Goal: Task Accomplishment & Management: Manage account settings

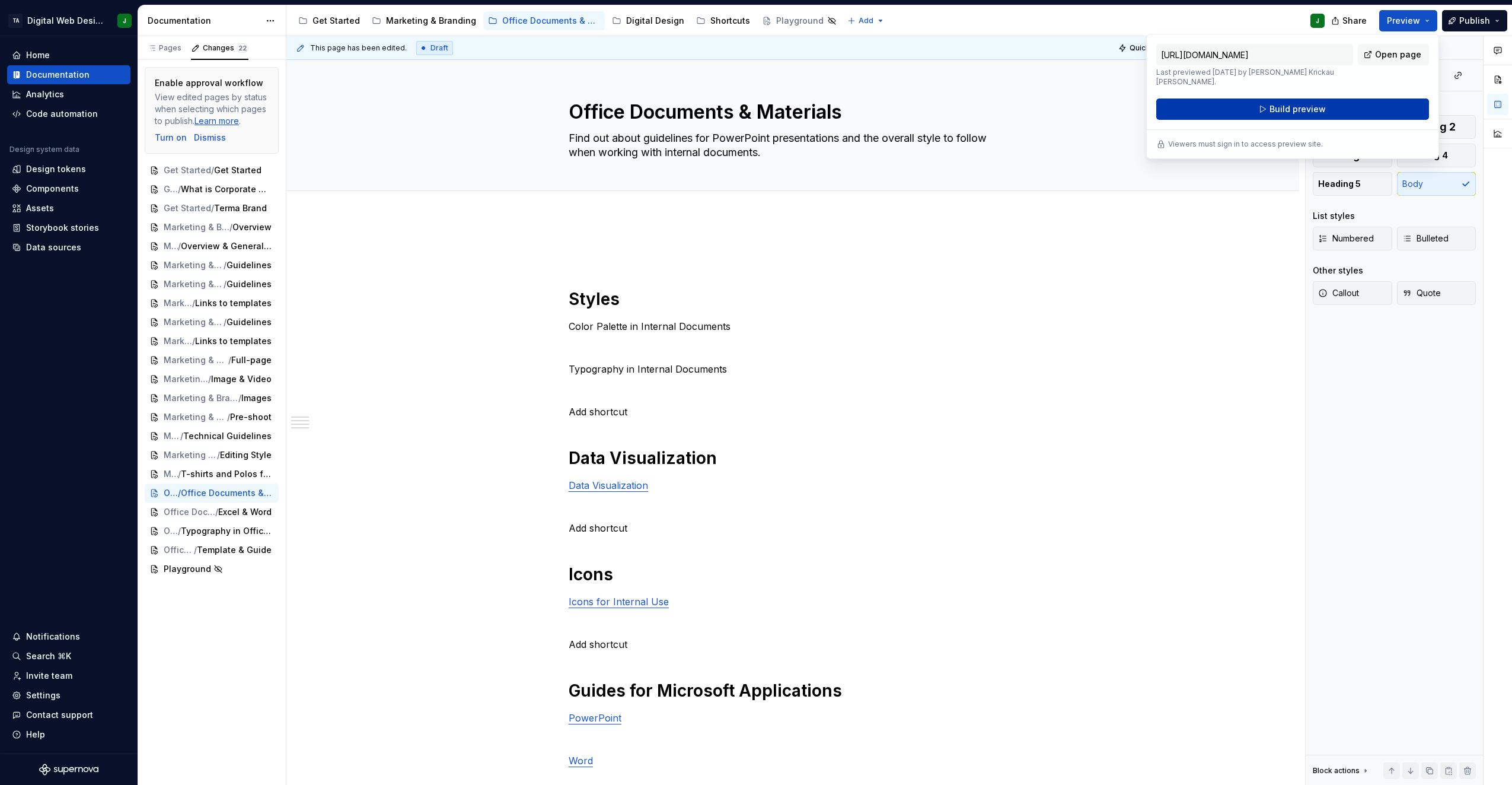
click at [1302, 104] on span "Build preview" at bounding box center [1298, 108] width 56 height 11
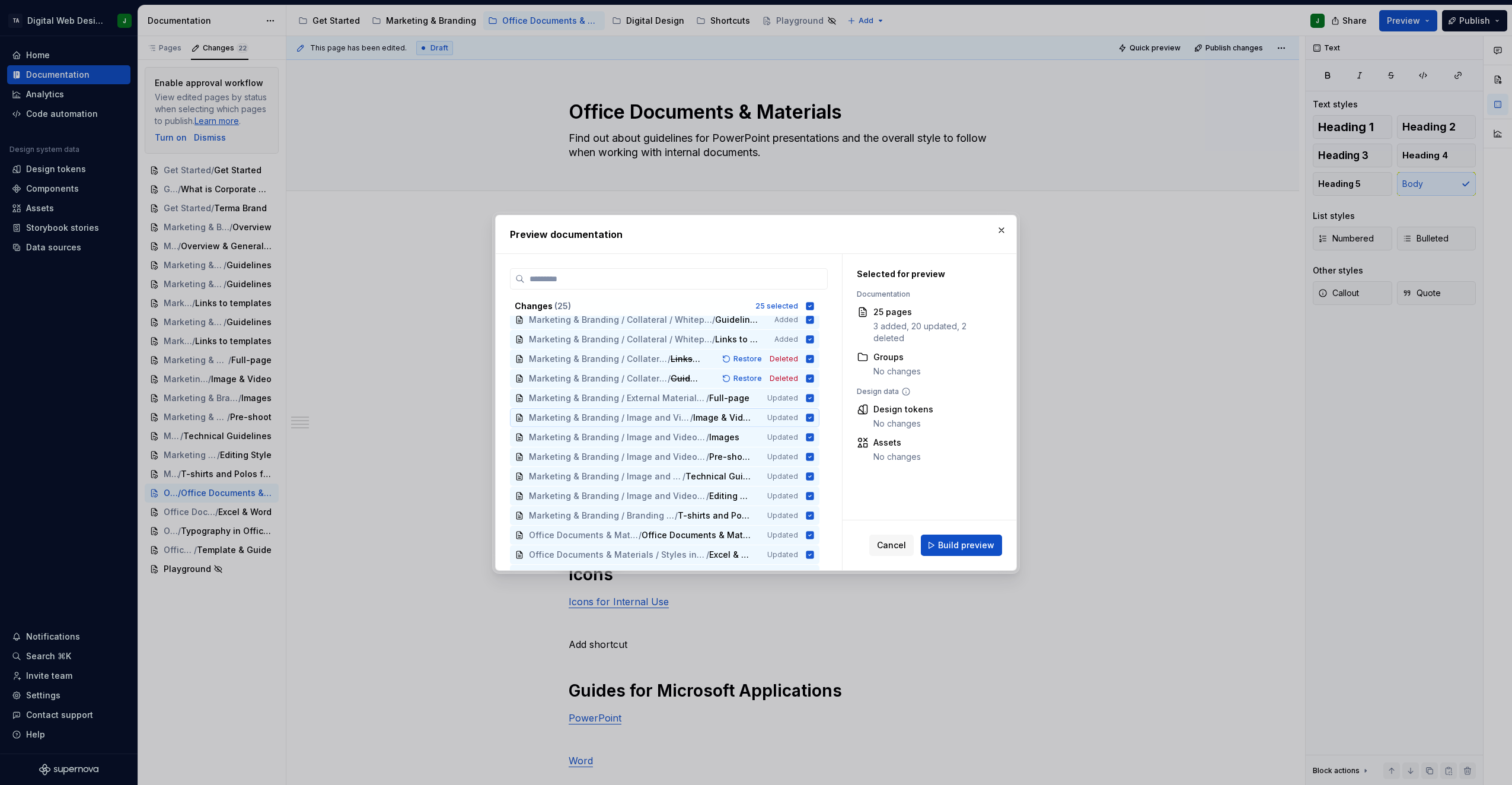
scroll to position [237, 0]
click at [968, 544] on span "Build preview" at bounding box center [967, 544] width 56 height 11
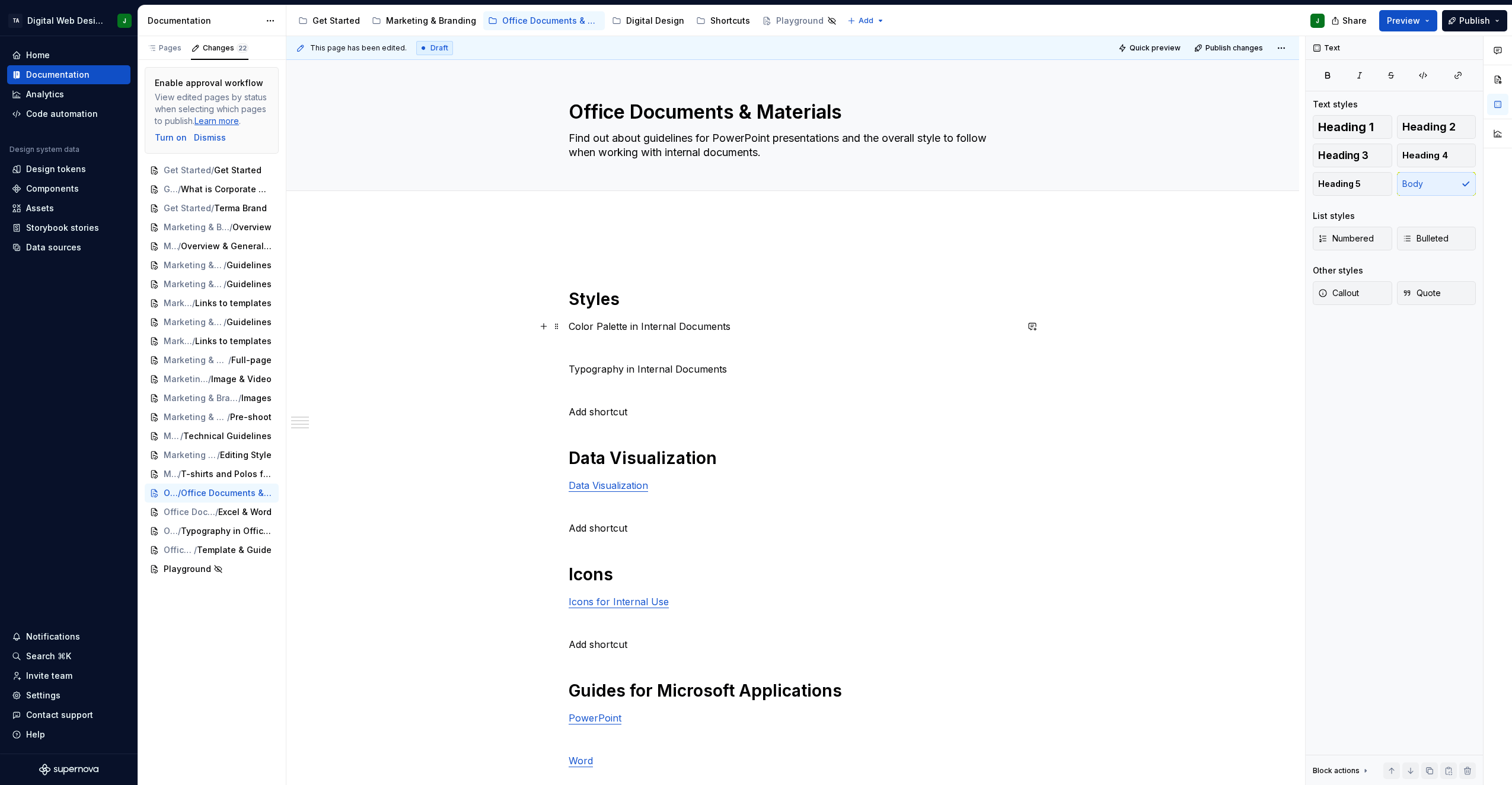
click at [635, 325] on p "Color Palette in Internal Documents" at bounding box center [793, 326] width 448 height 14
click at [841, 304] on button "button" at bounding box center [842, 304] width 17 height 17
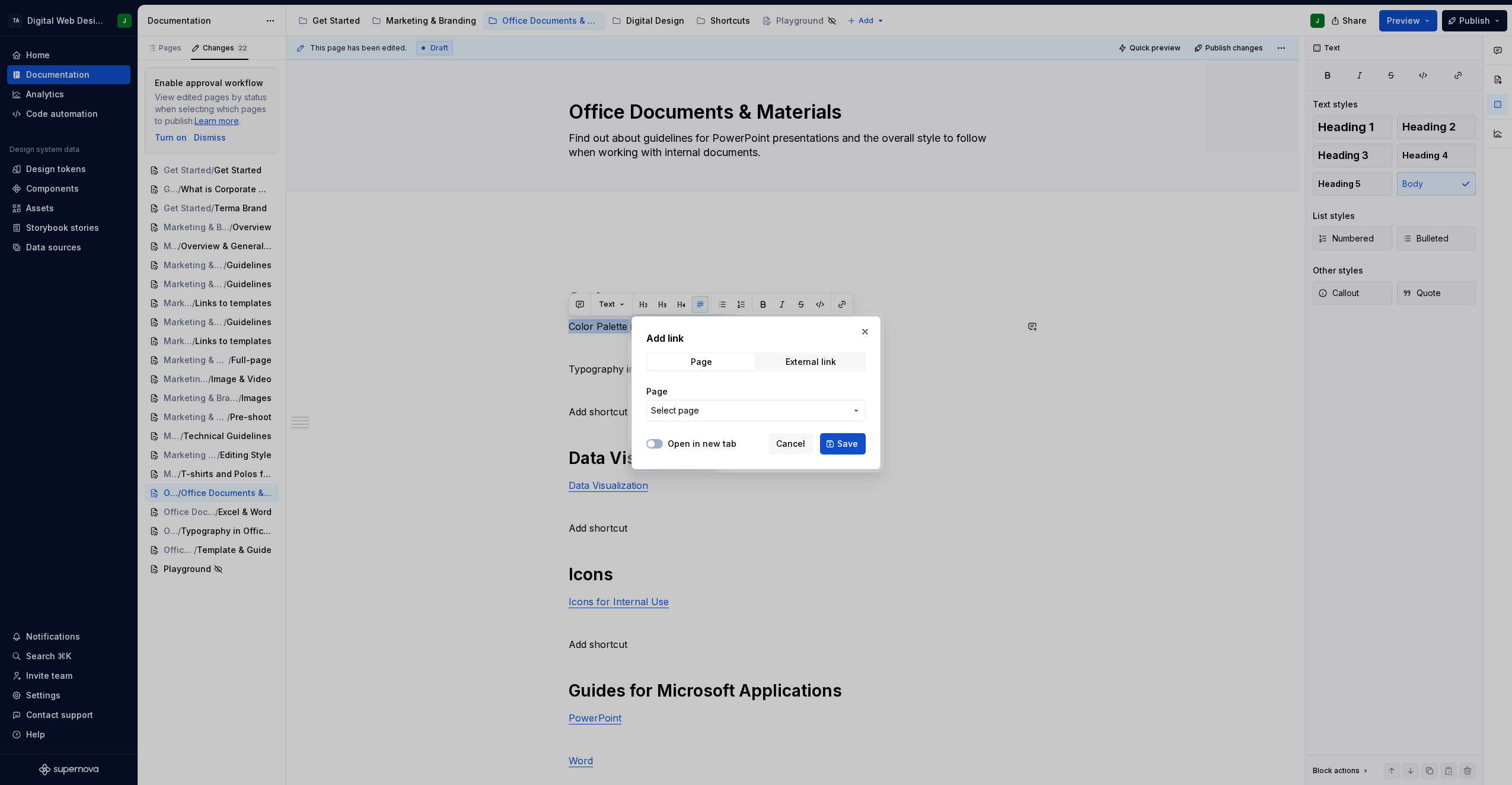
click at [756, 407] on span "Select page" at bounding box center [749, 410] width 195 height 11
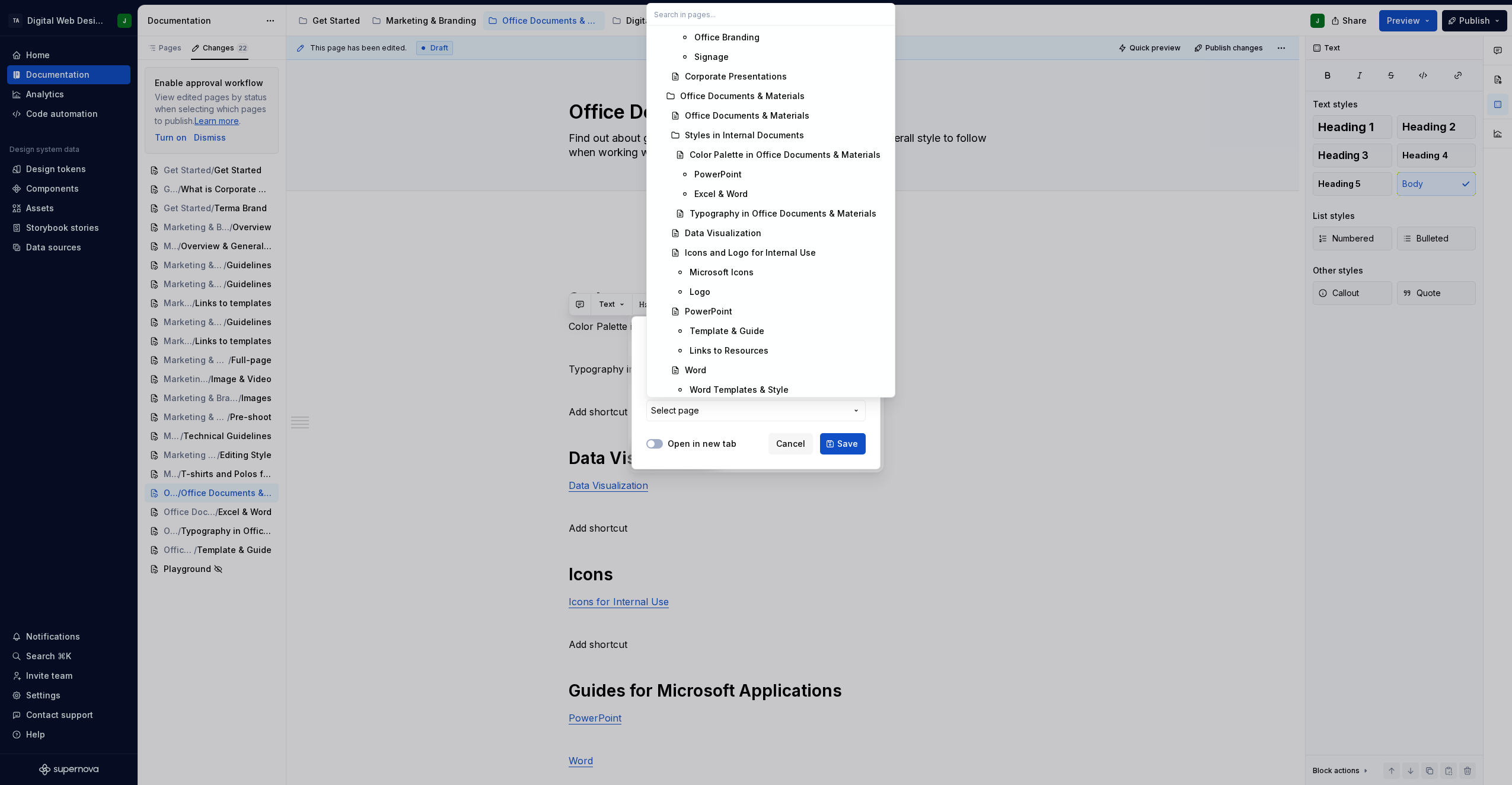
scroll to position [3145, 0]
type textarea "*"
paste input "Color Palette in Office Documents & Materials"
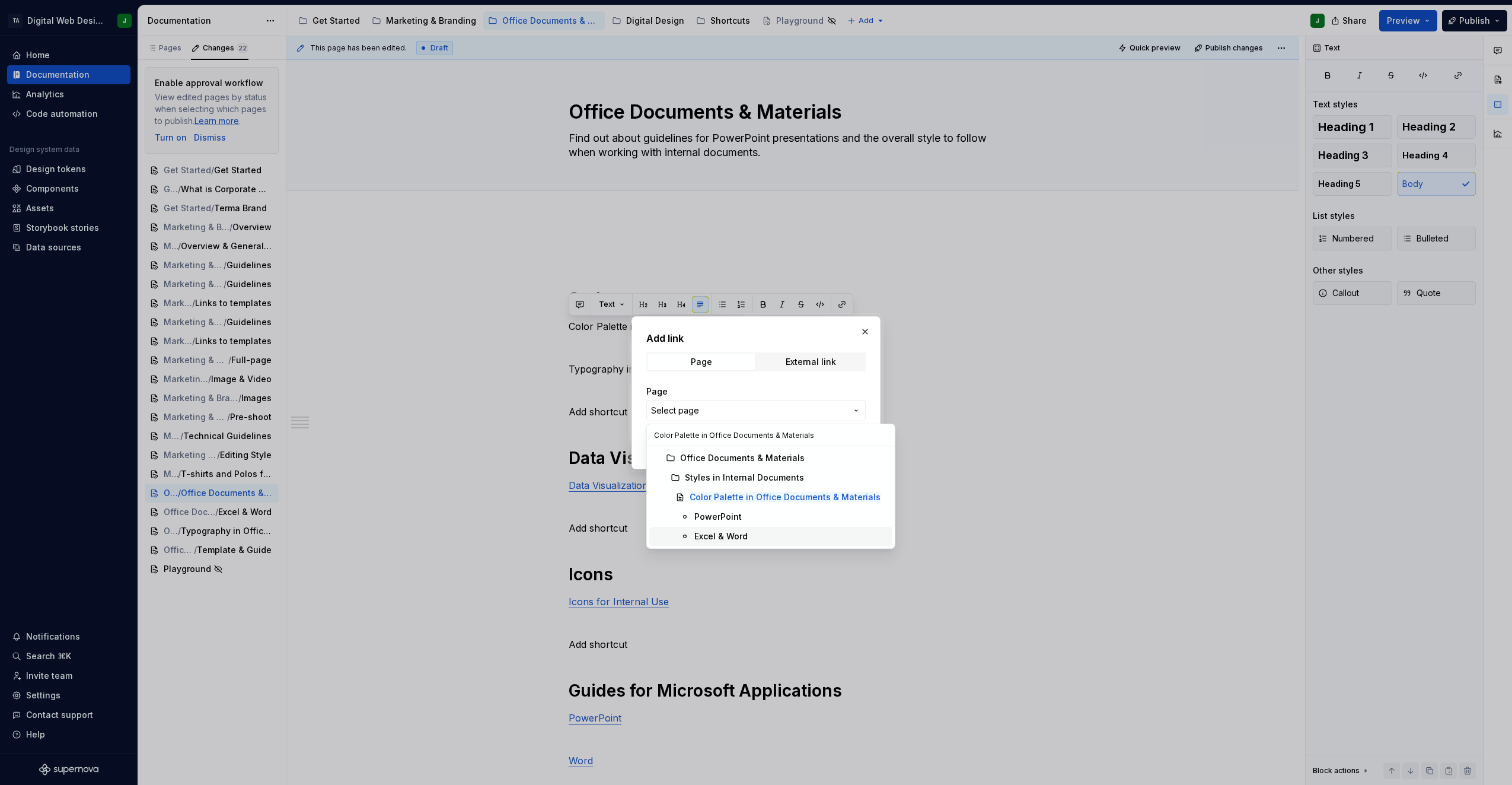
scroll to position [0, 0]
type input "Color Palette in Office Documents & Materials"
click at [749, 492] on mark "Color Palette in Office Documents & Materials" at bounding box center [785, 496] width 191 height 10
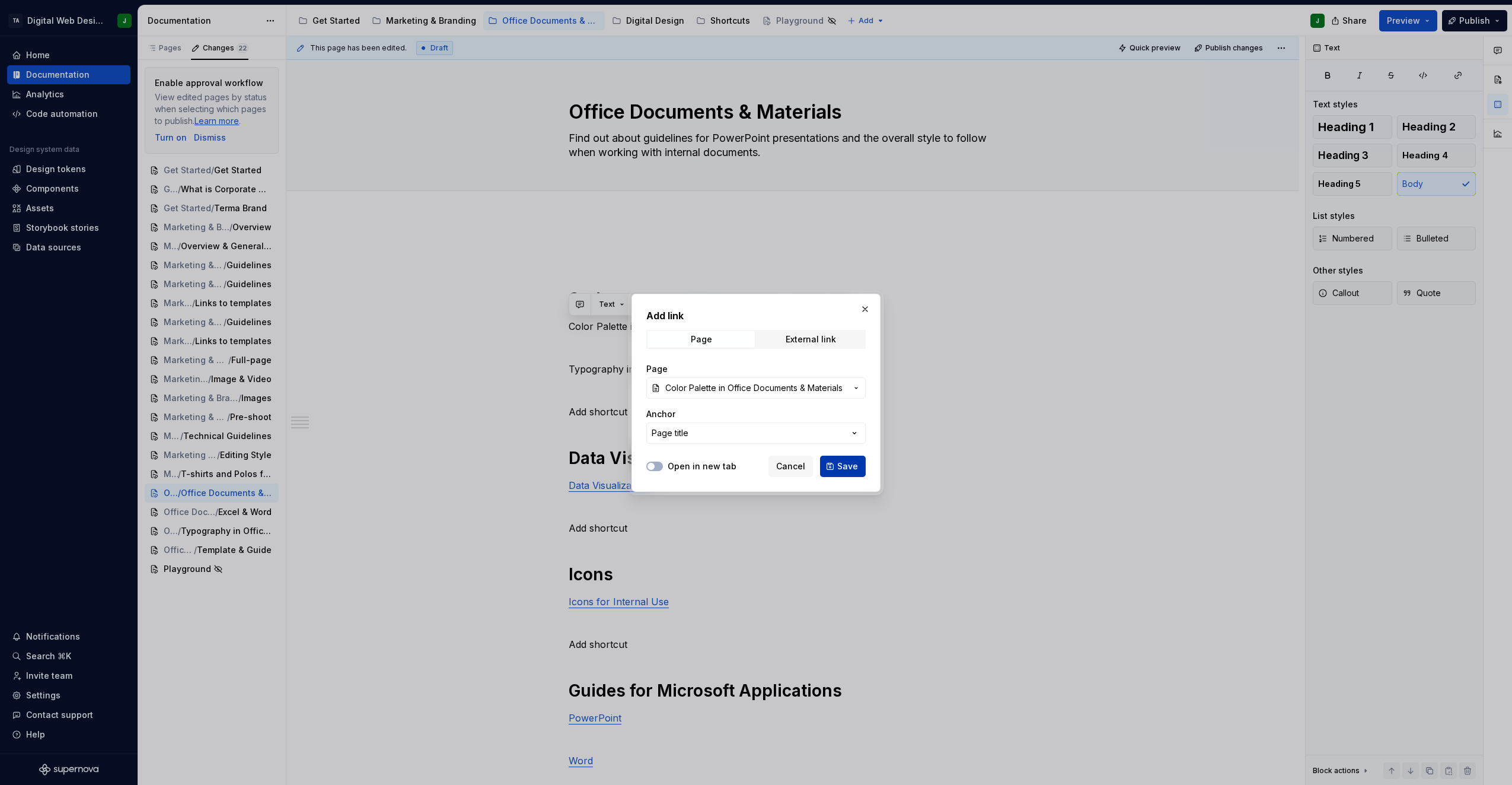
click at [833, 463] on button "Save" at bounding box center [843, 466] width 46 height 21
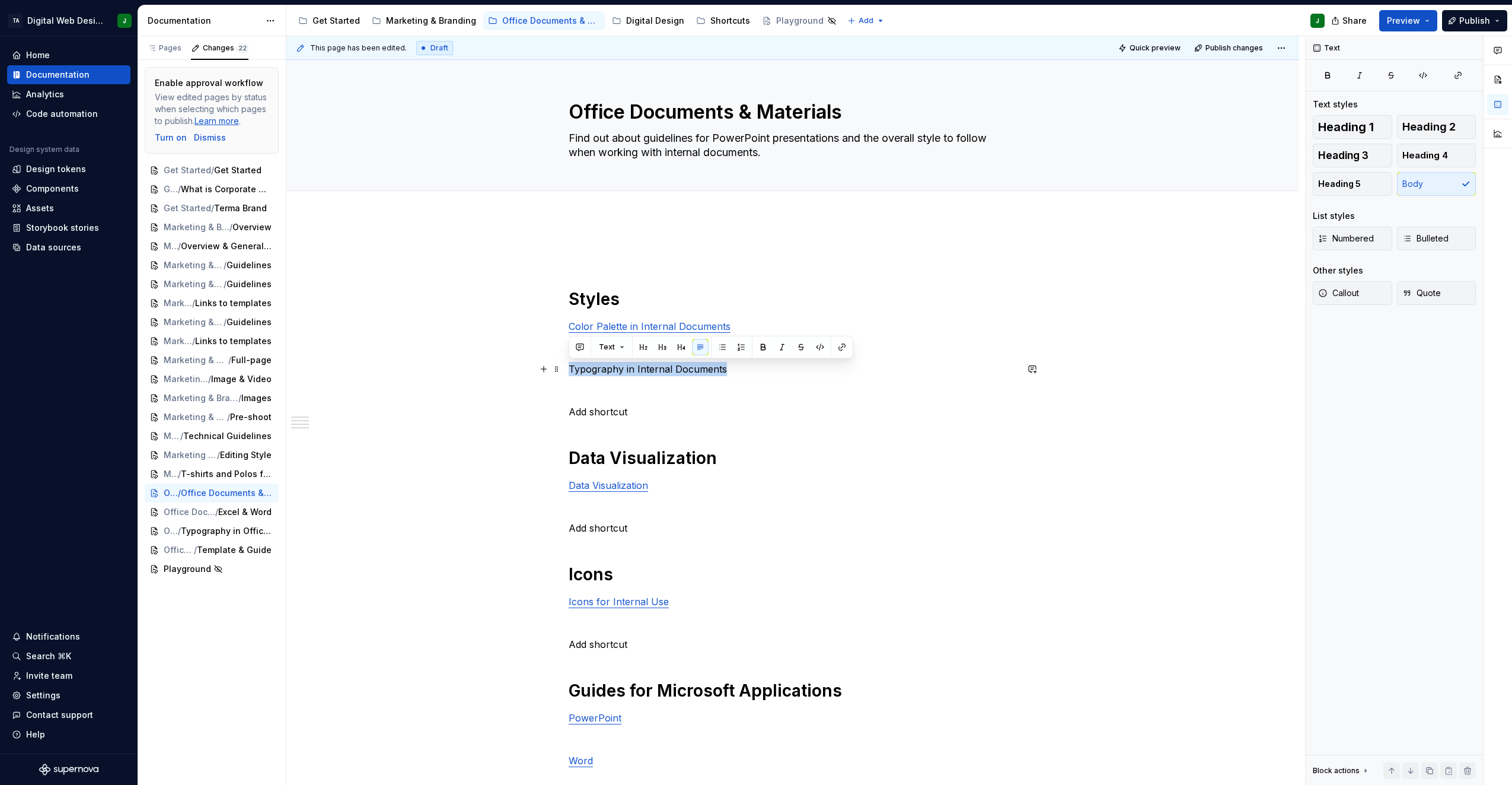
drag, startPoint x: 738, startPoint y: 372, endPoint x: 534, endPoint y: 365, distance: 204.1
click at [534, 365] on div "Styles Color Palette in Internal Documents Typography in Internal Documents Add…" at bounding box center [793, 671] width 1013 height 907
click at [837, 344] on button "button" at bounding box center [842, 347] width 17 height 17
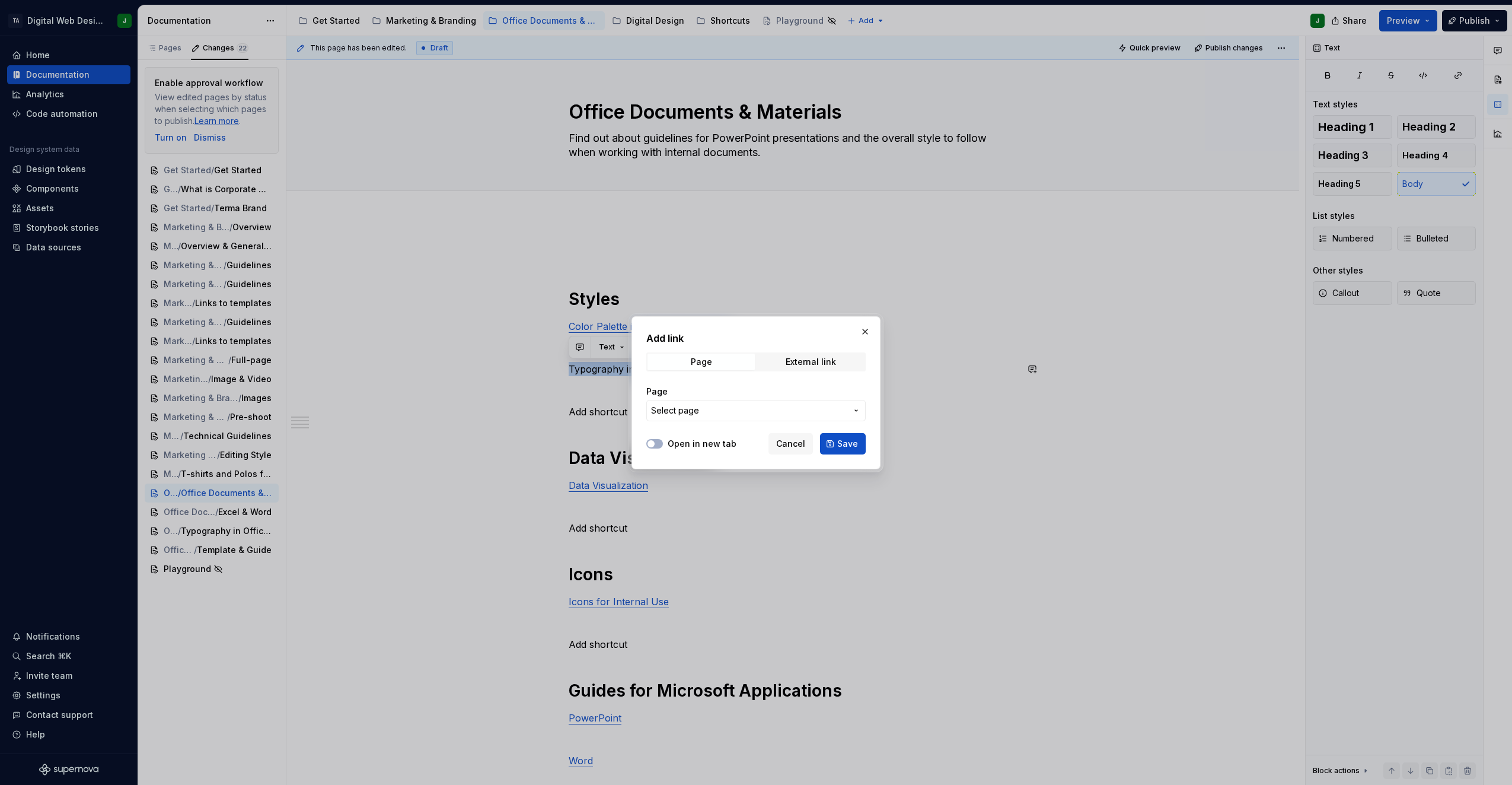
click at [719, 411] on span "Select page" at bounding box center [749, 410] width 195 height 11
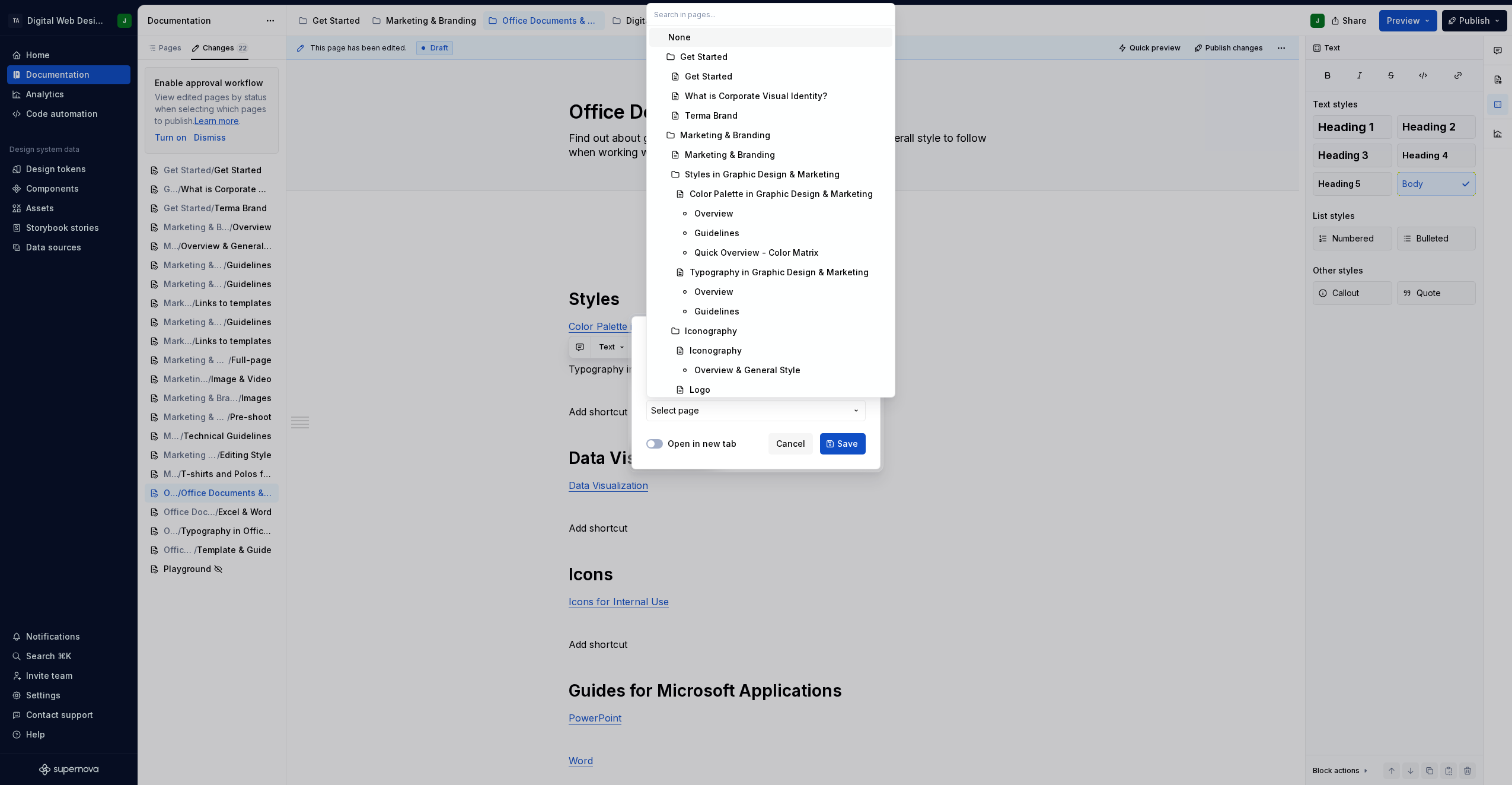
type textarea "*"
paste input "Typography in Office Documents & Materials"
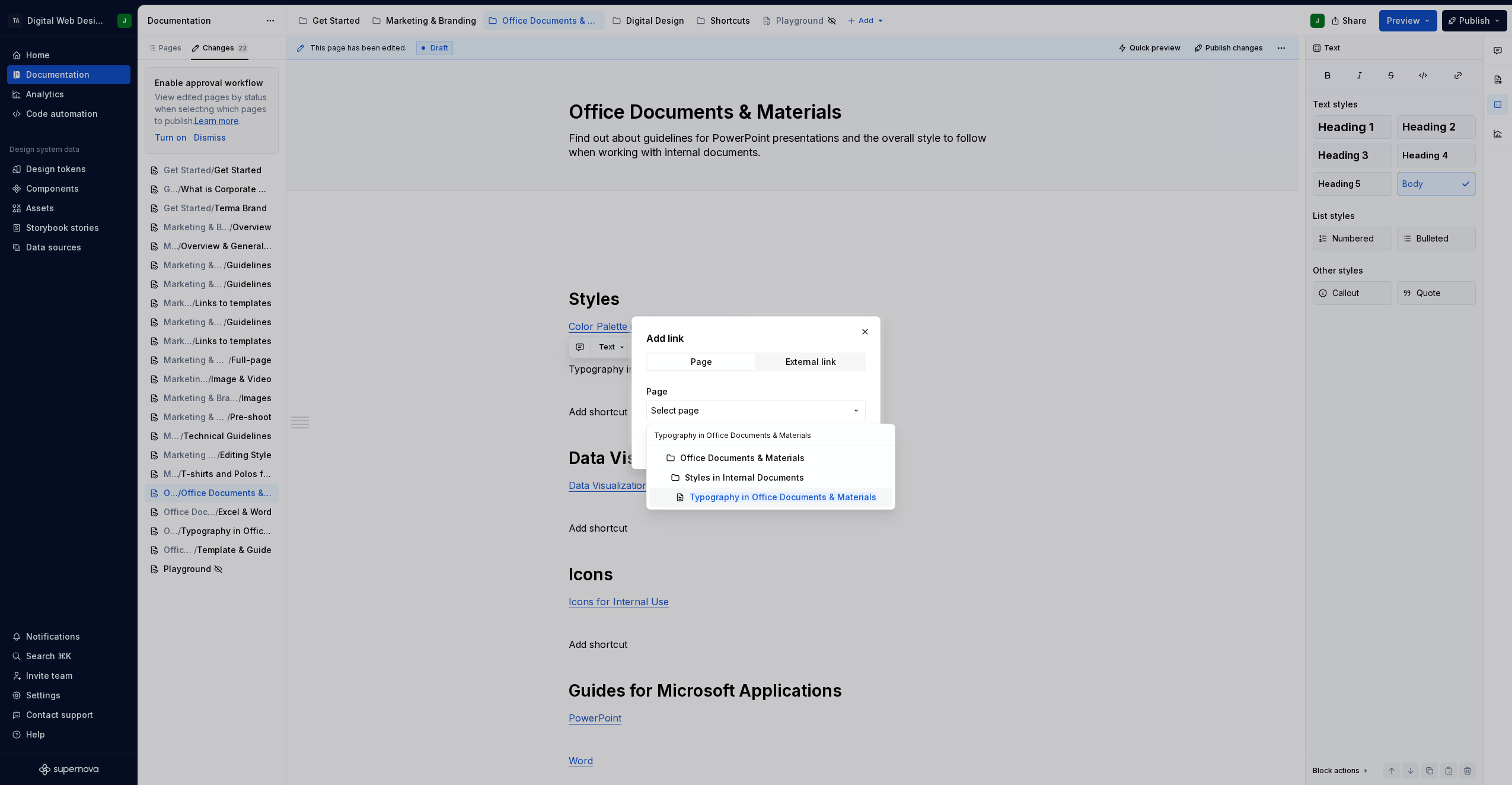
type input "Typography in Office Documents & Materials"
click at [750, 499] on mark "Typography in Office Documents & Materials" at bounding box center [783, 496] width 187 height 10
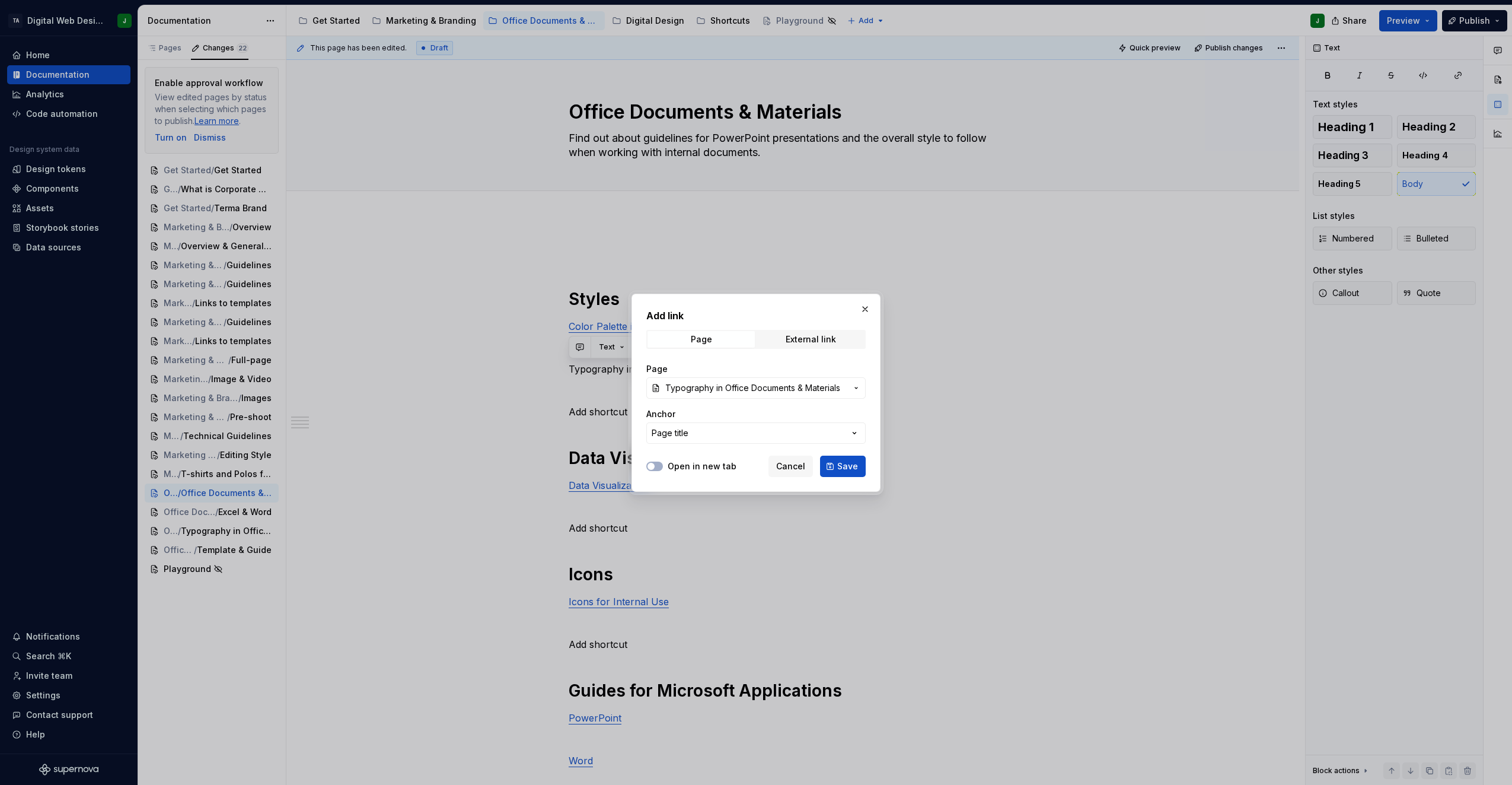
click at [837, 463] on button "Save" at bounding box center [843, 466] width 46 height 21
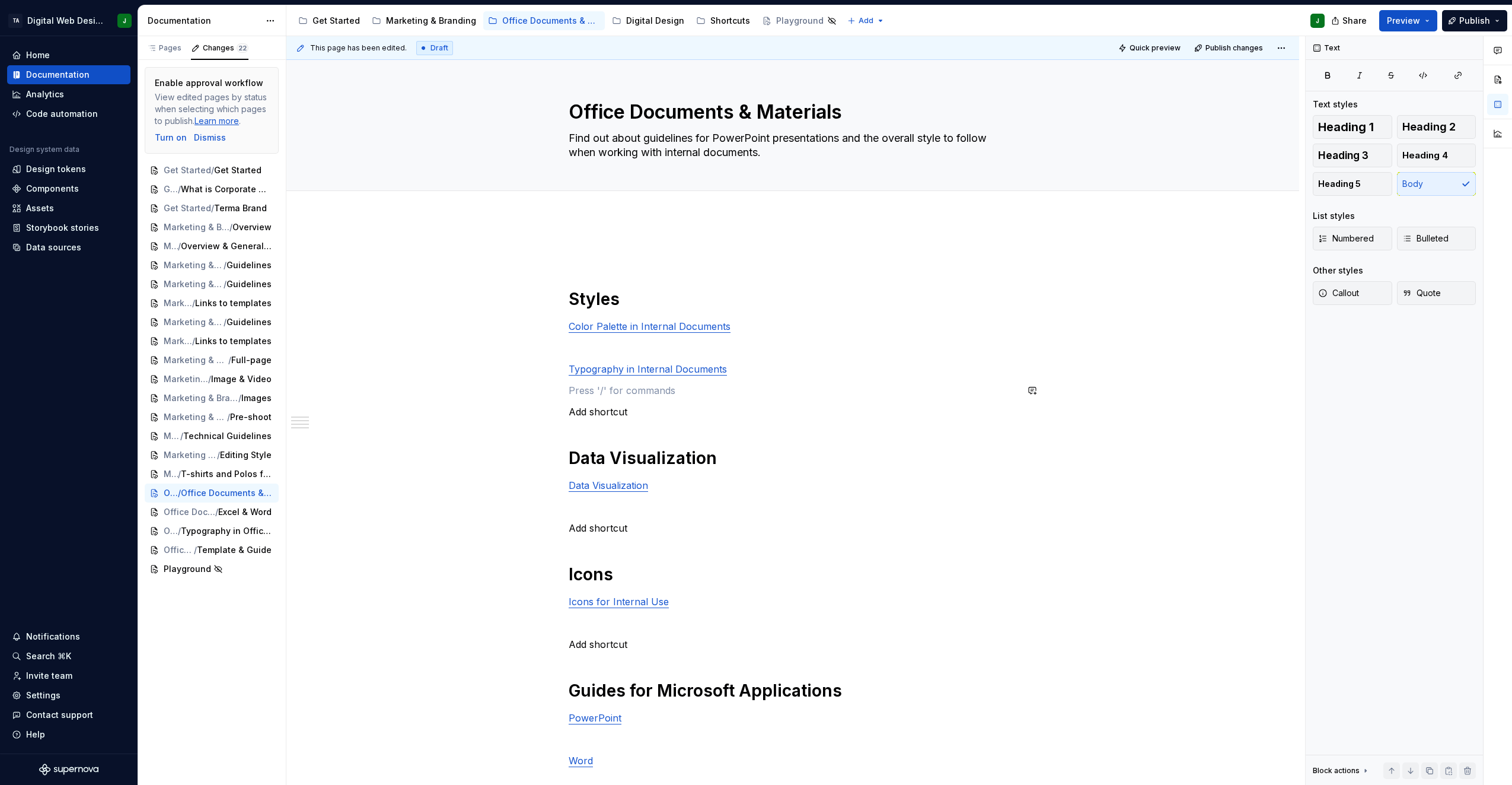
click at [639, 382] on div "Styles Color Palette in Internal Documents Typography in Internal Documents Add…" at bounding box center [793, 560] width 448 height 629
click at [691, 430] on div "Styles Color Palette in Internal Documents Typography in Internal Documents Add…" at bounding box center [793, 560] width 448 height 629
click at [1407, 19] on span "Preview" at bounding box center [1404, 20] width 33 height 11
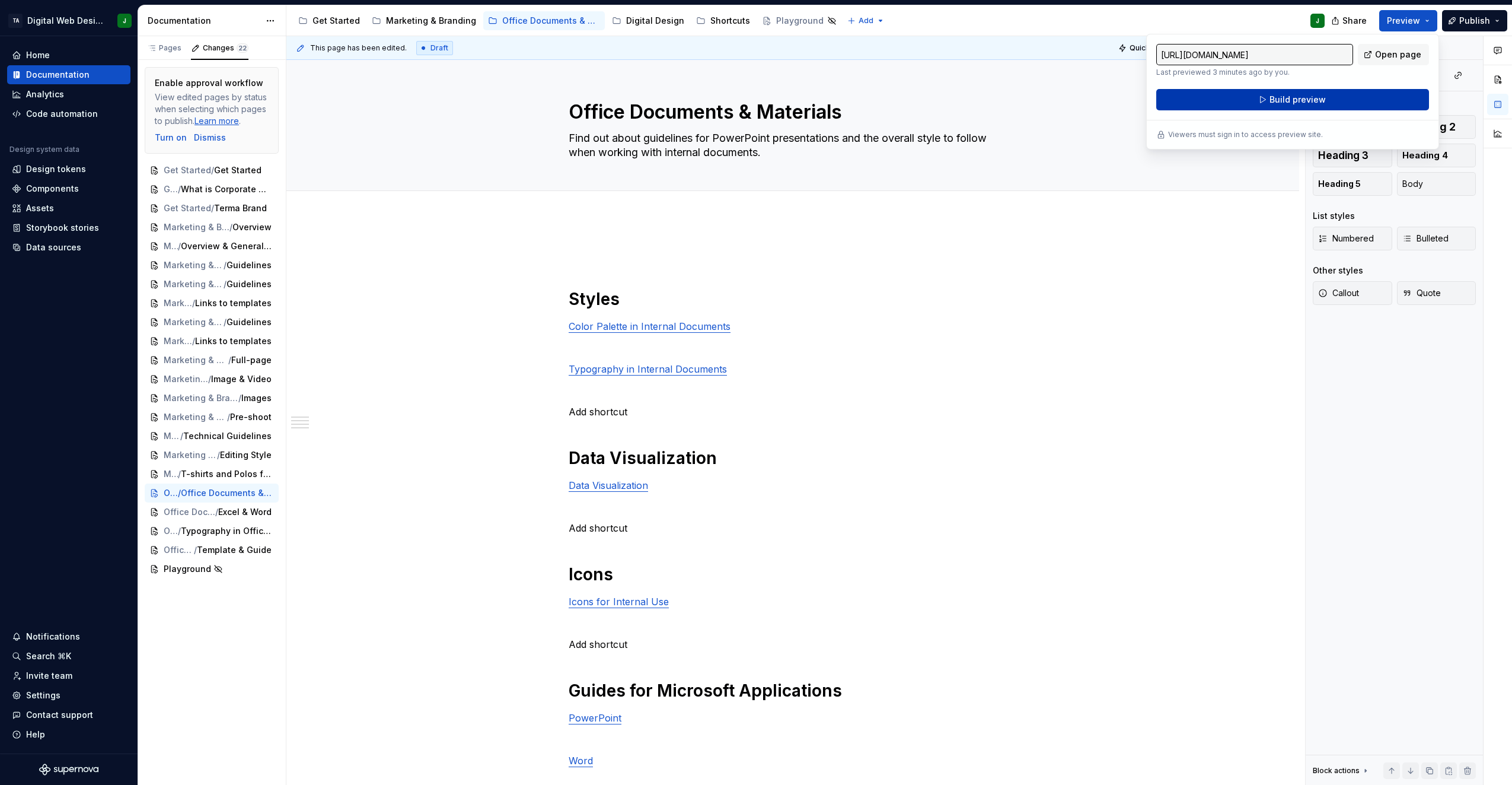
drag, startPoint x: 1407, startPoint y: 19, endPoint x: 1317, endPoint y: 100, distance: 121.1
click at [1317, 100] on span "Build preview" at bounding box center [1298, 99] width 56 height 11
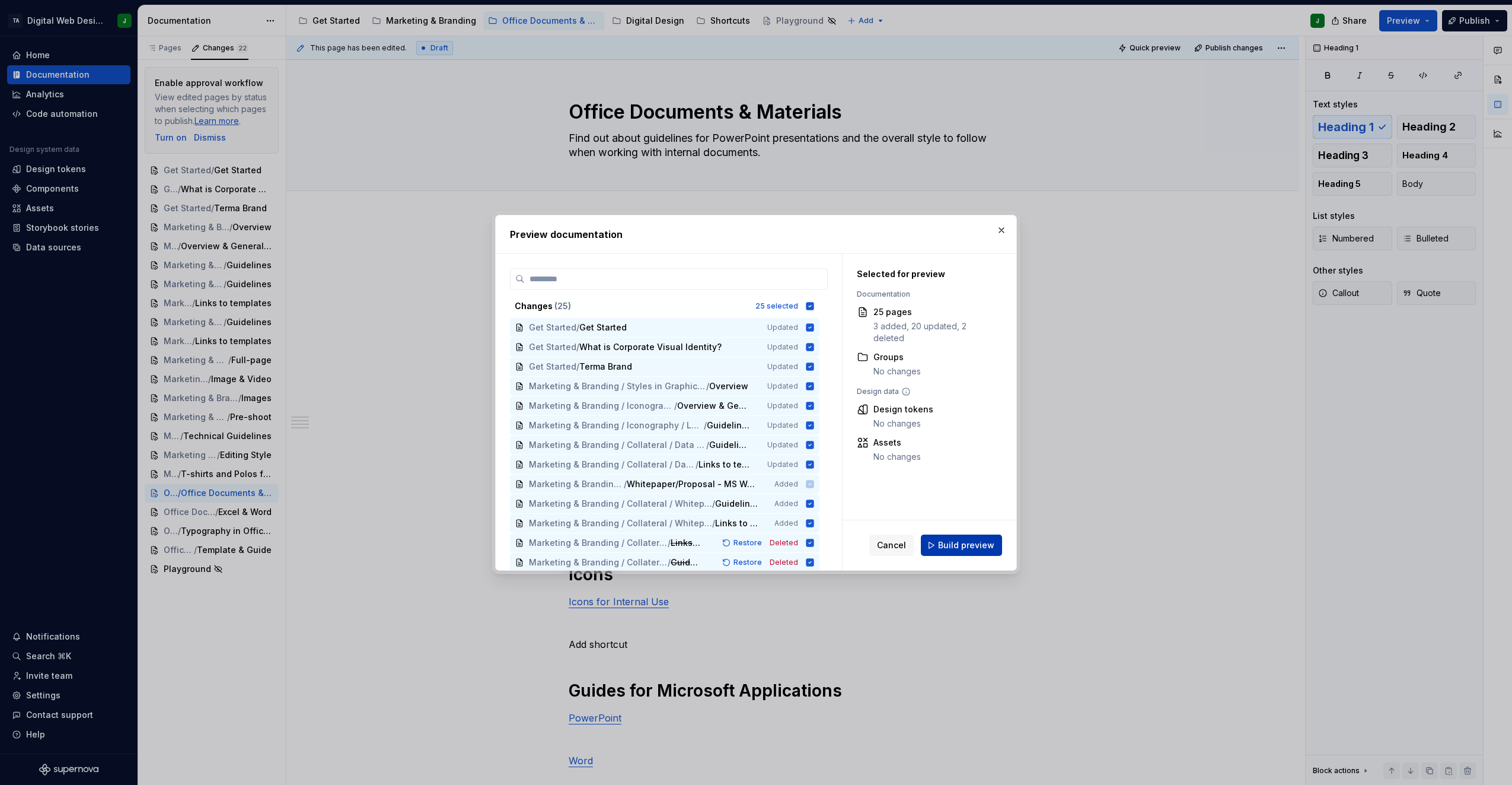
click at [971, 546] on span "Build preview" at bounding box center [967, 544] width 56 height 11
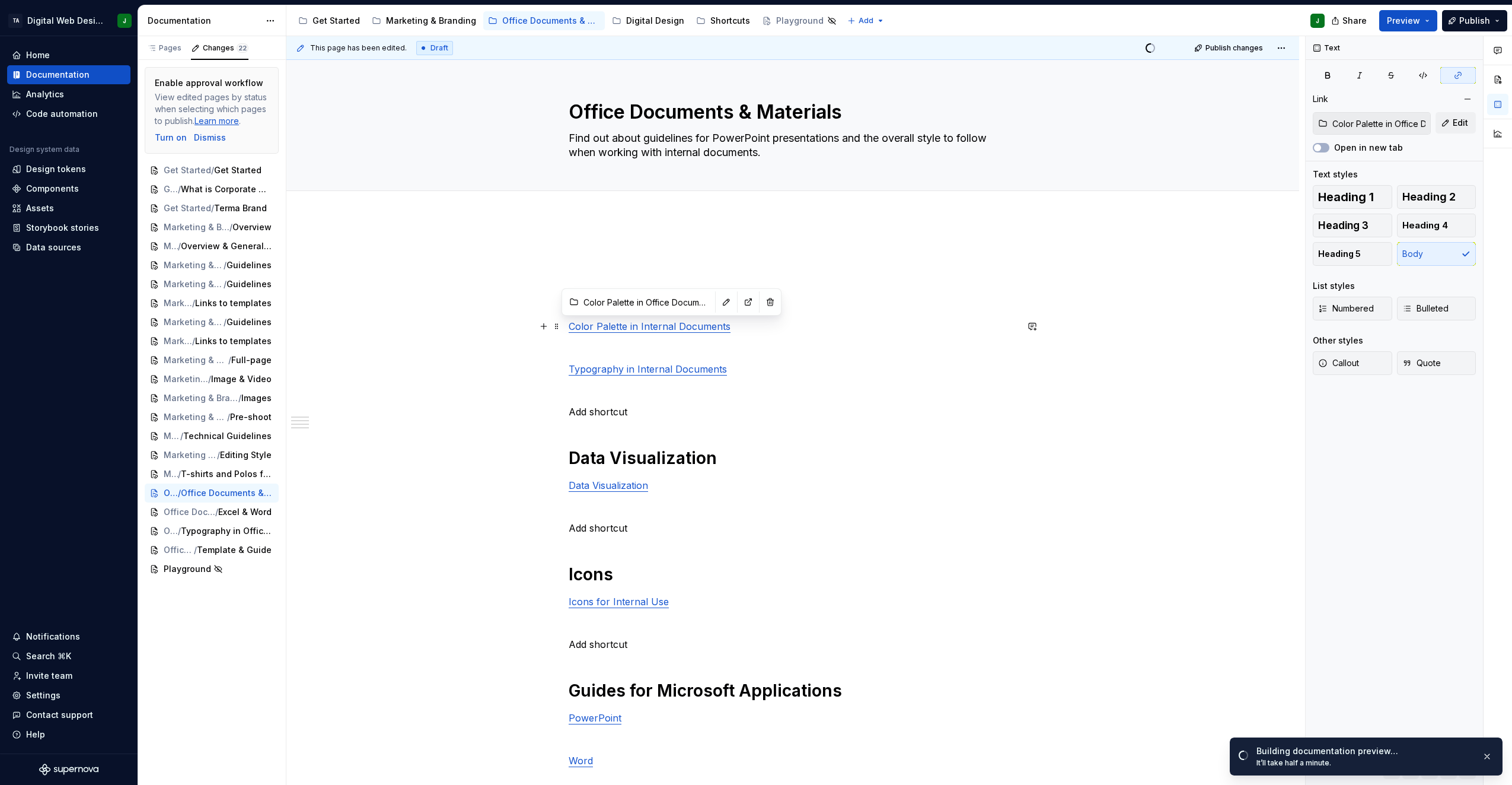
click at [665, 322] on link "Color Palette in Internal Documents" at bounding box center [650, 326] width 162 height 11
click at [719, 303] on button "button" at bounding box center [726, 301] width 17 height 17
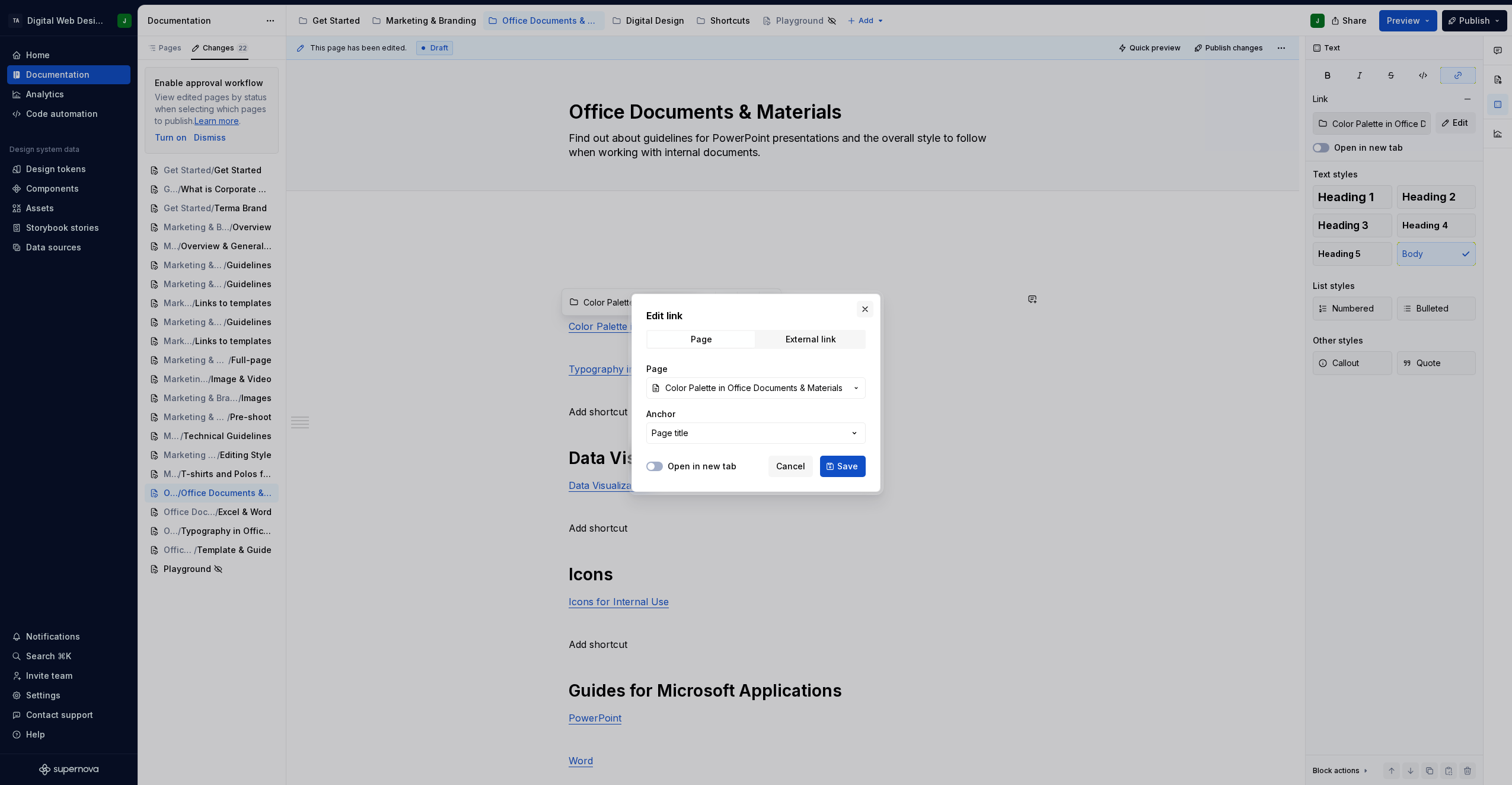
click at [864, 309] on button "button" at bounding box center [865, 308] width 17 height 17
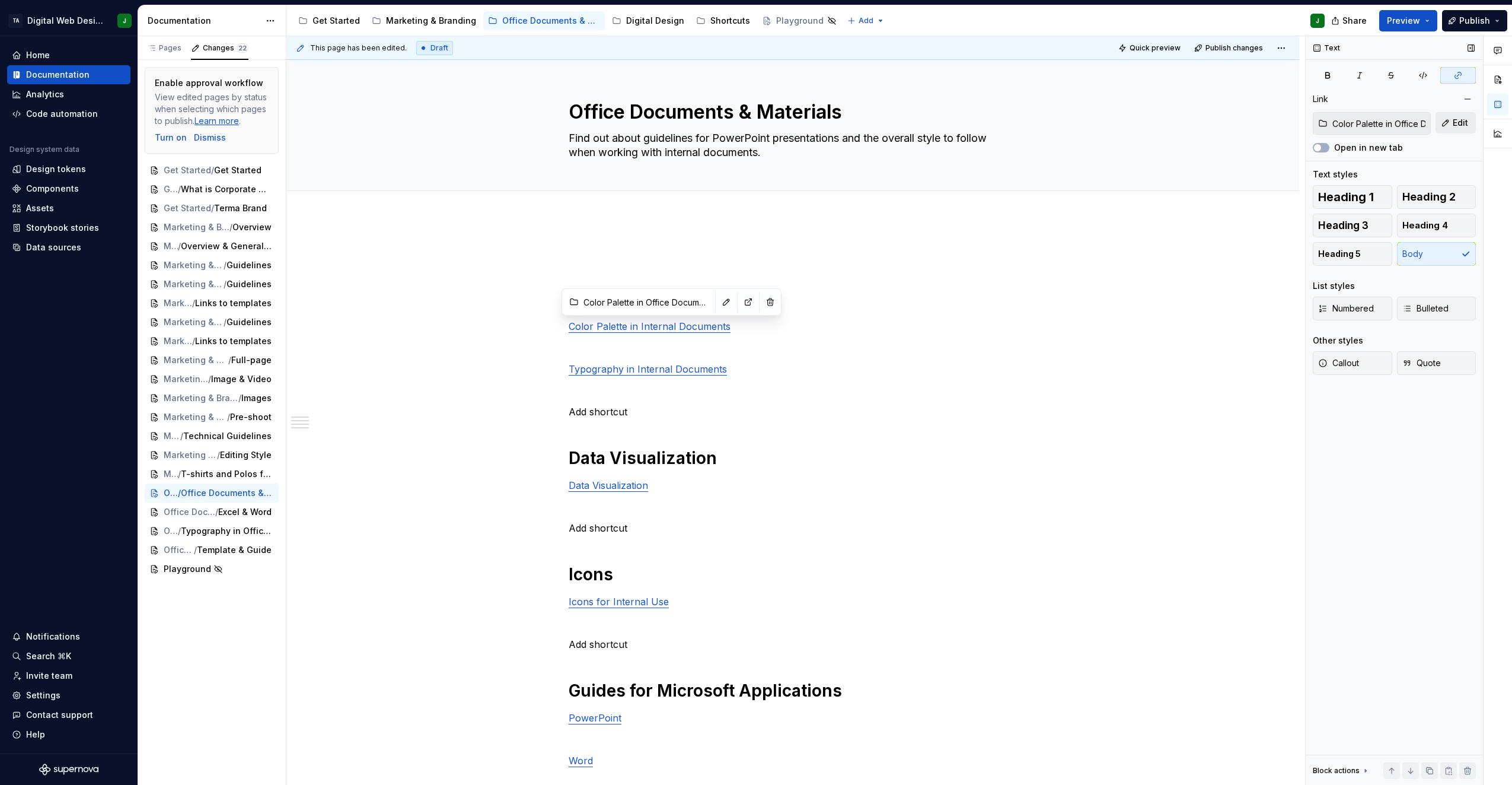
click at [1463, 122] on span "Edit" at bounding box center [1461, 122] width 16 height 11
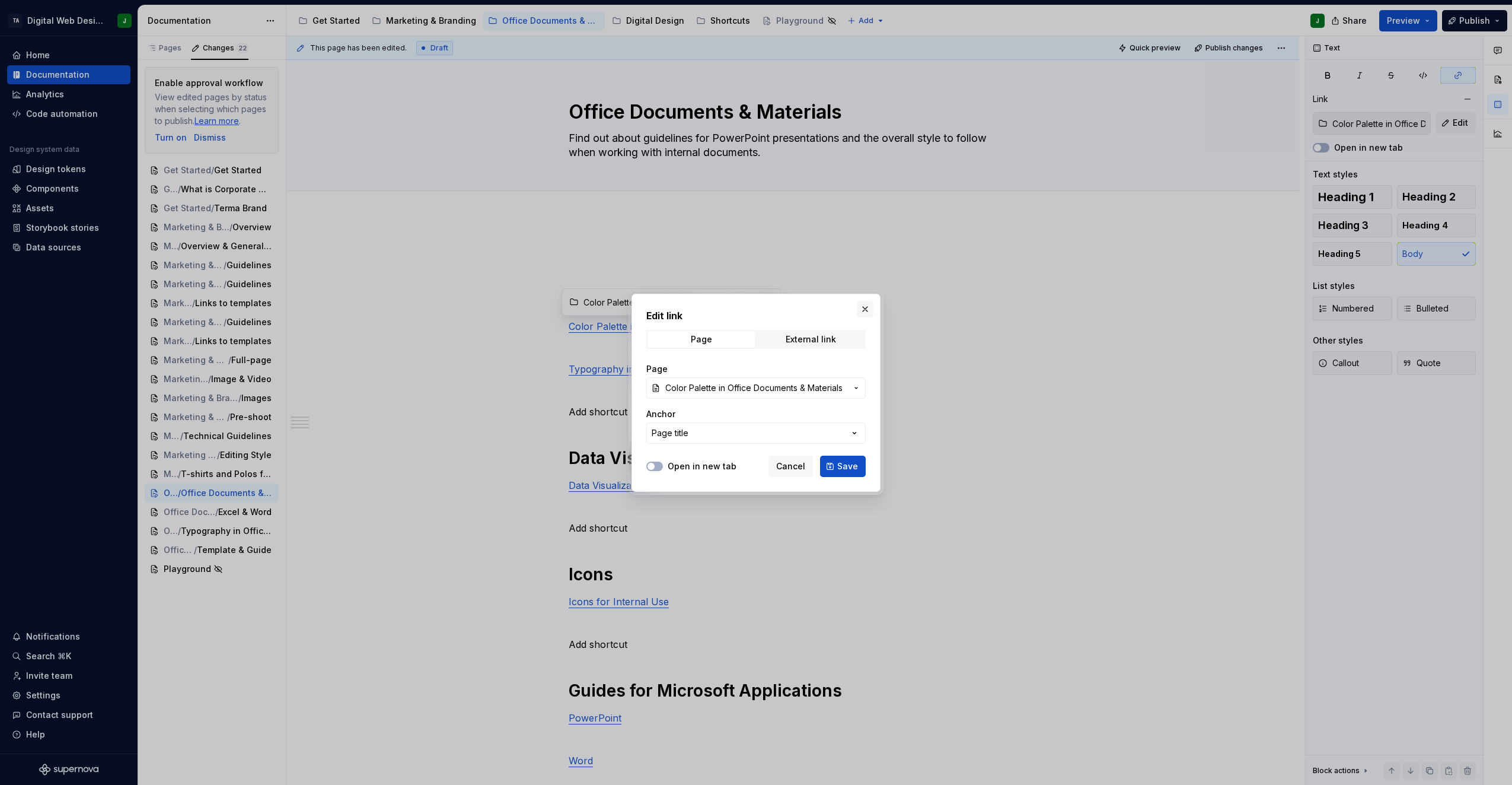
click at [871, 307] on button "button" at bounding box center [865, 308] width 17 height 17
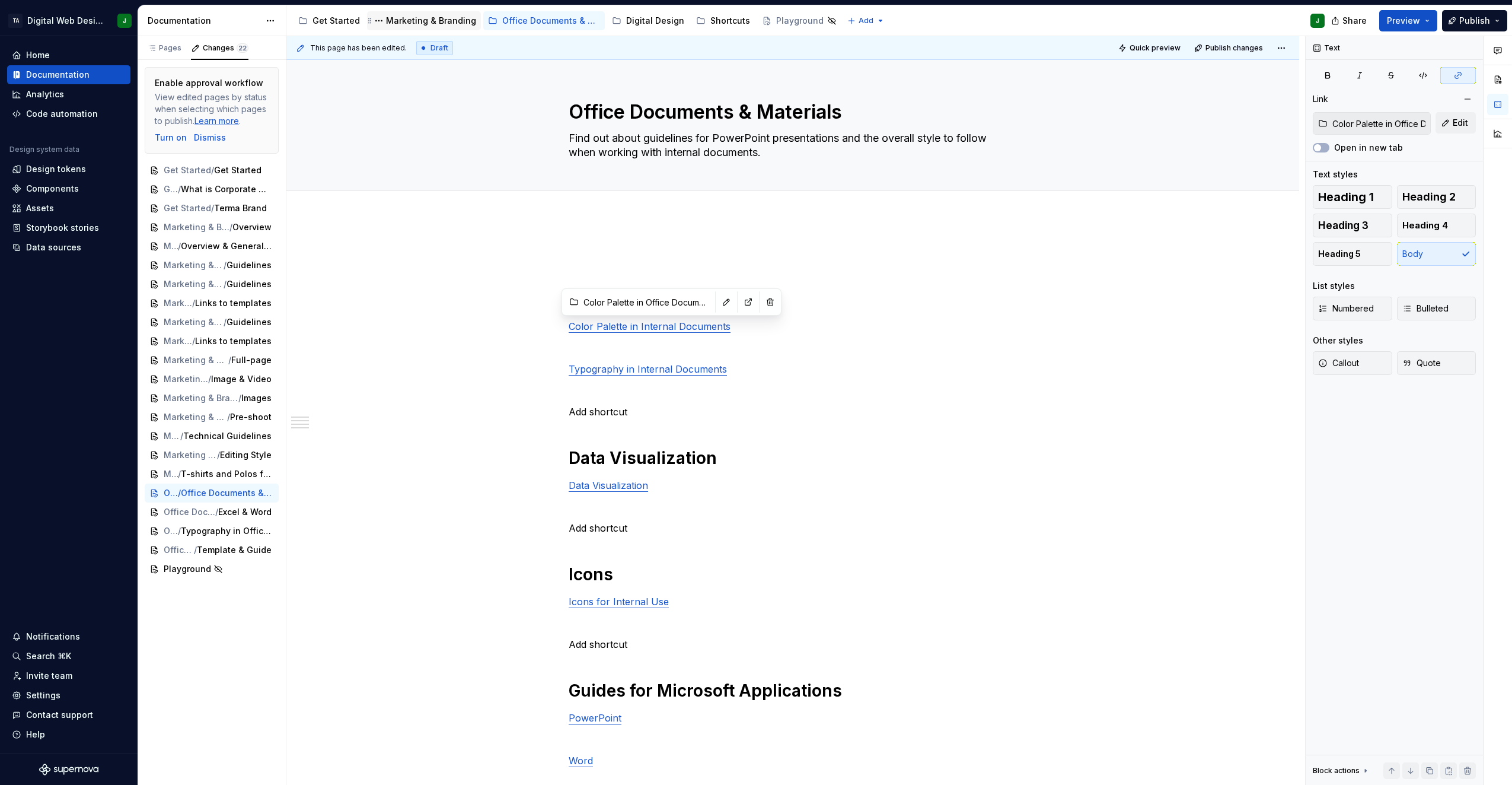
click at [432, 23] on div "Marketing & Branding" at bounding box center [431, 20] width 90 height 11
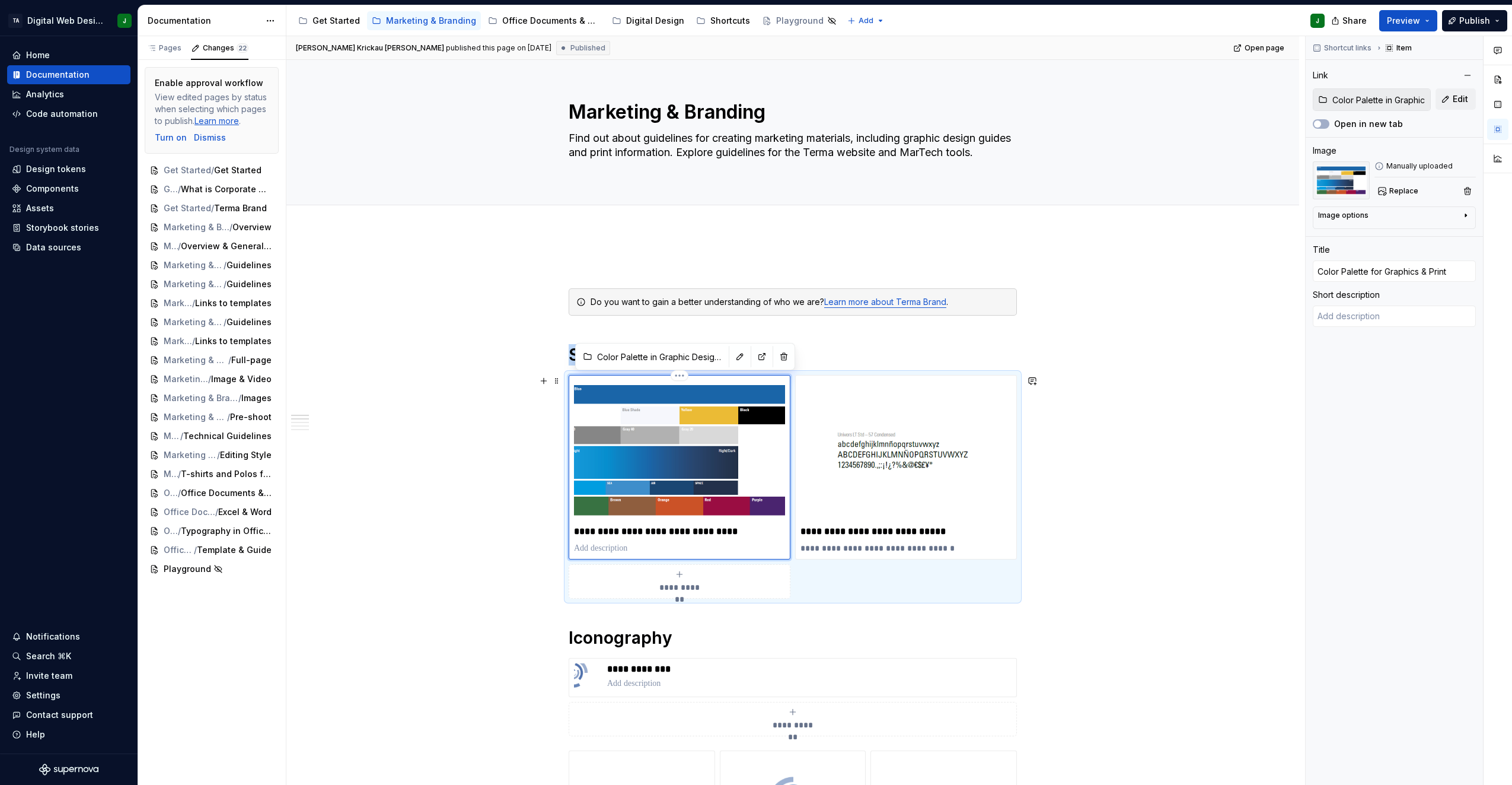
click at [616, 433] on img at bounding box center [680, 451] width 211 height 141
click at [508, 18] on div "Office Documents & Materials" at bounding box center [550, 20] width 98 height 11
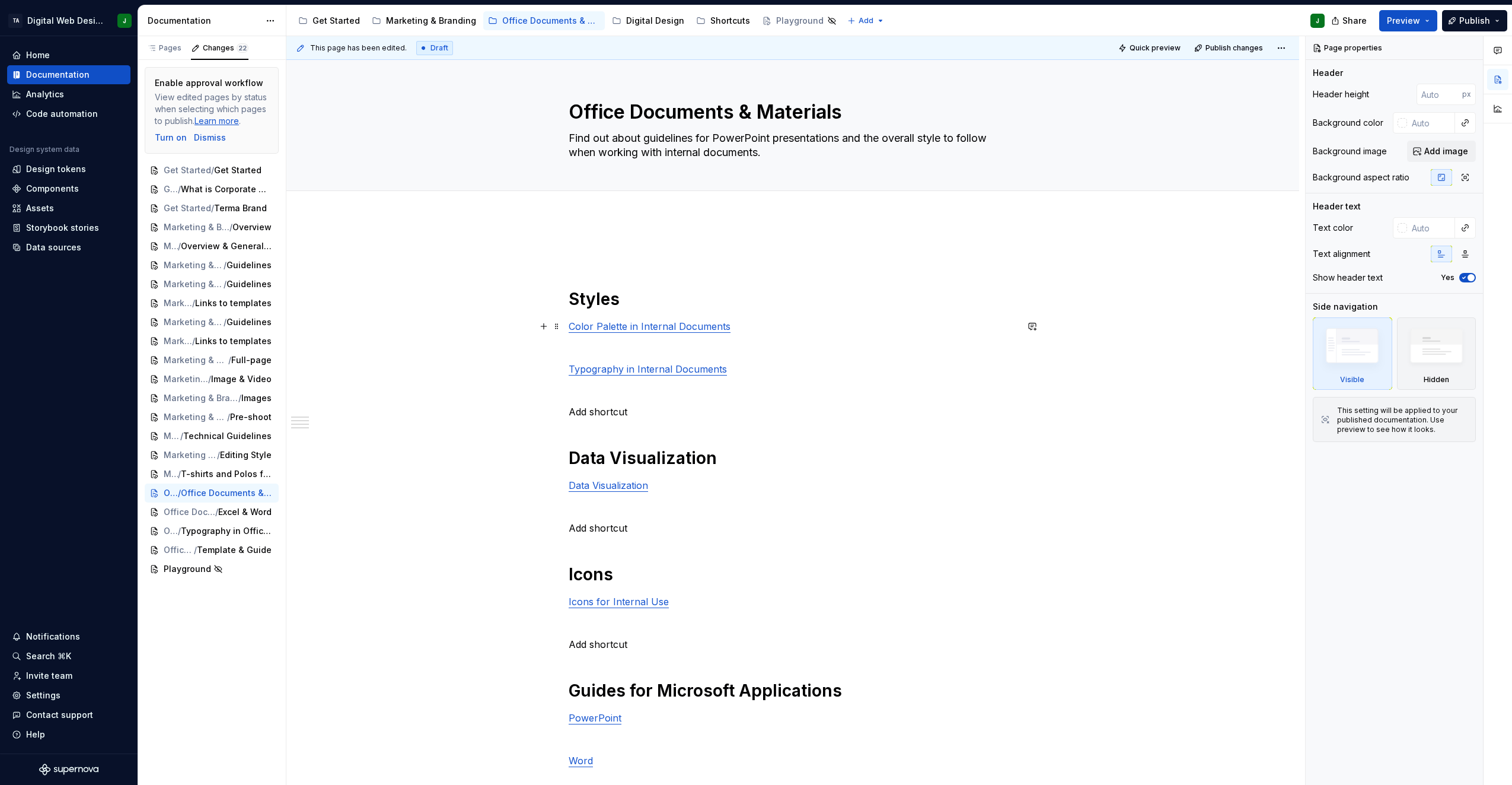
click at [623, 332] on p "Color Palette in Internal Documents" at bounding box center [793, 326] width 448 height 14
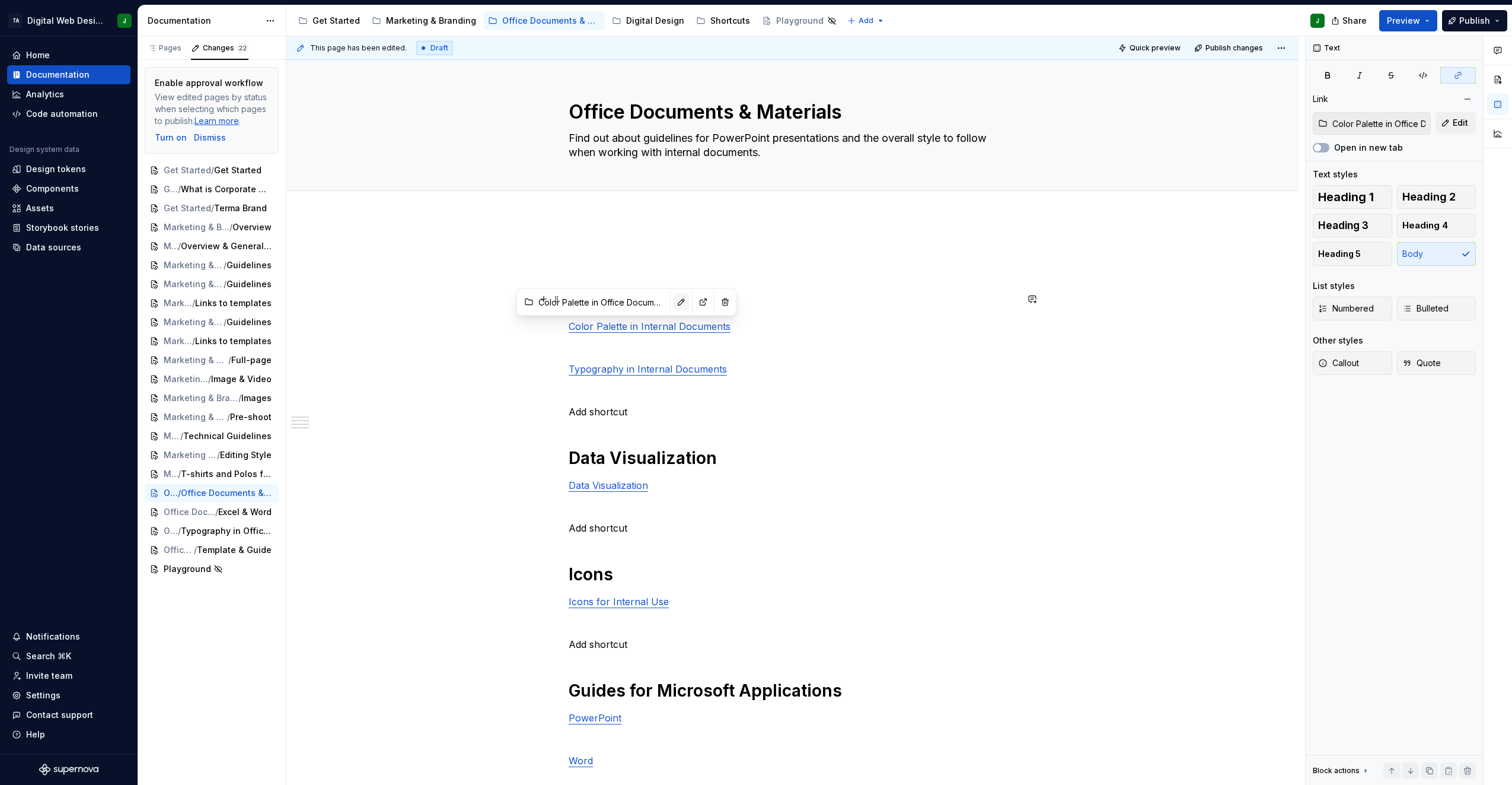
click at [673, 299] on button "button" at bounding box center [681, 301] width 17 height 17
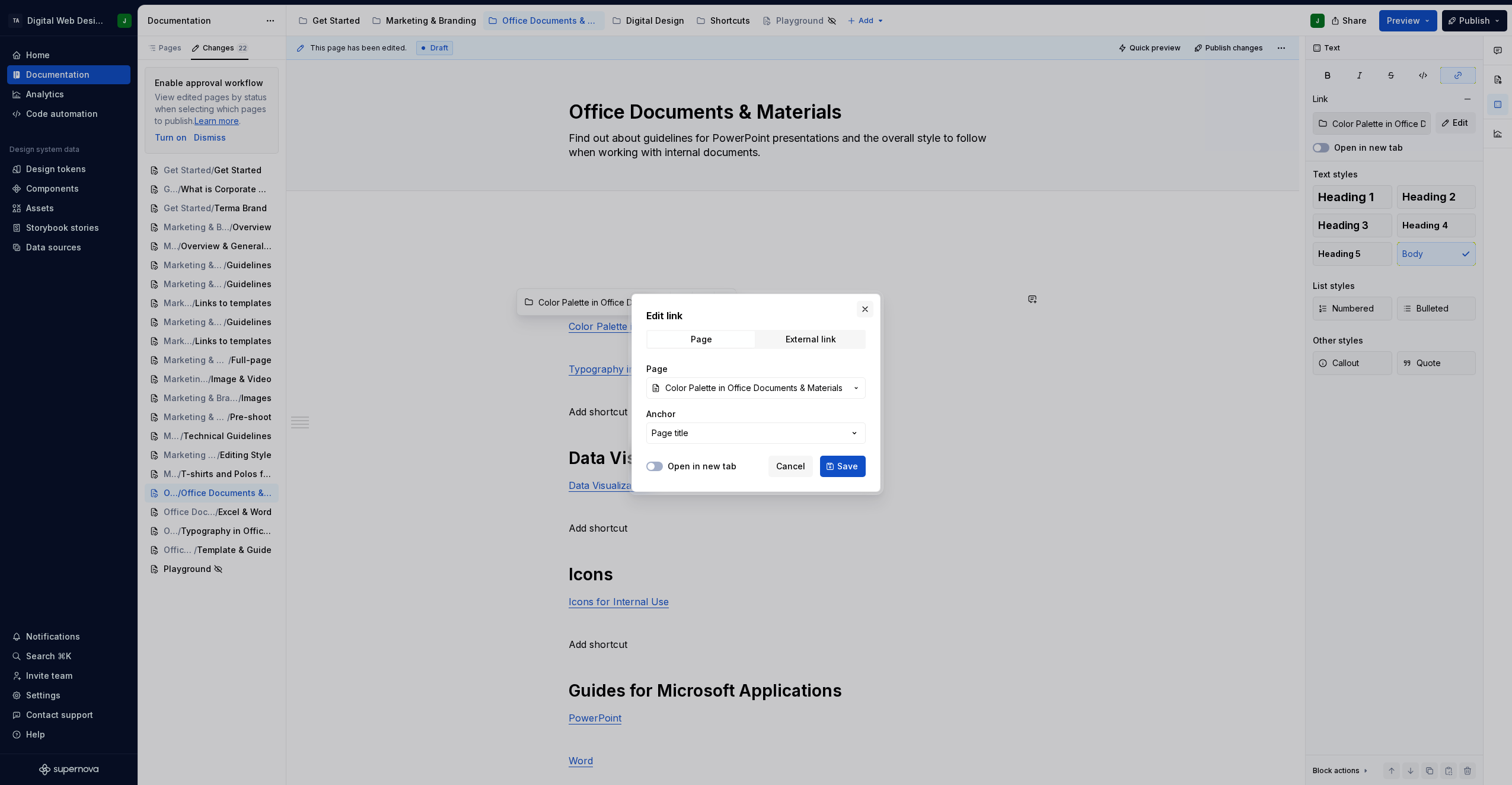
click at [861, 309] on button "button" at bounding box center [865, 308] width 17 height 17
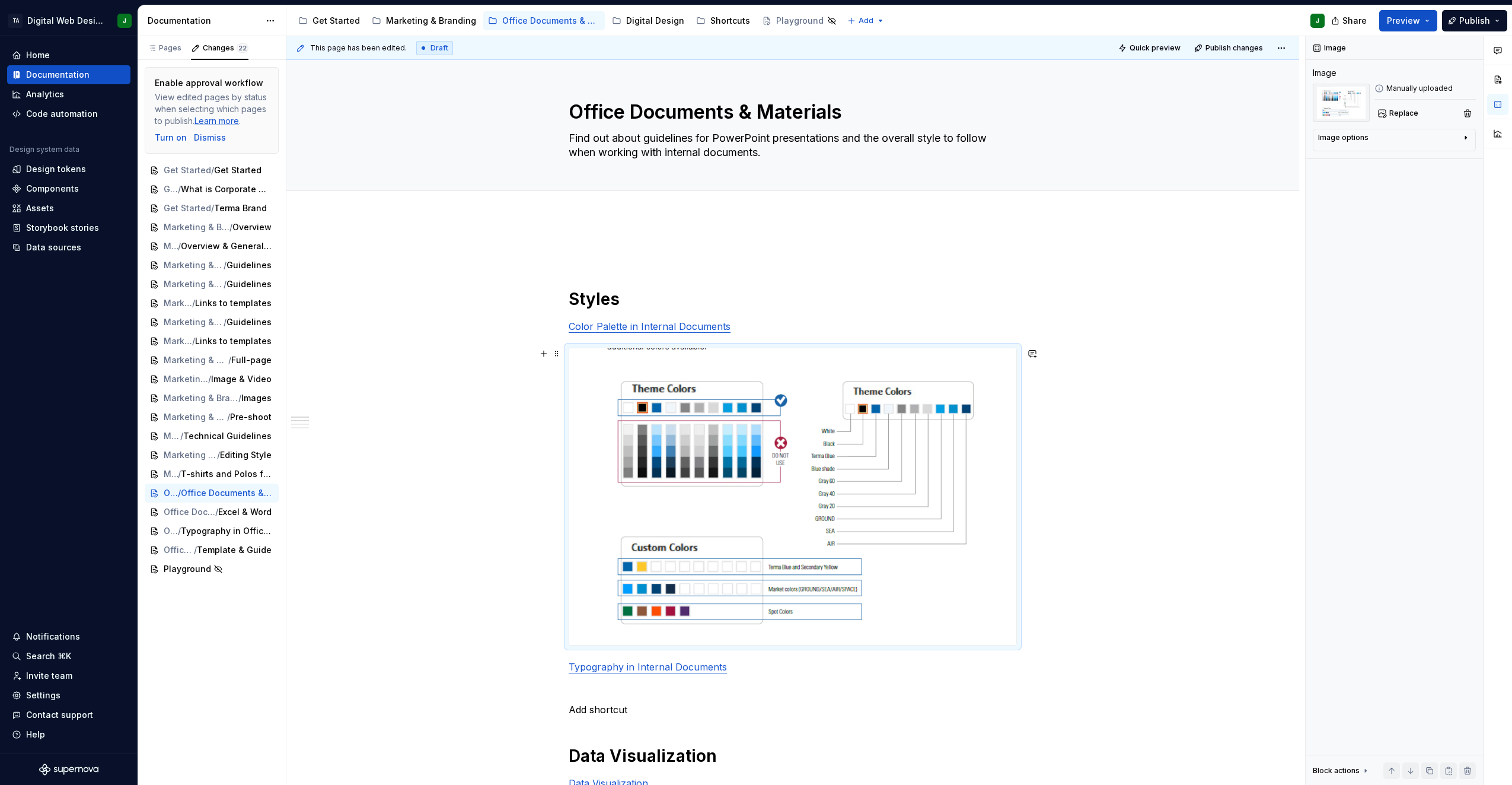
click at [702, 412] on img at bounding box center [793, 496] width 447 height 297
drag, startPoint x: 1013, startPoint y: 646, endPoint x: 976, endPoint y: 613, distance: 49.6
click at [976, 613] on div at bounding box center [793, 497] width 448 height 298
click at [1378, 134] on div "Image options" at bounding box center [1390, 140] width 143 height 14
click at [785, 500] on img at bounding box center [793, 496] width 447 height 297
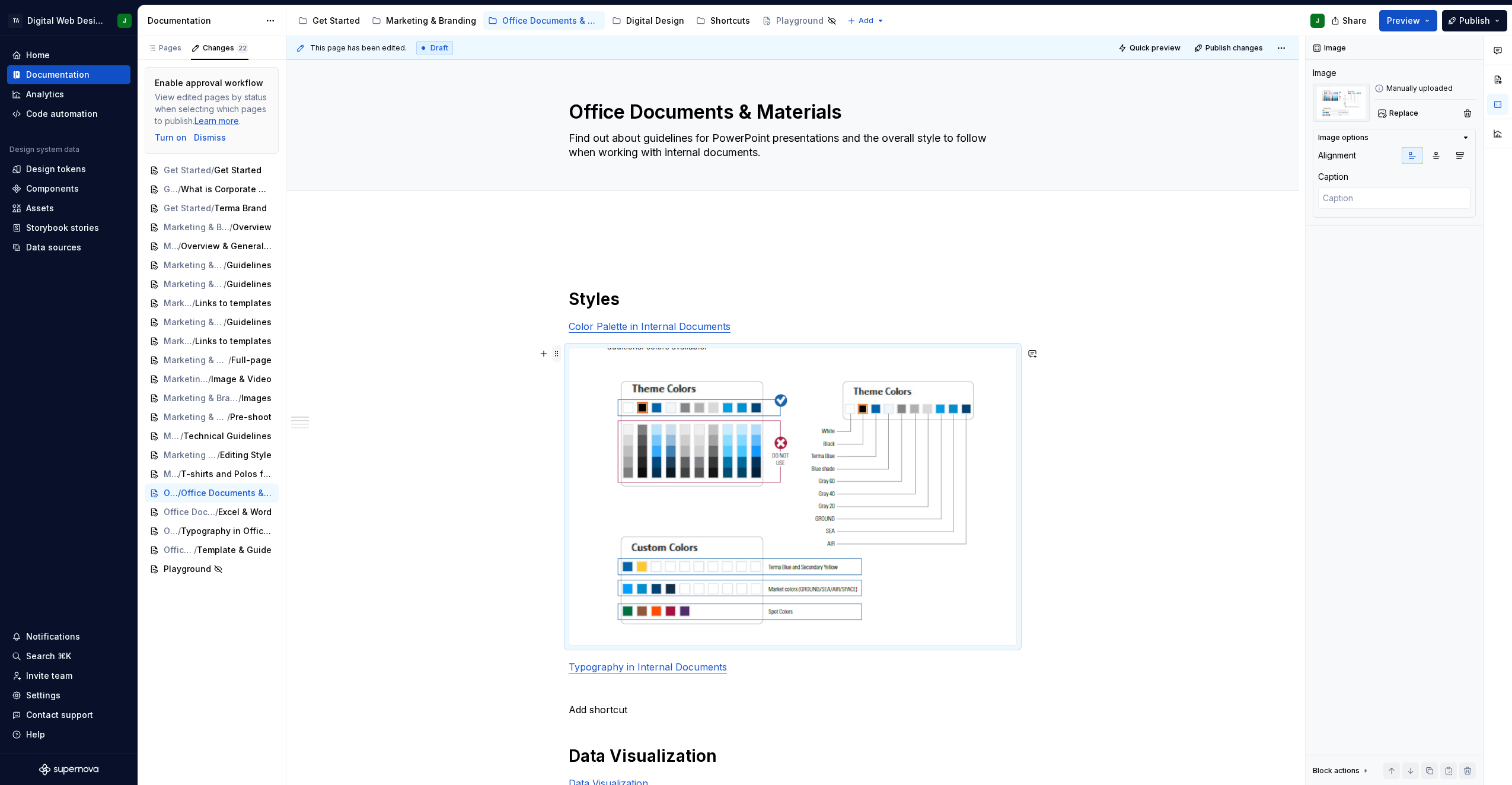
click at [557, 355] on span at bounding box center [557, 353] width 10 height 17
click at [601, 374] on div "Duplicate" at bounding box center [613, 372] width 77 height 11
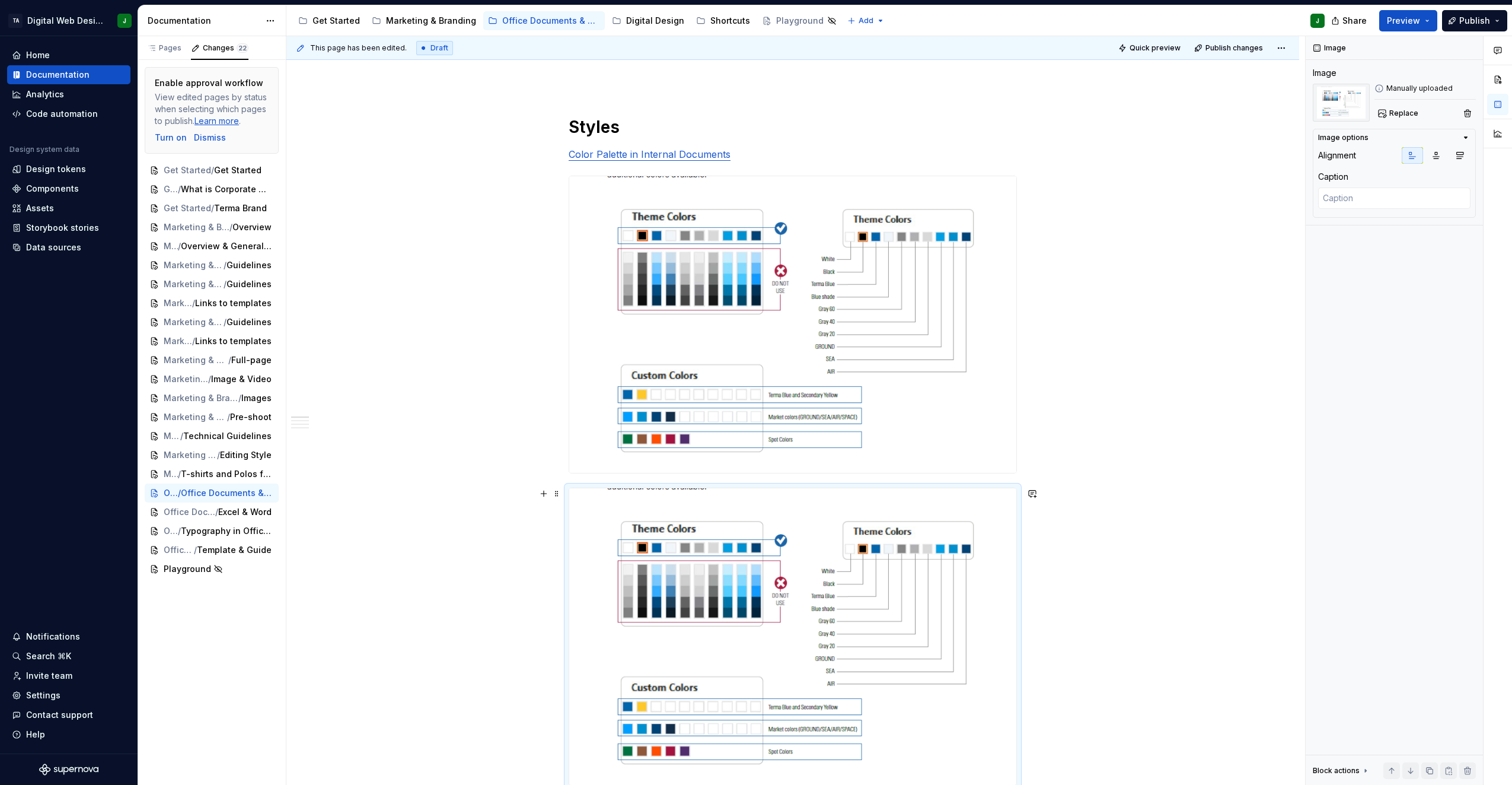
click at [682, 594] on img at bounding box center [793, 636] width 447 height 297
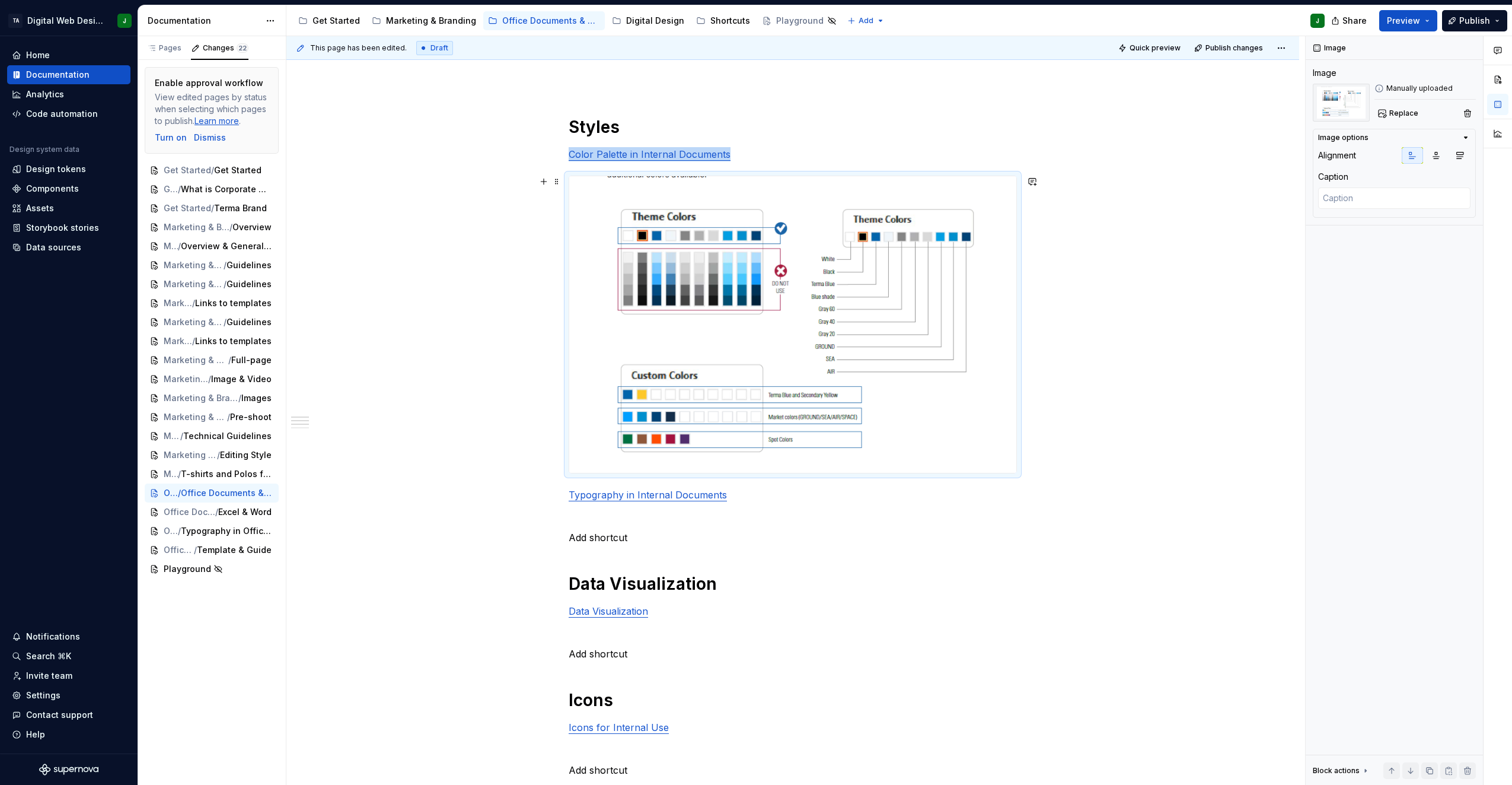
click at [811, 271] on img at bounding box center [793, 324] width 447 height 297
drag, startPoint x: 703, startPoint y: 298, endPoint x: 638, endPoint y: 273, distance: 69.6
click at [638, 273] on img at bounding box center [793, 324] width 447 height 297
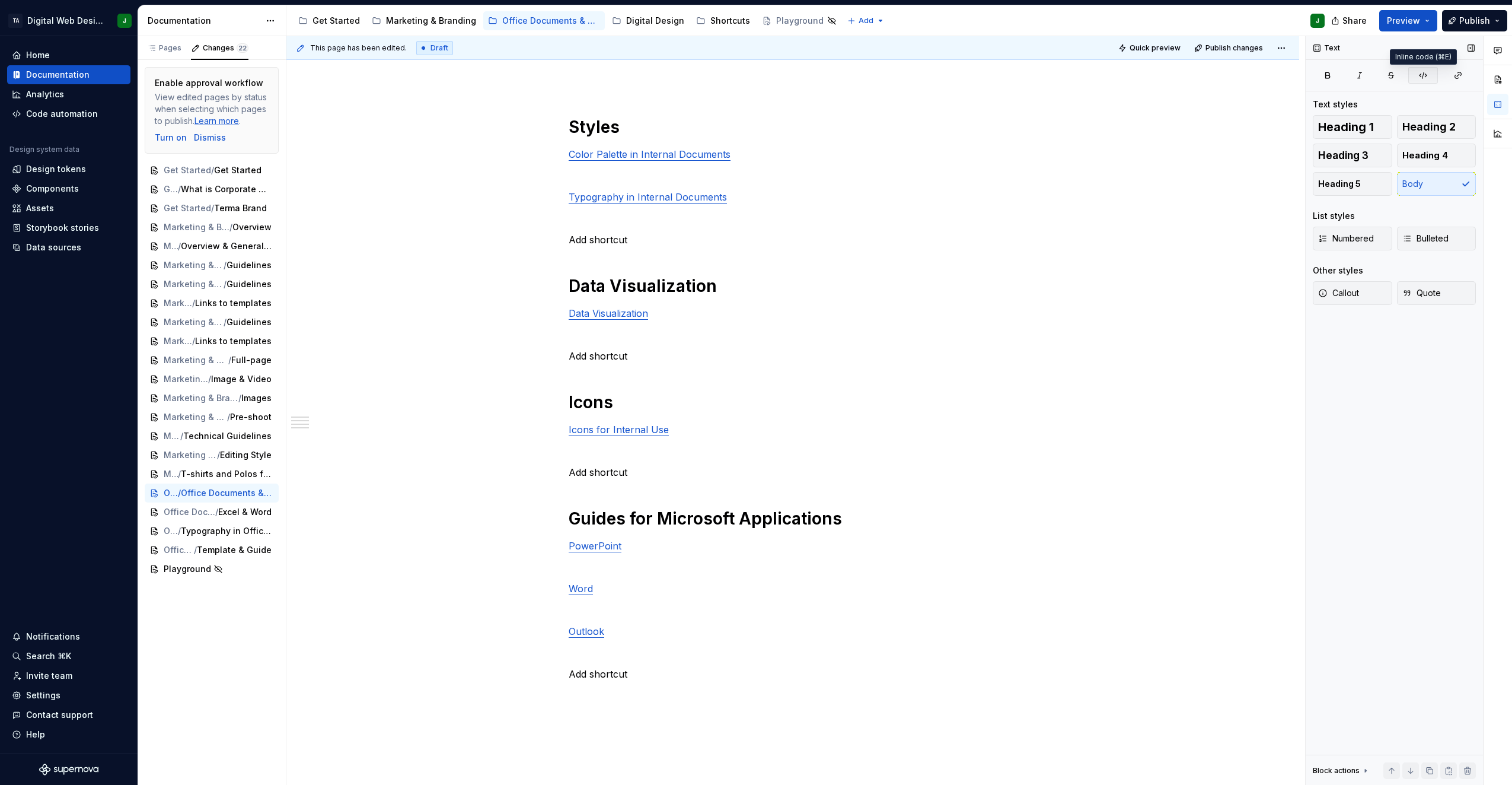
click at [1429, 73] on button "button" at bounding box center [1424, 75] width 30 height 17
click at [587, 174] on p at bounding box center [793, 175] width 448 height 14
click at [698, 161] on p "Color Palette in Internal Documents" at bounding box center [793, 154] width 448 height 14
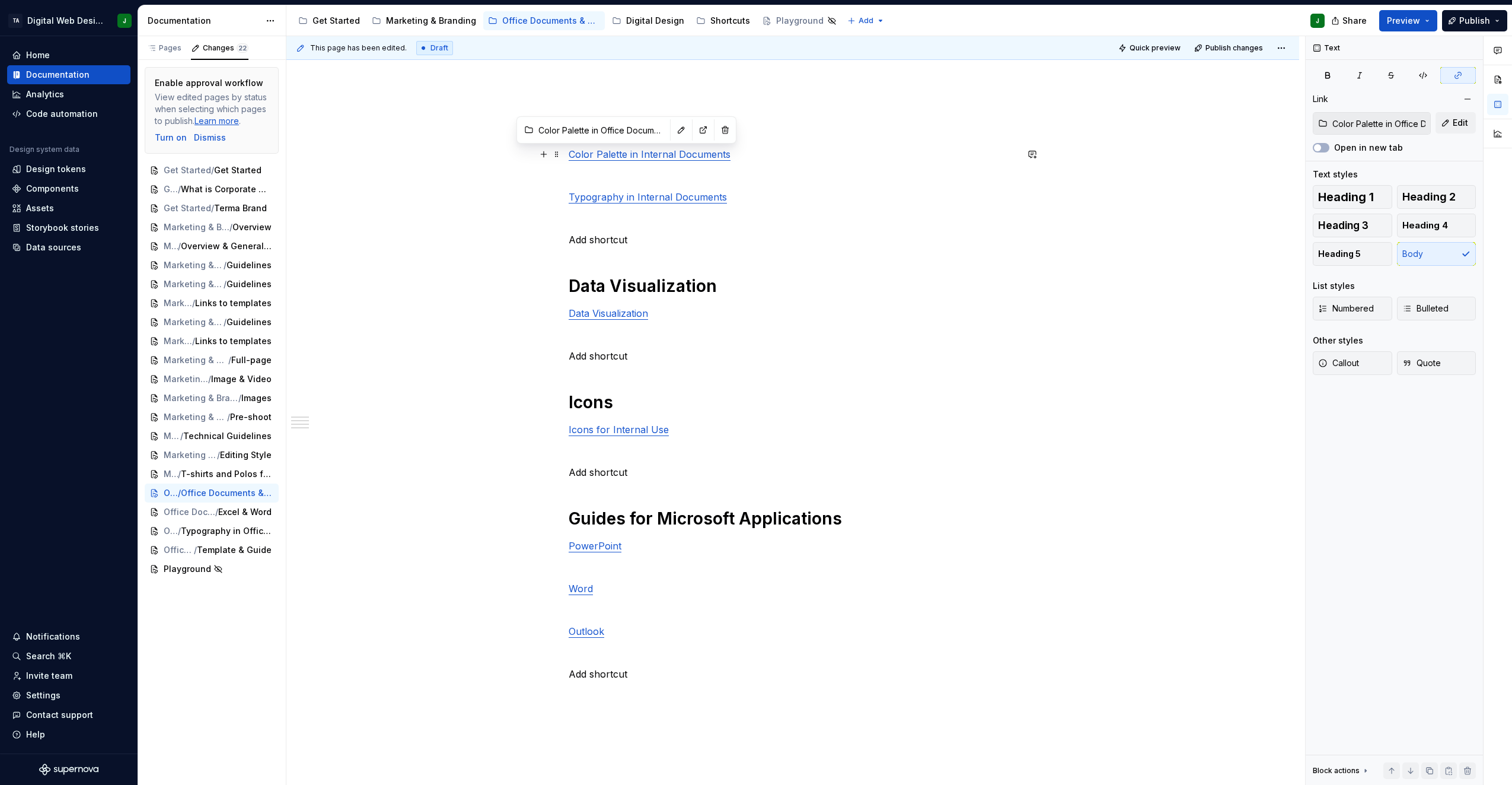
drag, startPoint x: 621, startPoint y: 152, endPoint x: 601, endPoint y: 173, distance: 29.0
click at [601, 172] on p at bounding box center [793, 175] width 448 height 14
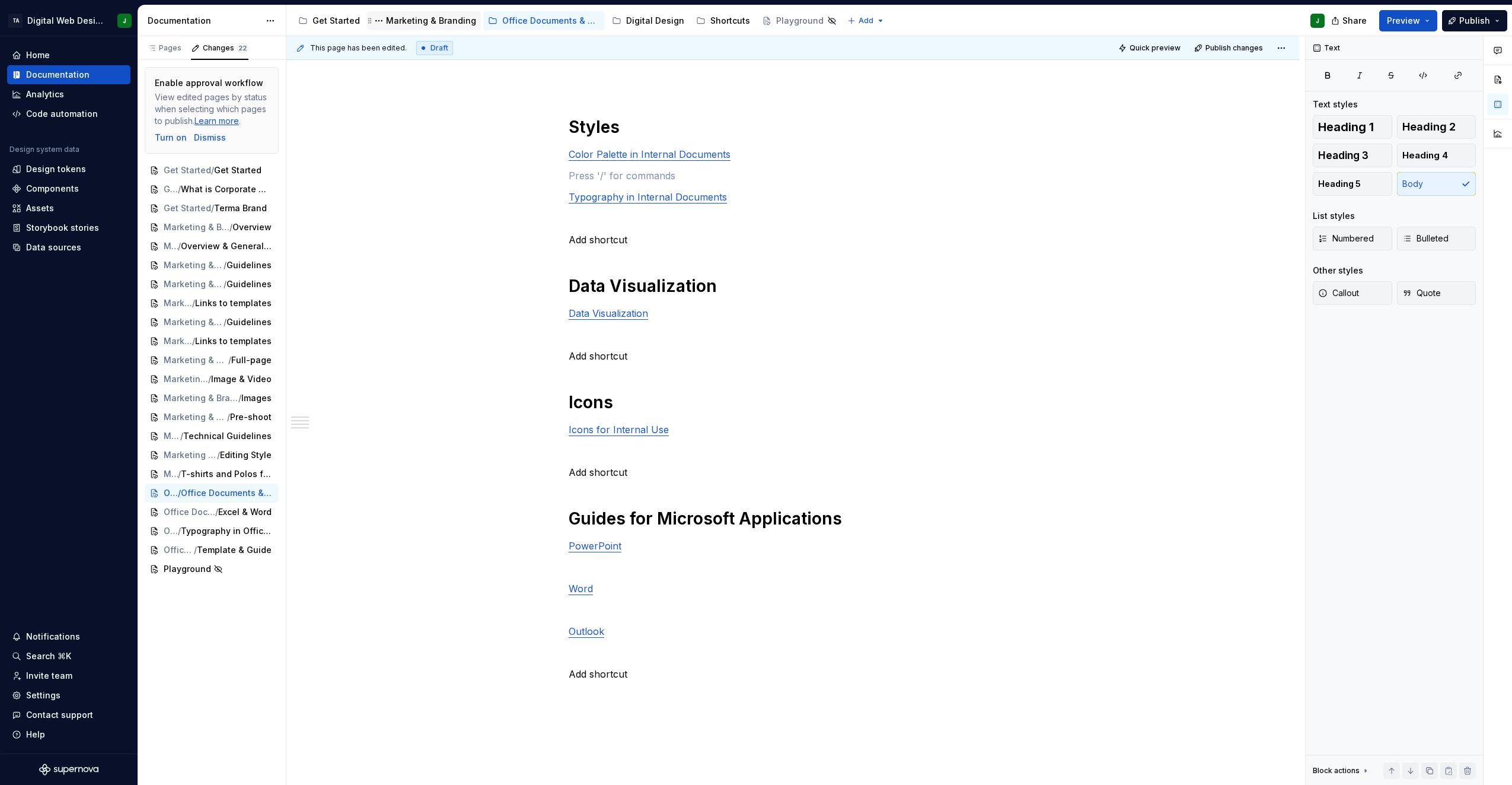
click at [413, 30] on div "Marketing & Branding" at bounding box center [424, 21] width 114 height 19
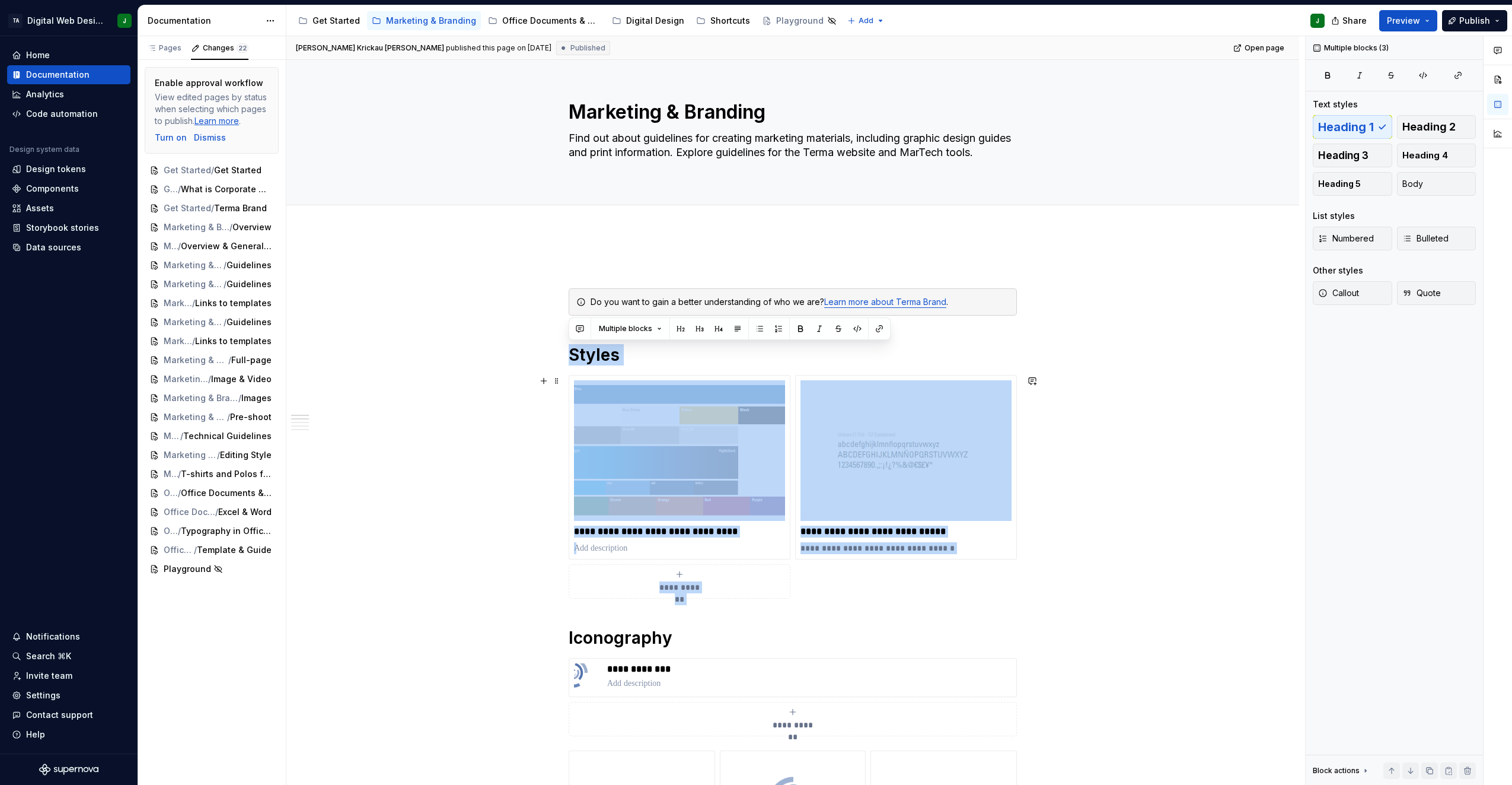
drag, startPoint x: 569, startPoint y: 353, endPoint x: 1042, endPoint y: 571, distance: 520.8
copy div "**********"
click at [544, 22] on div "Office Documents & Materials" at bounding box center [550, 20] width 98 height 11
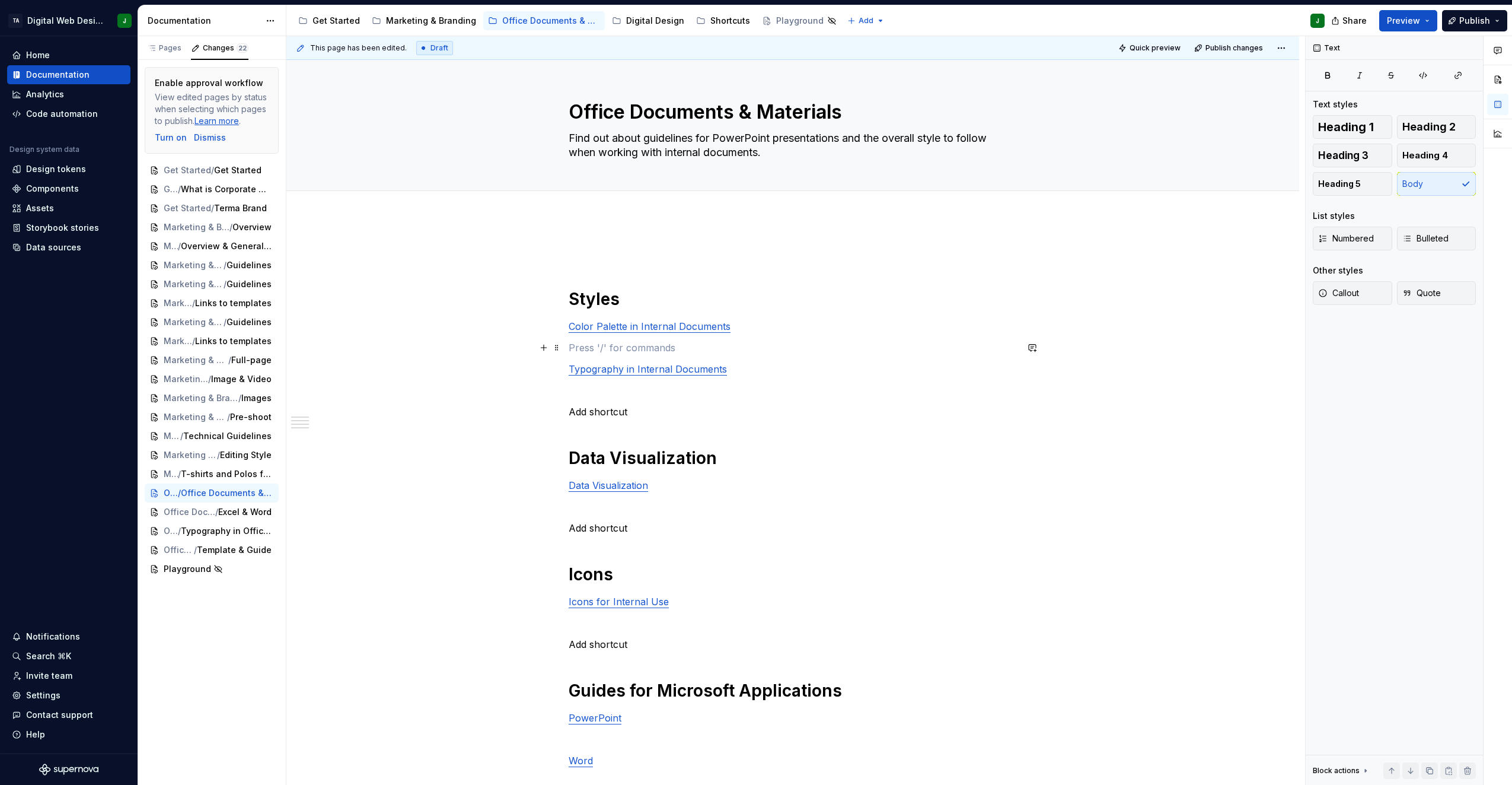
click at [575, 348] on p at bounding box center [793, 348] width 448 height 14
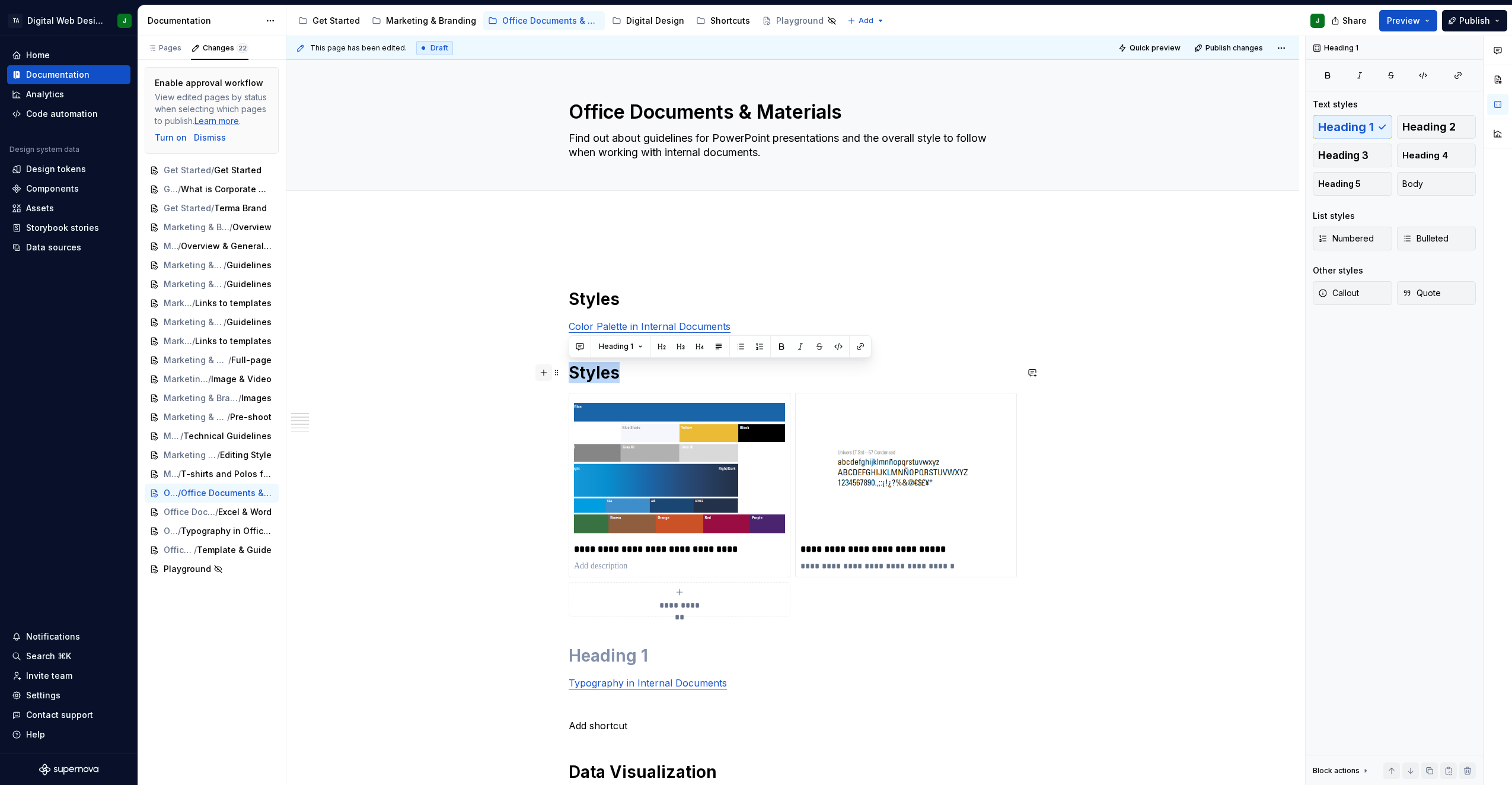
drag, startPoint x: 632, startPoint y: 370, endPoint x: 537, endPoint y: 365, distance: 95.1
click at [569, 365] on div "**********" at bounding box center [793, 724] width 448 height 957
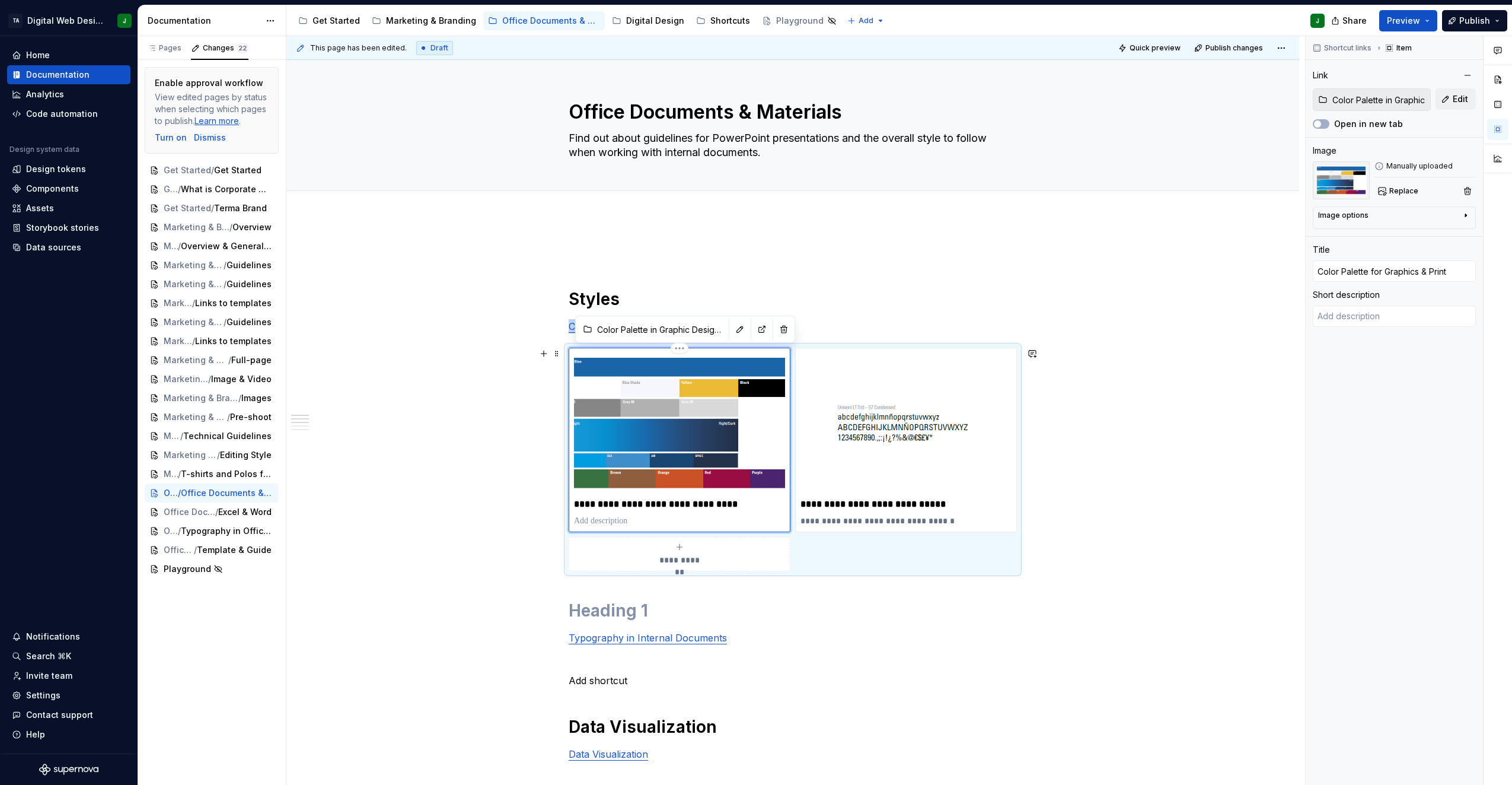
drag, startPoint x: 743, startPoint y: 401, endPoint x: 722, endPoint y: 382, distance: 28.3
click at [722, 383] on img at bounding box center [680, 424] width 211 height 141
click at [732, 326] on button "button" at bounding box center [740, 329] width 17 height 17
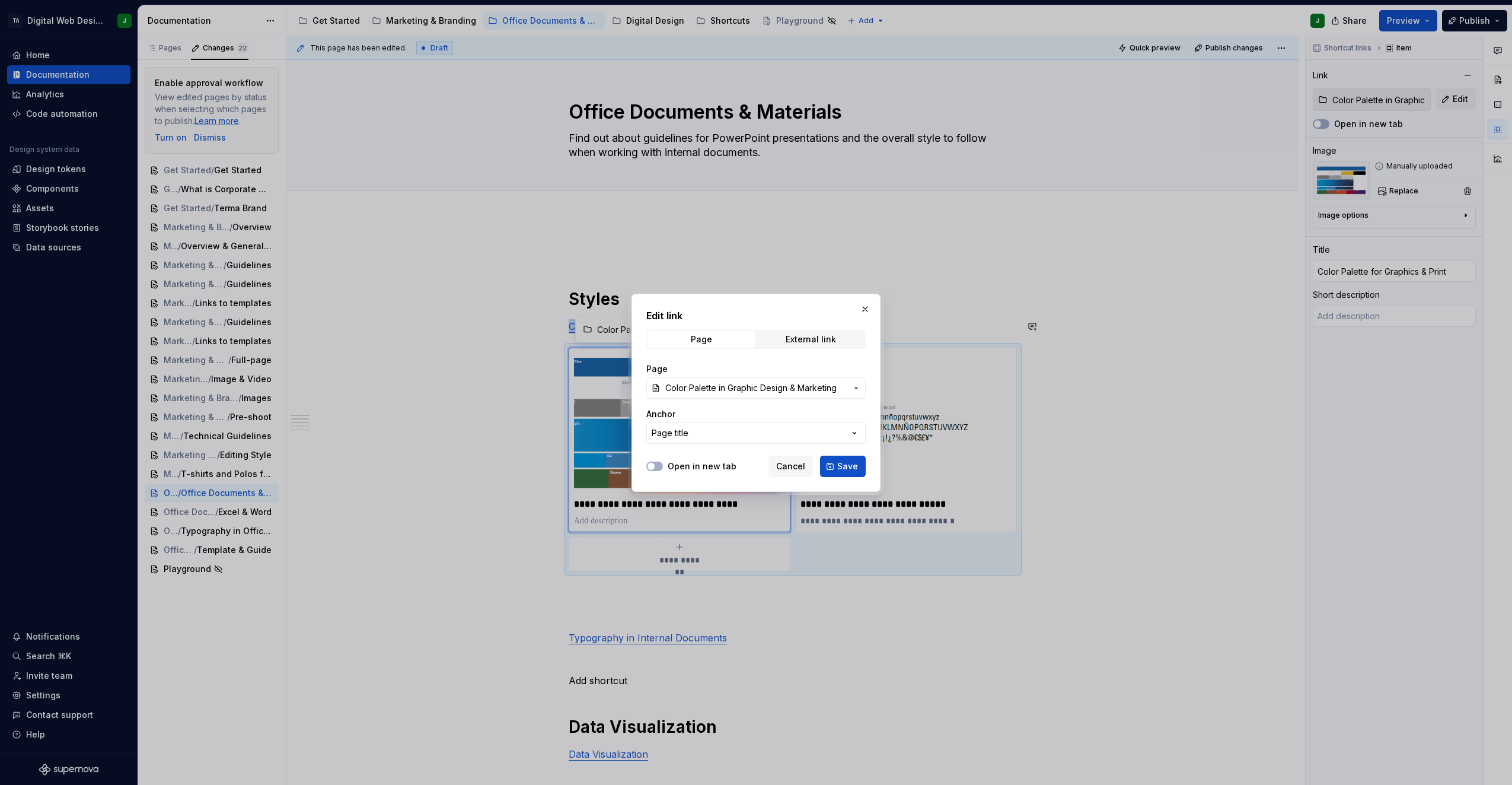
click at [776, 388] on span "Color Palette in Graphic Design & Marketing" at bounding box center [751, 388] width 172 height 11
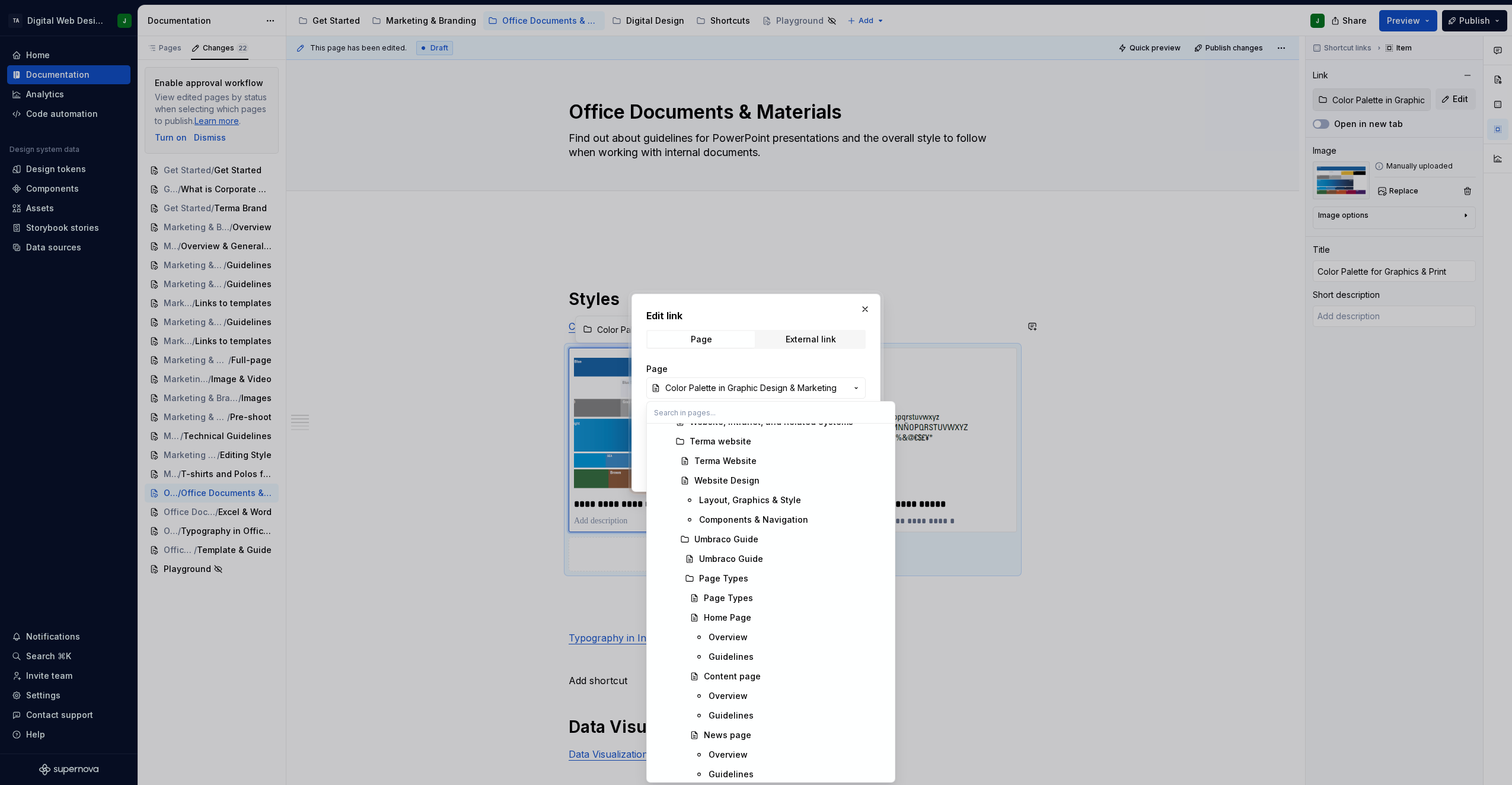
scroll to position [1781, 0]
type textarea "*"
paste input "Color Palette in Office Documents & Materials"
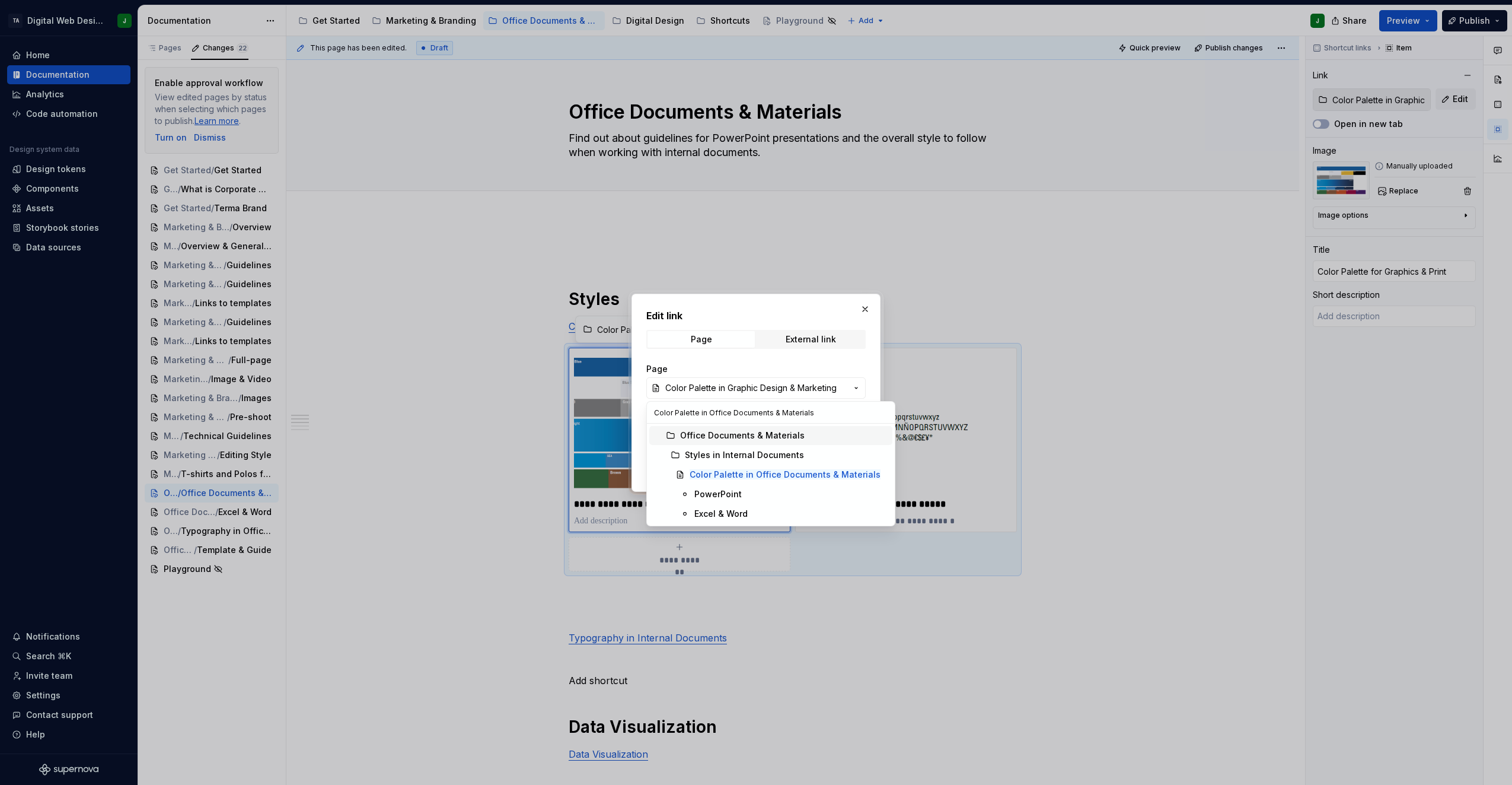
scroll to position [0, 0]
type input "Color Palette in Office Documents & Materials"
click at [766, 472] on mark "Color Palette in Office Documents & Materials" at bounding box center [785, 474] width 191 height 10
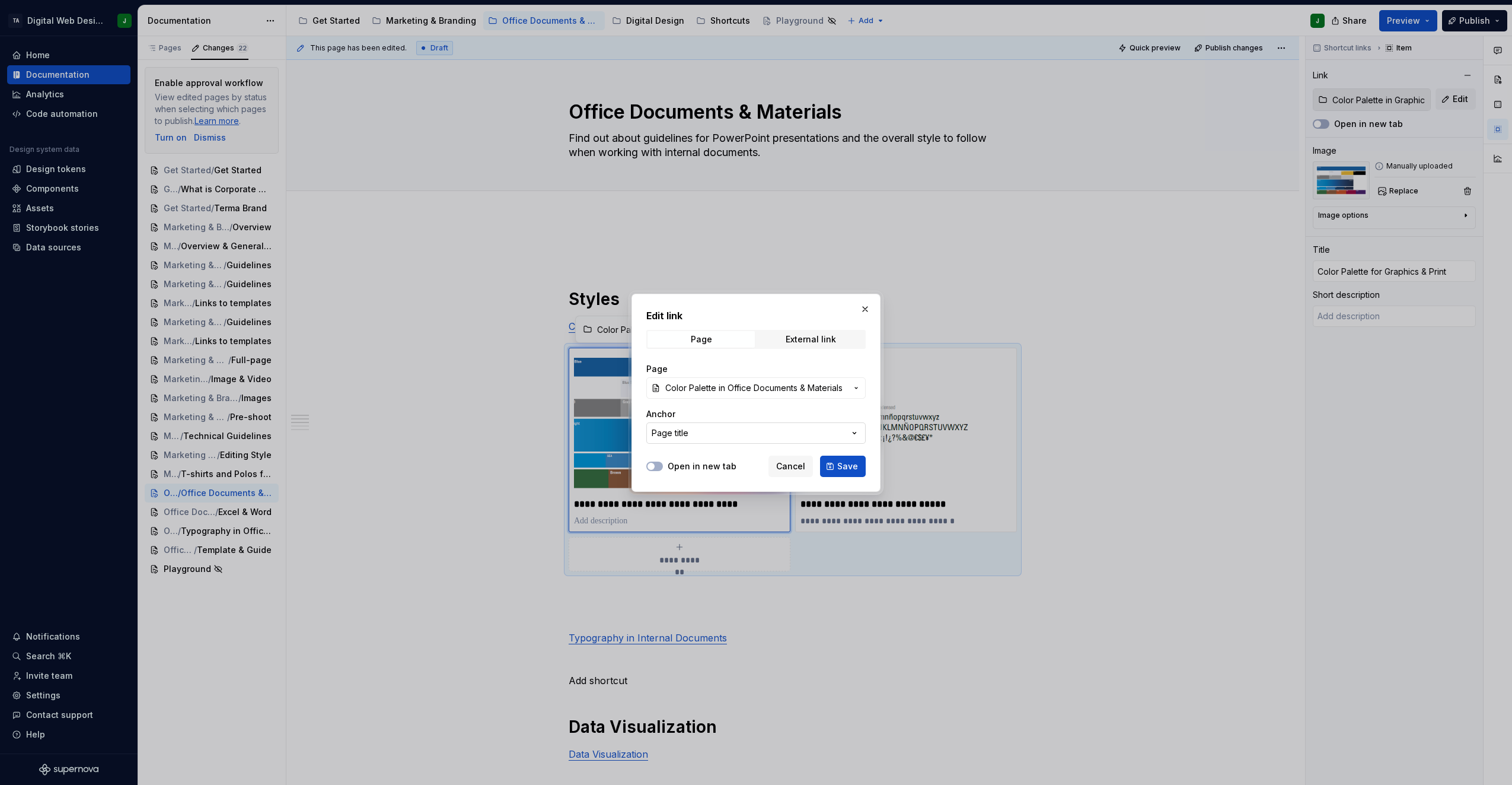
click at [747, 436] on button "Page title" at bounding box center [756, 433] width 219 height 21
click at [747, 434] on div "Edit link Page External link Page Color Palette in Office Documents & Materials…" at bounding box center [756, 392] width 1512 height 785
click at [845, 470] on span "Save" at bounding box center [848, 466] width 21 height 11
type textarea "*"
type input "Color Palette in Office Documents & Materials"
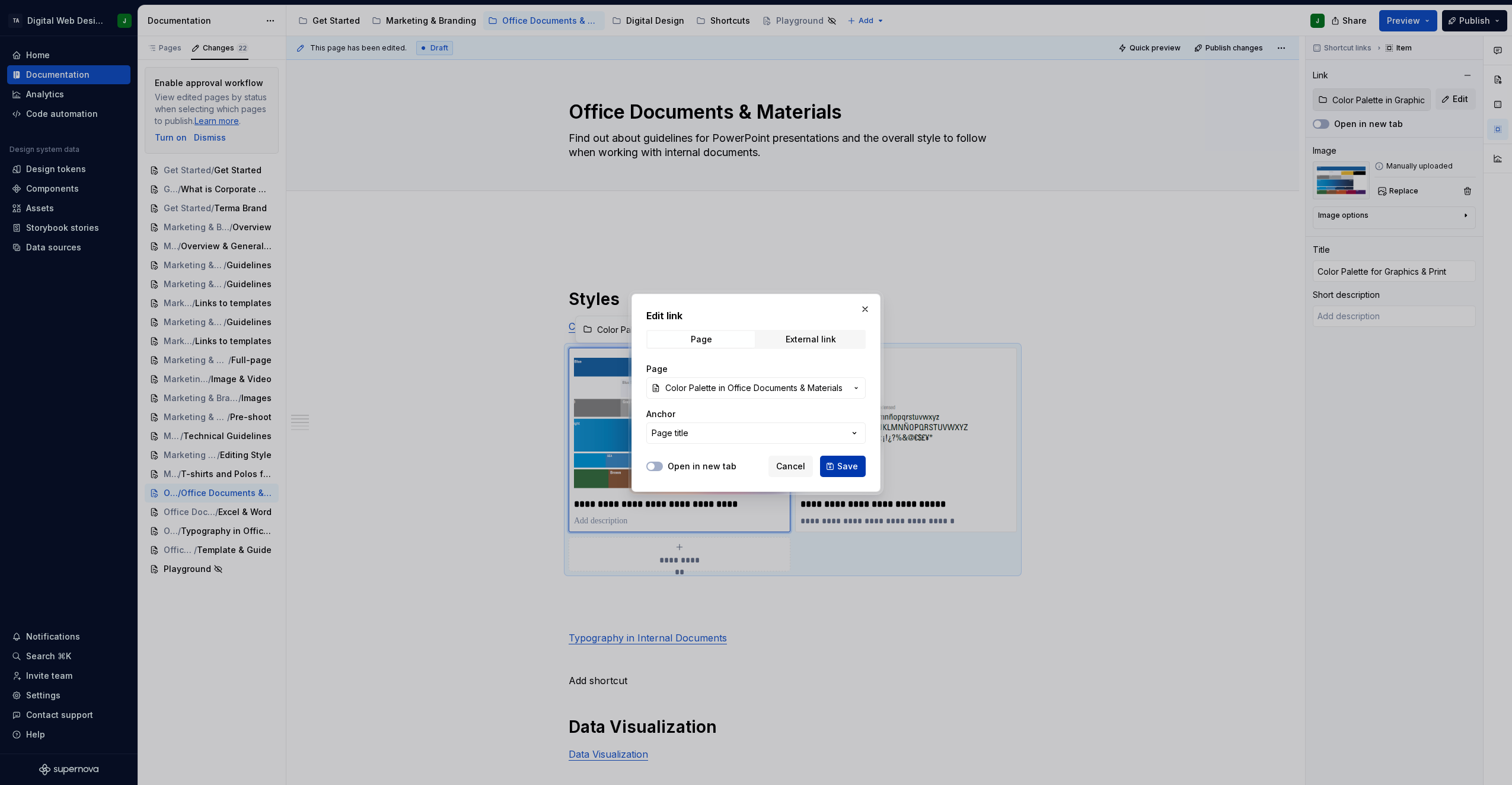
type input "Color Palette in Office Documents & Materials"
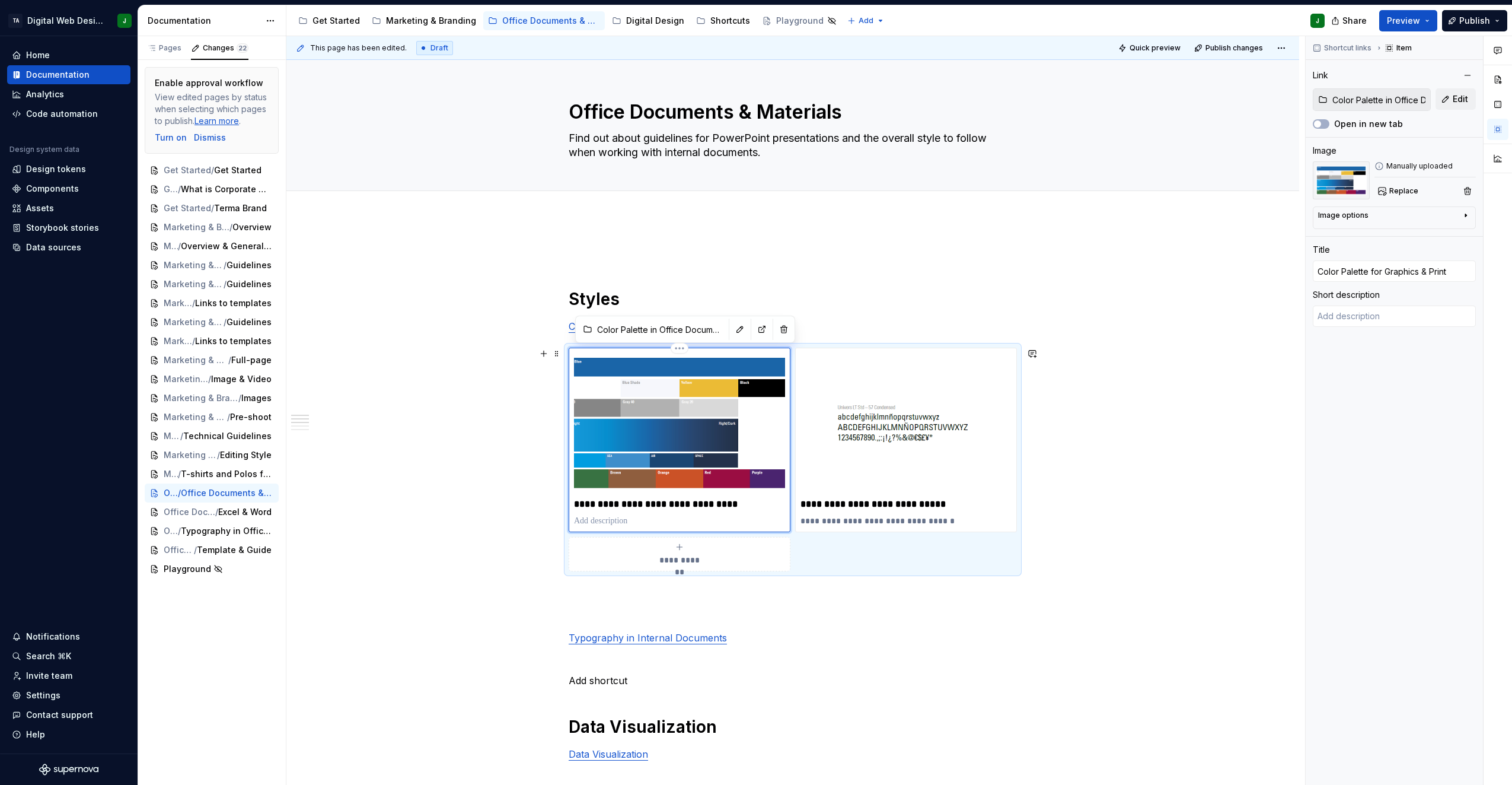
click at [713, 502] on p "**********" at bounding box center [680, 504] width 211 height 11
drag, startPoint x: 728, startPoint y: 504, endPoint x: 542, endPoint y: 488, distance: 186.7
click at [780, 289] on h1 "Styles" at bounding box center [793, 299] width 448 height 21
click at [782, 285] on div "**********" at bounding box center [793, 694] width 448 height 898
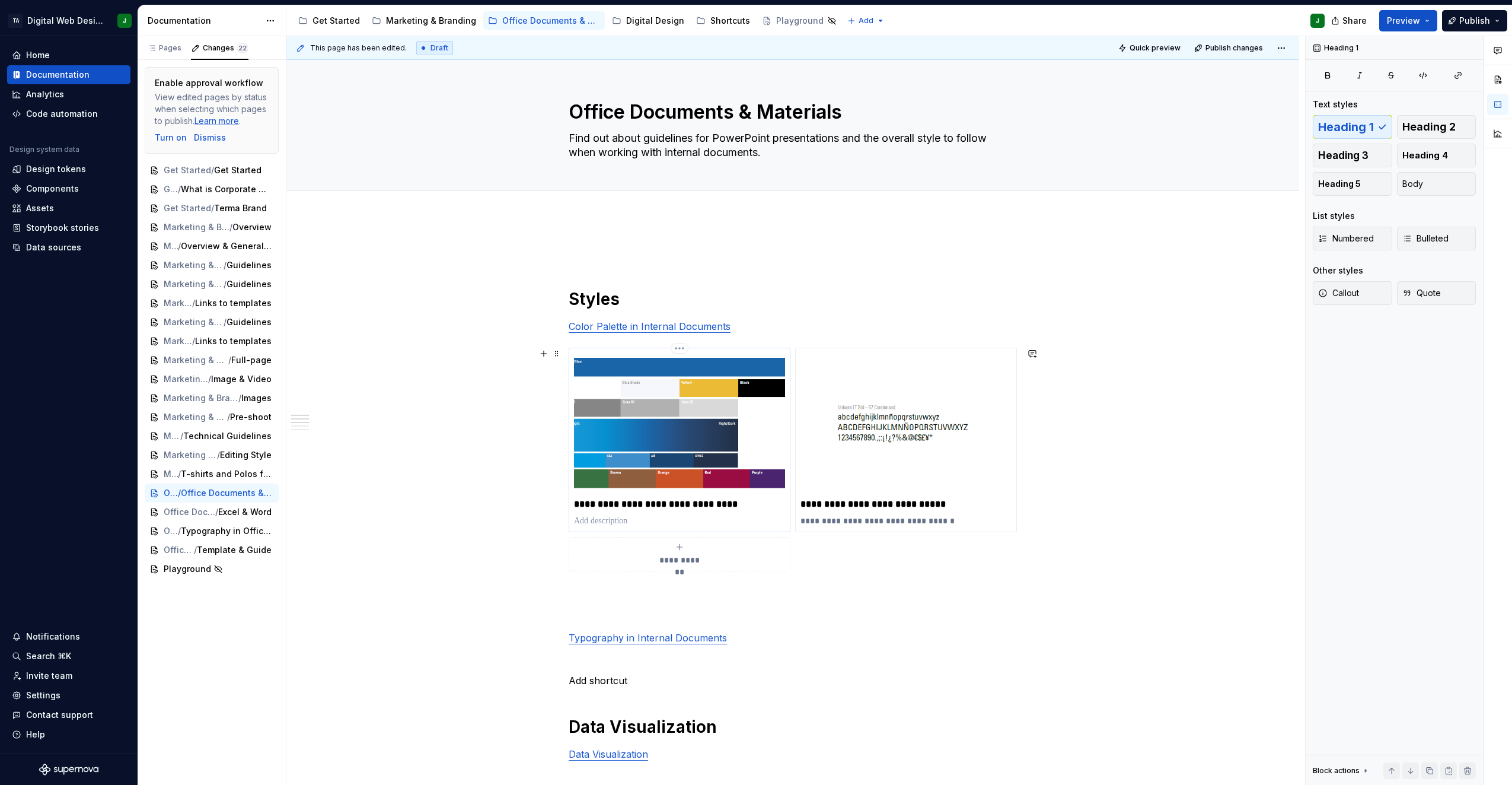
click at [677, 505] on p "**********" at bounding box center [680, 504] width 211 height 11
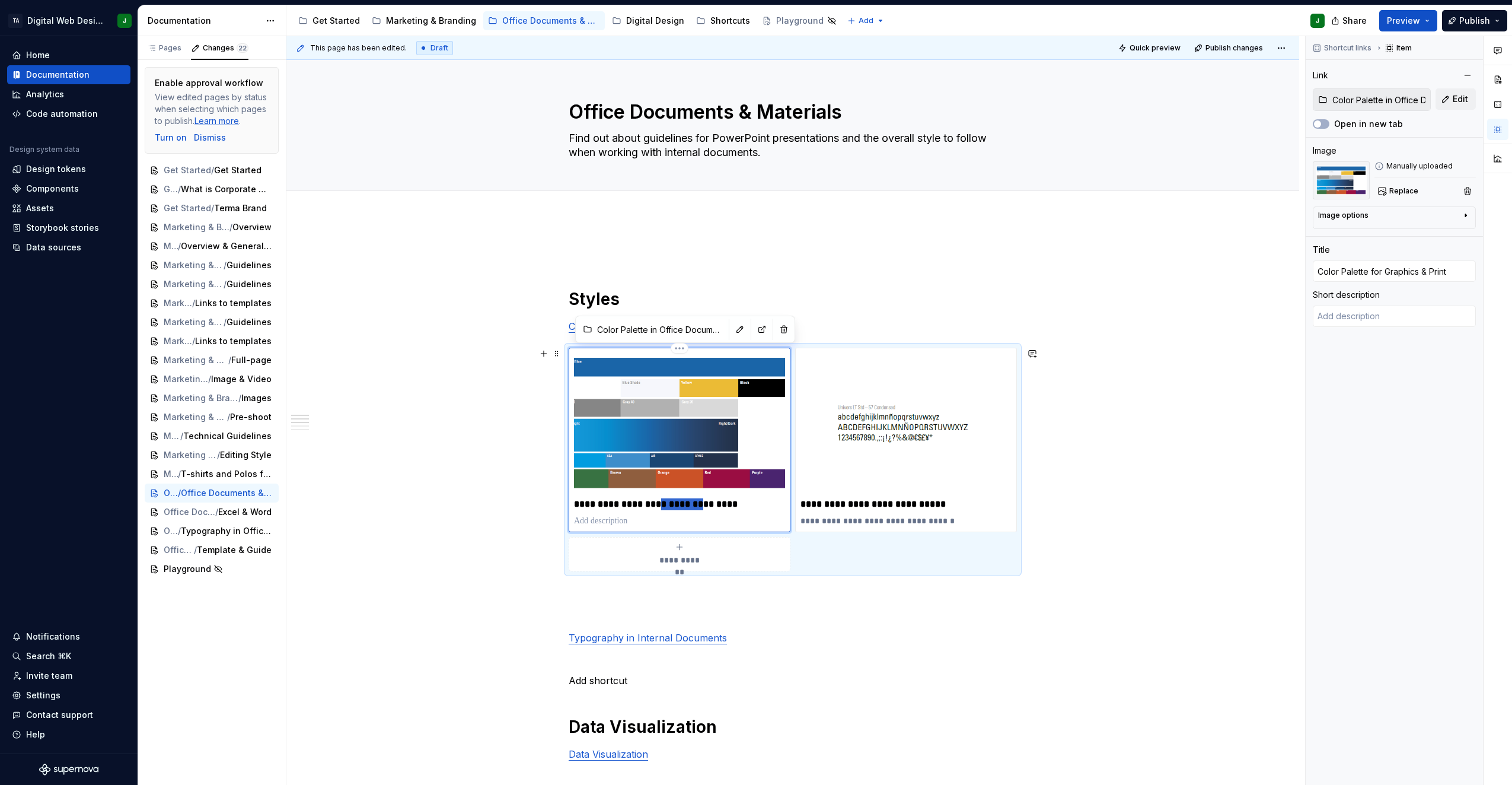
click at [677, 505] on p "**********" at bounding box center [680, 504] width 211 height 11
type textarea "*"
type input "C"
type textarea "*"
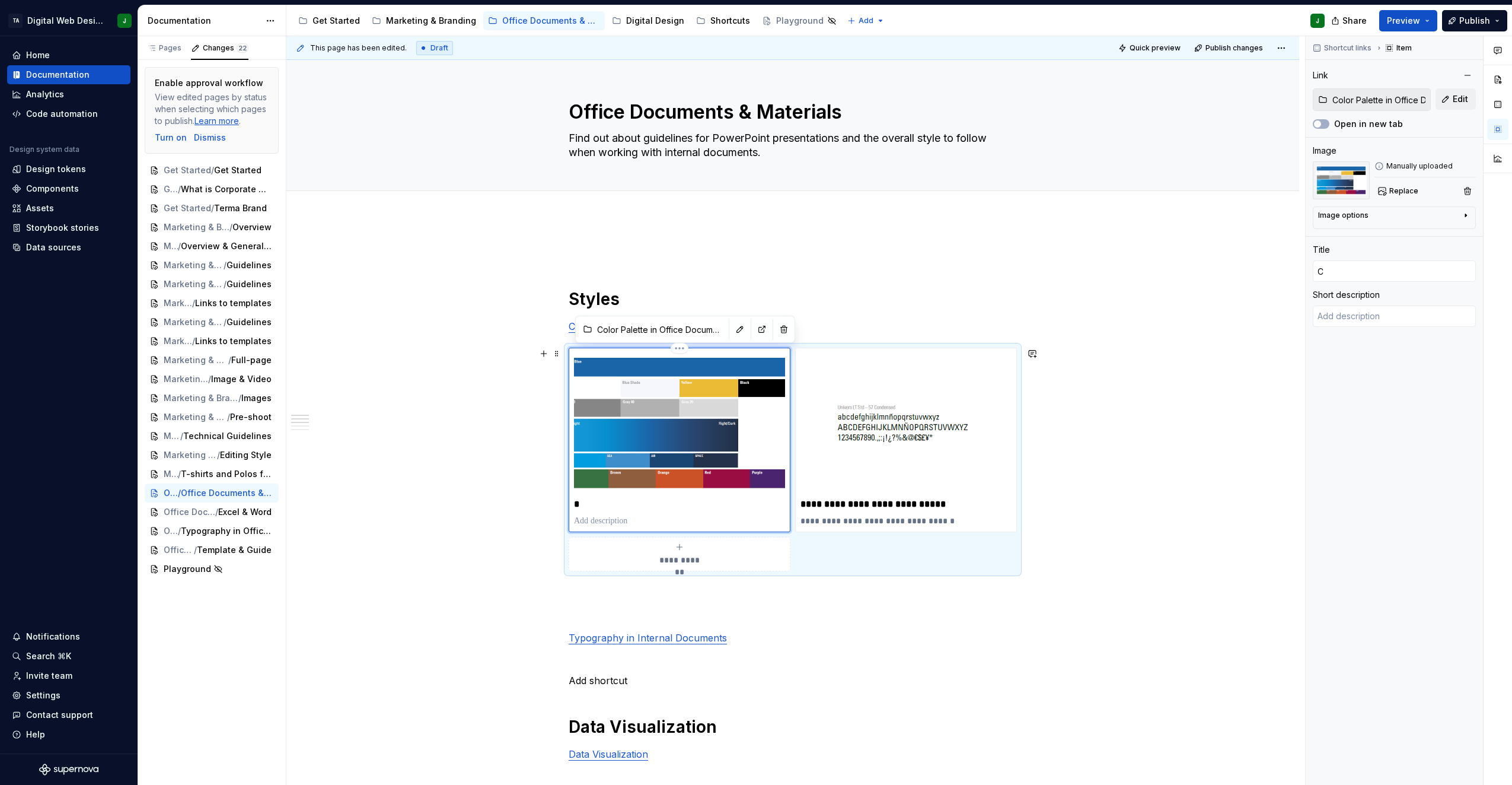
type input "Co"
type textarea "*"
type input "Col"
type textarea "*"
type input "Colo"
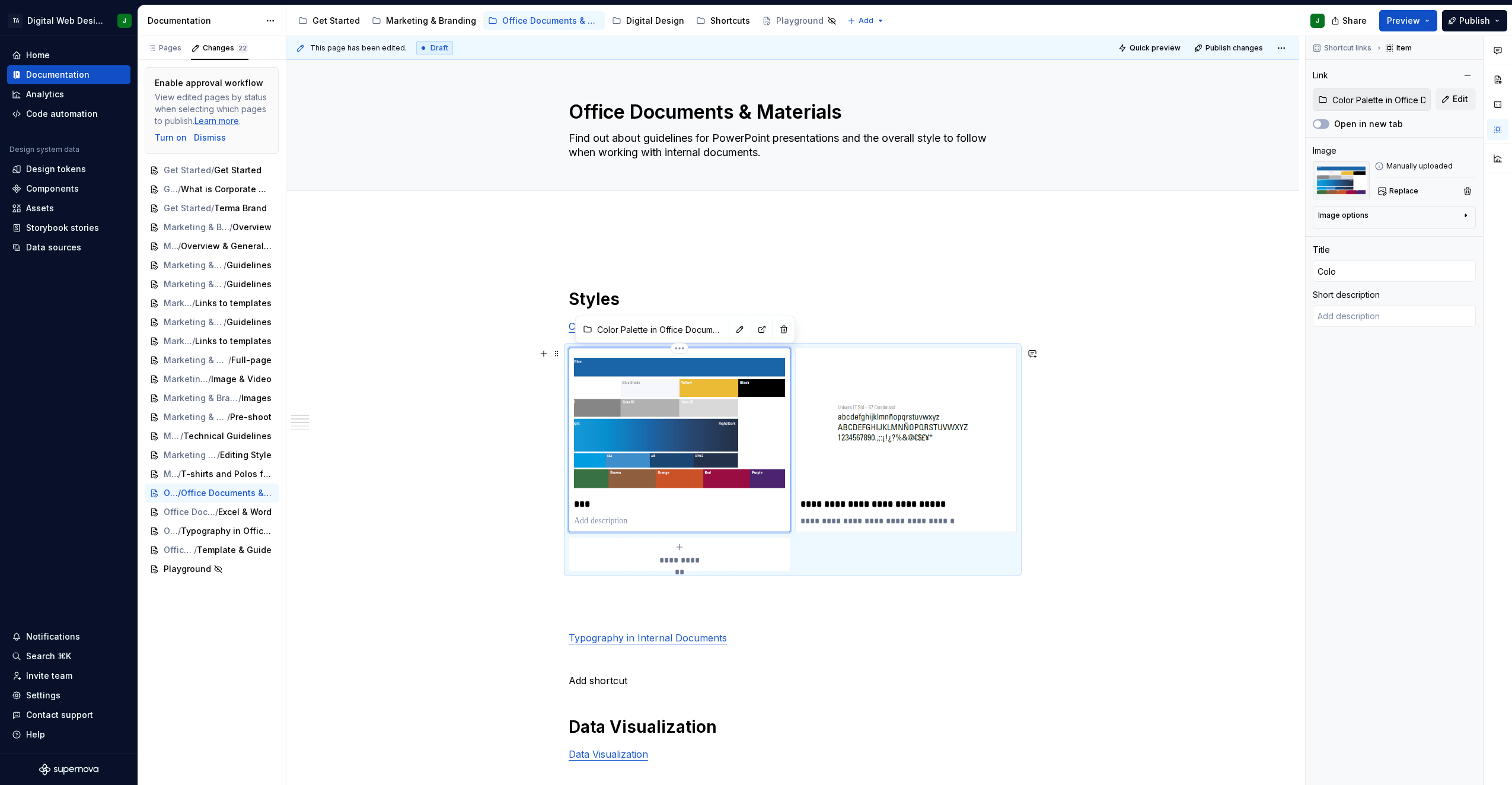
type textarea "*"
type input "Color"
type textarea "*"
type input "Color"
type textarea "*"
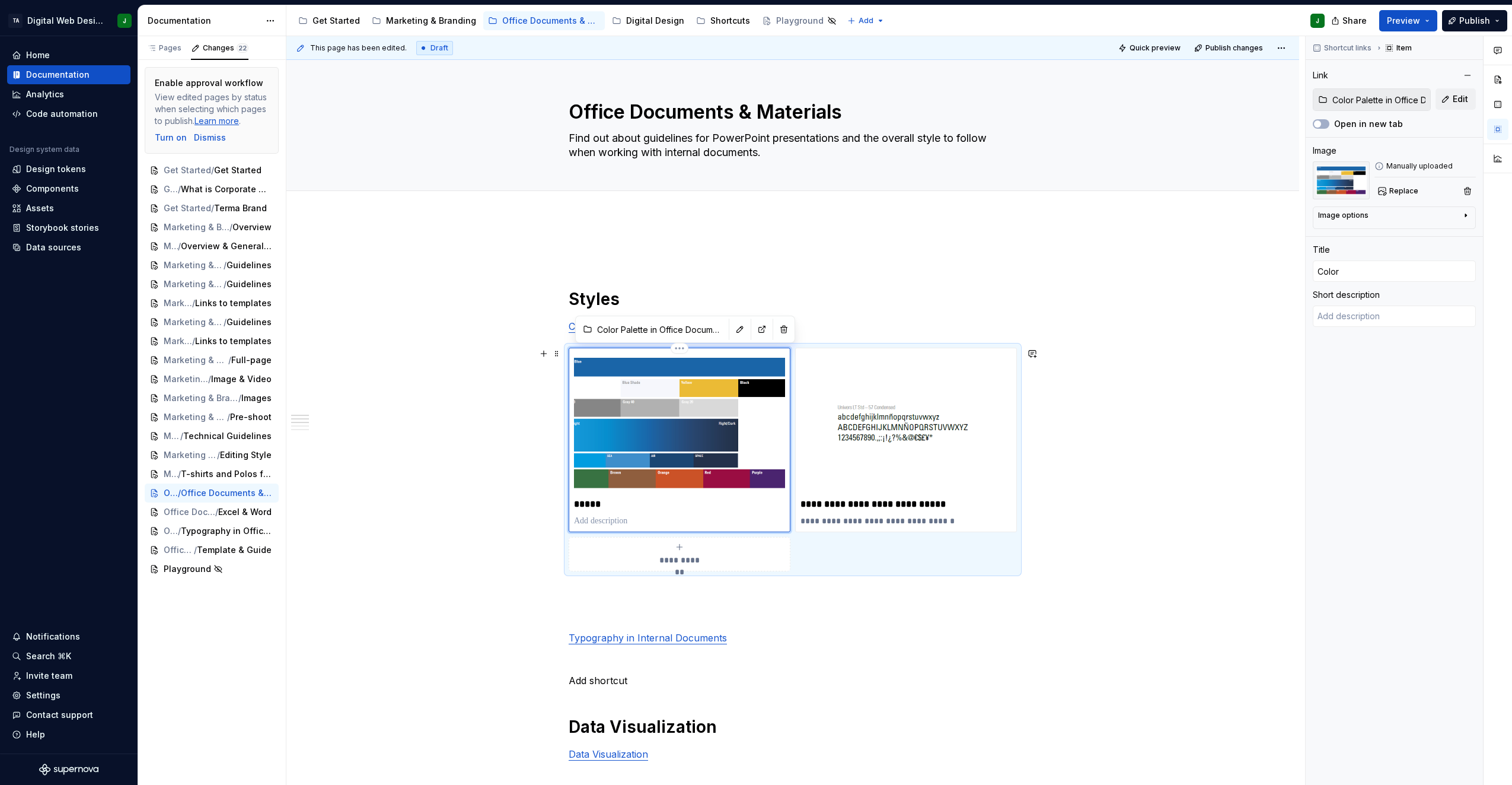
type input "Color P"
type textarea "*"
type input "Color Pa"
type textarea "*"
type input "Color Pal"
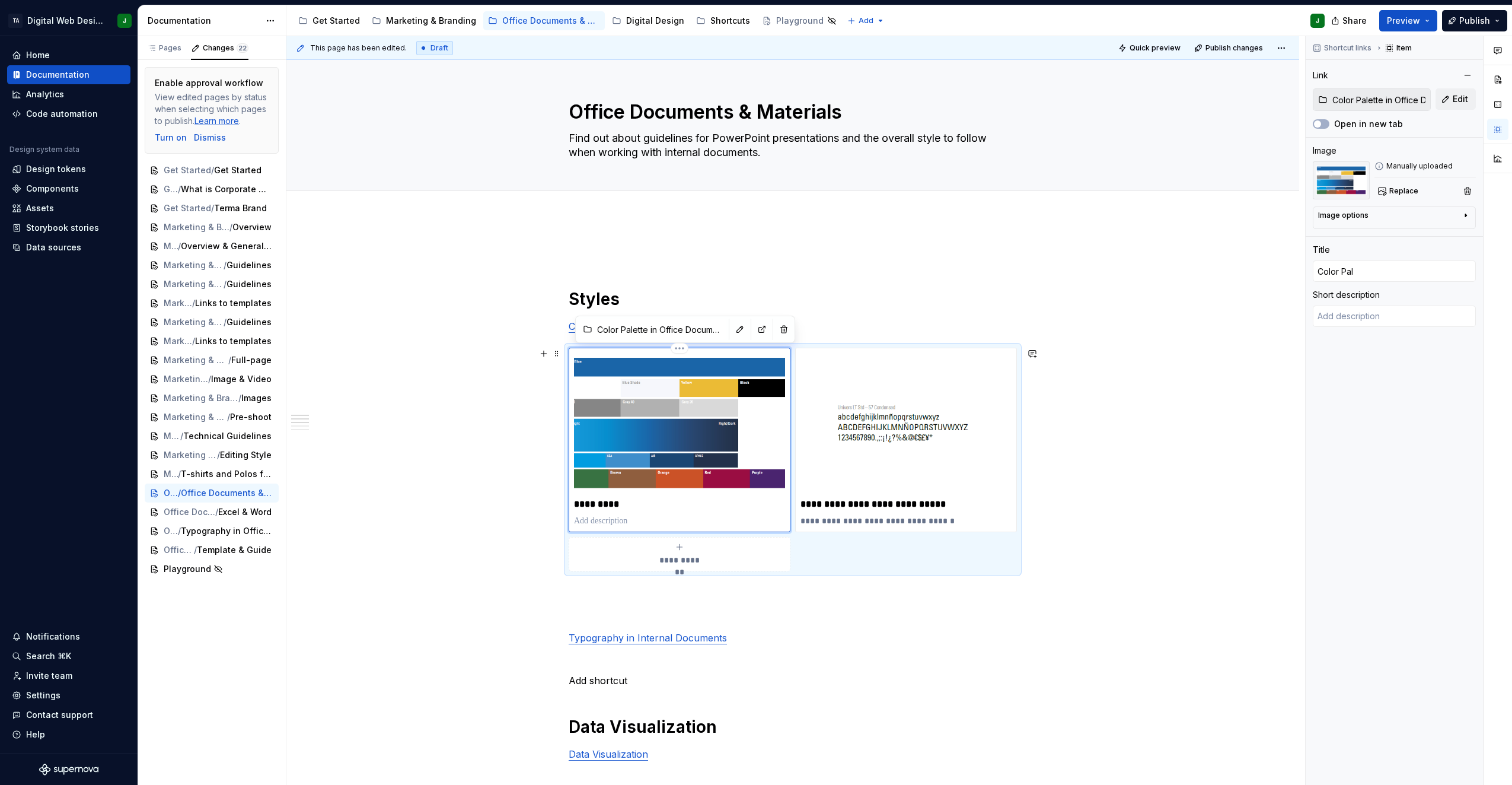
type textarea "*"
type input "Color Pale"
type textarea "*"
type input "Color Palet"
type textarea "*"
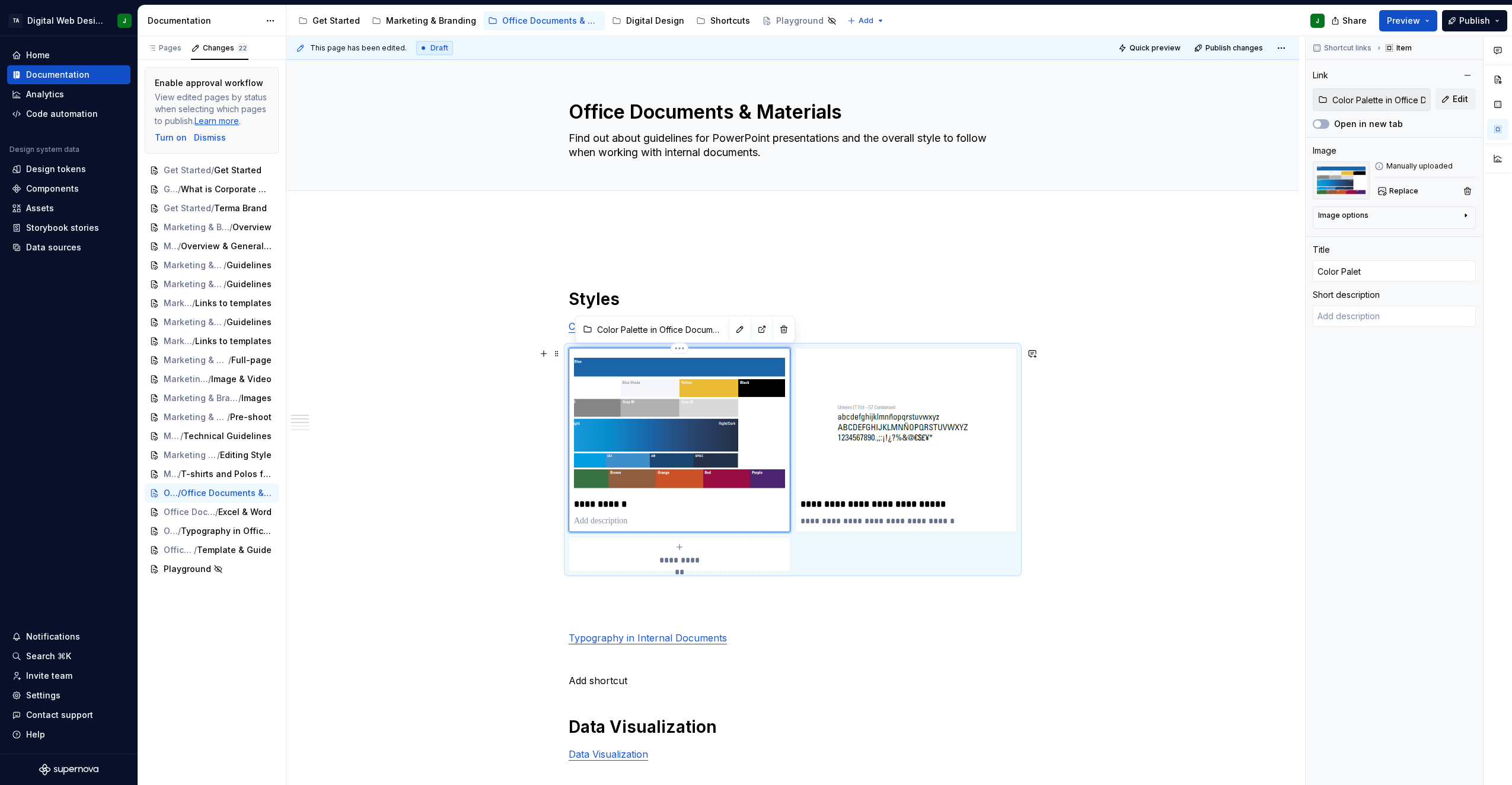
type input "Color Palett"
type textarea "*"
type input "Color Palette"
type textarea "*"
type input "Color Palette"
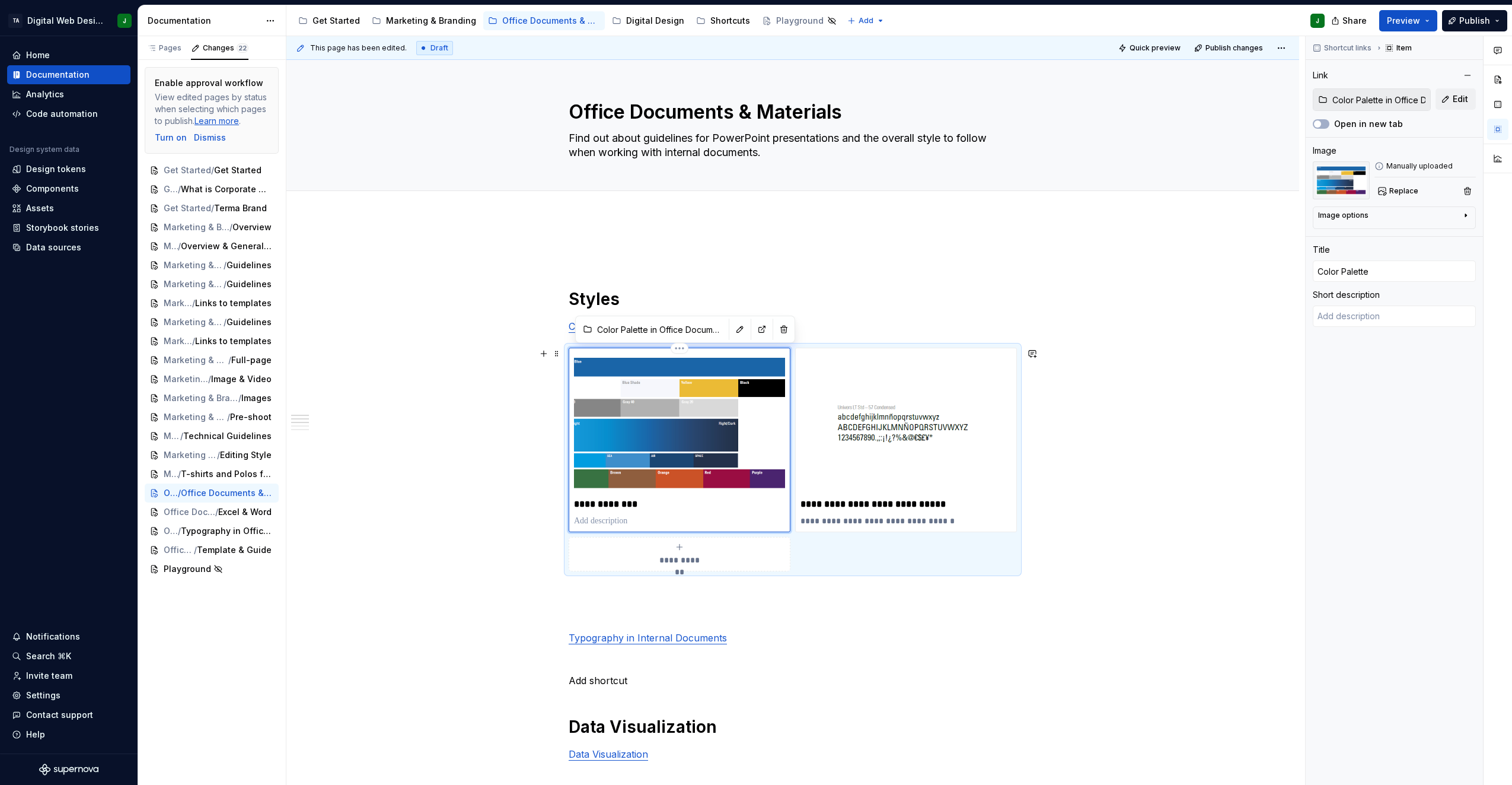
type textarea "*"
type input "Color Palette i"
type textarea "*"
type input "Color Palette in"
type textarea "*"
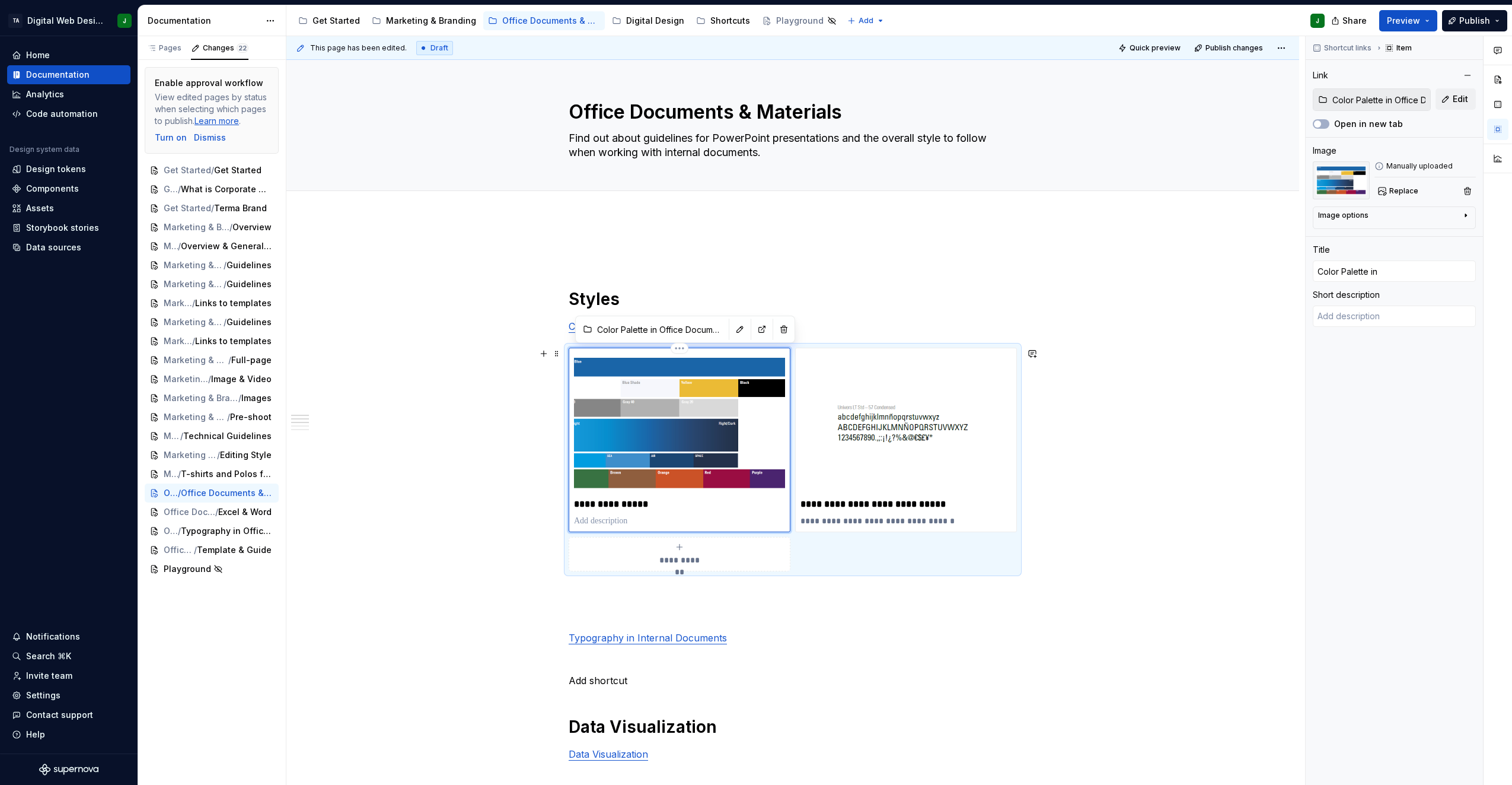
type input "Color Palette in"
type textarea "*"
type input "Color Palette in I"
type textarea "*"
type input "Color Palette in In"
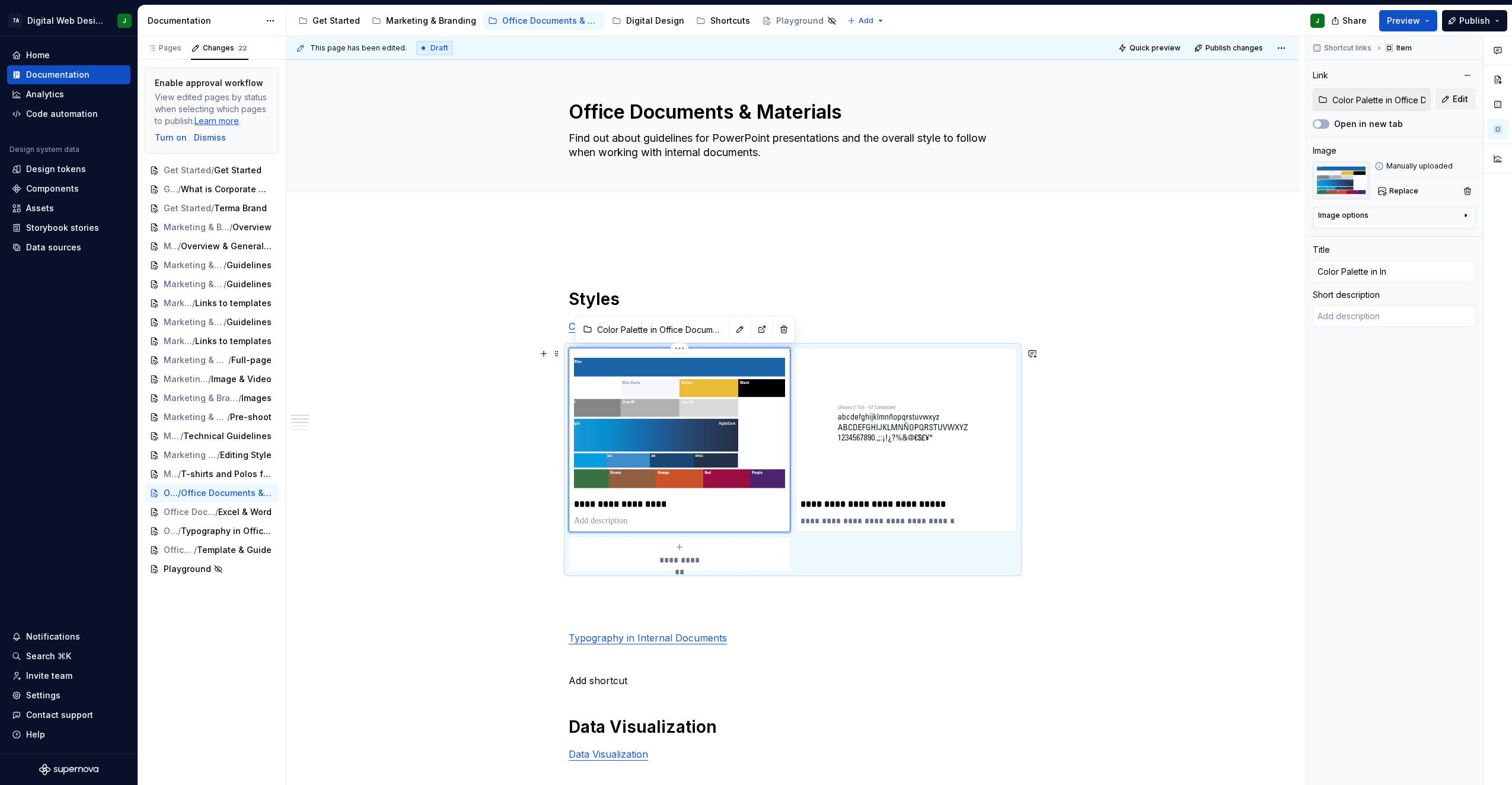
type textarea "*"
type input "Color Palette in Int"
type textarea "*"
type input "Color Palette in Intr"
type textarea "*"
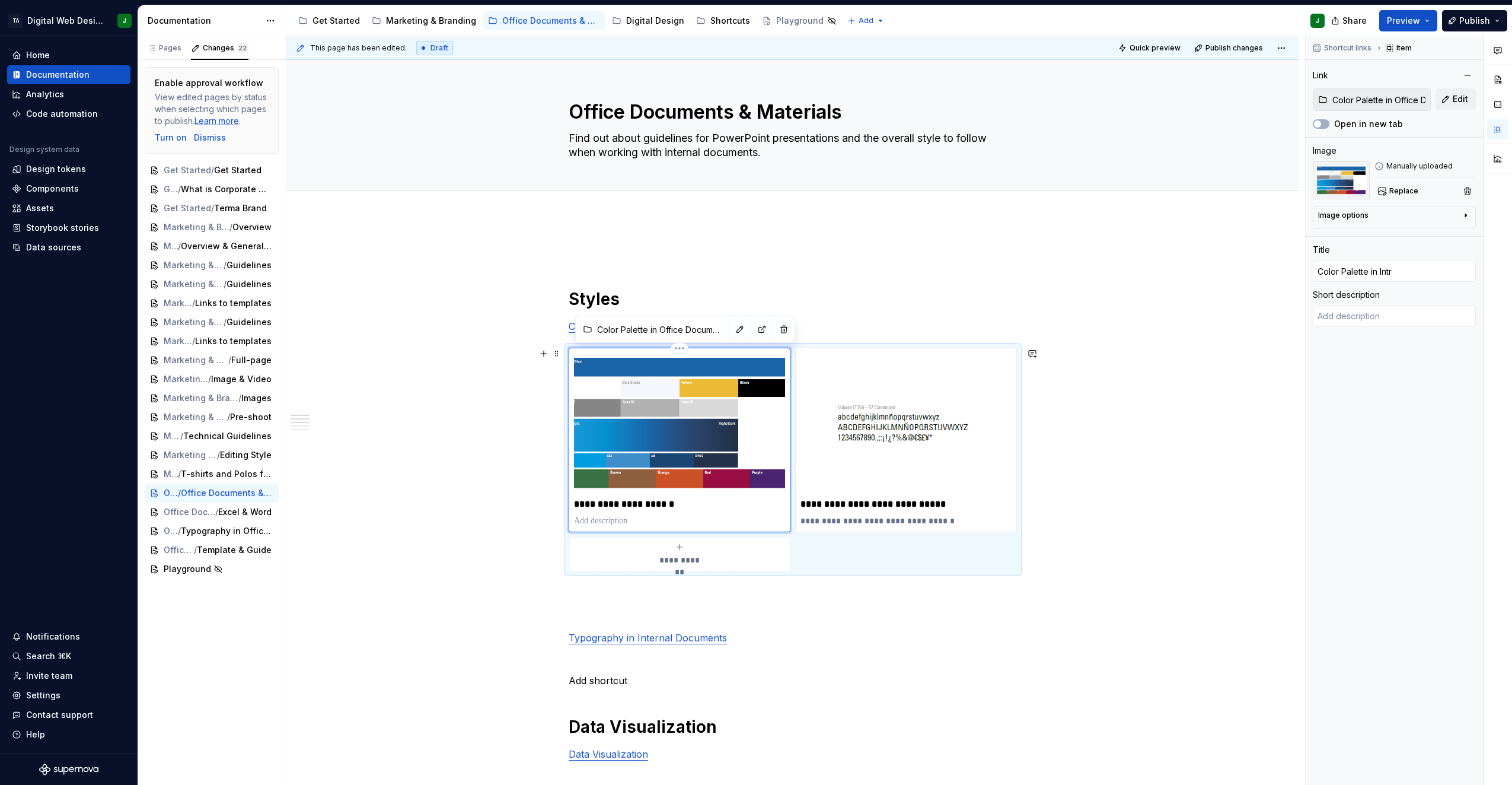
type input "Color Palette in Int"
type textarea "*"
type input "Color Palette in Inte"
type textarea "*"
type input "Color Palette in Inter"
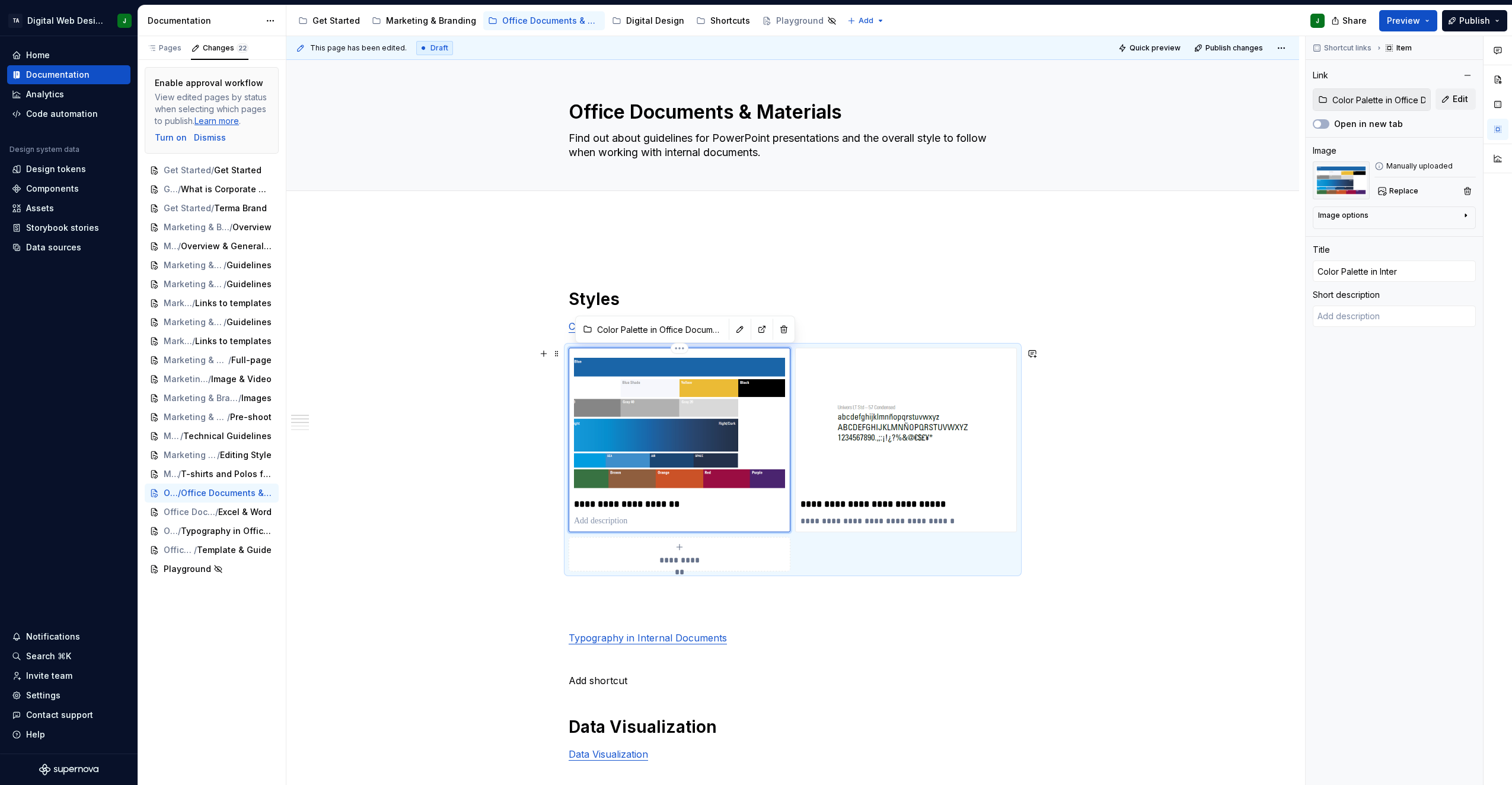
type textarea "*"
type input "Color Palette in Intern"
type textarea "*"
type input "Color Palette in Interna"
type textarea "*"
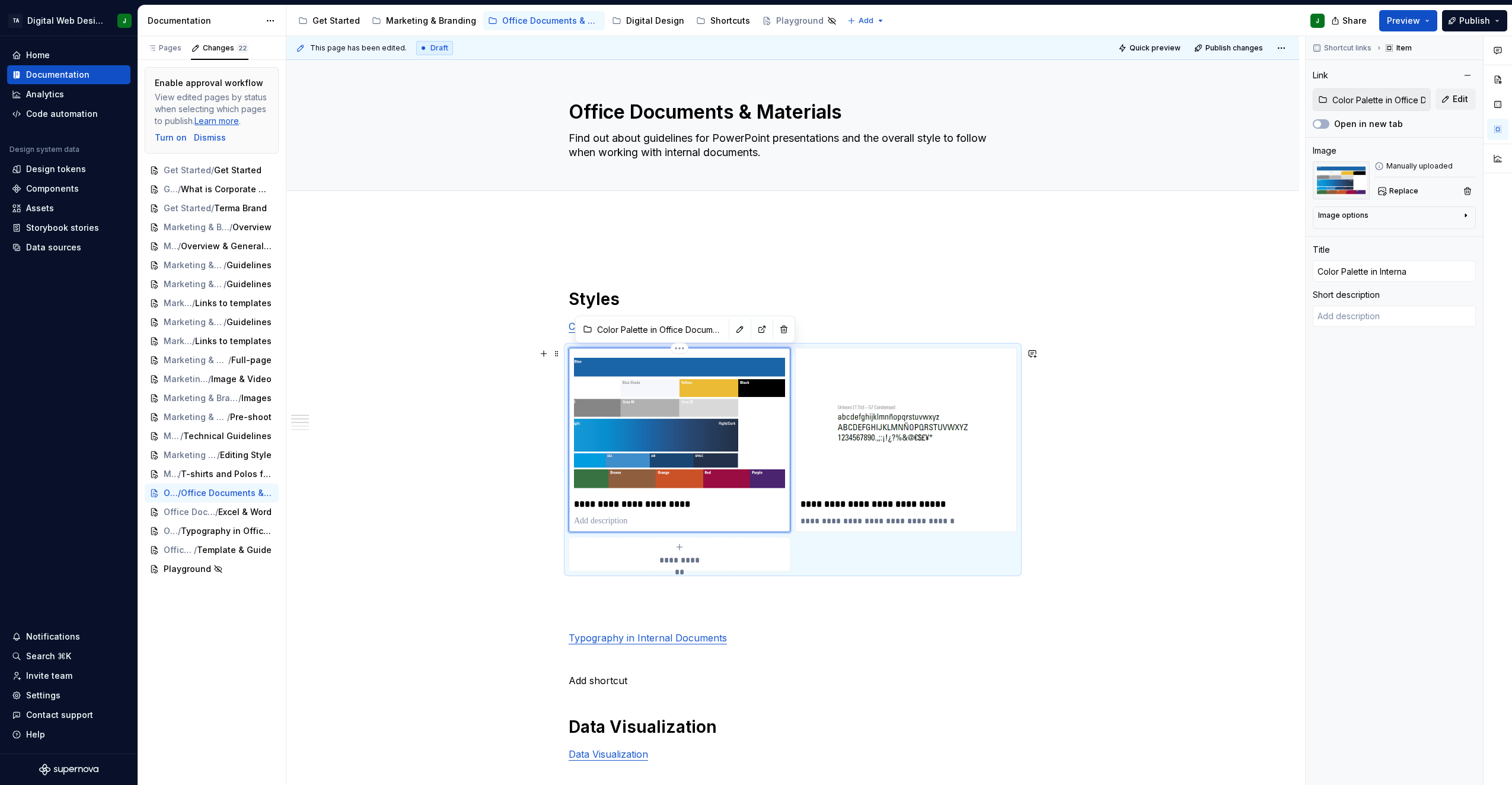
type input "Color Palette in Internal"
type textarea "*"
type input "Color Palette in Internal"
type textarea "*"
type input "Color Palette in Internal D"
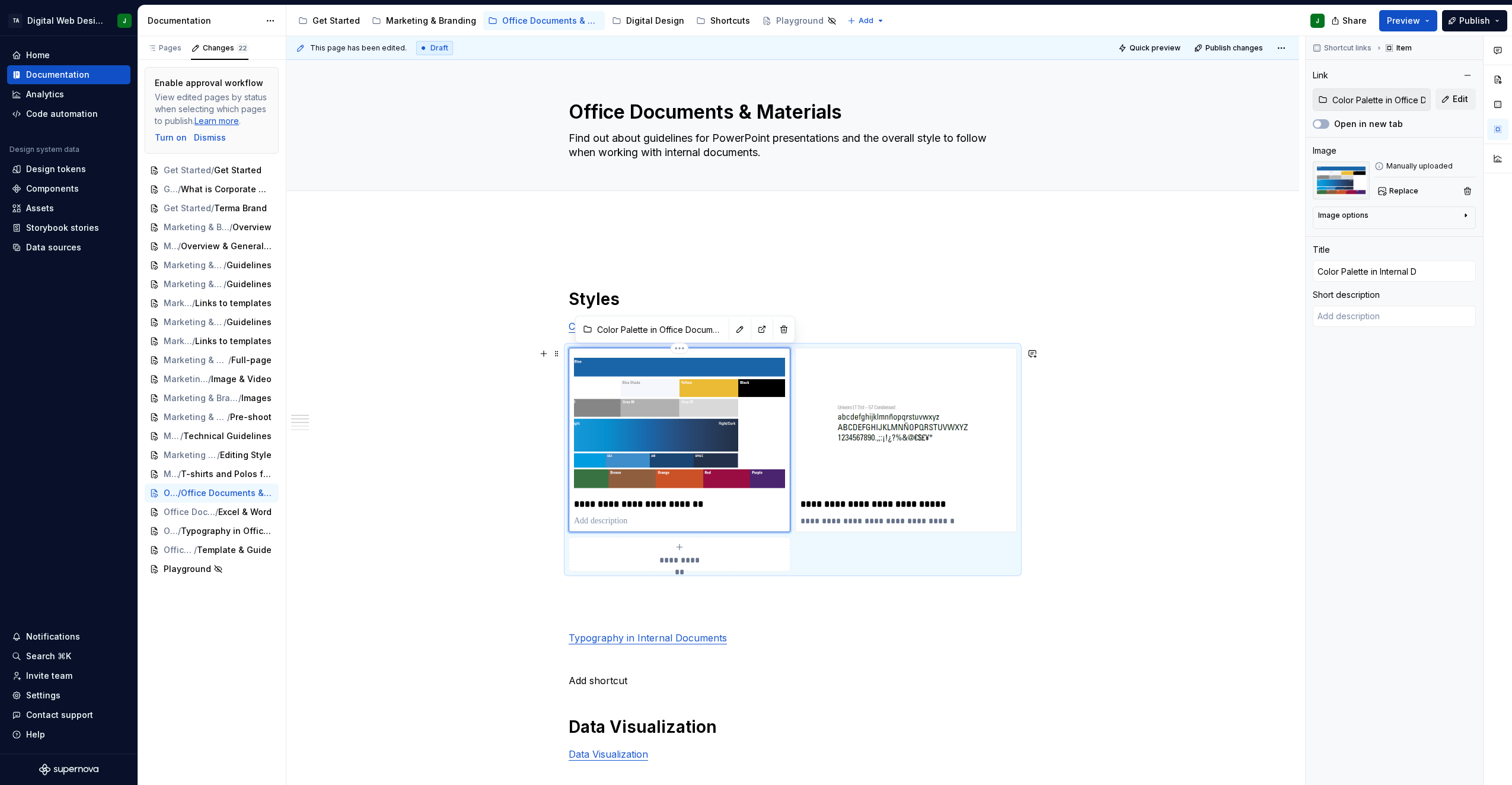
type textarea "*"
type input "Color Palette in Internal Do"
type textarea "*"
type input "Color Palette in Internal Doc"
type textarea "*"
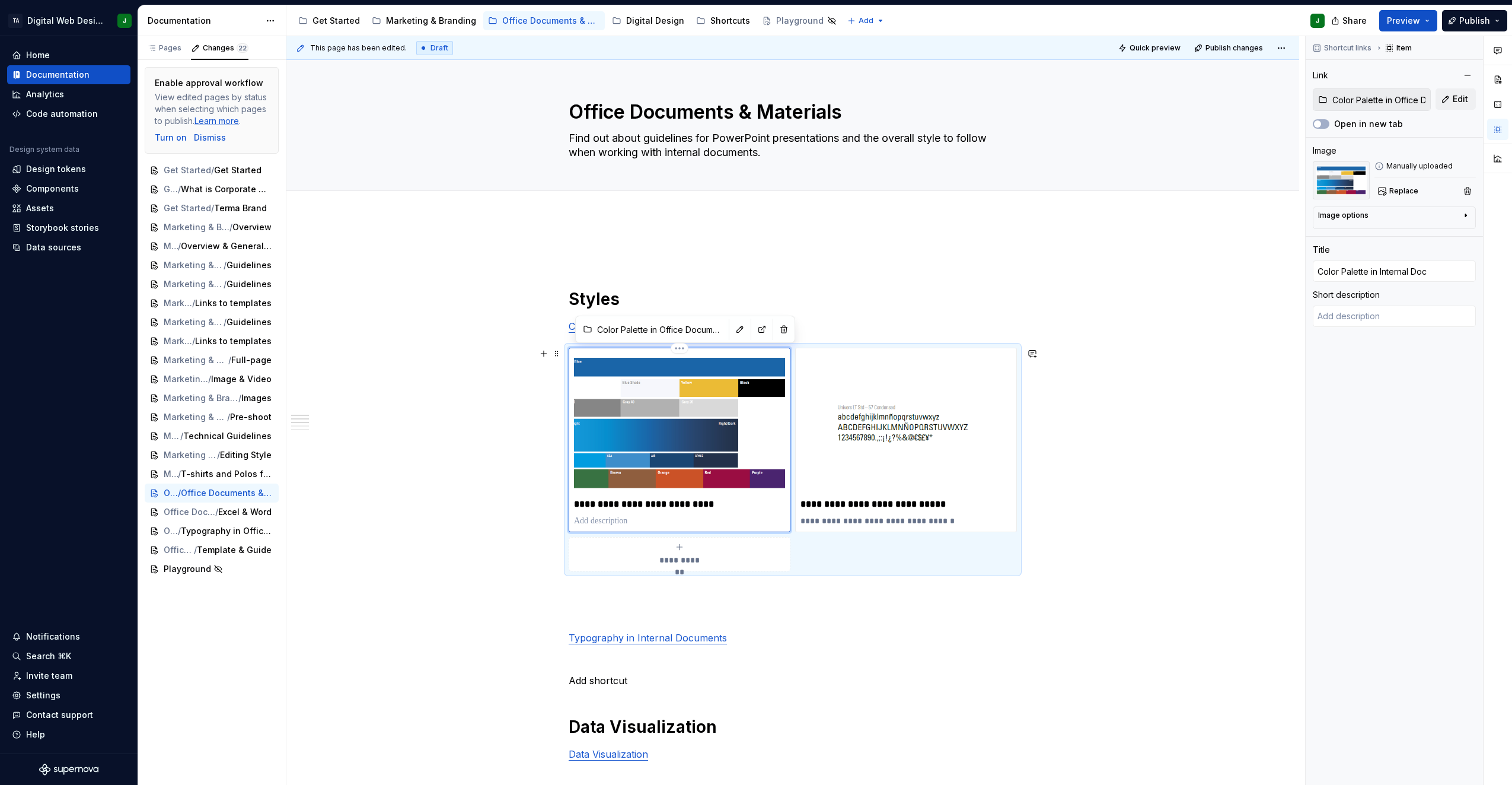
type input "Color Palette in Internal Docu"
type textarea "*"
type input "Color Palette in Internal Docum"
type textarea "*"
type input "Color Palette in Internal Docume"
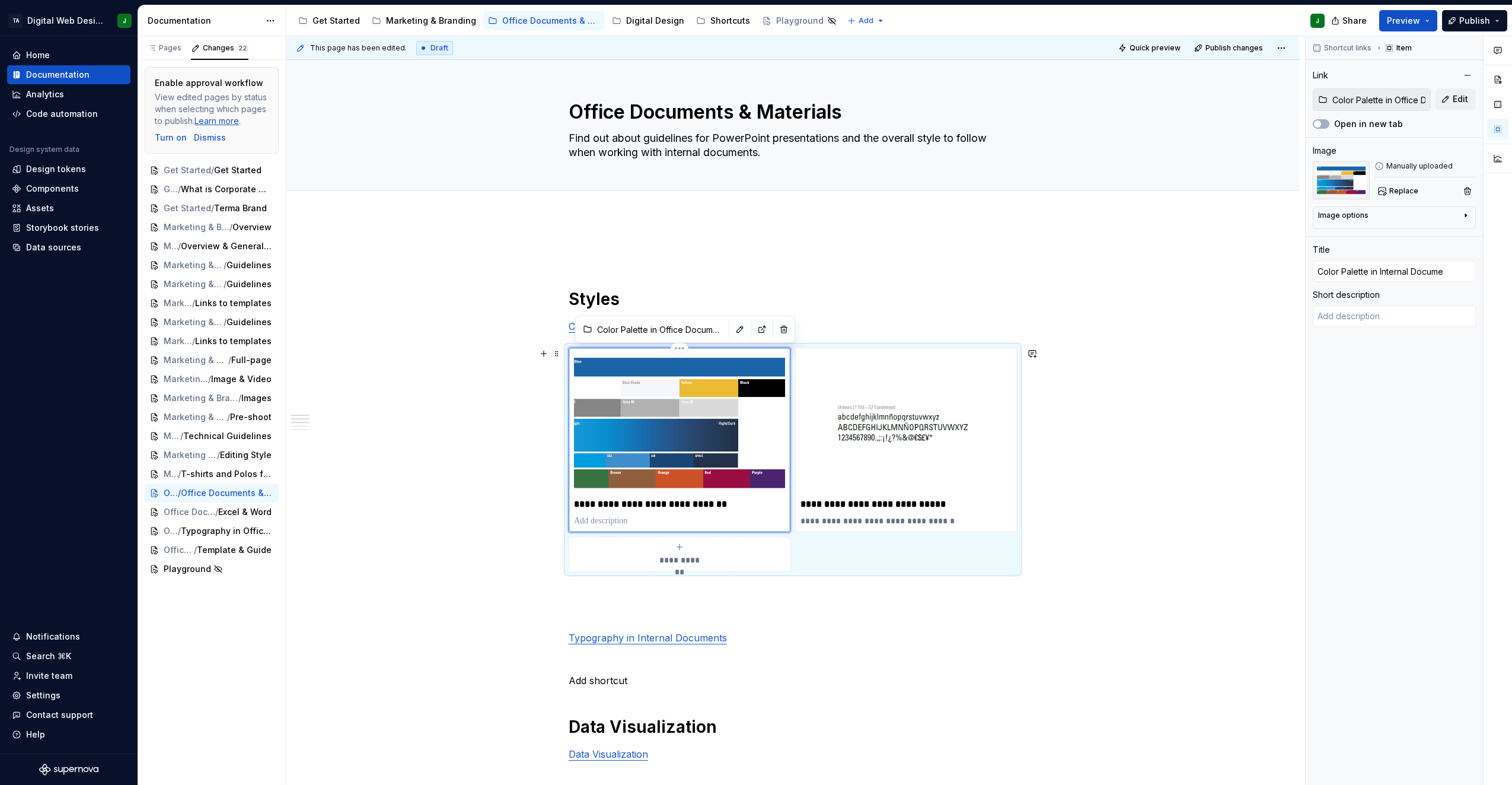
type textarea "*"
type input "Color Palette in Internal Documen"
type textarea "*"
type input "Color Palette in Internal Document"
type textarea "*"
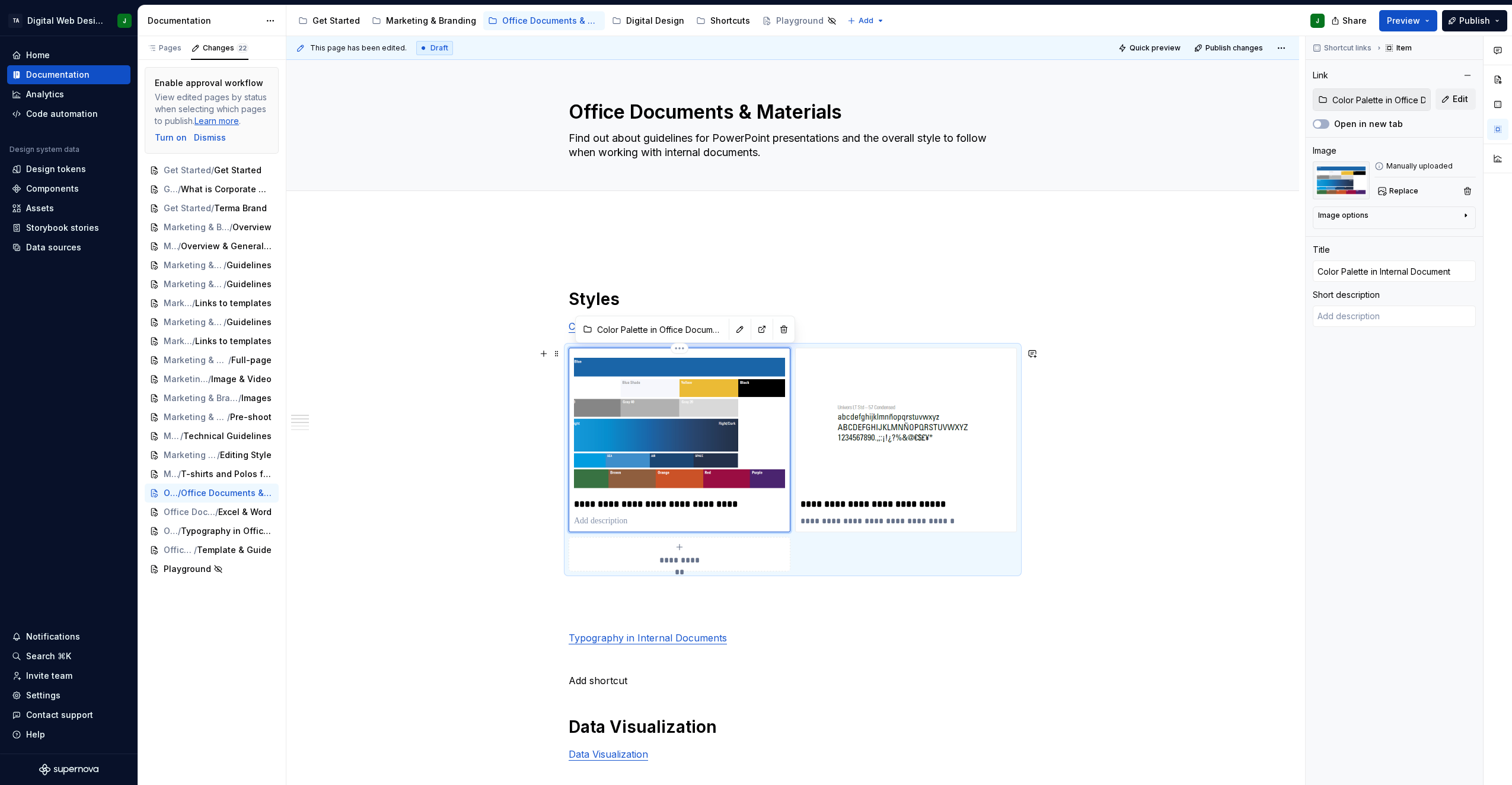
type input "Color Palette in Internal Documents"
click at [833, 293] on h1 "Styles" at bounding box center [793, 299] width 448 height 21
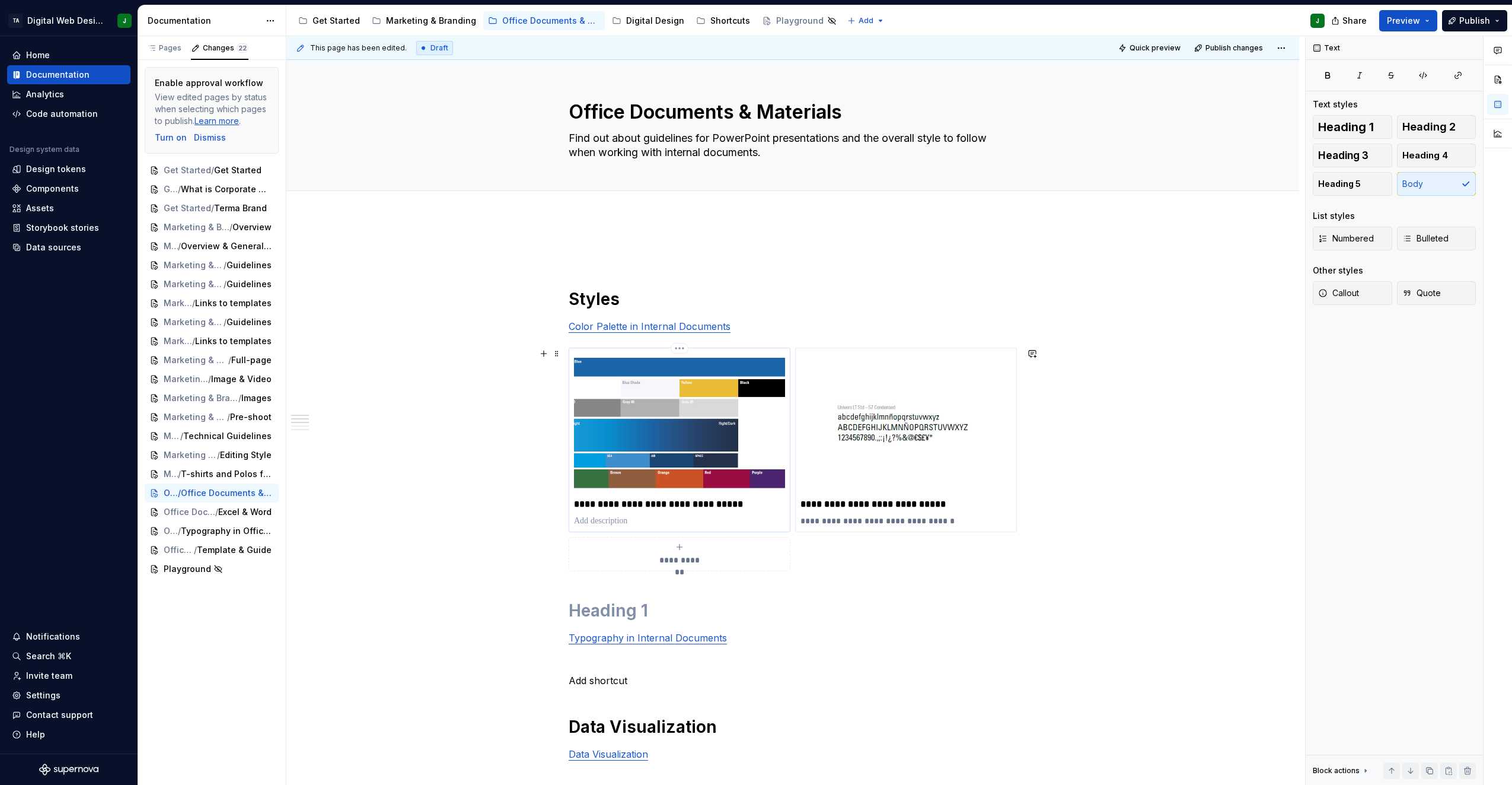
click at [672, 375] on img at bounding box center [680, 424] width 211 height 141
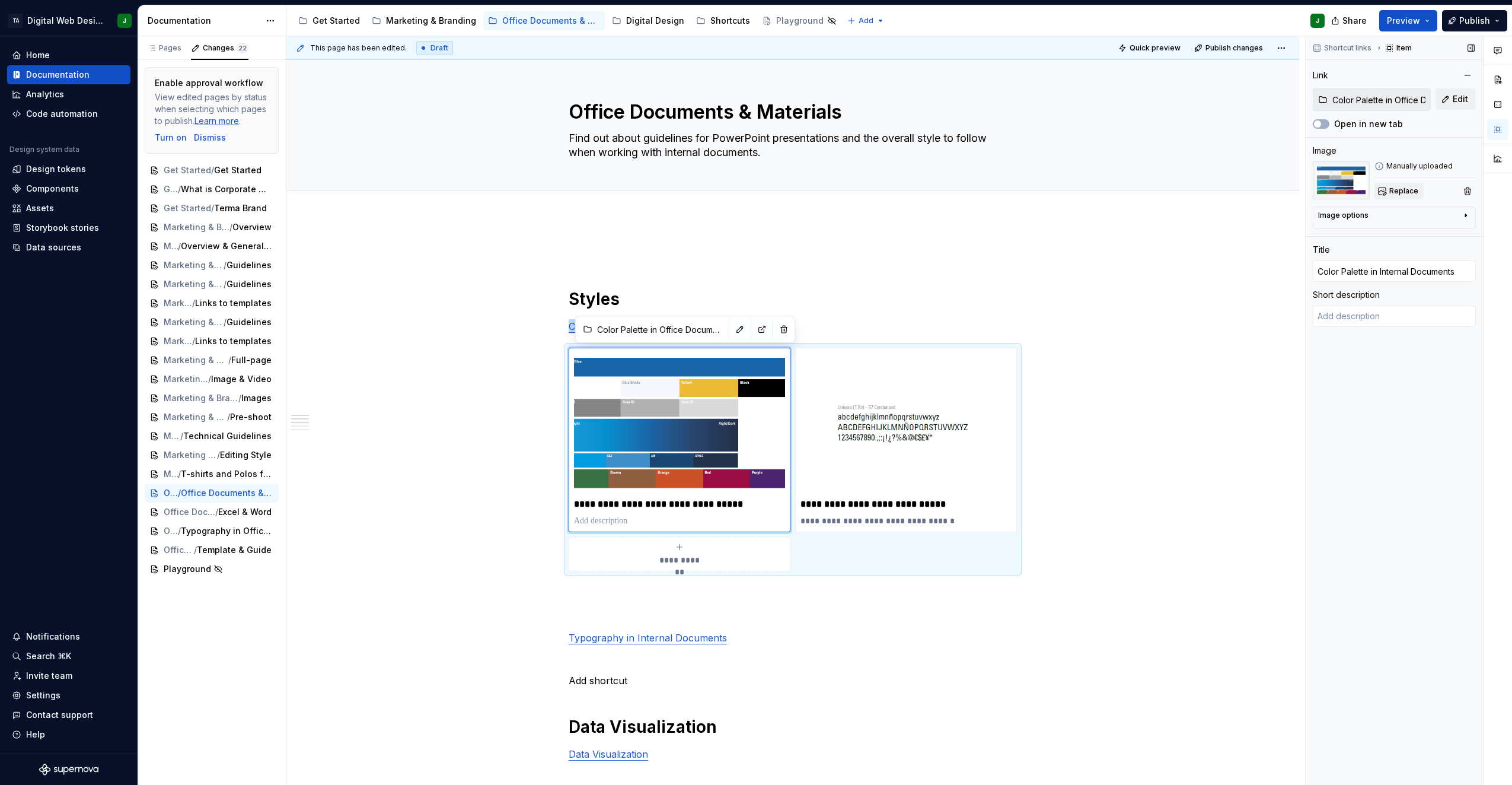
click at [1403, 192] on span "Replace" at bounding box center [1404, 190] width 29 height 10
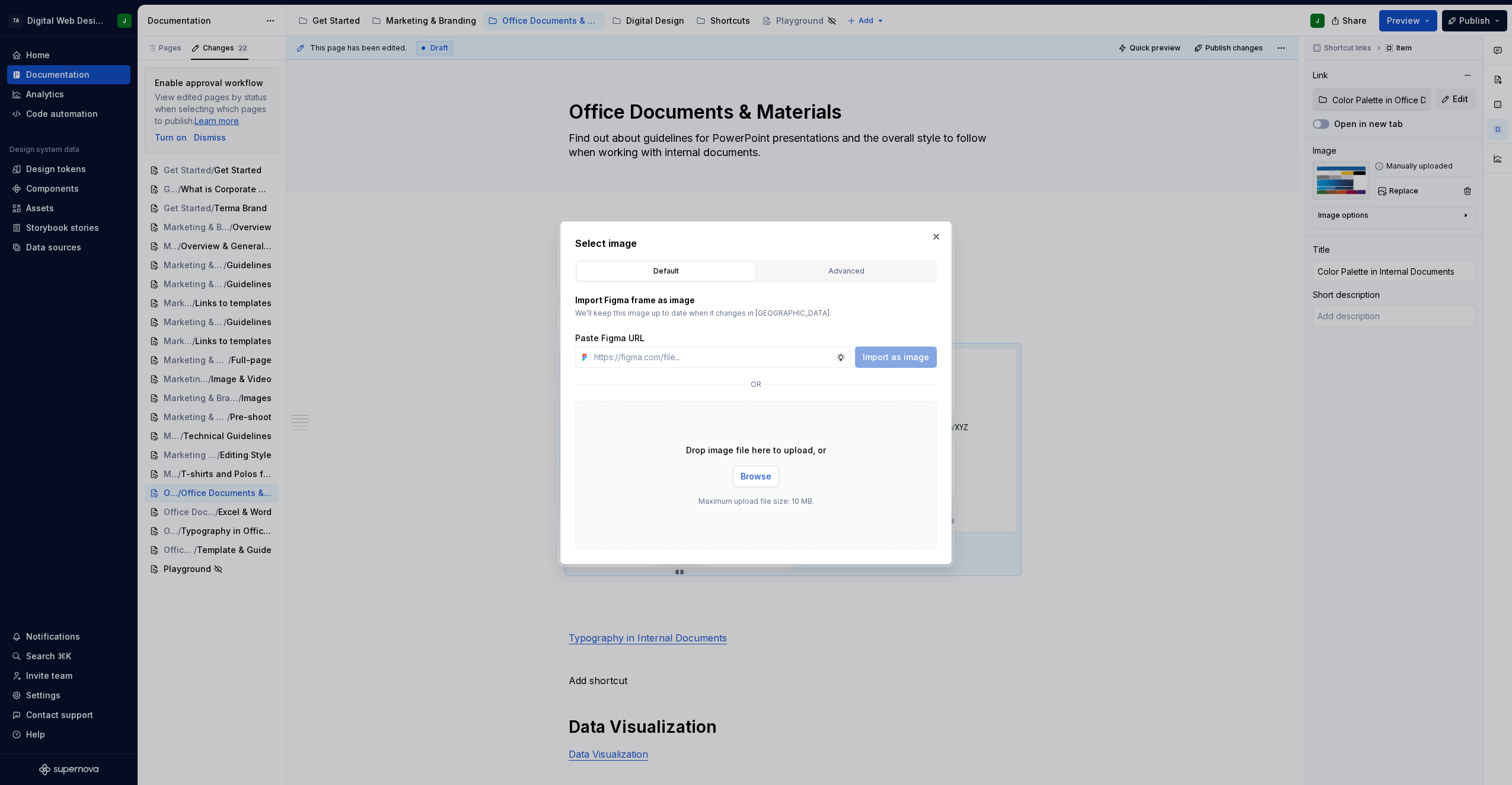
click at [753, 483] on button "Browse" at bounding box center [756, 477] width 47 height 21
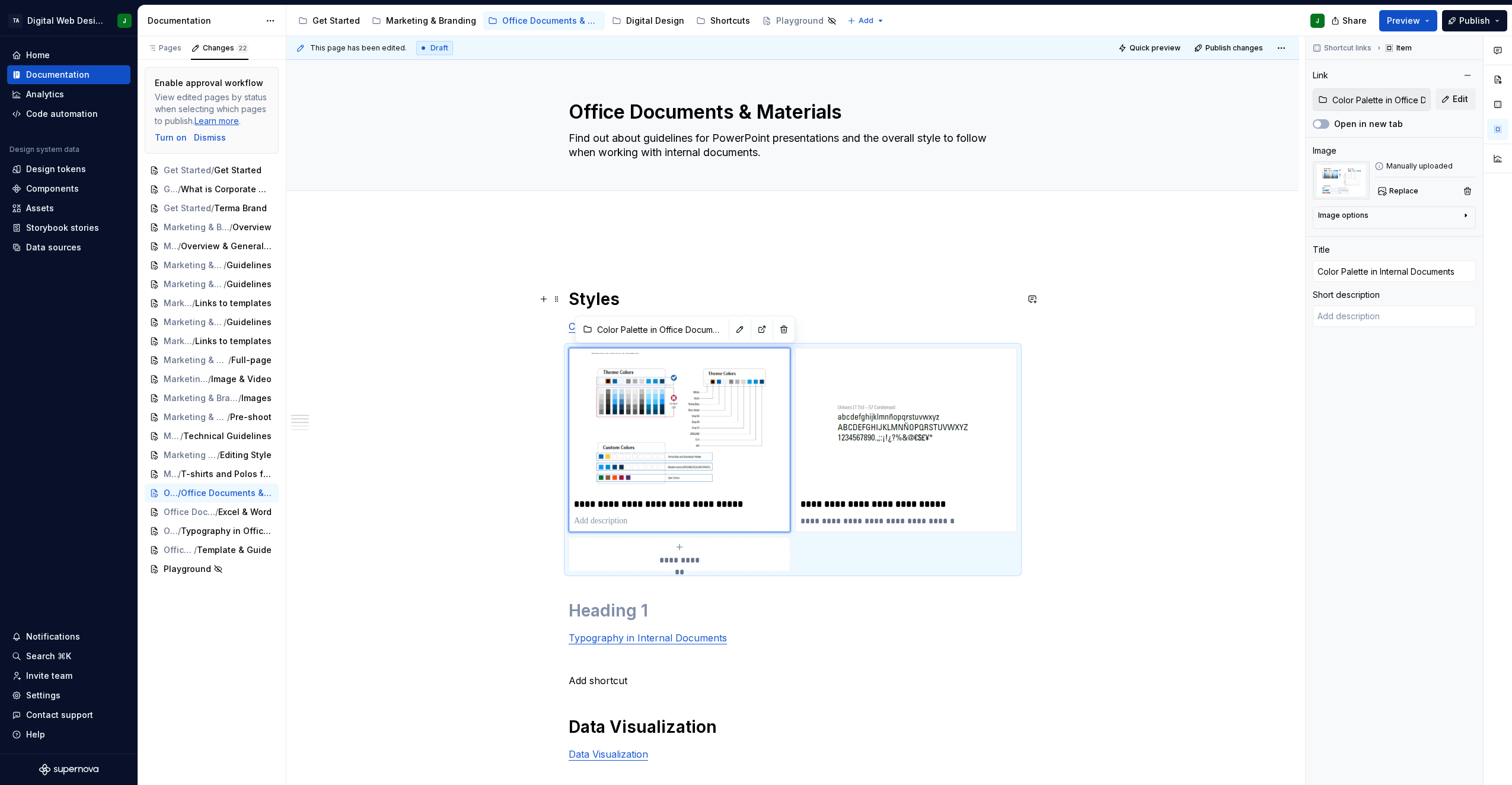
click at [867, 289] on h1 "Styles" at bounding box center [793, 299] width 448 height 21
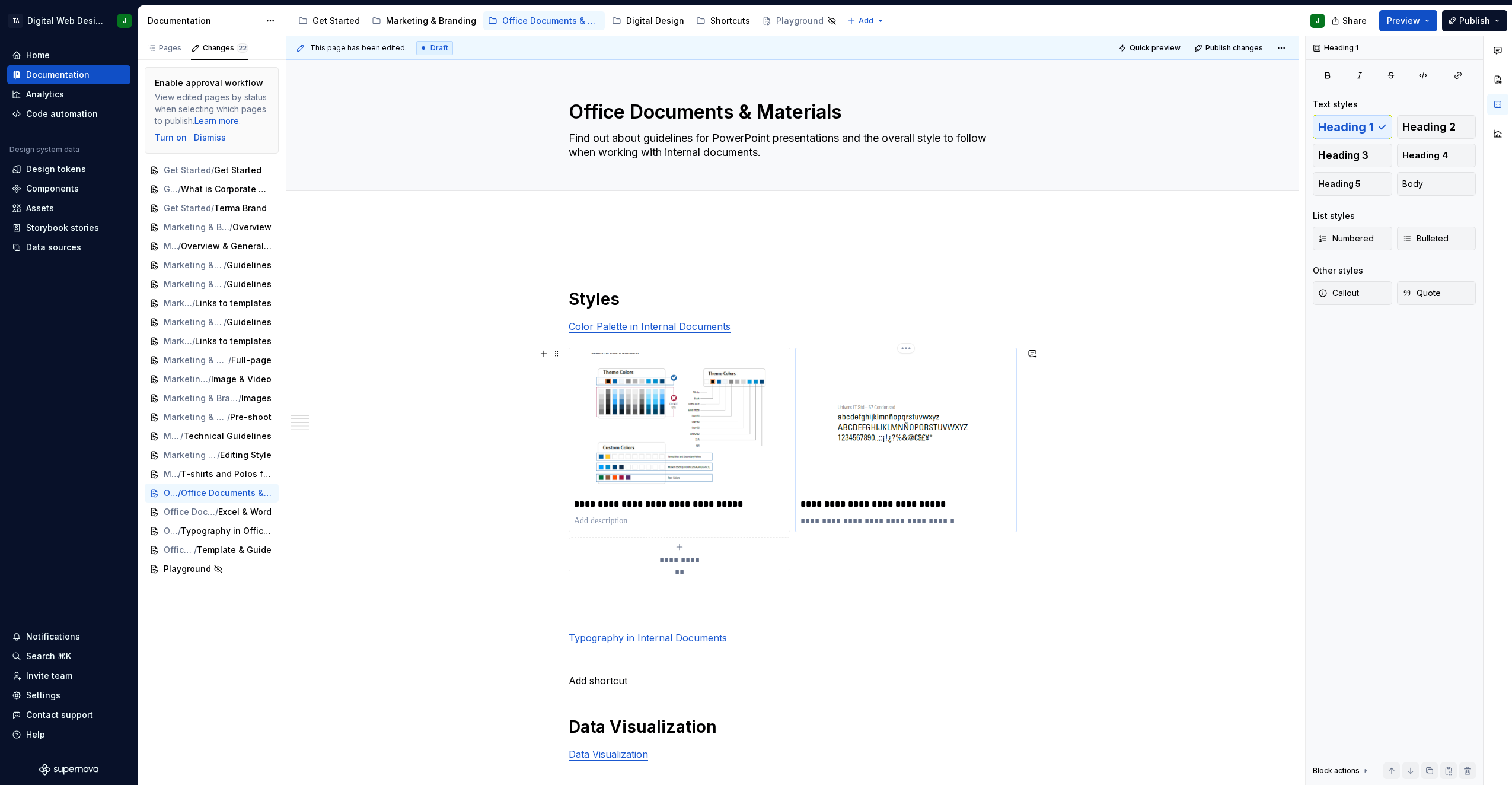
click at [855, 506] on p "**********" at bounding box center [906, 504] width 211 height 11
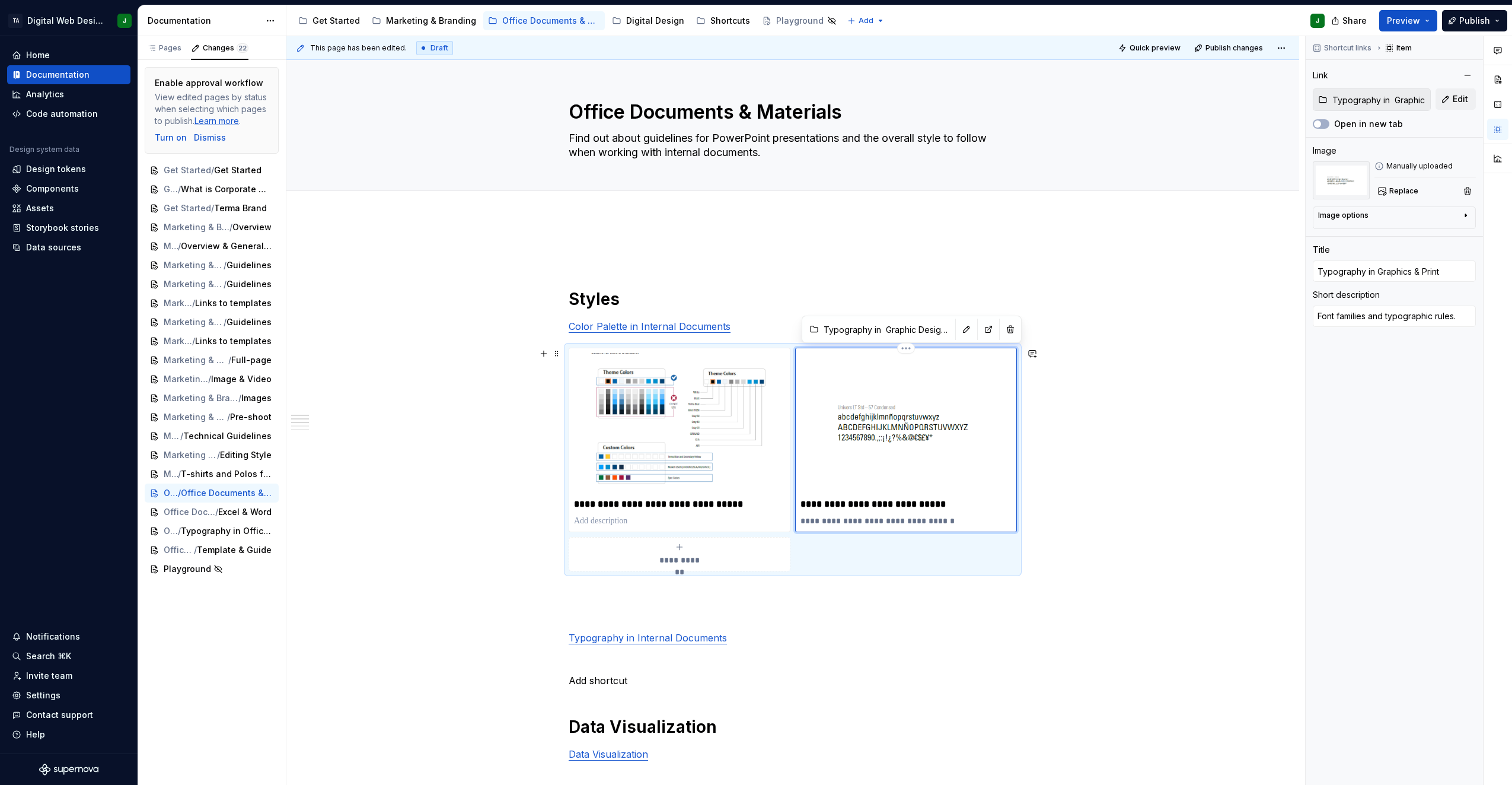
click at [855, 506] on p "**********" at bounding box center [906, 504] width 211 height 11
click at [928, 506] on p "**********" at bounding box center [906, 504] width 211 height 11
drag, startPoint x: 944, startPoint y: 502, endPoint x: 871, endPoint y: 505, distance: 73.1
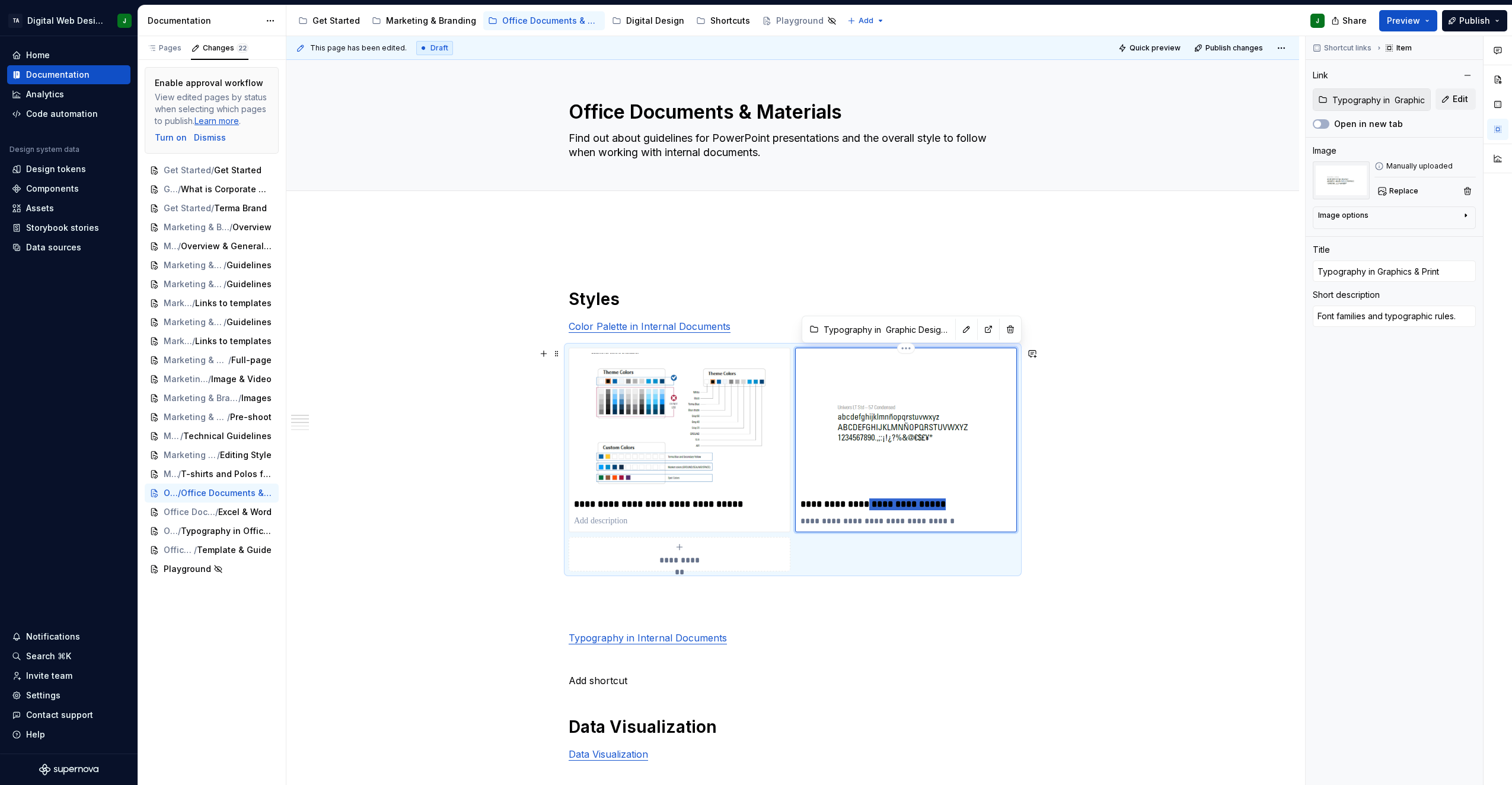
click at [871, 505] on p "**********" at bounding box center [906, 504] width 211 height 11
type textarea "*"
type input "Typography in I"
type textarea "*"
type input "Typography in In"
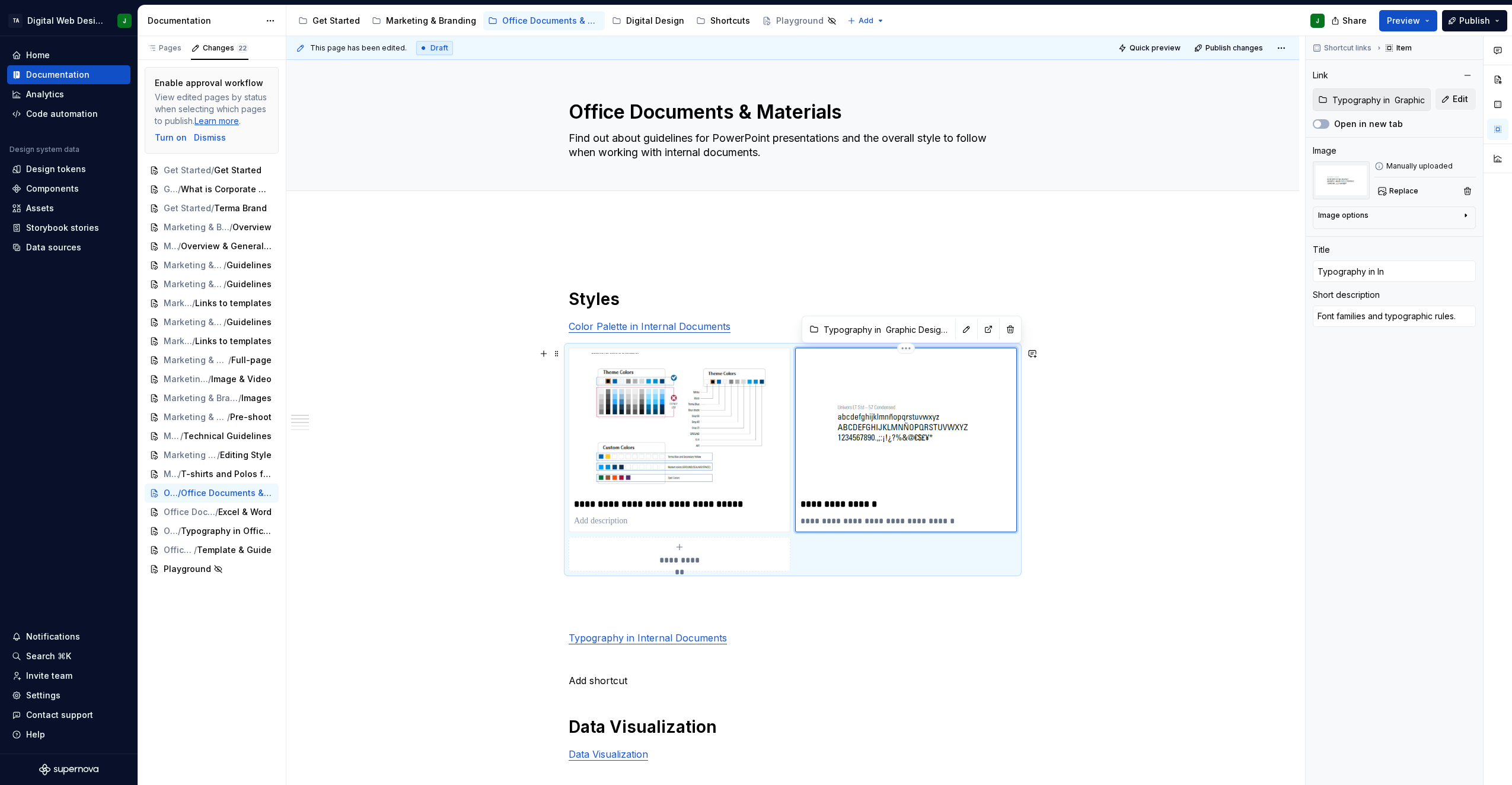
type textarea "*"
type input "Typography in Int"
type textarea "*"
type input "Typography in Inte"
type textarea "*"
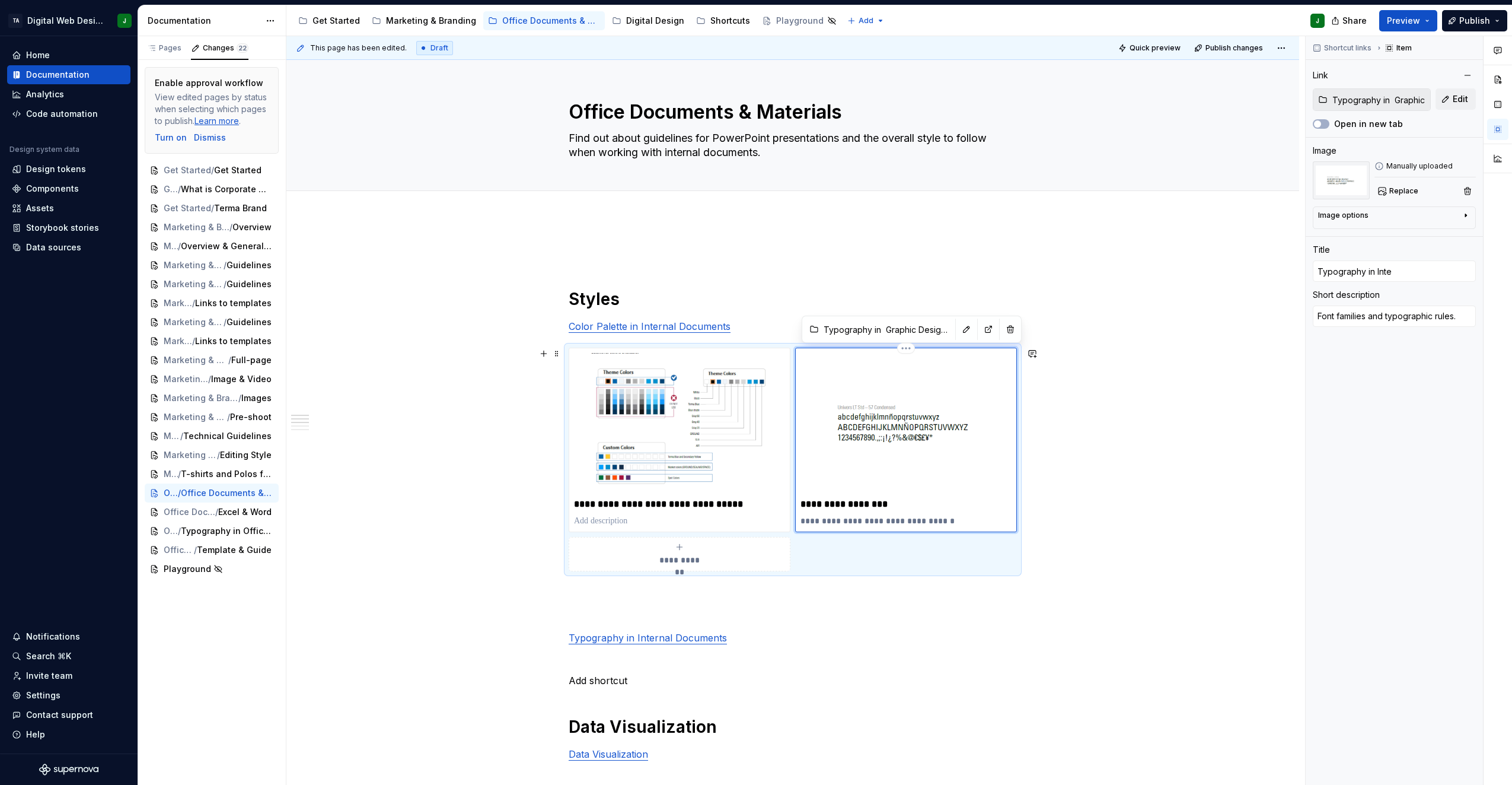
type input "Typography in Inter"
type textarea "*"
type input "Typography in Intern"
type textarea "*"
type input "Typography in Interna"
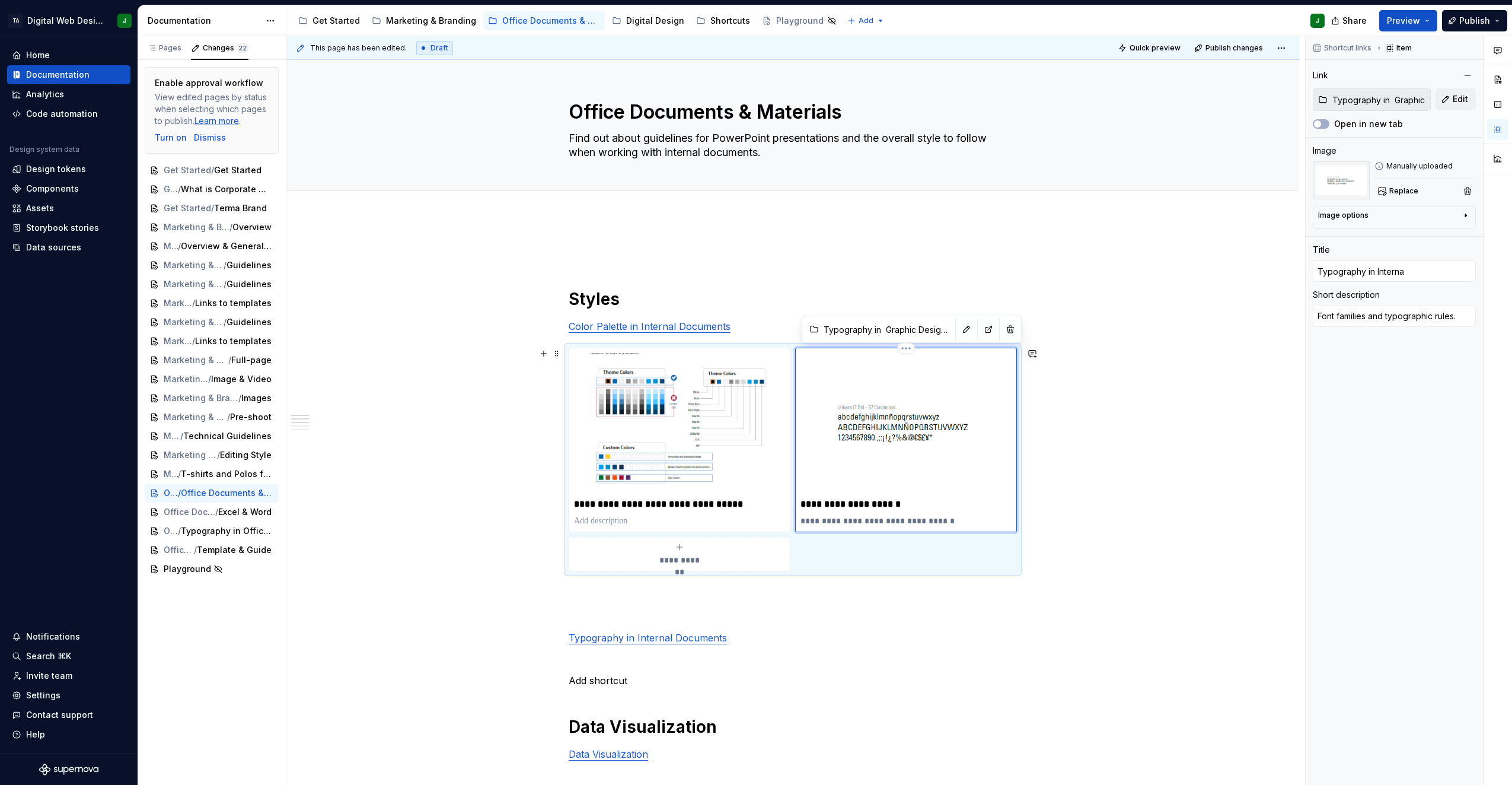
type textarea "*"
type input "Typography in Internal"
type textarea "*"
type input "Typography in Internal"
type textarea "*"
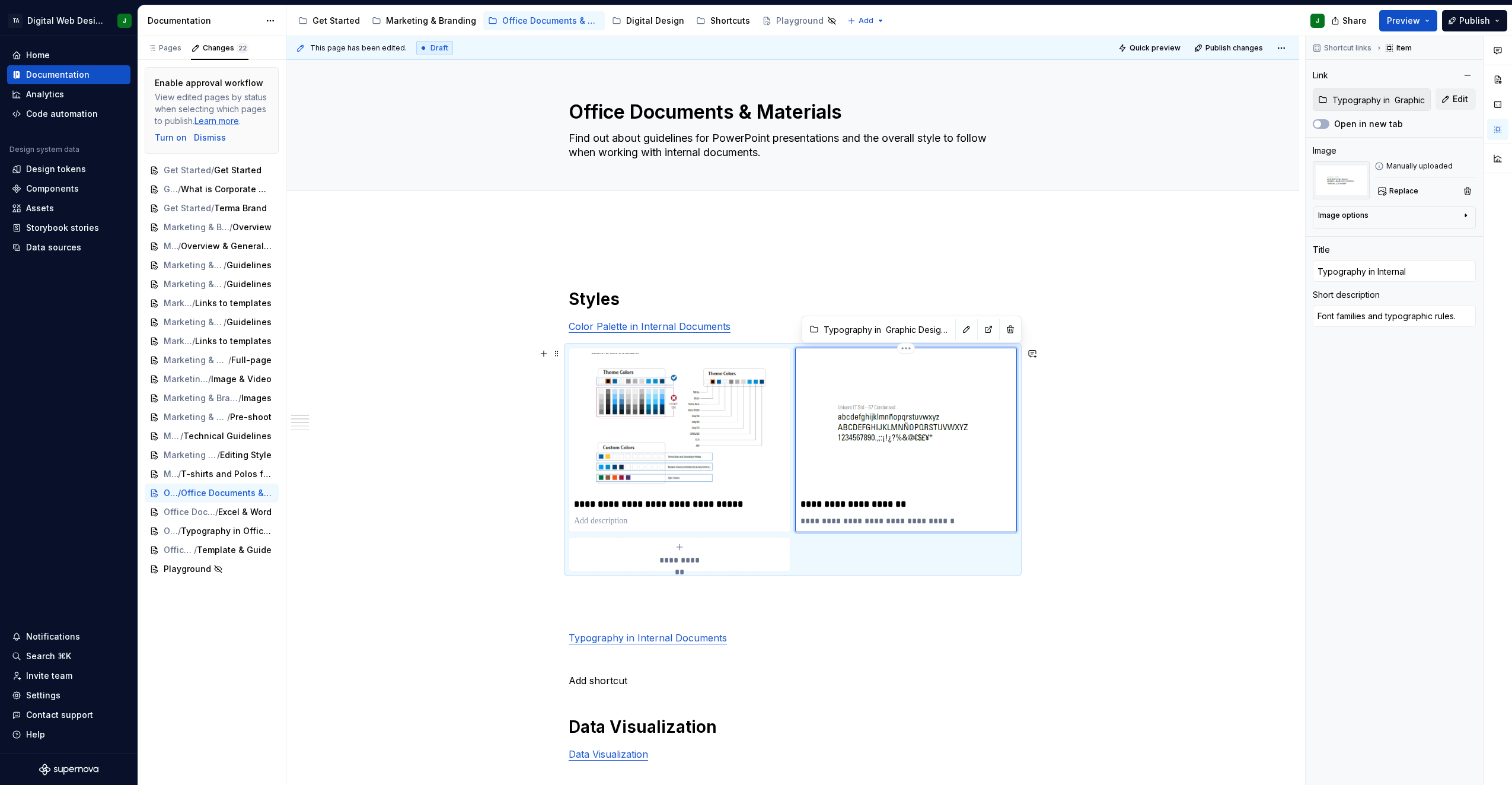
type input "Typography in Internal D"
type textarea "*"
type input "Typography in Internal Do"
type textarea "*"
type input "Typography in Internal Doc"
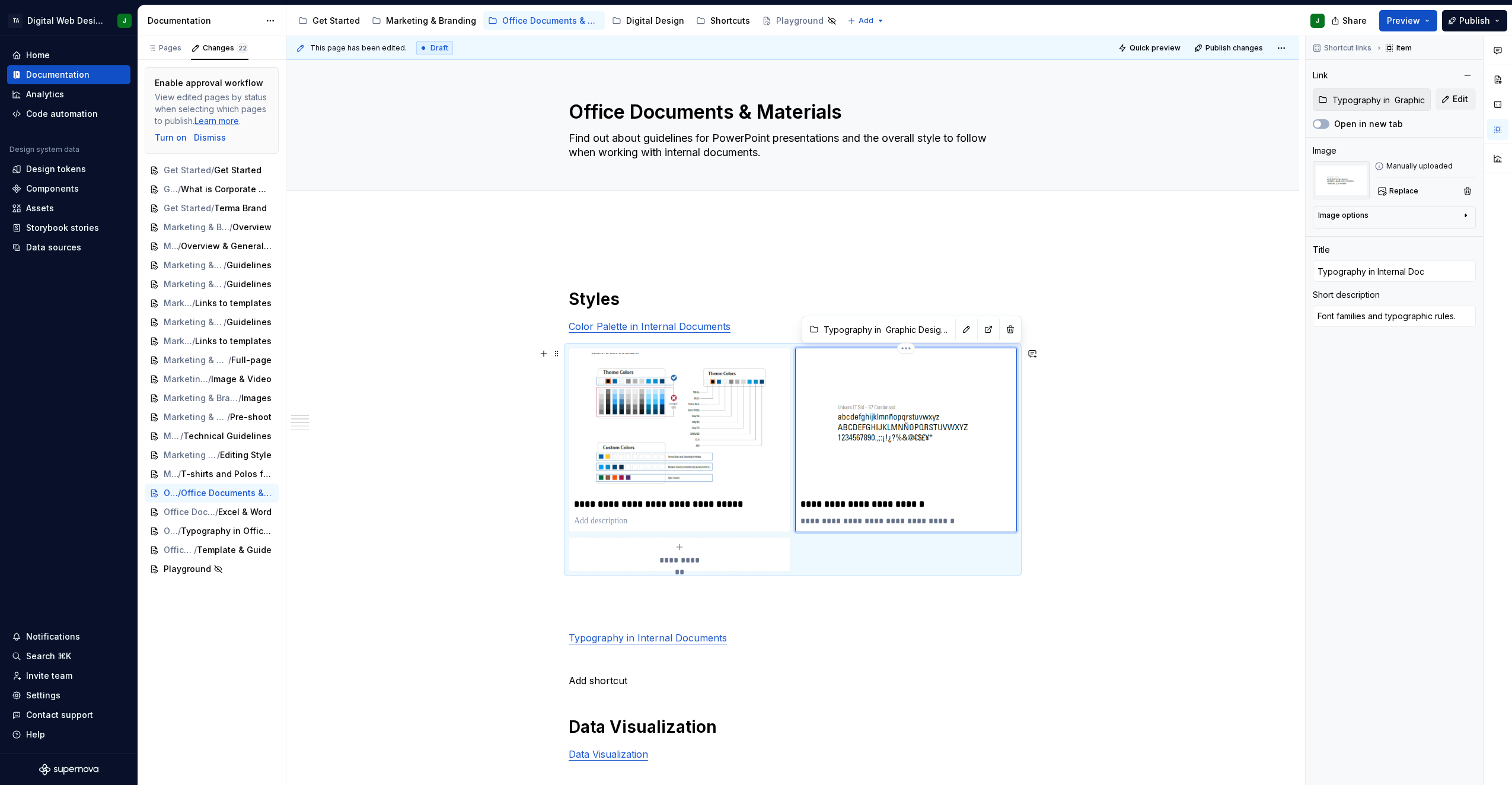
type textarea "*"
type input "Typography in Internal Docu"
type textarea "*"
type input "Typography in Internal Docum"
type textarea "*"
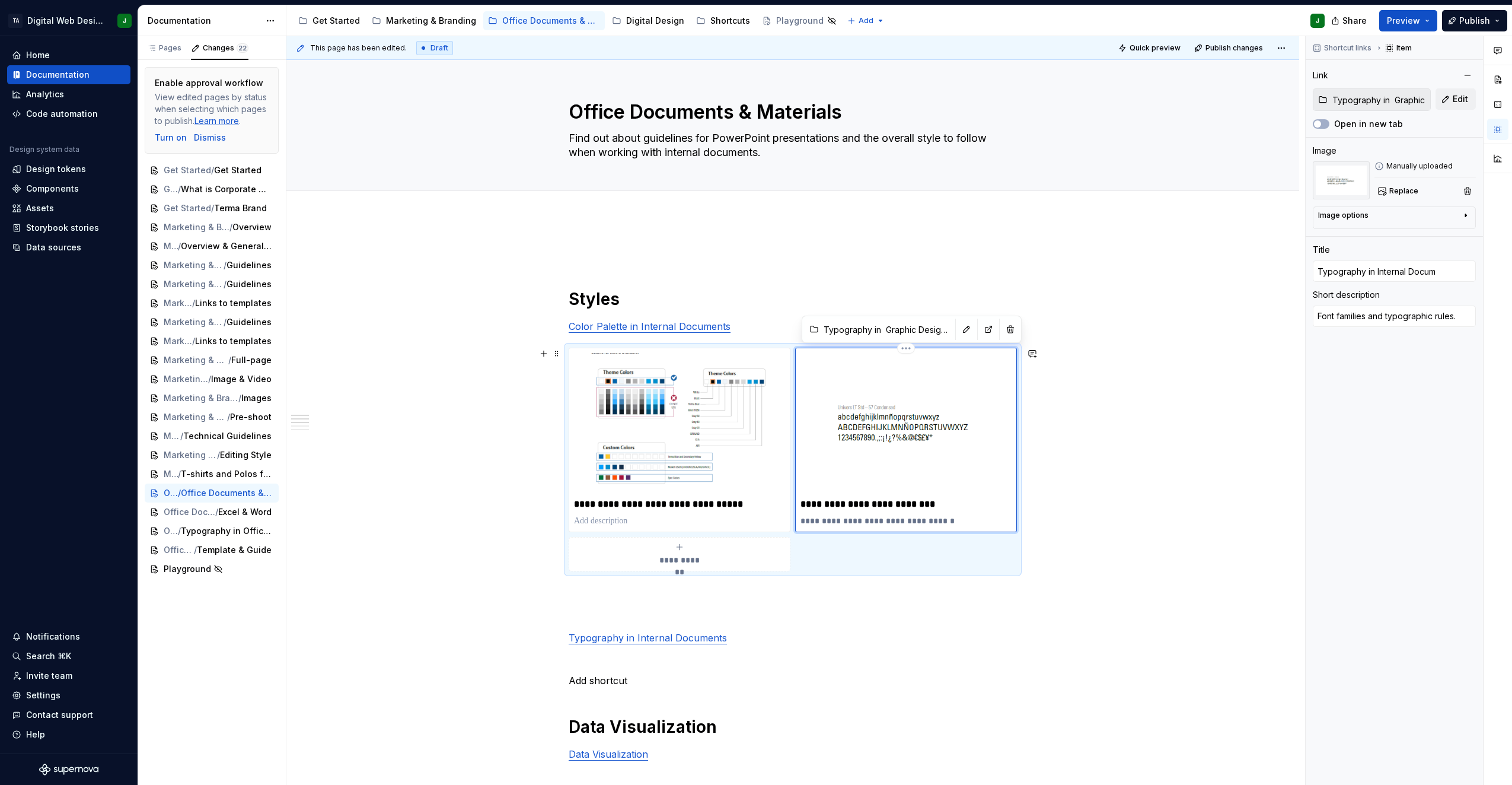
type input "Typography in Internal Docume"
type textarea "*"
type input "Typography in Internal Documen"
type textarea "*"
type input "Typography in Internal Document"
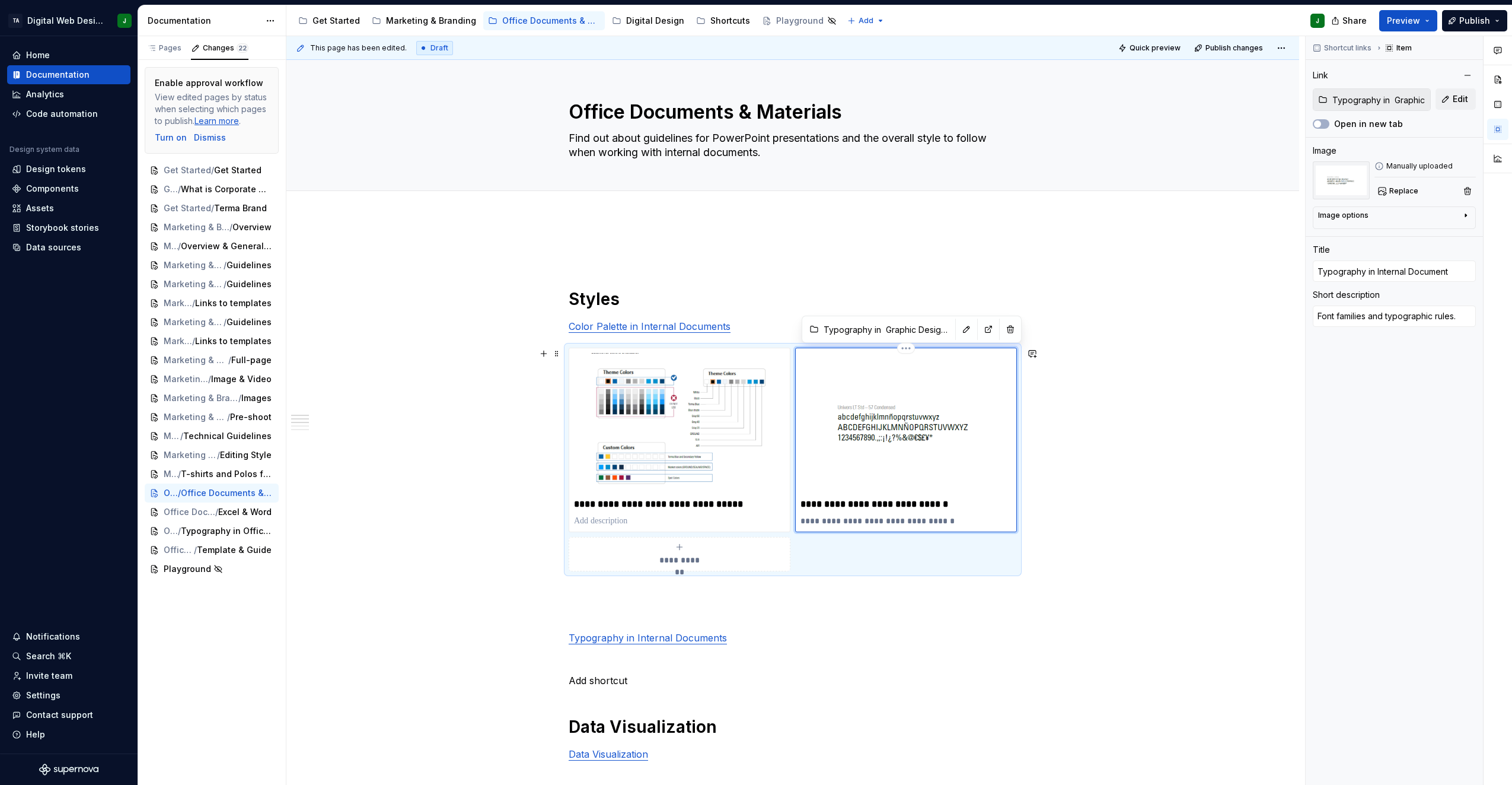
type textarea "*"
type input "Typography in Internal Documents"
click at [1400, 191] on span "Replace" at bounding box center [1404, 190] width 29 height 10
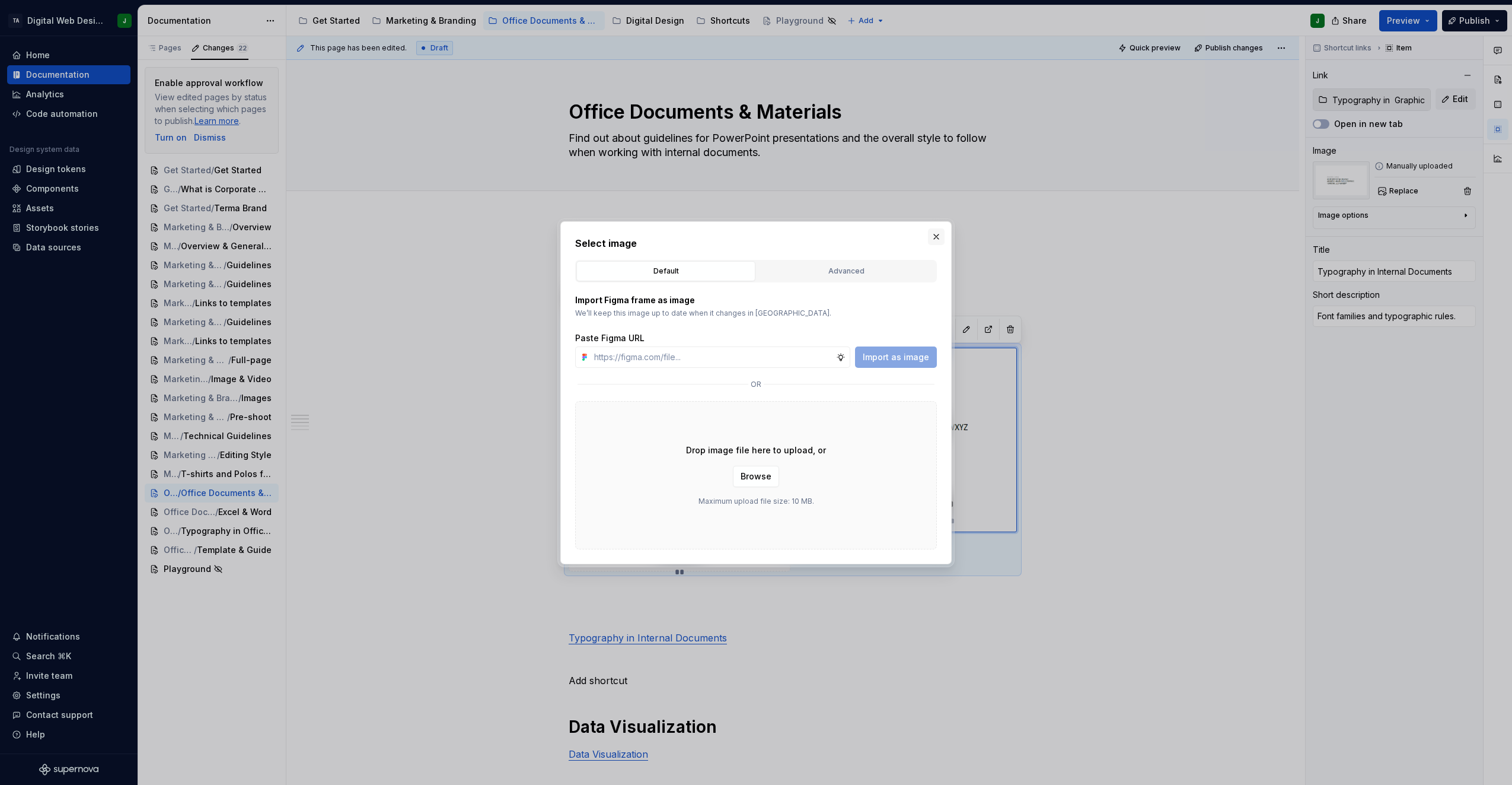
click at [934, 234] on button "button" at bounding box center [936, 236] width 17 height 17
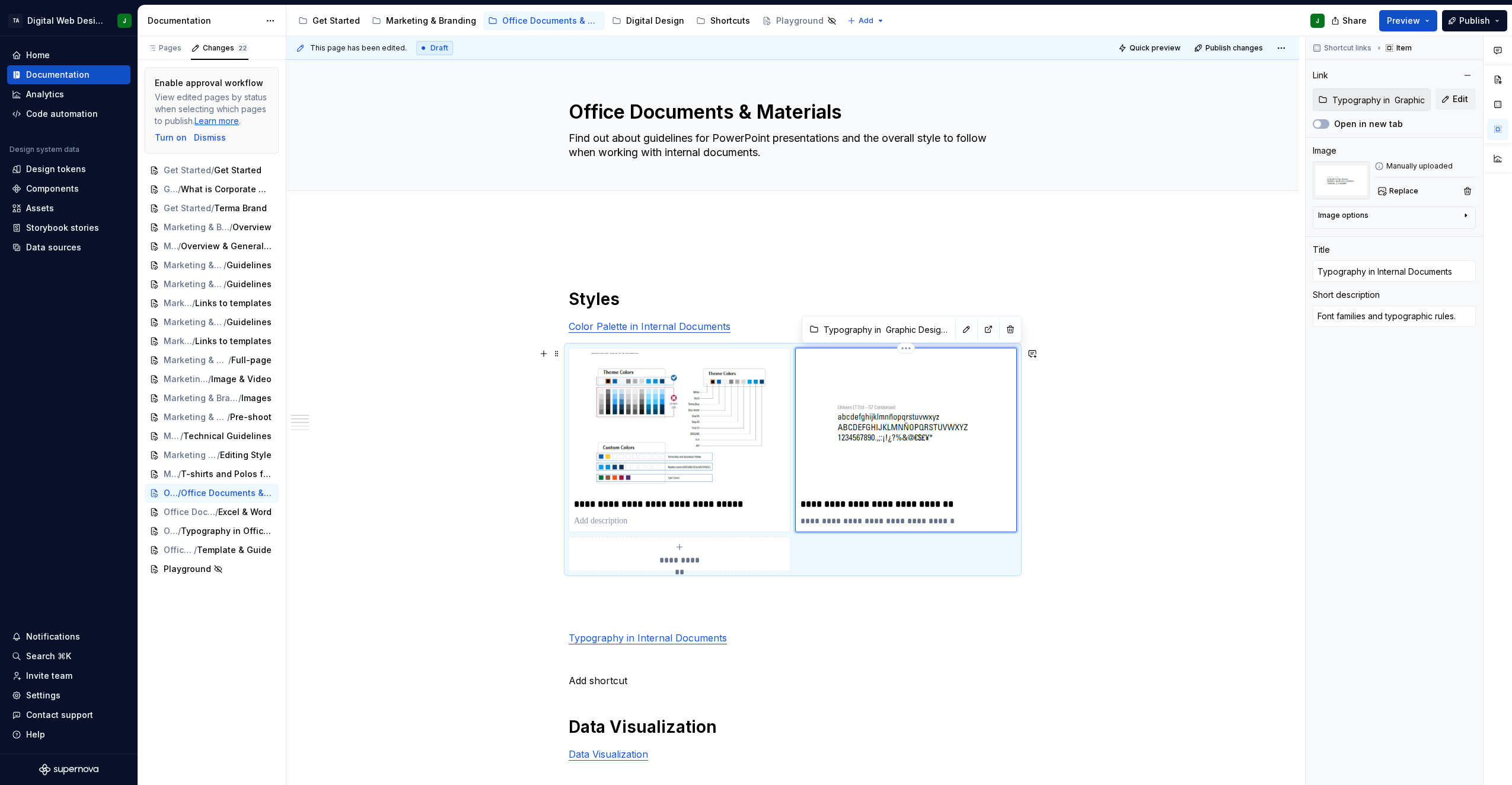
click at [878, 386] on img at bounding box center [906, 424] width 211 height 141
click at [1389, 183] on button "Replace" at bounding box center [1399, 190] width 49 height 17
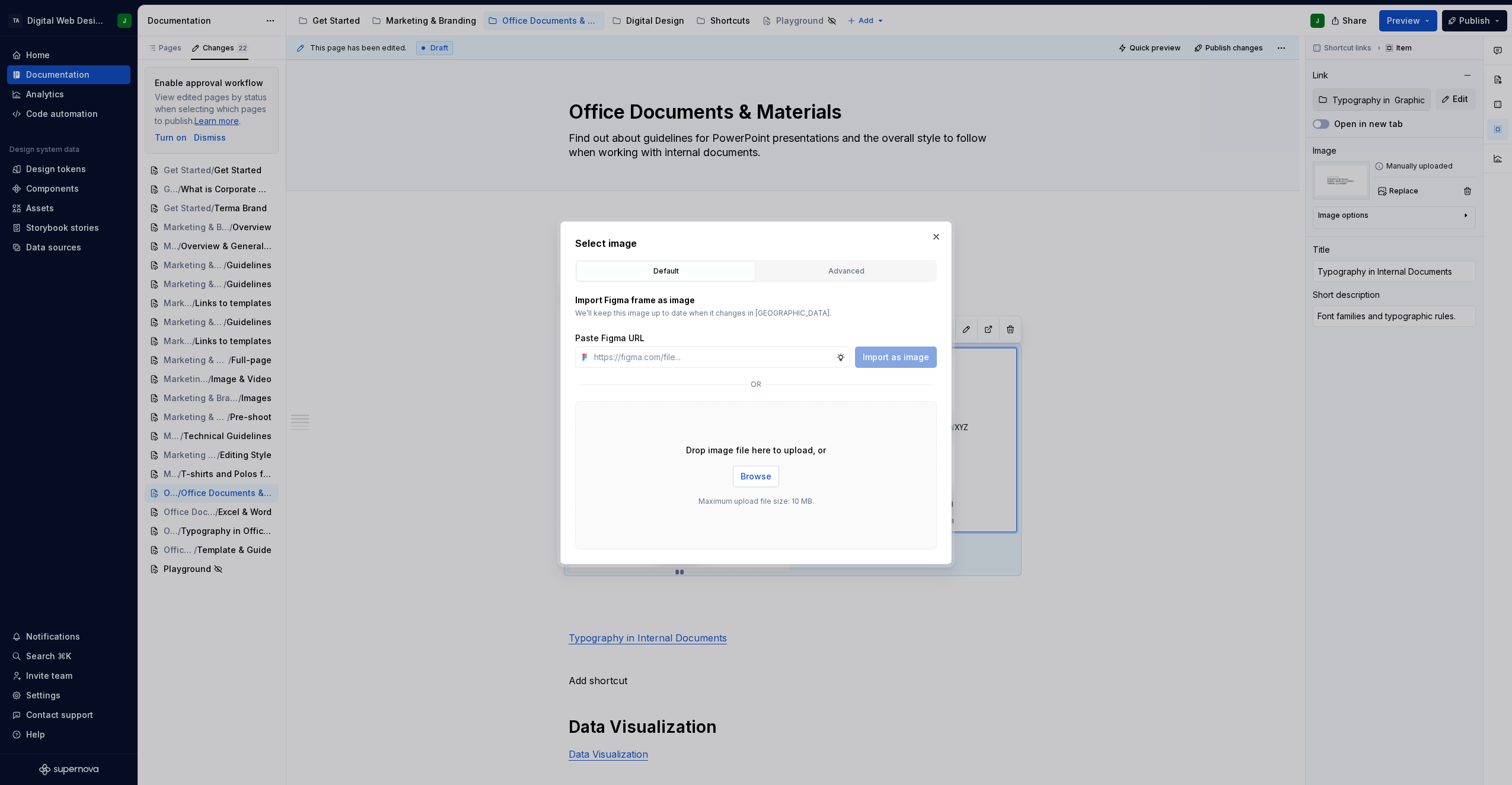
click at [756, 485] on button "Browse" at bounding box center [756, 477] width 47 height 21
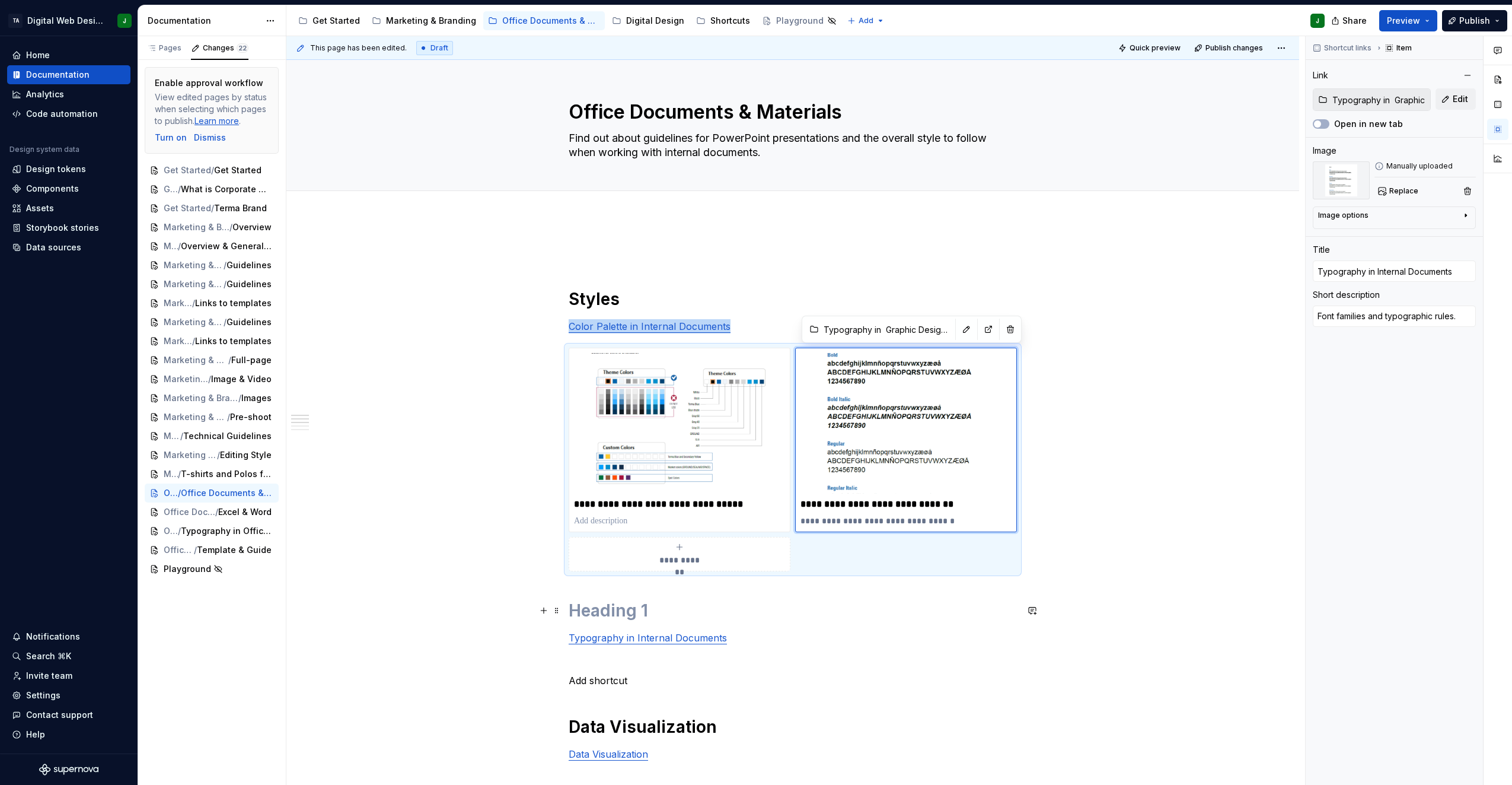
click at [686, 616] on h1 at bounding box center [793, 611] width 448 height 21
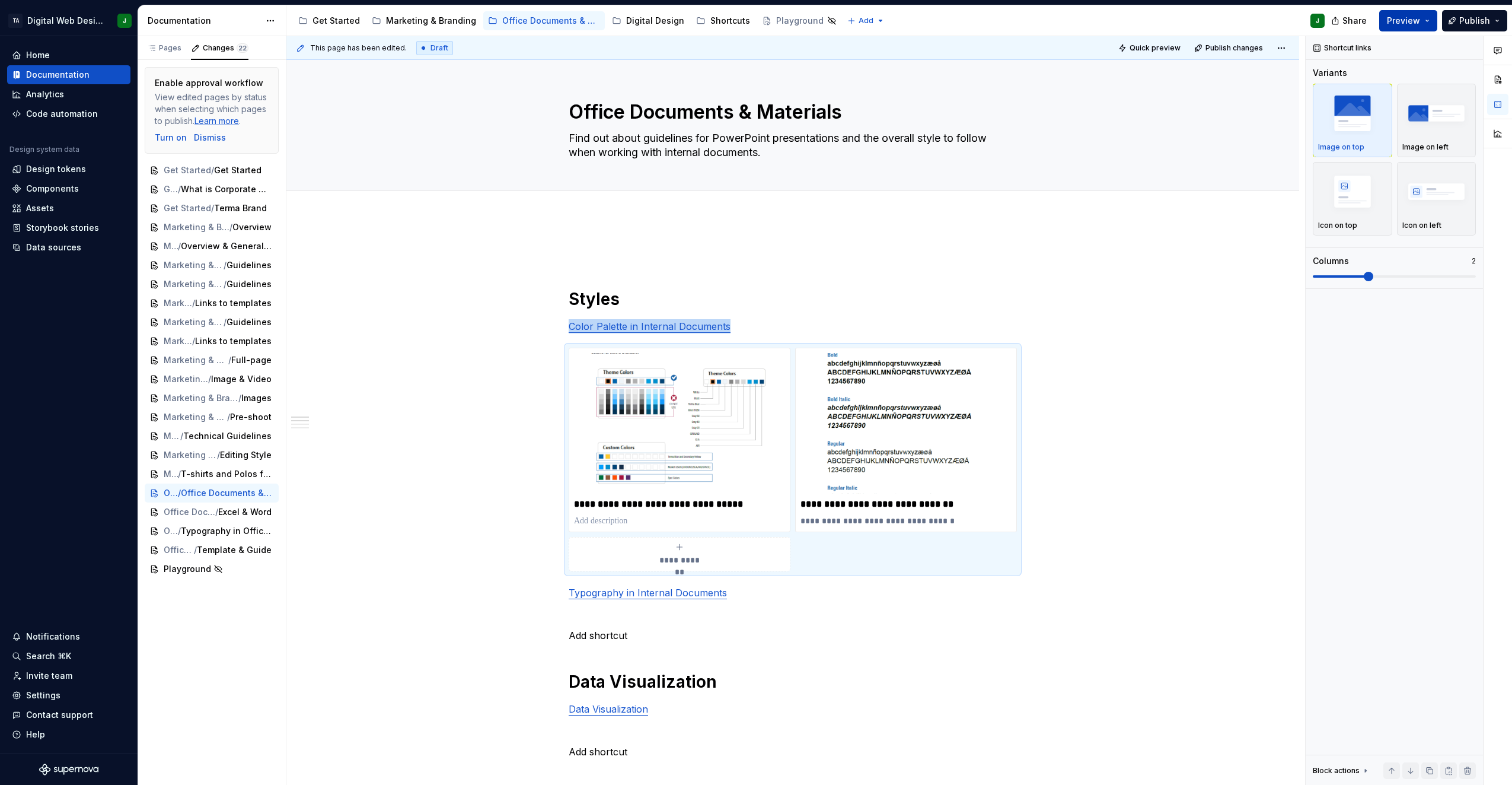
click at [1398, 17] on span "Preview" at bounding box center [1404, 20] width 33 height 11
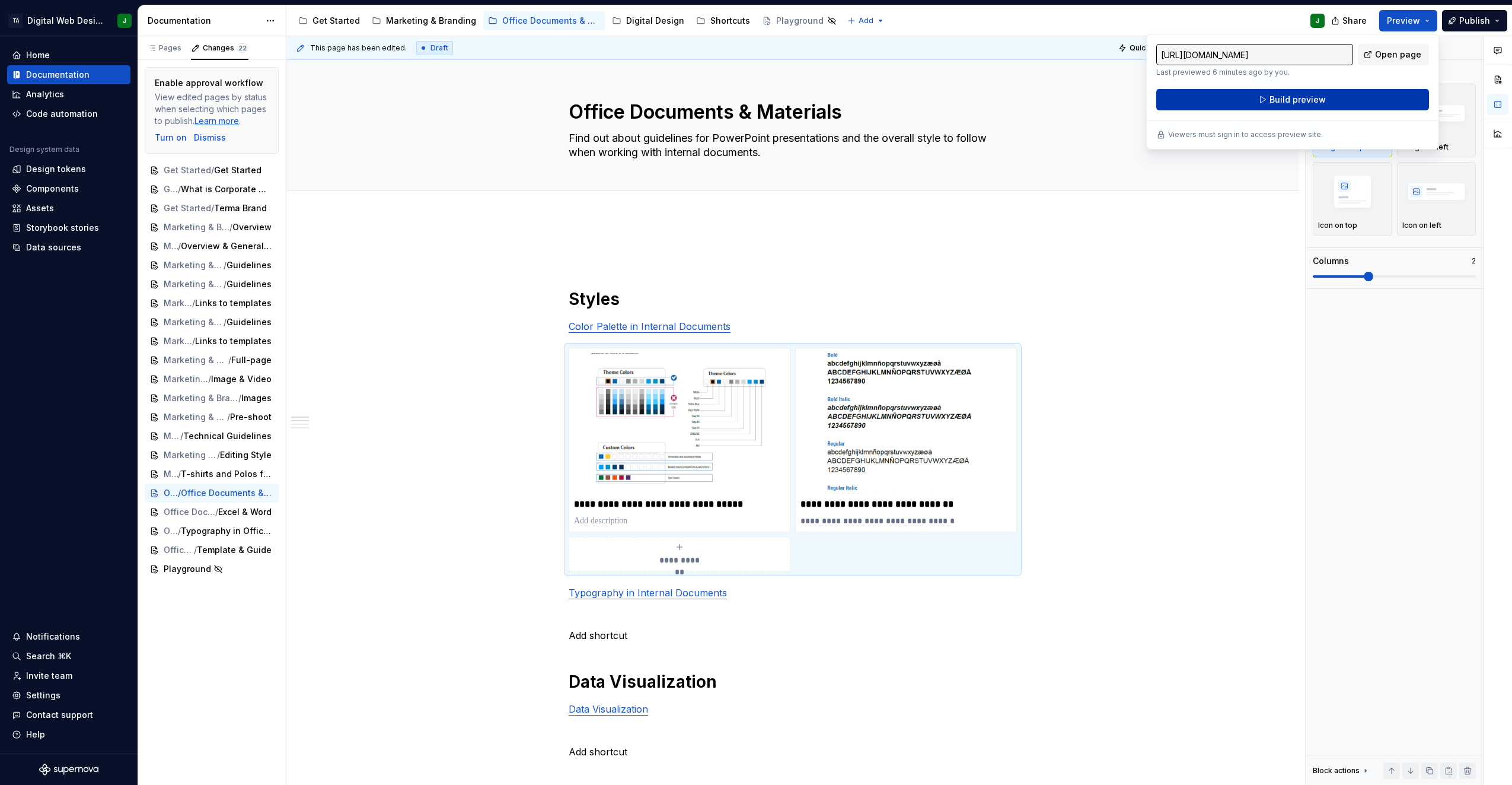
drag, startPoint x: 1398, startPoint y: 17, endPoint x: 1328, endPoint y: 95, distance: 104.8
click at [1328, 95] on button "Build preview" at bounding box center [1293, 100] width 273 height 21
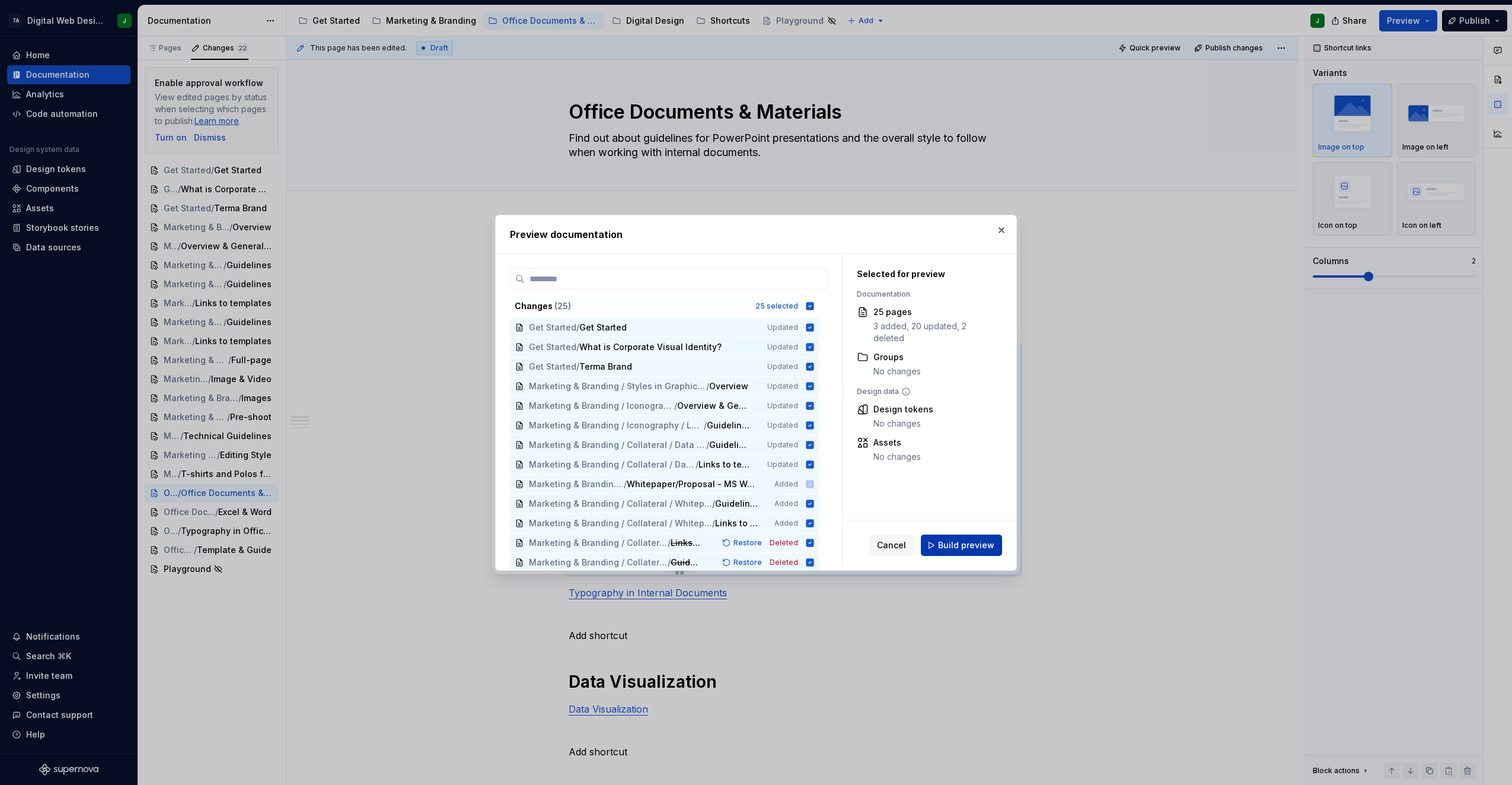
click at [971, 544] on span "Build preview" at bounding box center [967, 544] width 56 height 11
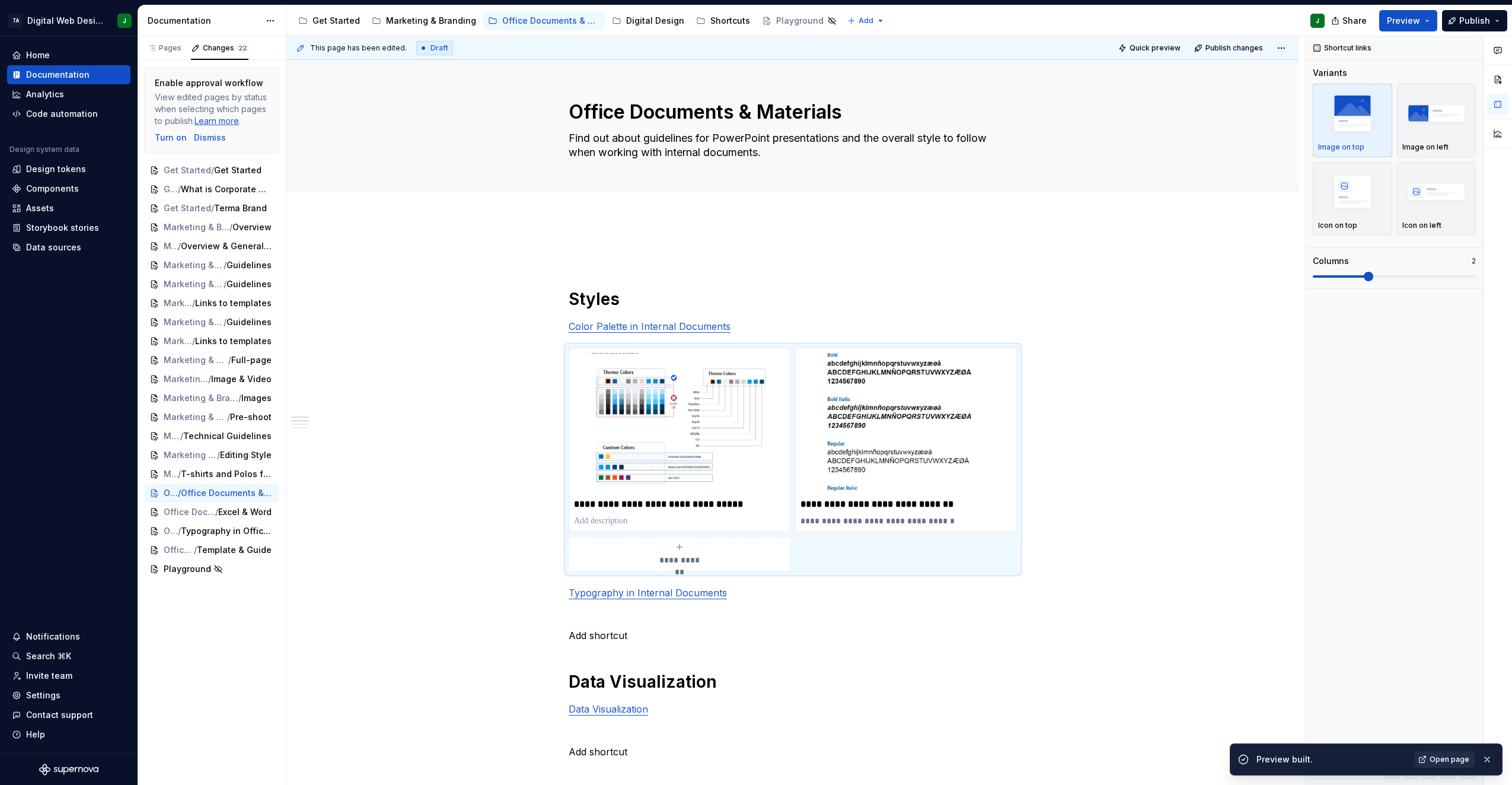
click at [1433, 758] on span "Open page" at bounding box center [1449, 759] width 40 height 10
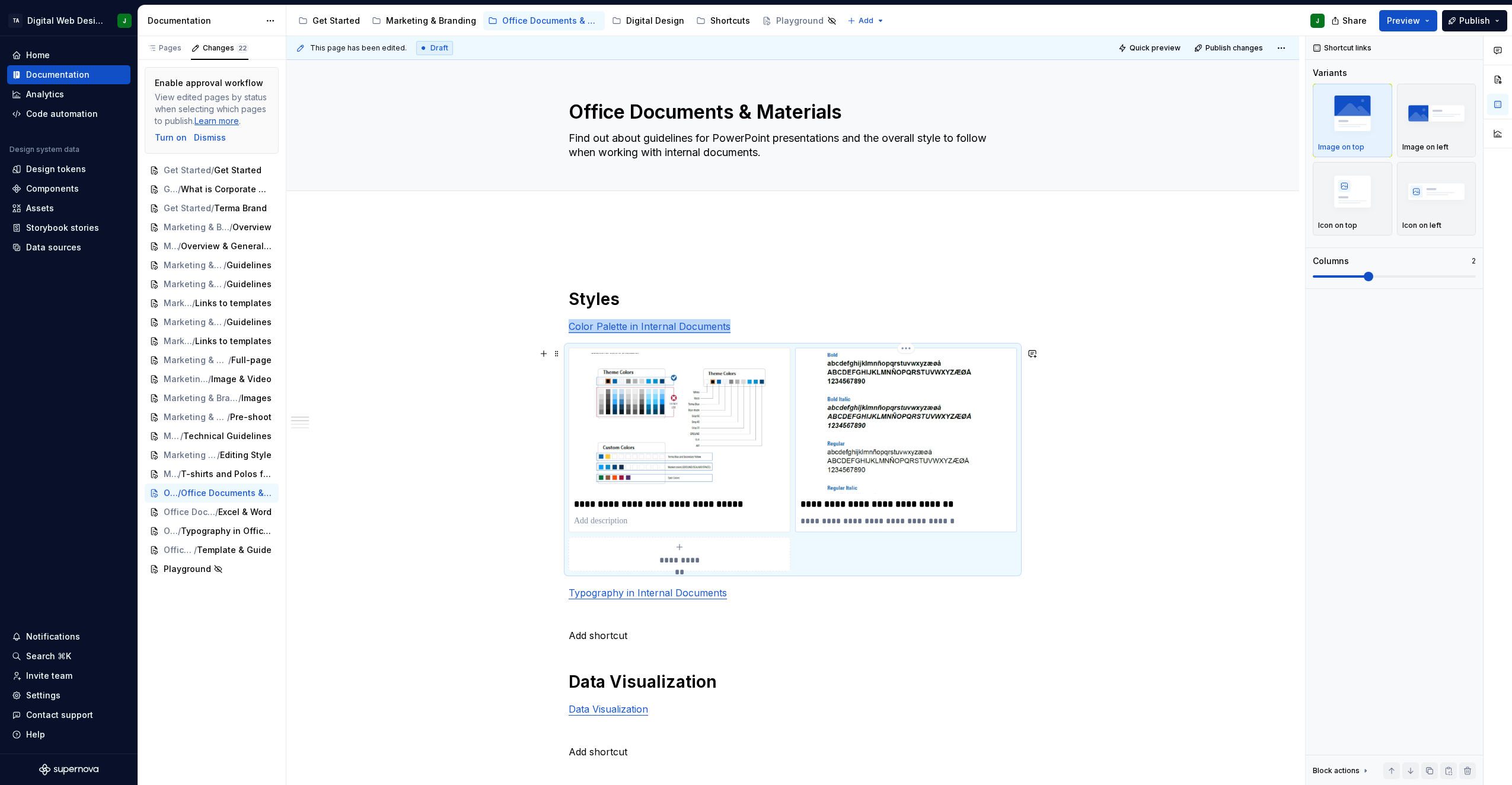
click at [874, 470] on img at bounding box center [906, 424] width 211 height 141
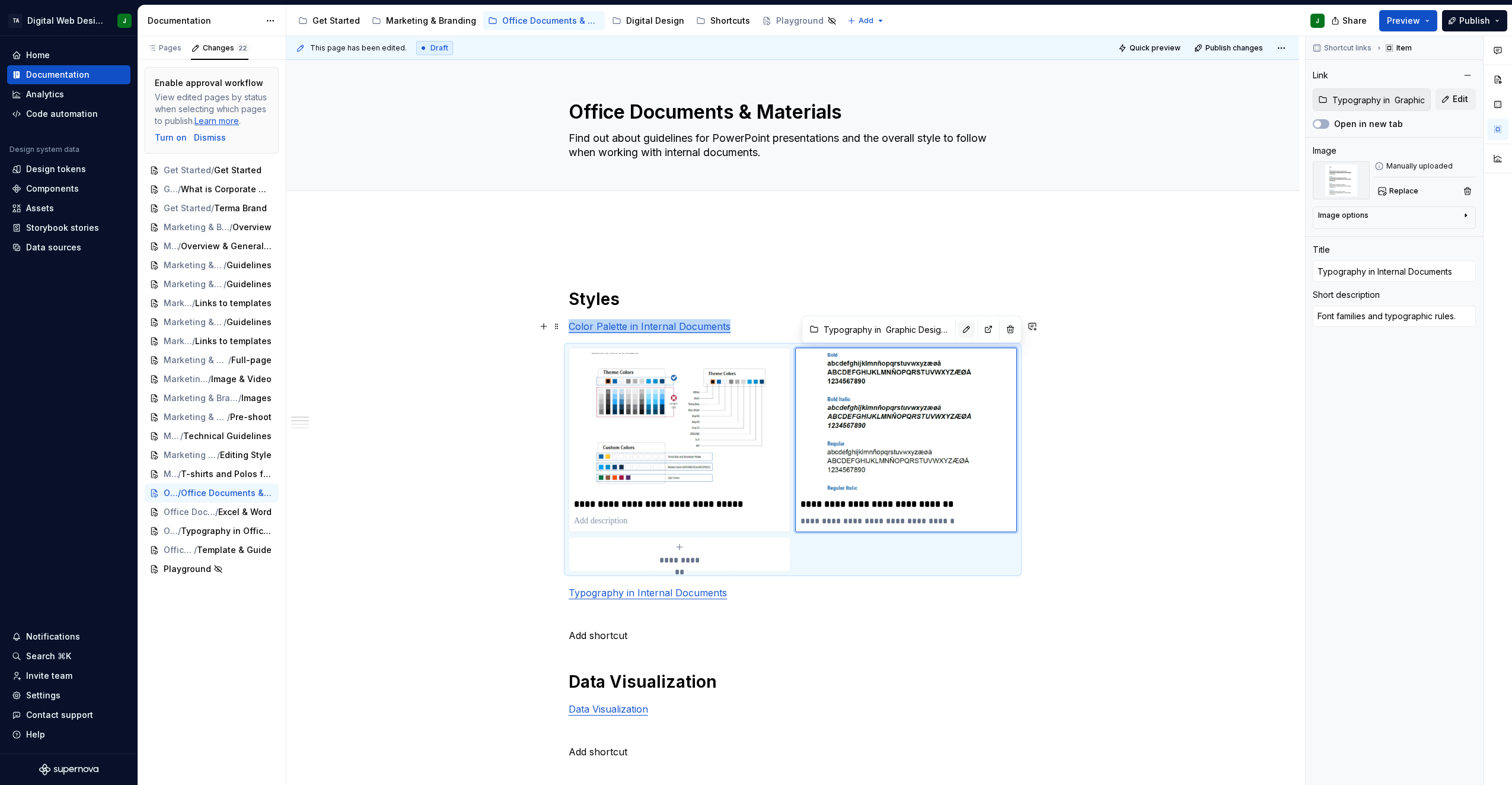
click at [958, 331] on button "button" at bounding box center [966, 329] width 17 height 17
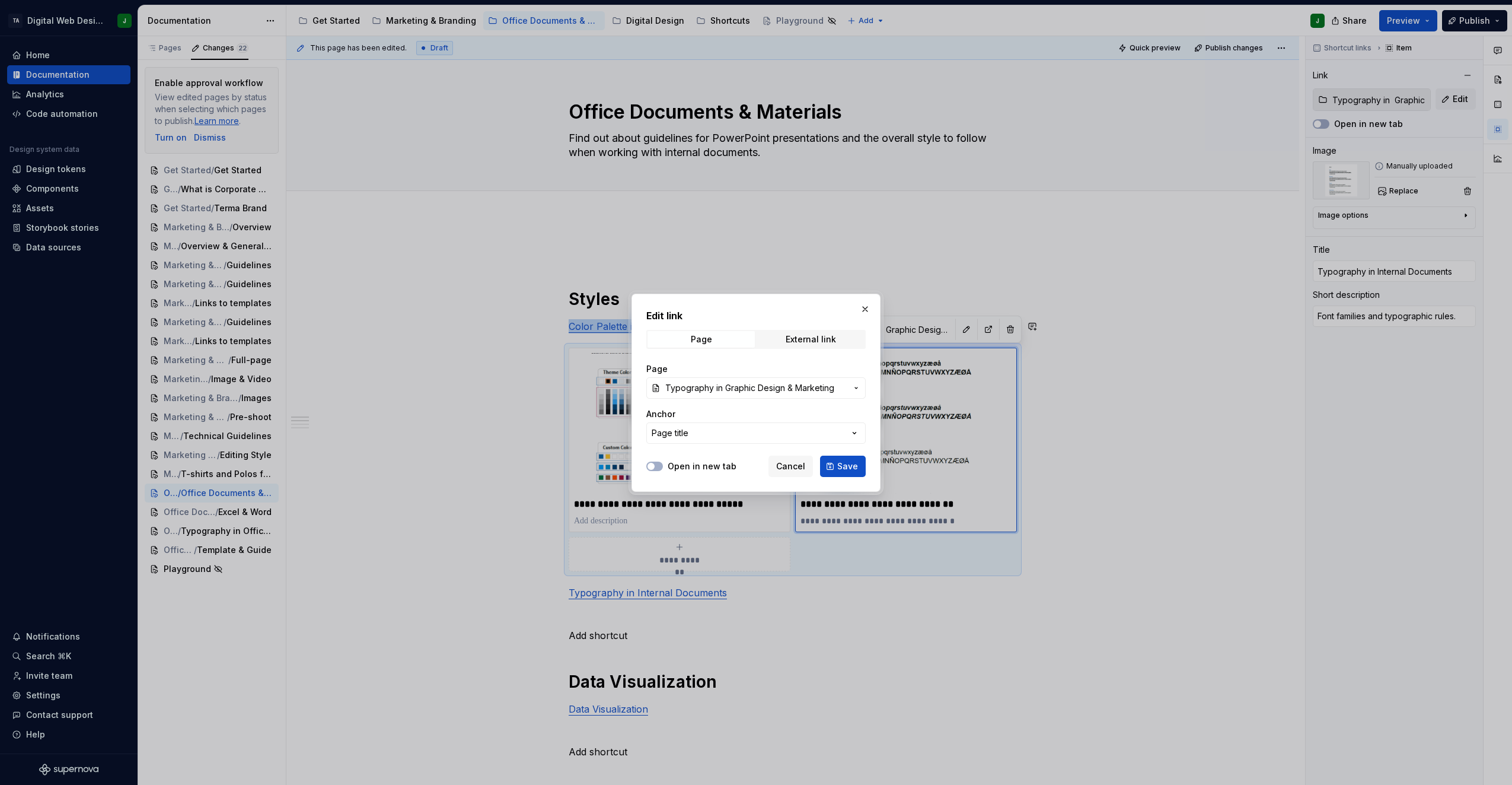
click at [719, 391] on span "Typography in Graphic Design & Marketing" at bounding box center [750, 388] width 169 height 11
drag, startPoint x: 722, startPoint y: 386, endPoint x: 704, endPoint y: 387, distance: 18.0
click at [704, 387] on div "Edit link Page External link Page Typography in Graphic Design & Marketing Anch…" at bounding box center [756, 392] width 1512 height 785
click at [706, 388] on span "Typography in Graphic Design & Marketing" at bounding box center [750, 388] width 169 height 11
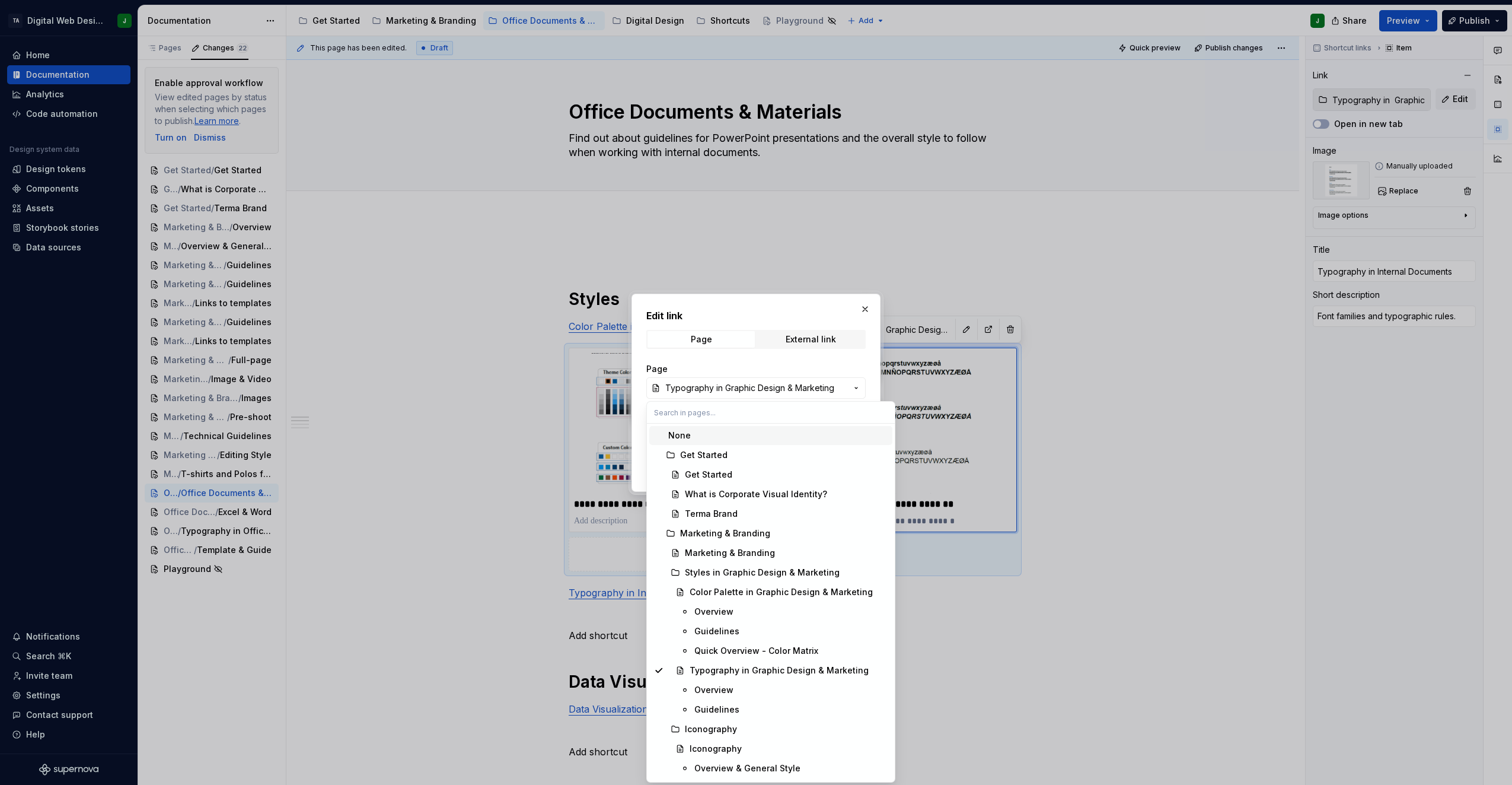
type textarea "*"
paste input "Typography in Office Documents & Materials"
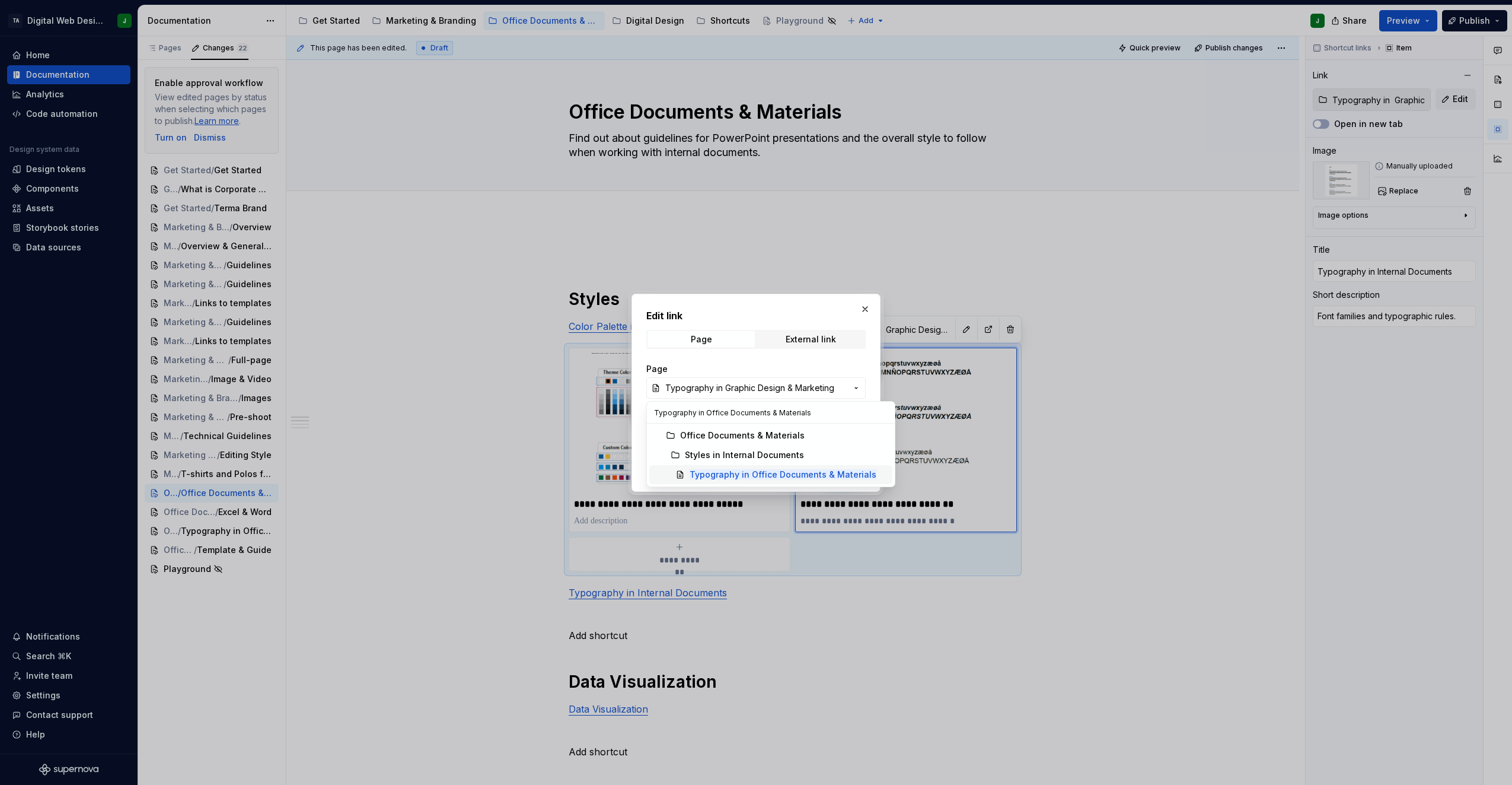
type input "Typography in Office Documents & Materials"
click at [786, 477] on mark "Typography in Office Documents & Materials" at bounding box center [783, 474] width 187 height 10
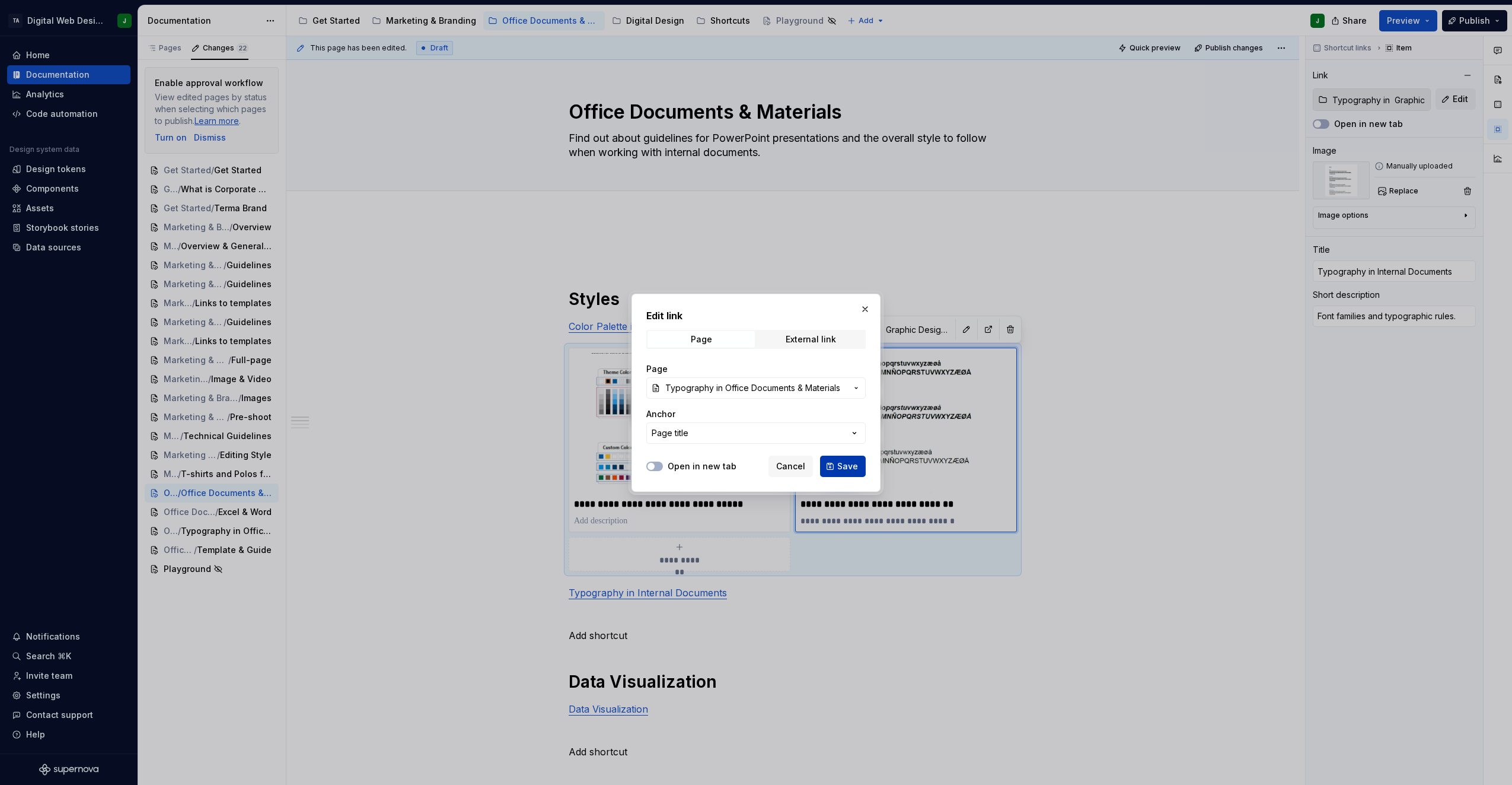
click at [859, 473] on button "Save" at bounding box center [843, 466] width 46 height 21
type textarea "*"
type input "Styles in Internal Documents / Typography in Office Documents & Materials"
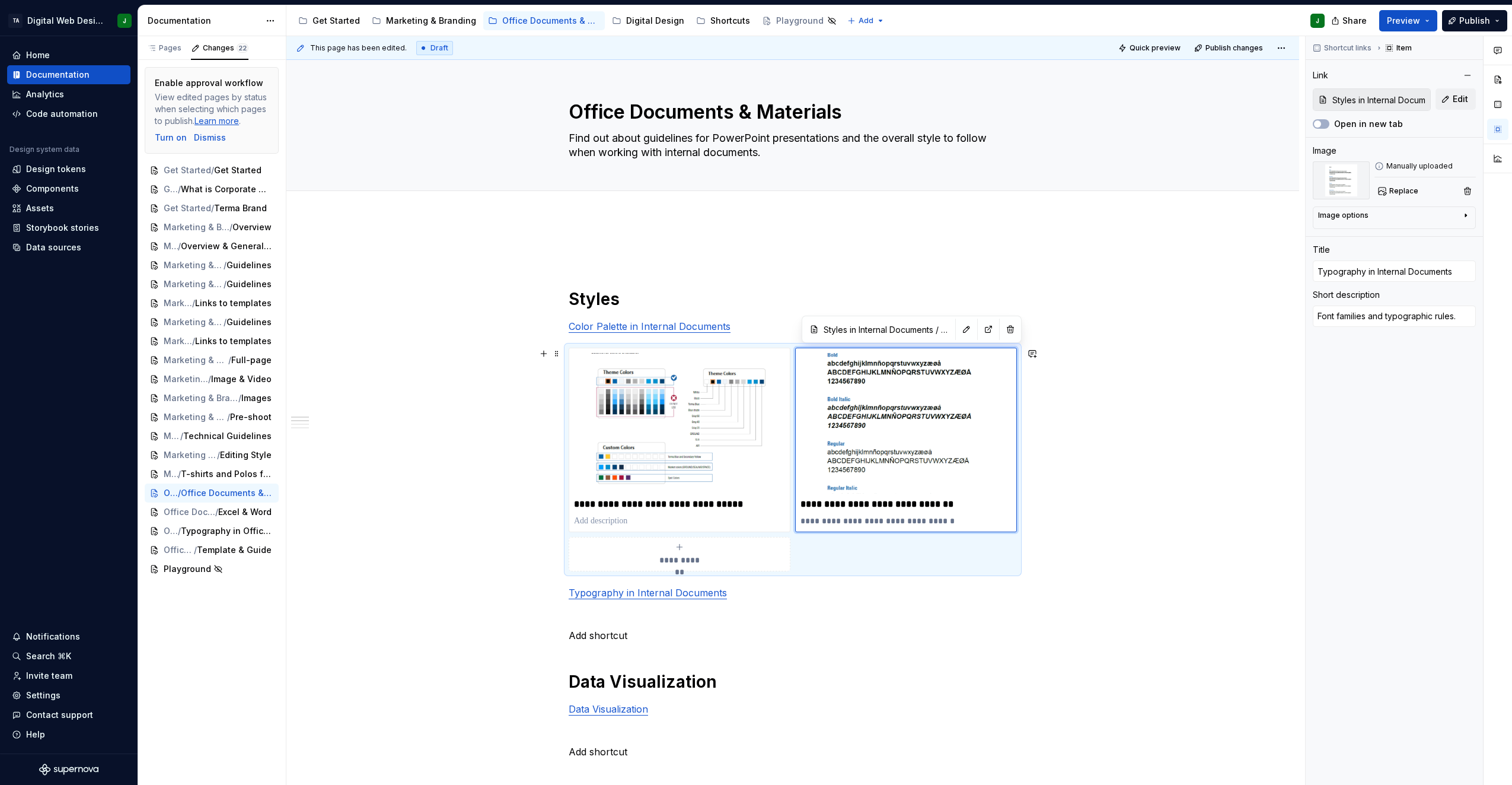
click at [1095, 450] on div "**********" at bounding box center [793, 783] width 1013 height 1131
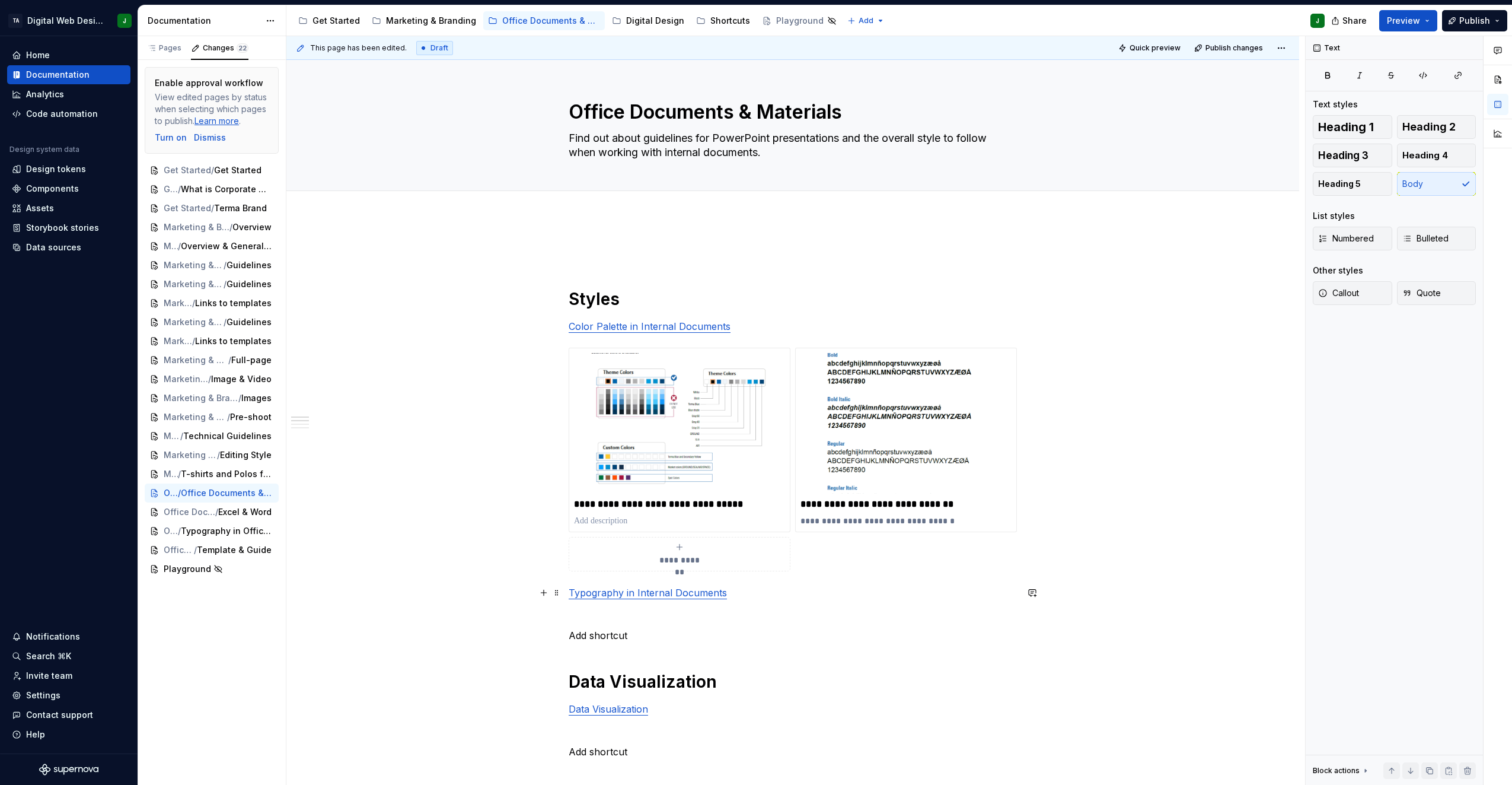
click at [750, 597] on p "Typography in Internal Documents" at bounding box center [793, 593] width 448 height 14
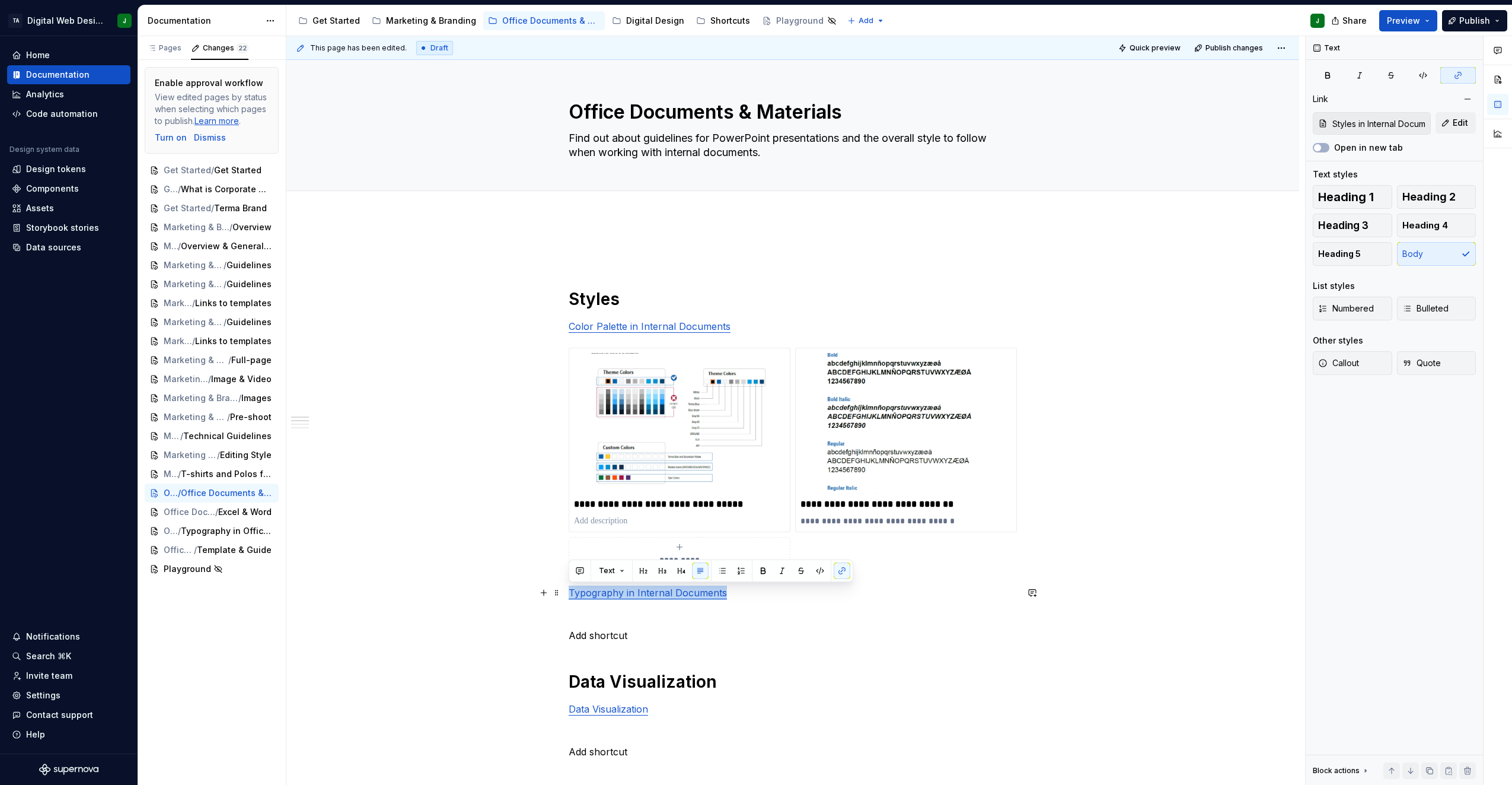
drag, startPoint x: 750, startPoint y: 597, endPoint x: 564, endPoint y: 597, distance: 186.0
click at [564, 597] on div "**********" at bounding box center [793, 783] width 1013 height 1131
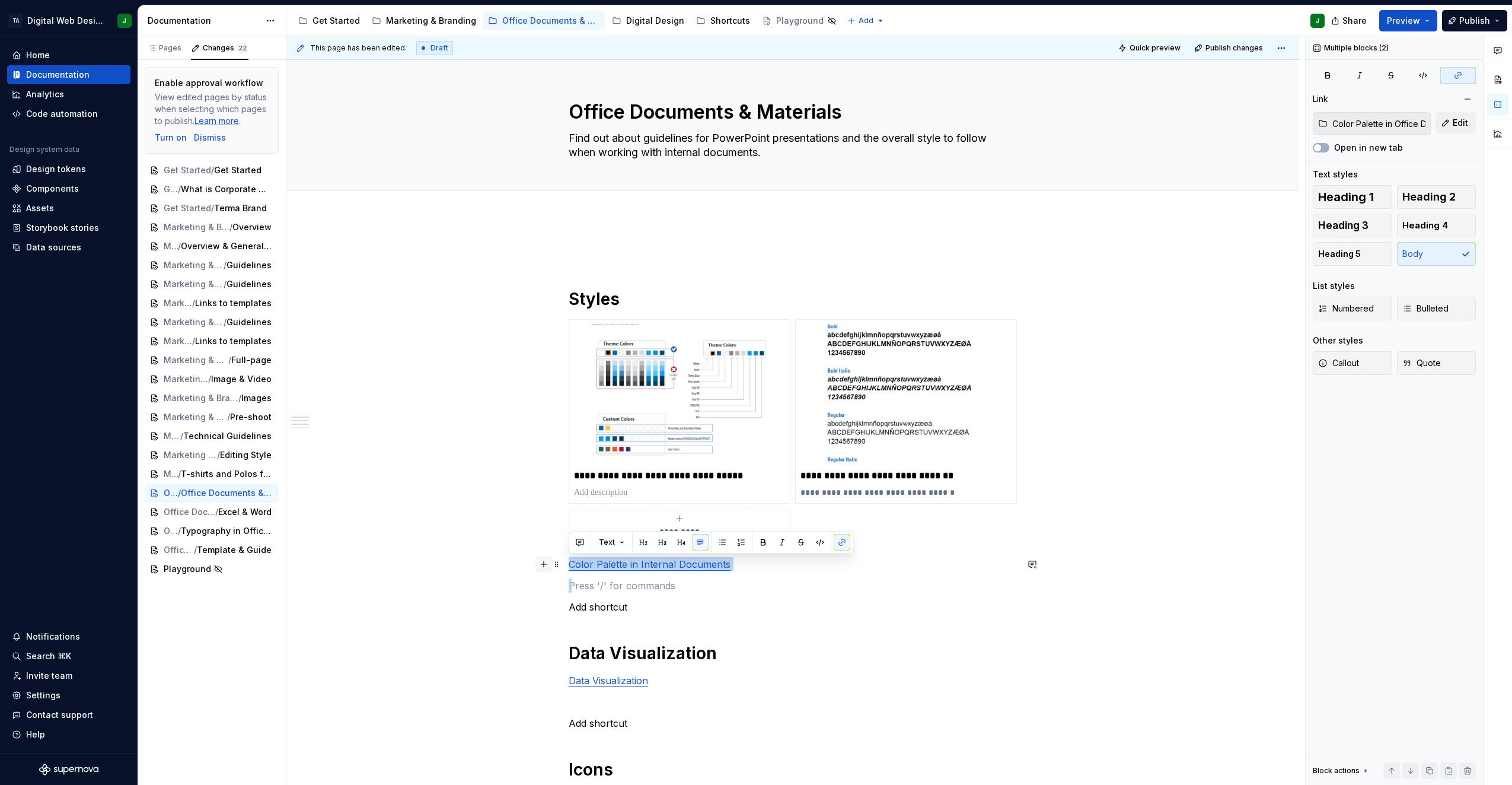
drag, startPoint x: 749, startPoint y: 573, endPoint x: 540, endPoint y: 565, distance: 209.2
click at [569, 565] on div "**********" at bounding box center [793, 665] width 448 height 839
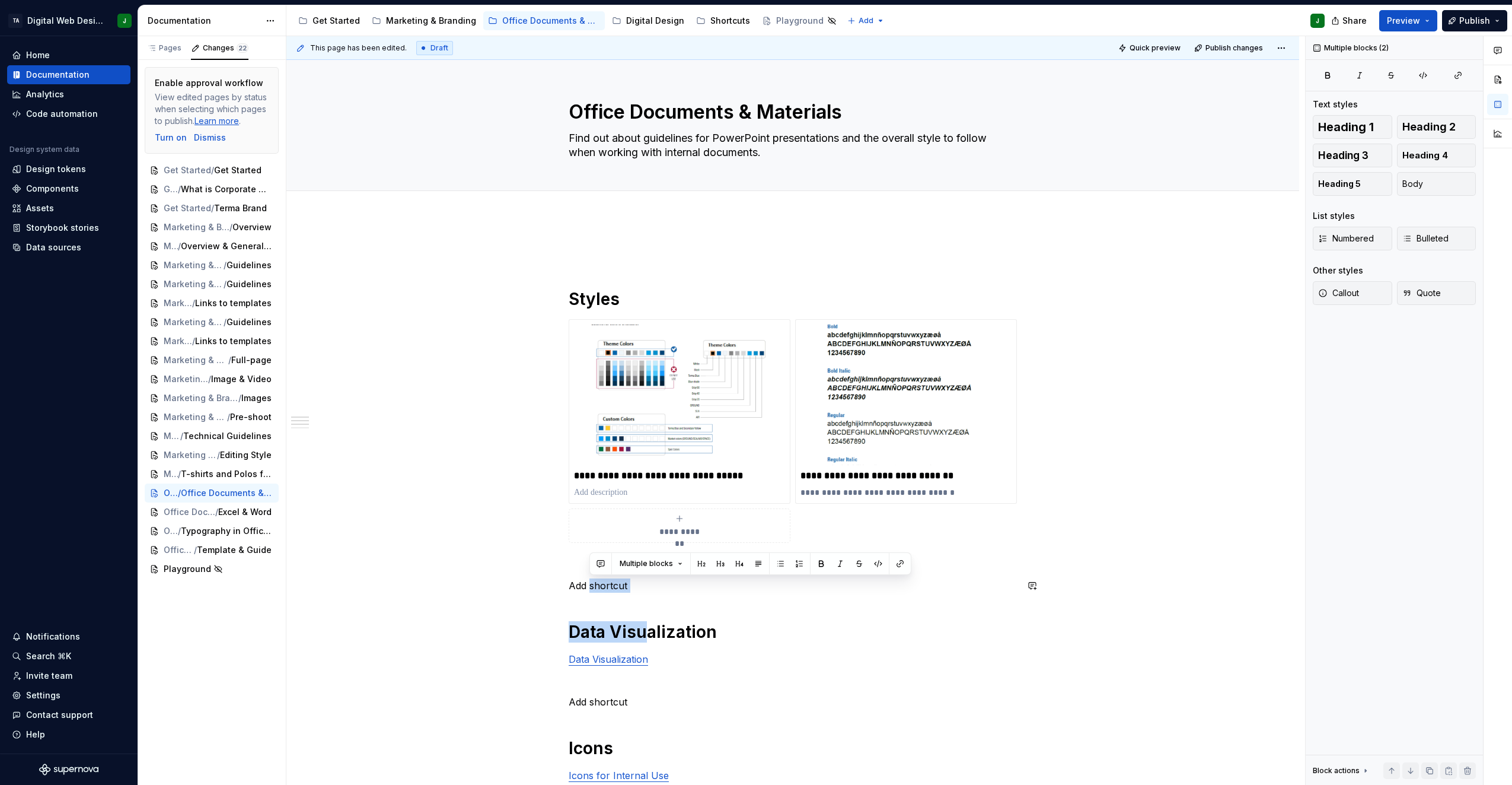
drag, startPoint x: 645, startPoint y: 600, endPoint x: 590, endPoint y: 577, distance: 59.6
click at [590, 577] on div "**********" at bounding box center [793, 647] width 448 height 803
click at [655, 591] on p "Add shortcut" at bounding box center [793, 586] width 448 height 14
drag, startPoint x: 654, startPoint y: 591, endPoint x: 549, endPoint y: 570, distance: 107.1
click at [569, 562] on div "**********" at bounding box center [793, 654] width 448 height 817
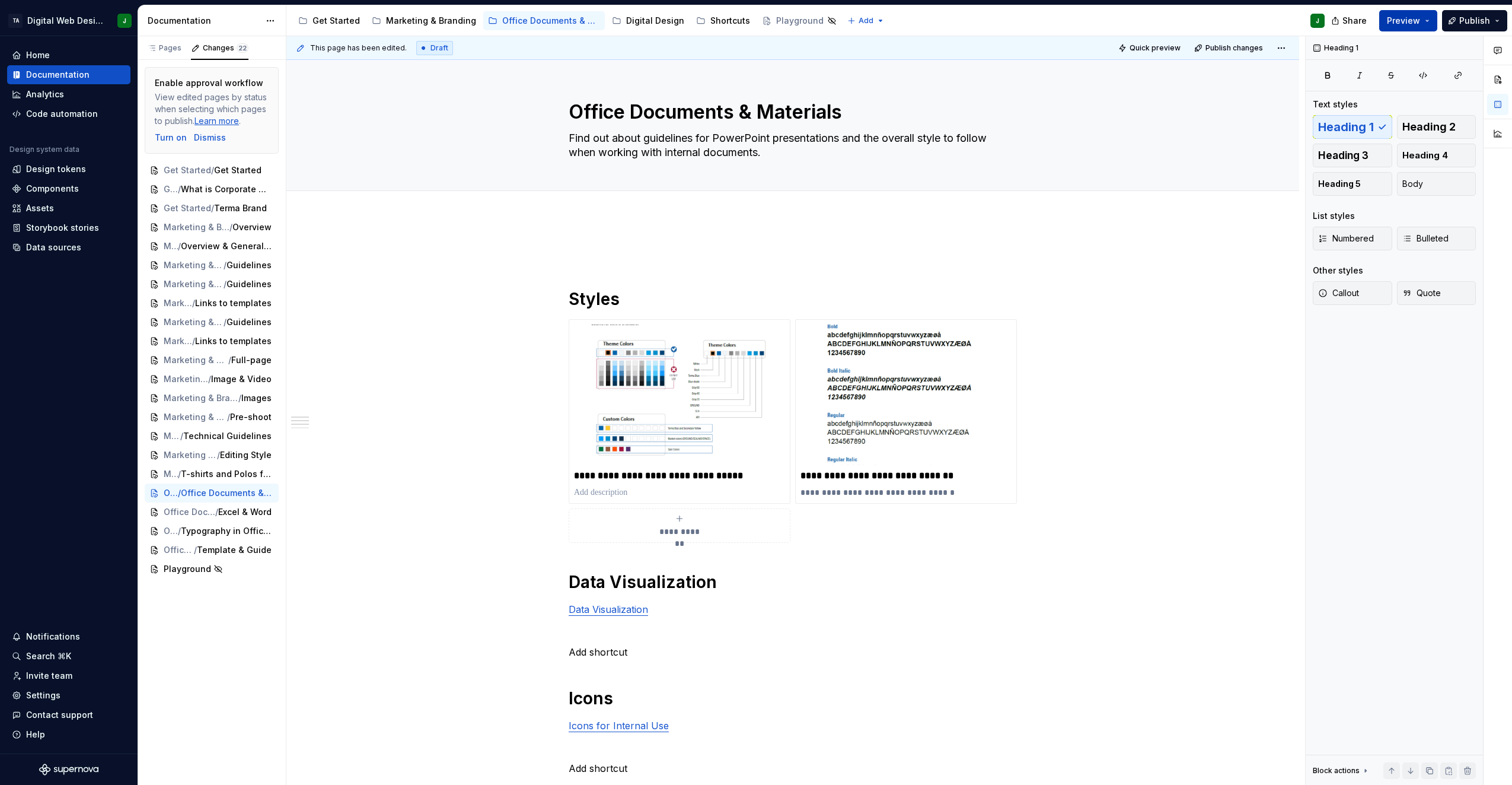
click at [1402, 11] on button "Preview" at bounding box center [1409, 20] width 58 height 21
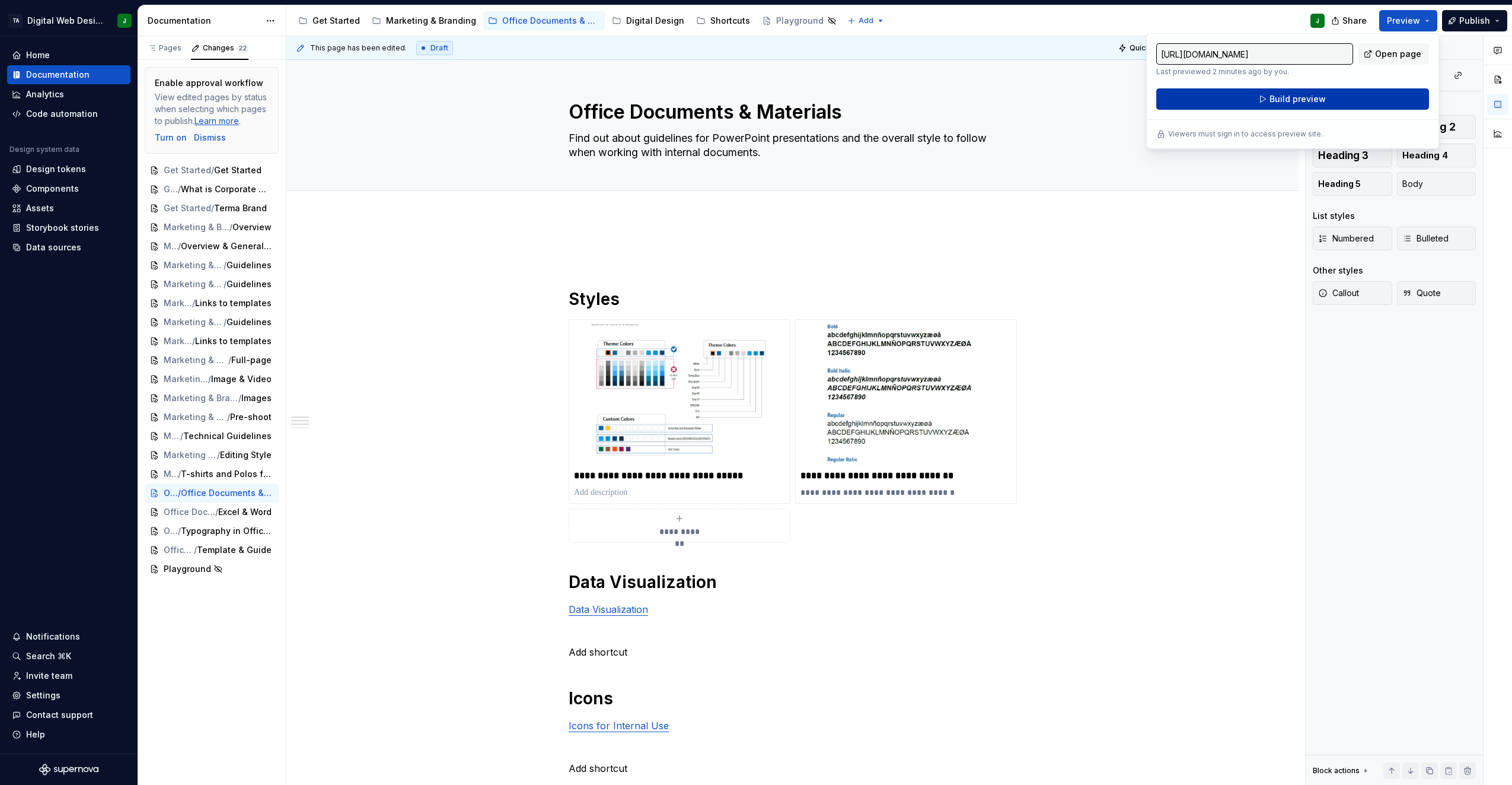
drag, startPoint x: 1402, startPoint y: 12, endPoint x: 1369, endPoint y: 96, distance: 90.2
click at [1369, 96] on button "Build preview" at bounding box center [1293, 99] width 273 height 21
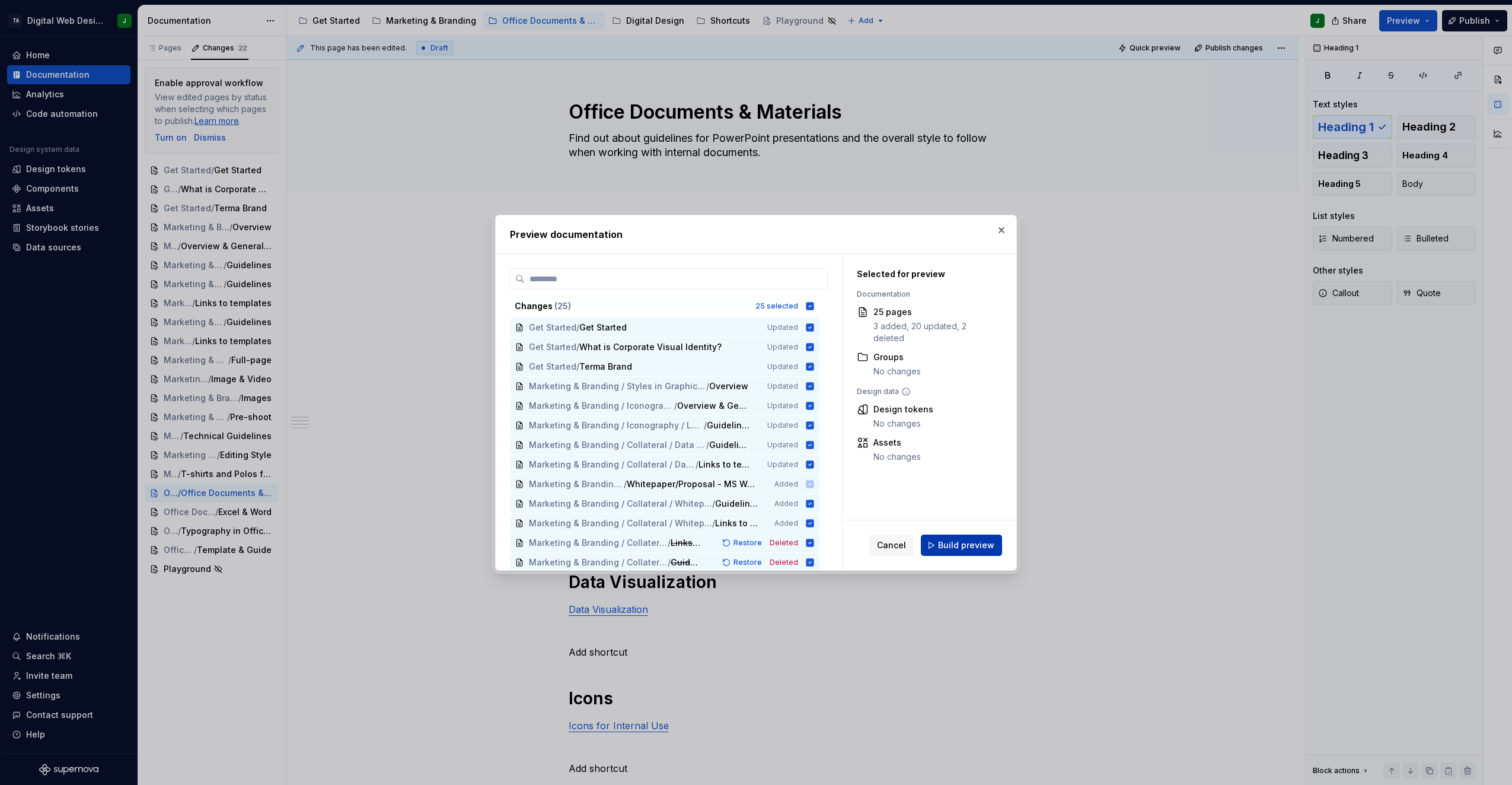
click at [960, 549] on span "Build preview" at bounding box center [967, 544] width 56 height 11
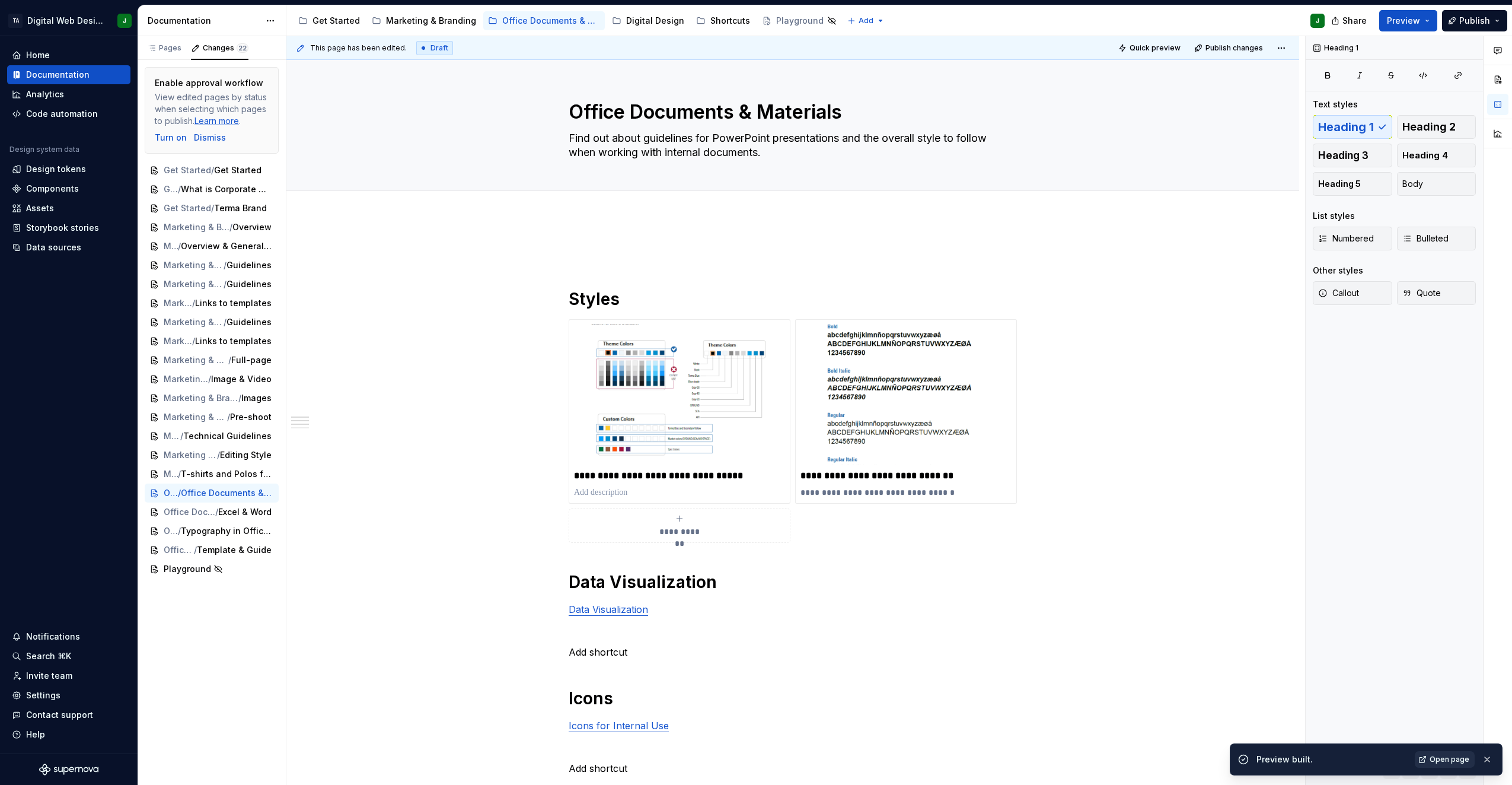
click at [1442, 761] on span "Open page" at bounding box center [1449, 759] width 40 height 10
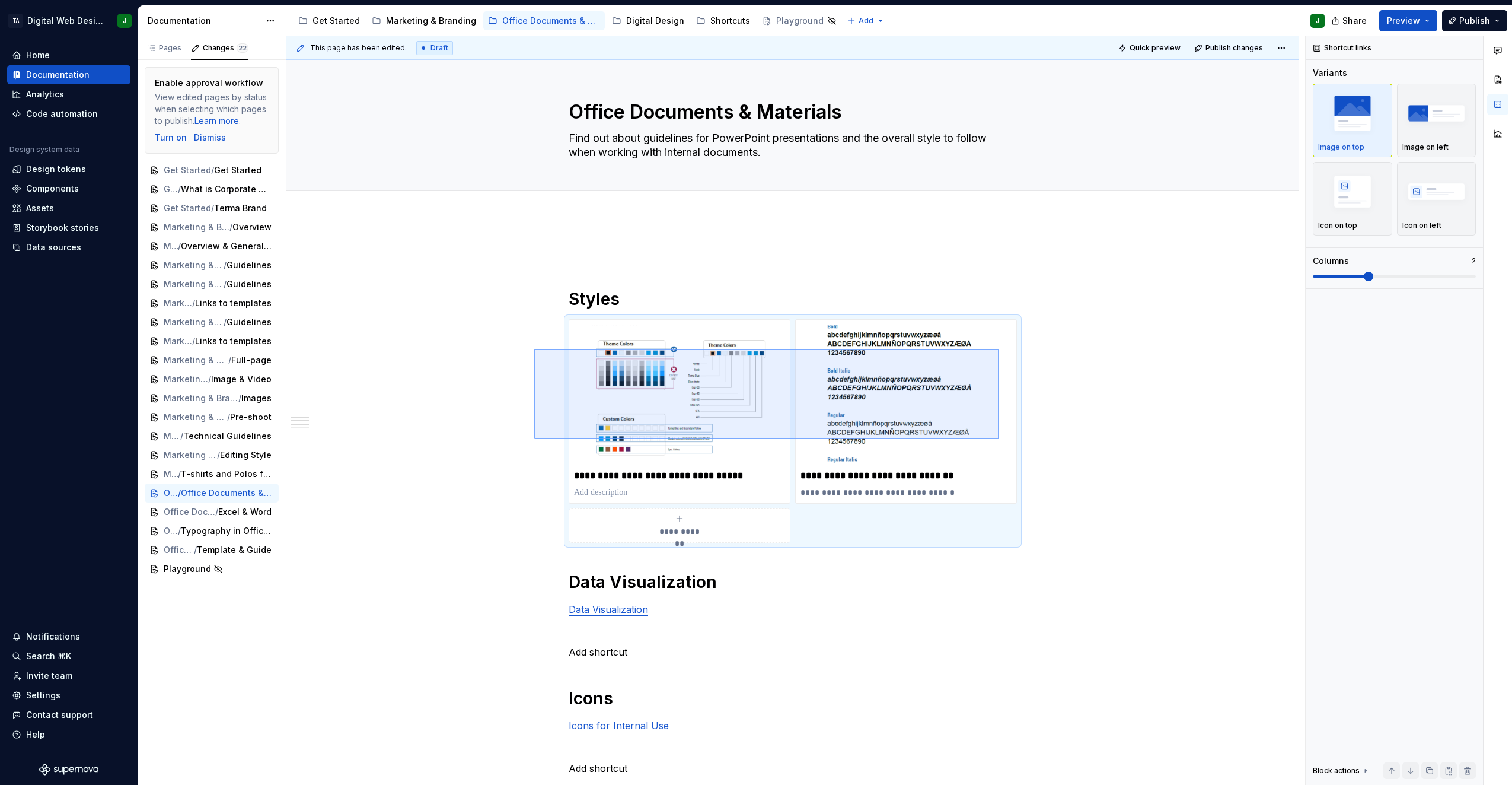
drag, startPoint x: 535, startPoint y: 349, endPoint x: 999, endPoint y: 439, distance: 472.6
click at [999, 439] on div "**********" at bounding box center [795, 411] width 1019 height 750
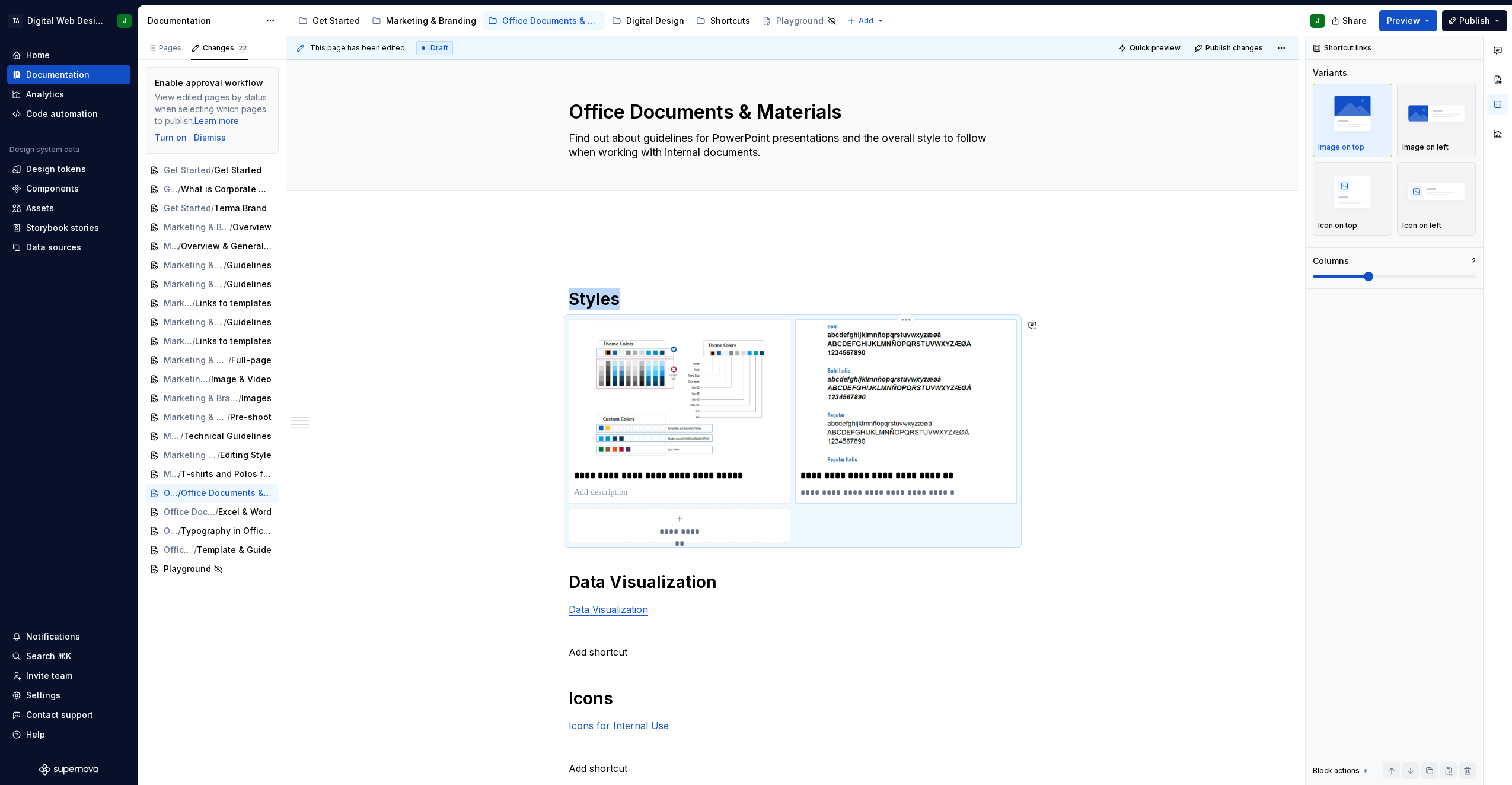
copy h1 "Styles"
click at [653, 620] on div "**********" at bounding box center [793, 622] width 448 height 753
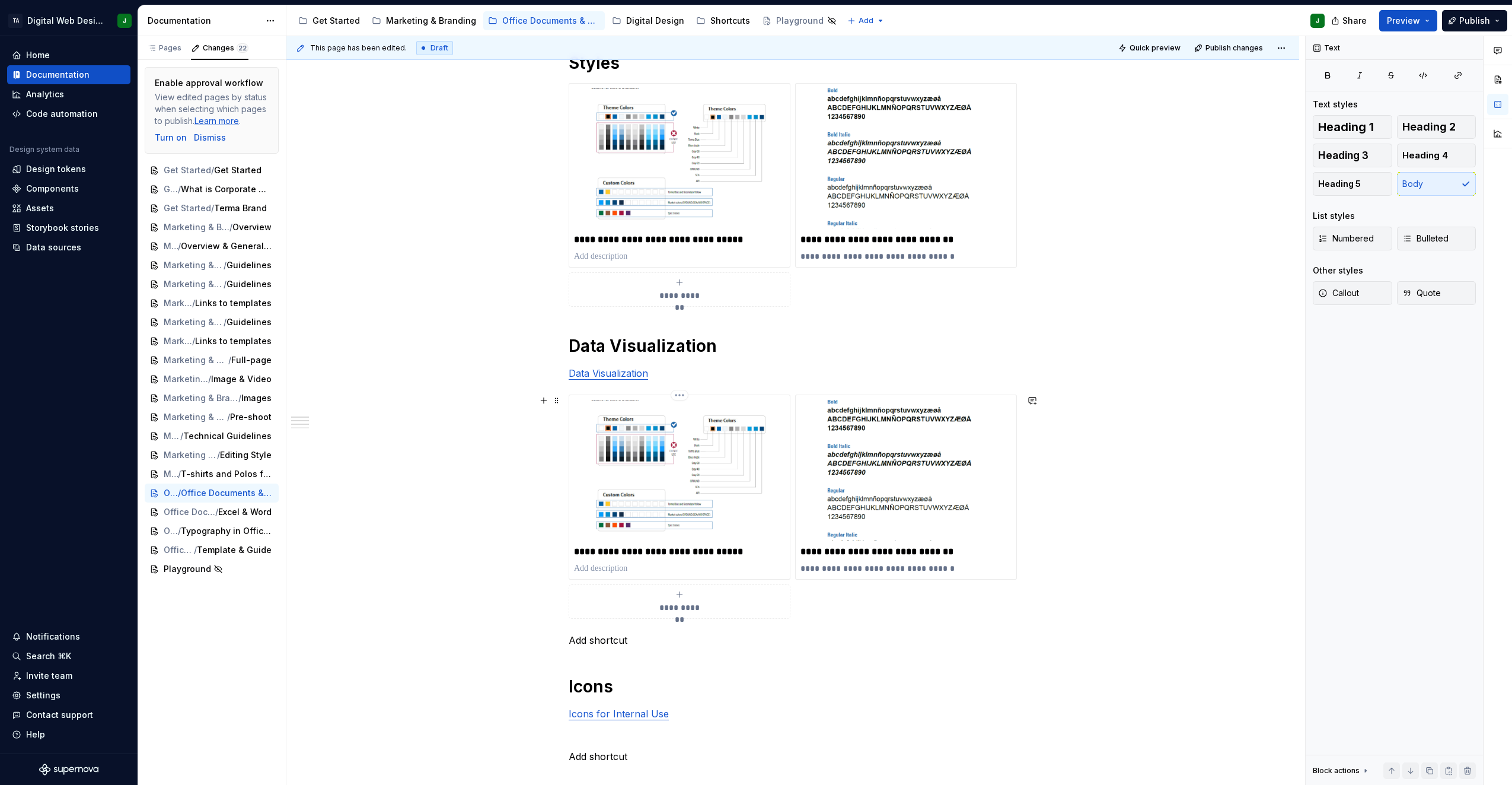
scroll to position [297, 0]
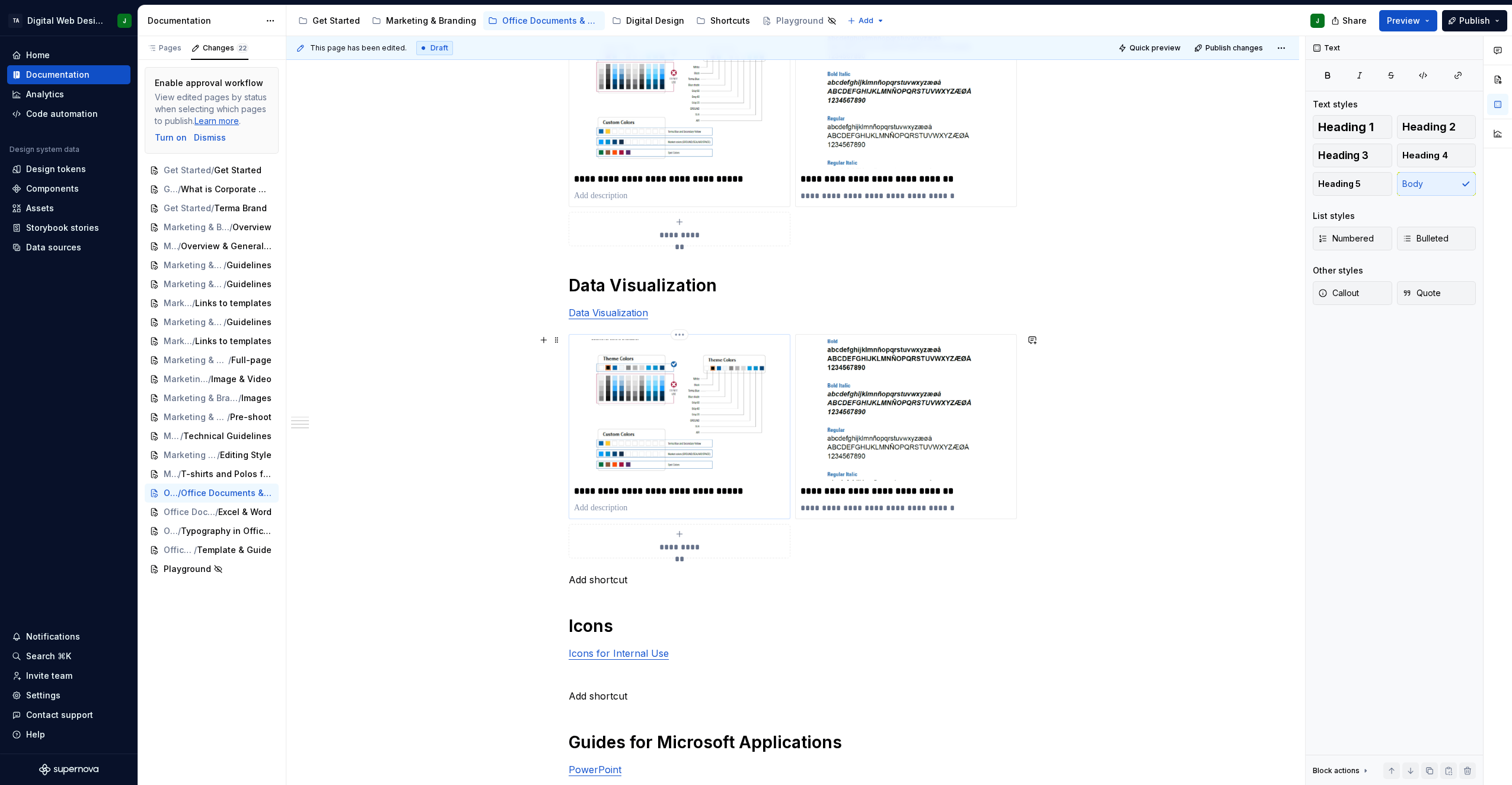
click at [691, 493] on p "**********" at bounding box center [680, 491] width 211 height 11
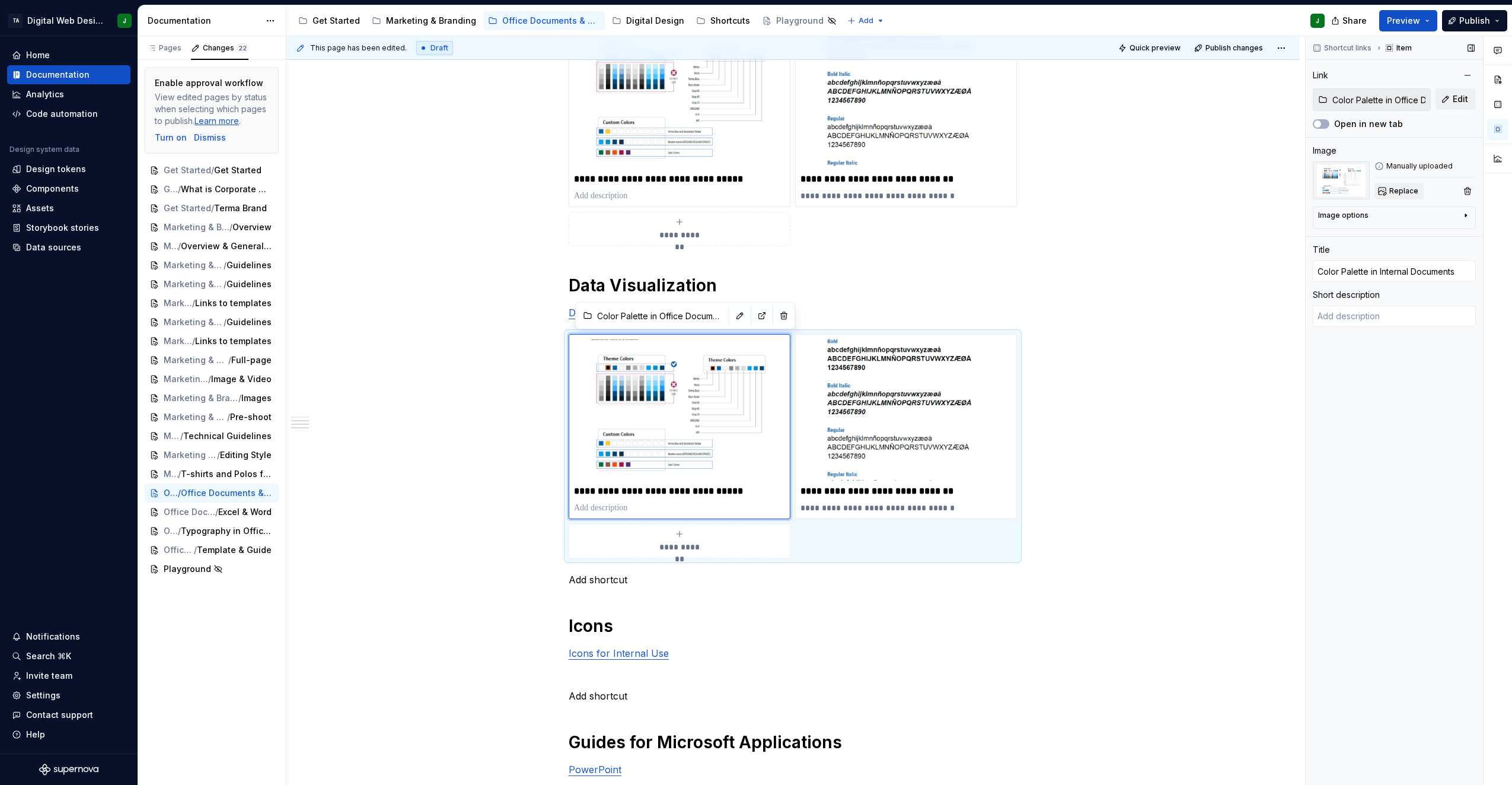
click at [1402, 189] on span "Replace" at bounding box center [1404, 190] width 29 height 10
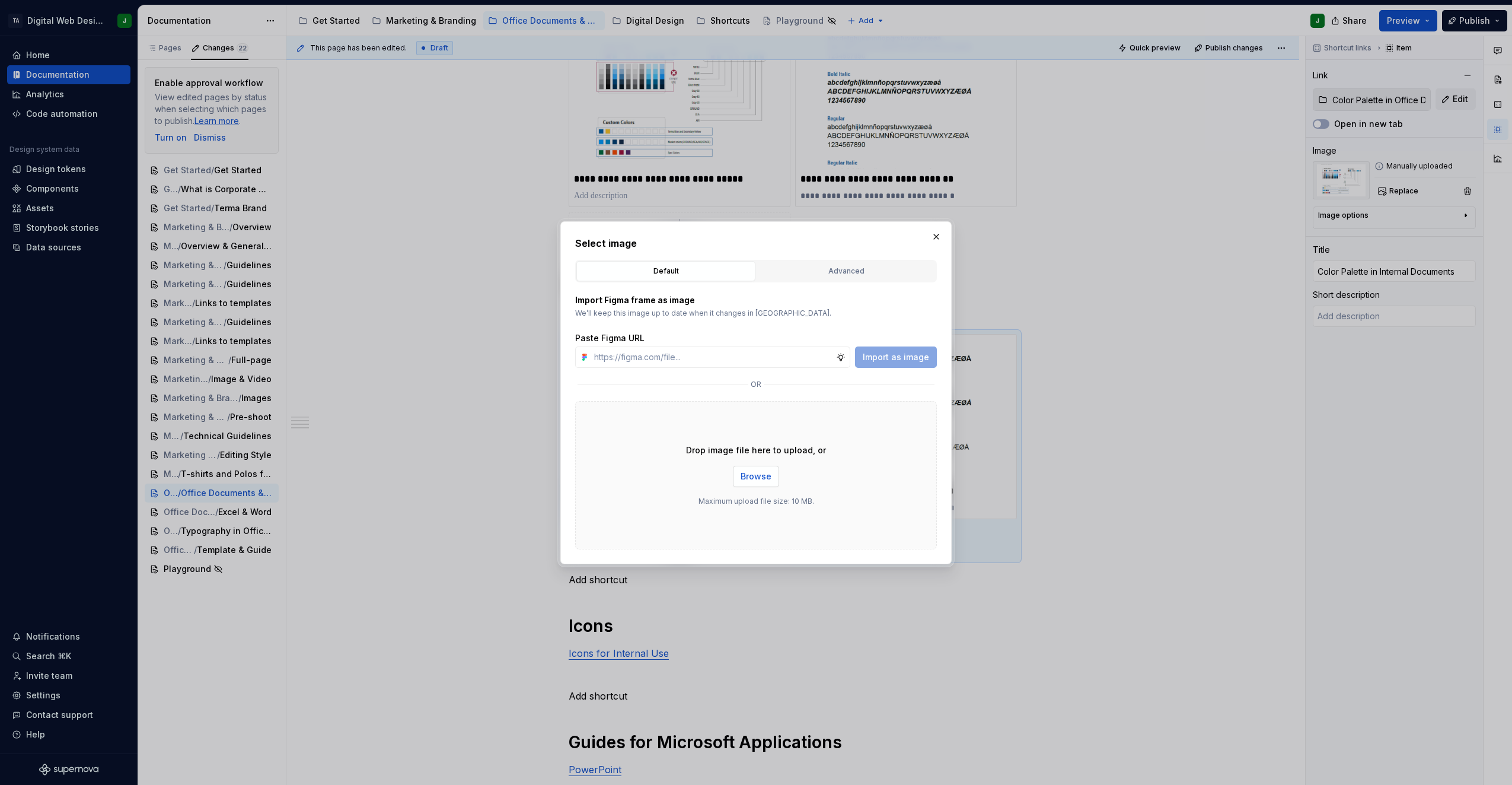
click at [760, 472] on span "Browse" at bounding box center [756, 476] width 31 height 11
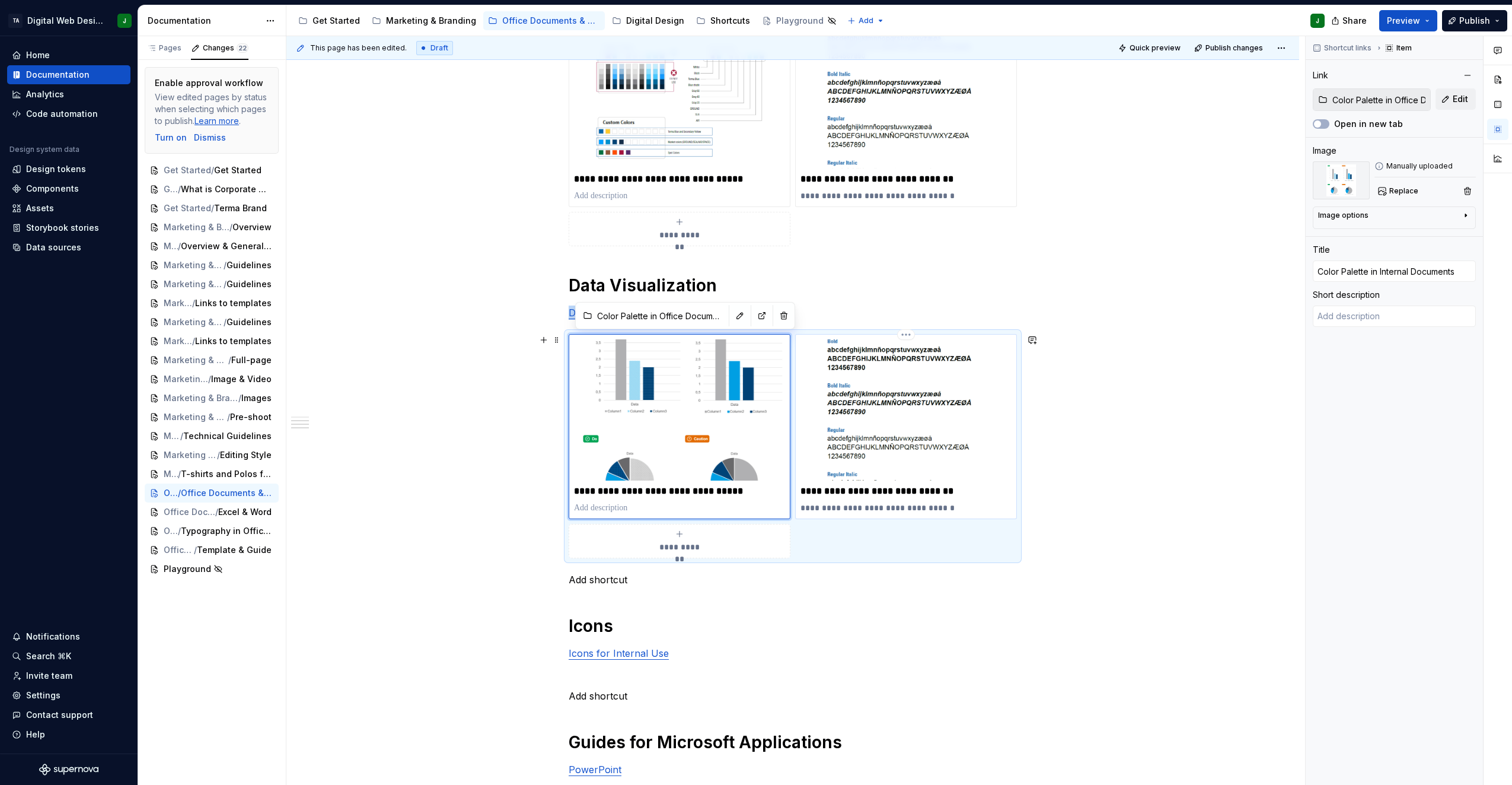
type textarea "*"
type input "Styles in Internal Documents / Typography in Office Documents & Materials"
type input "Typography in Internal Documents"
type textarea "Font families and typographic rules."
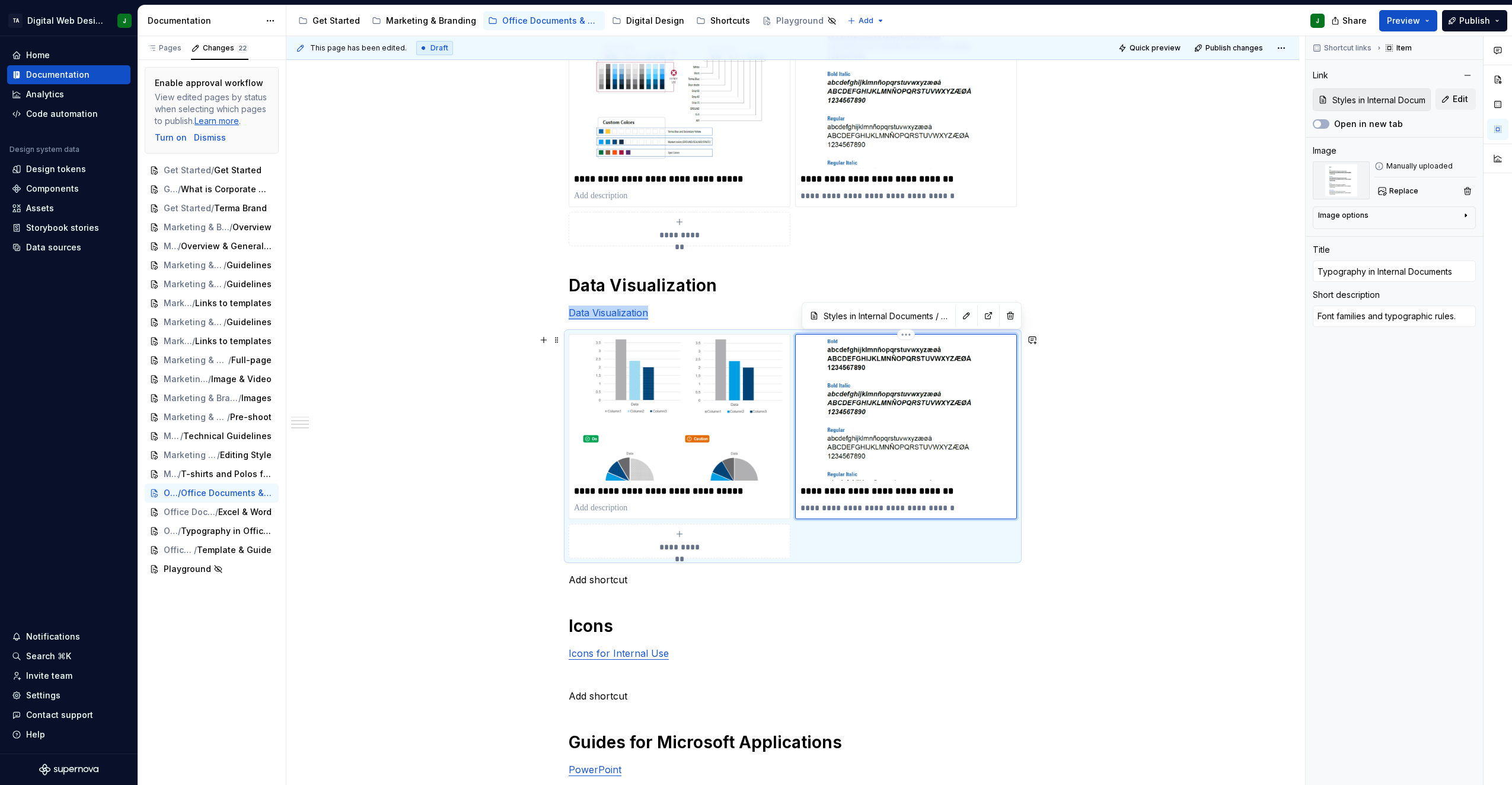
click at [873, 401] on img at bounding box center [906, 410] width 211 height 141
click at [1003, 318] on button "button" at bounding box center [1010, 315] width 17 height 17
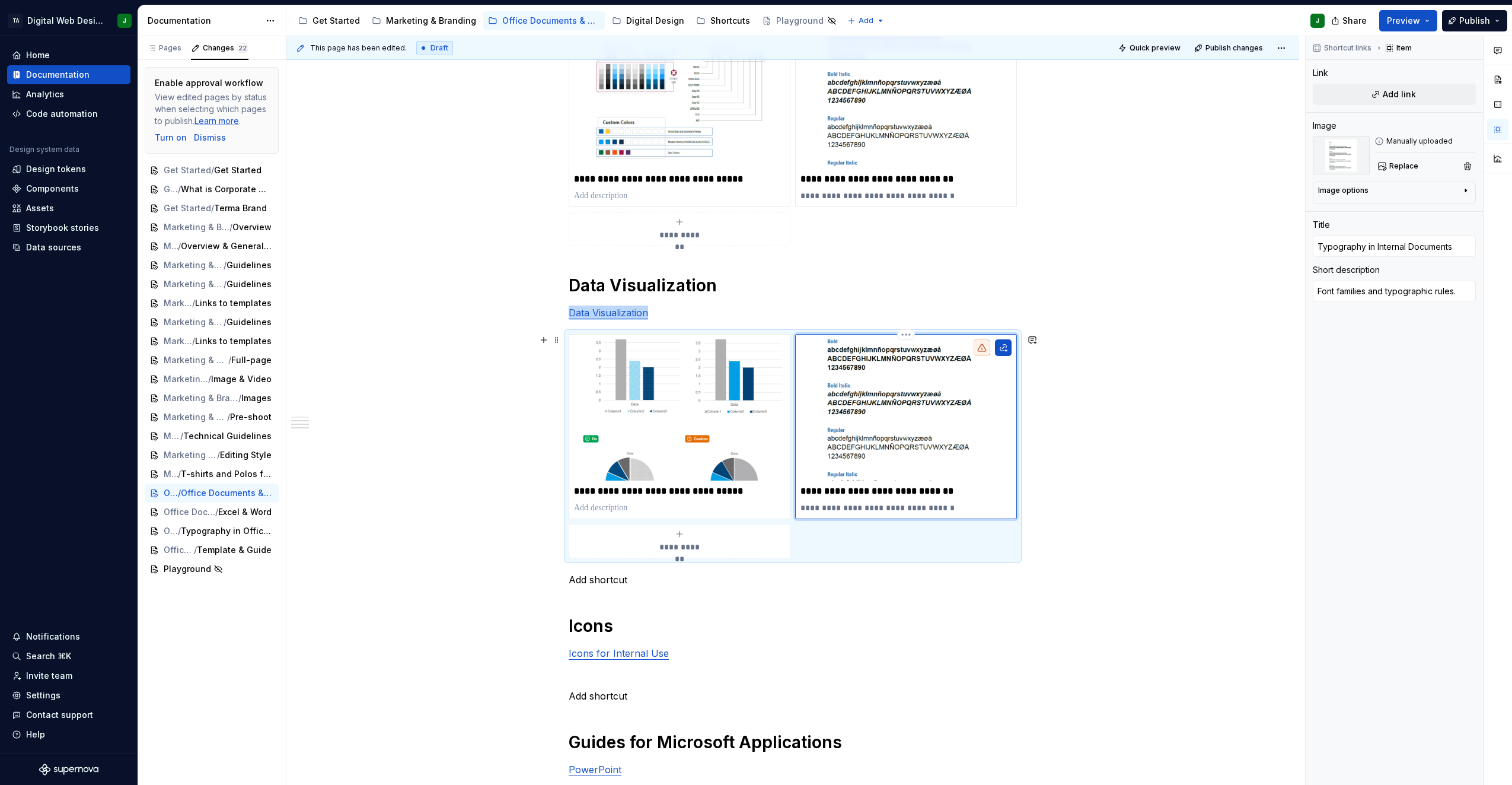
click at [996, 370] on img at bounding box center [906, 410] width 211 height 141
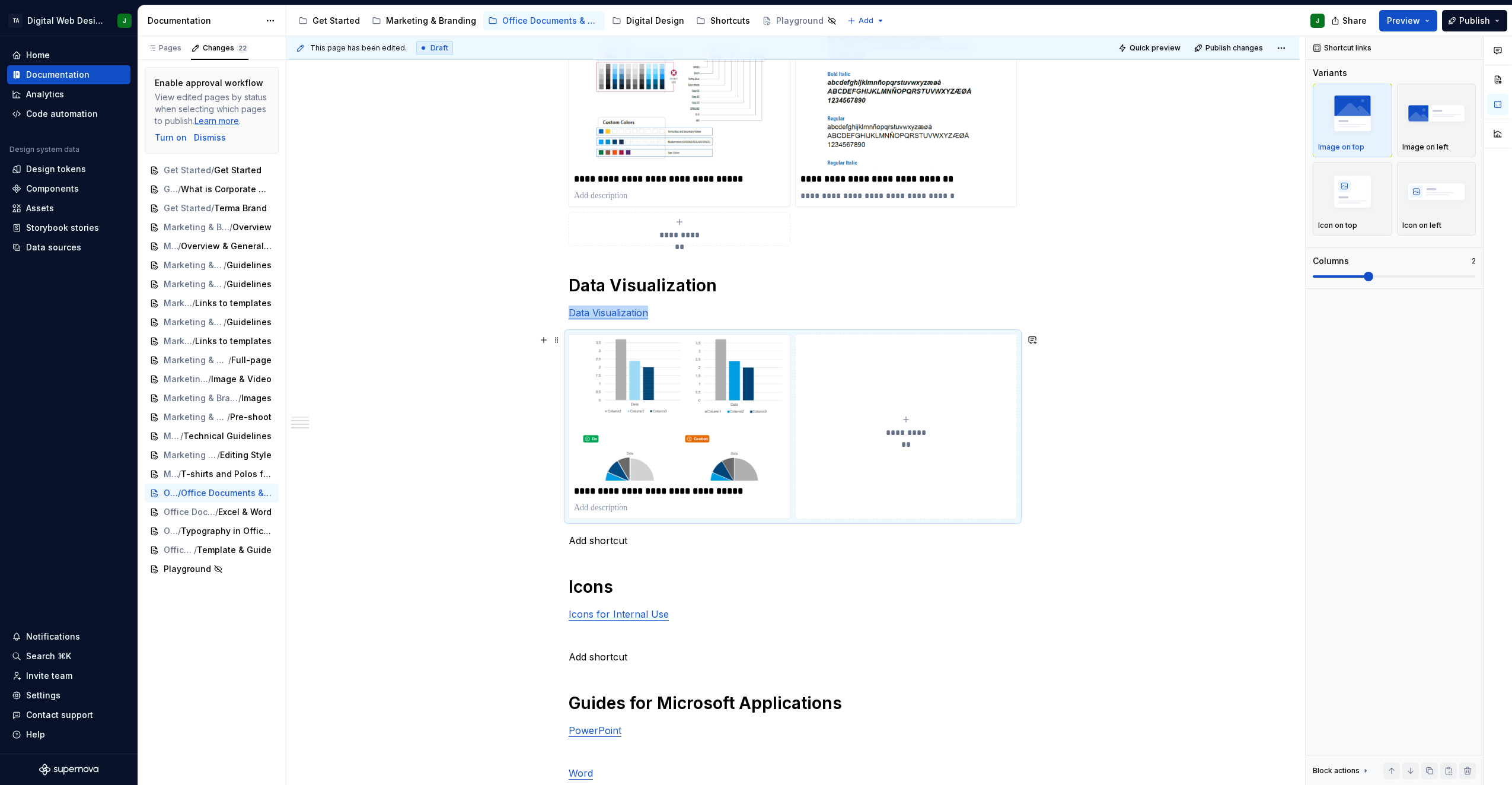
click at [914, 466] on button "**********" at bounding box center [906, 426] width 222 height 184
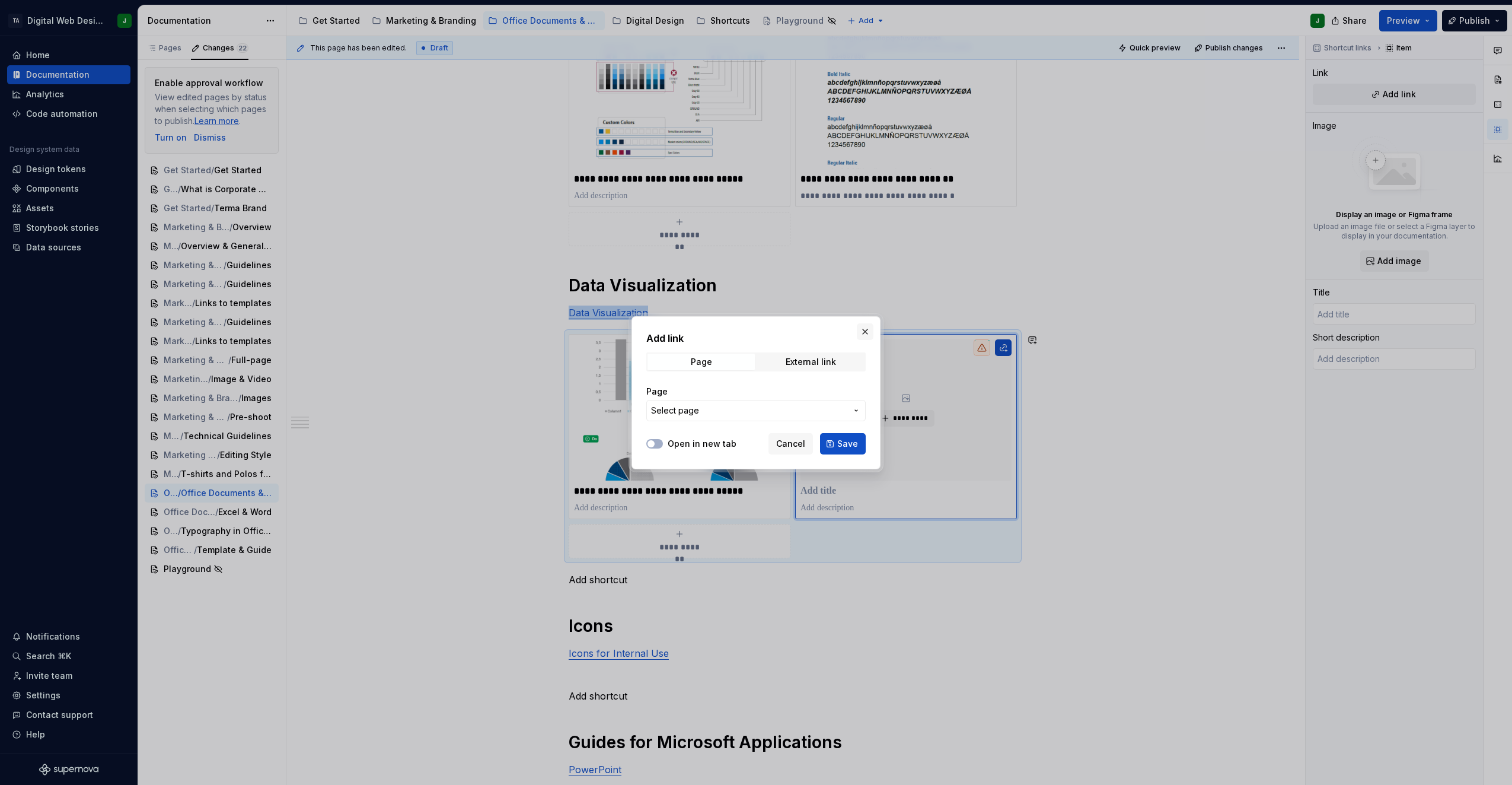
click at [862, 324] on button "button" at bounding box center [865, 331] width 17 height 17
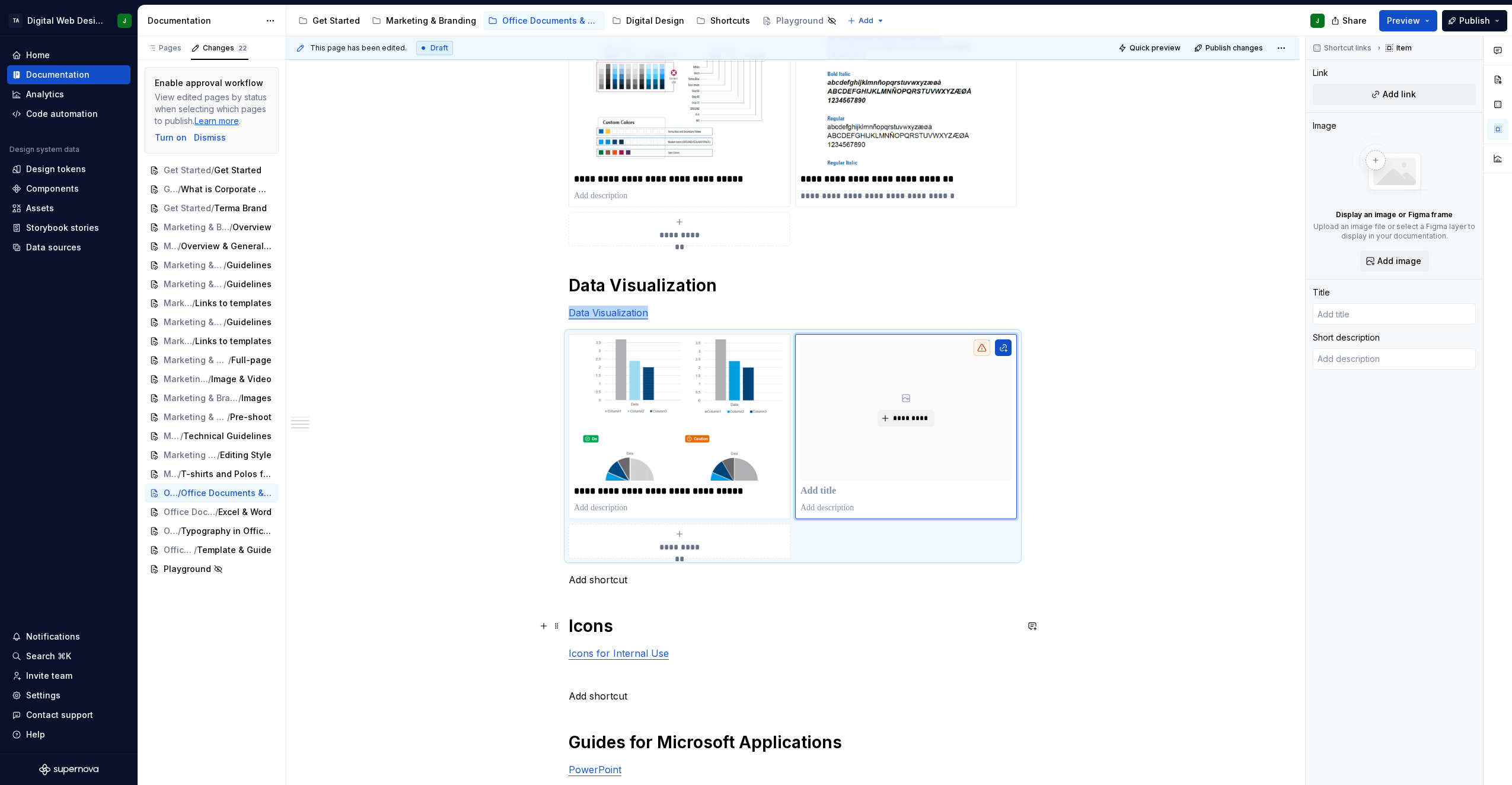
click at [747, 623] on h1 "Icons" at bounding box center [793, 626] width 448 height 21
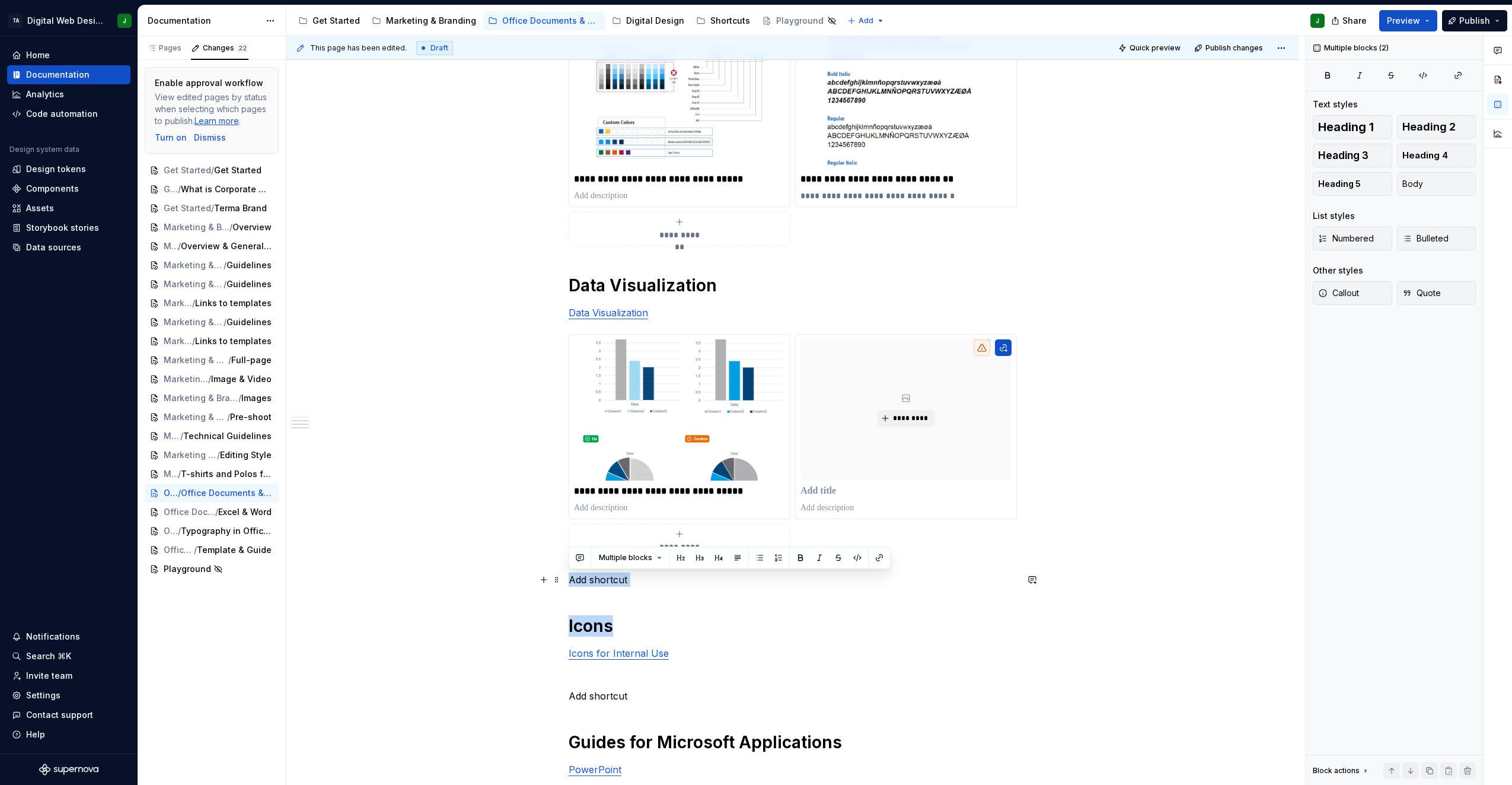
drag, startPoint x: 638, startPoint y: 593, endPoint x: 568, endPoint y: 572, distance: 73.1
click at [568, 572] on div "**********" at bounding box center [793, 548] width 1013 height 1255
click at [634, 603] on div "**********" at bounding box center [793, 437] width 448 height 977
click at [644, 586] on p "Add shortcut" at bounding box center [793, 580] width 448 height 14
drag, startPoint x: 644, startPoint y: 585, endPoint x: 562, endPoint y: 581, distance: 82.1
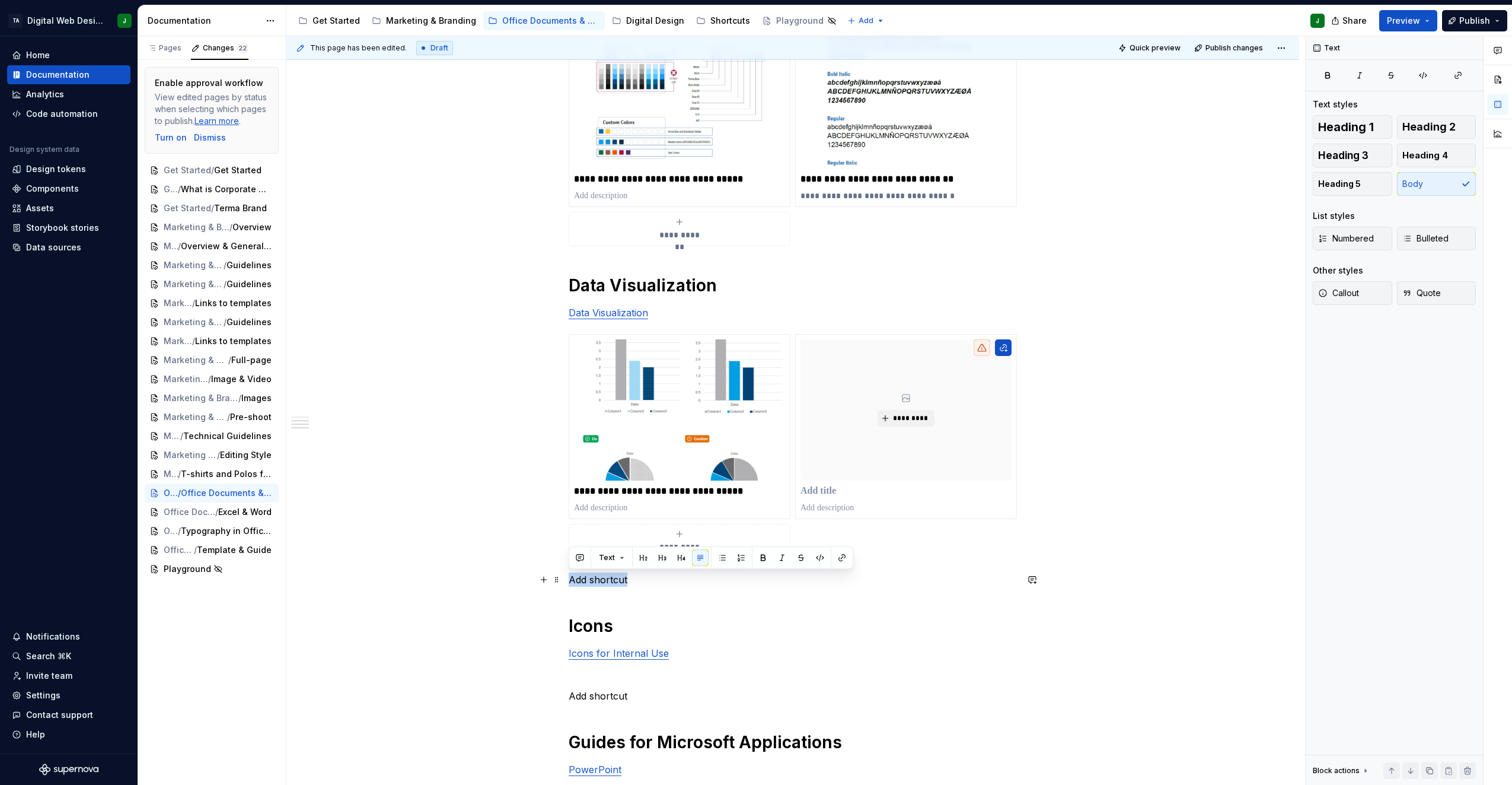
click at [562, 581] on div "**********" at bounding box center [793, 548] width 1013 height 1255
click at [618, 496] on p "**********" at bounding box center [680, 491] width 211 height 11
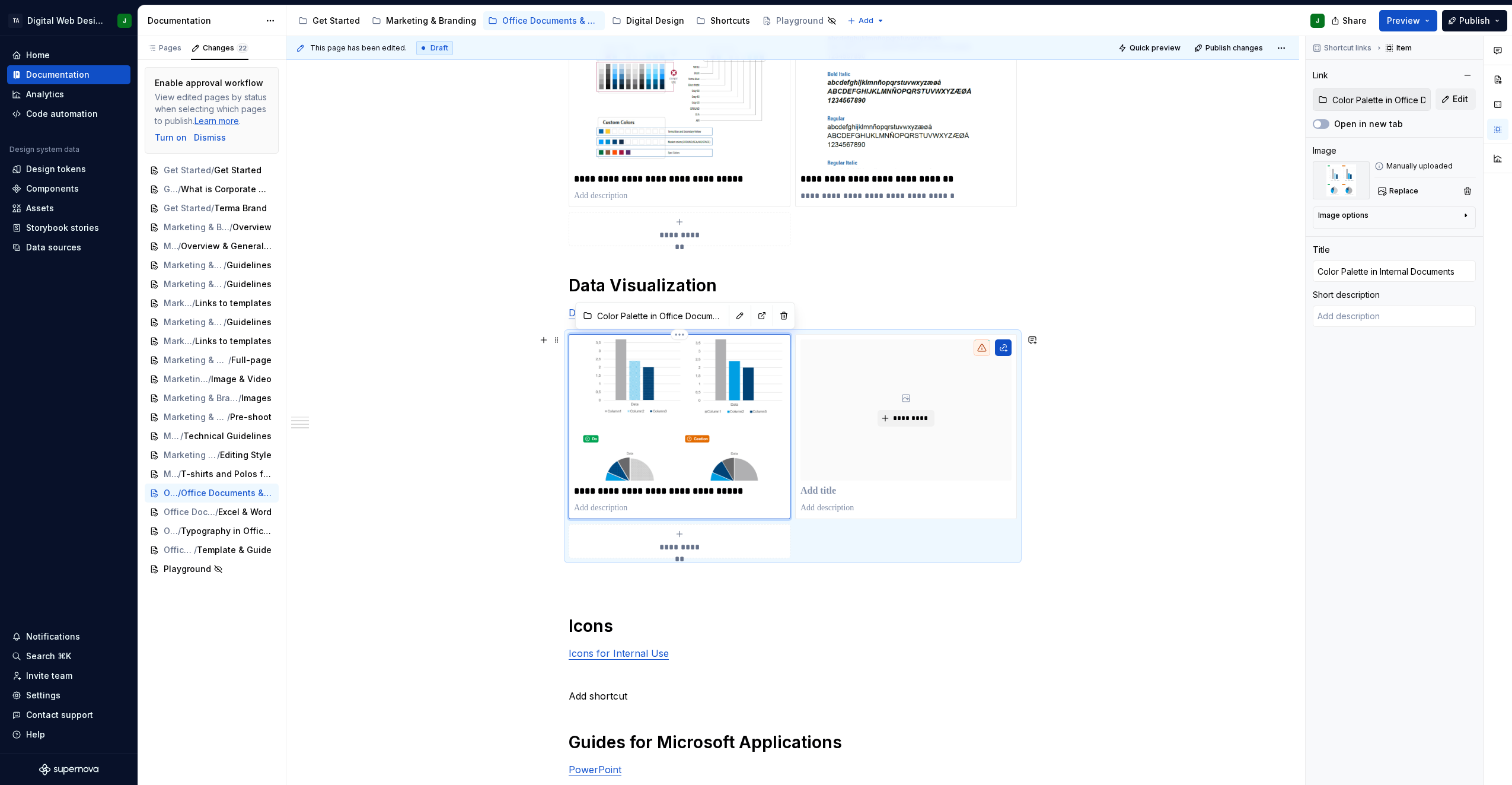
click at [618, 496] on p "**********" at bounding box center [680, 491] width 211 height 11
click at [755, 245] on button "**********" at bounding box center [680, 228] width 222 height 34
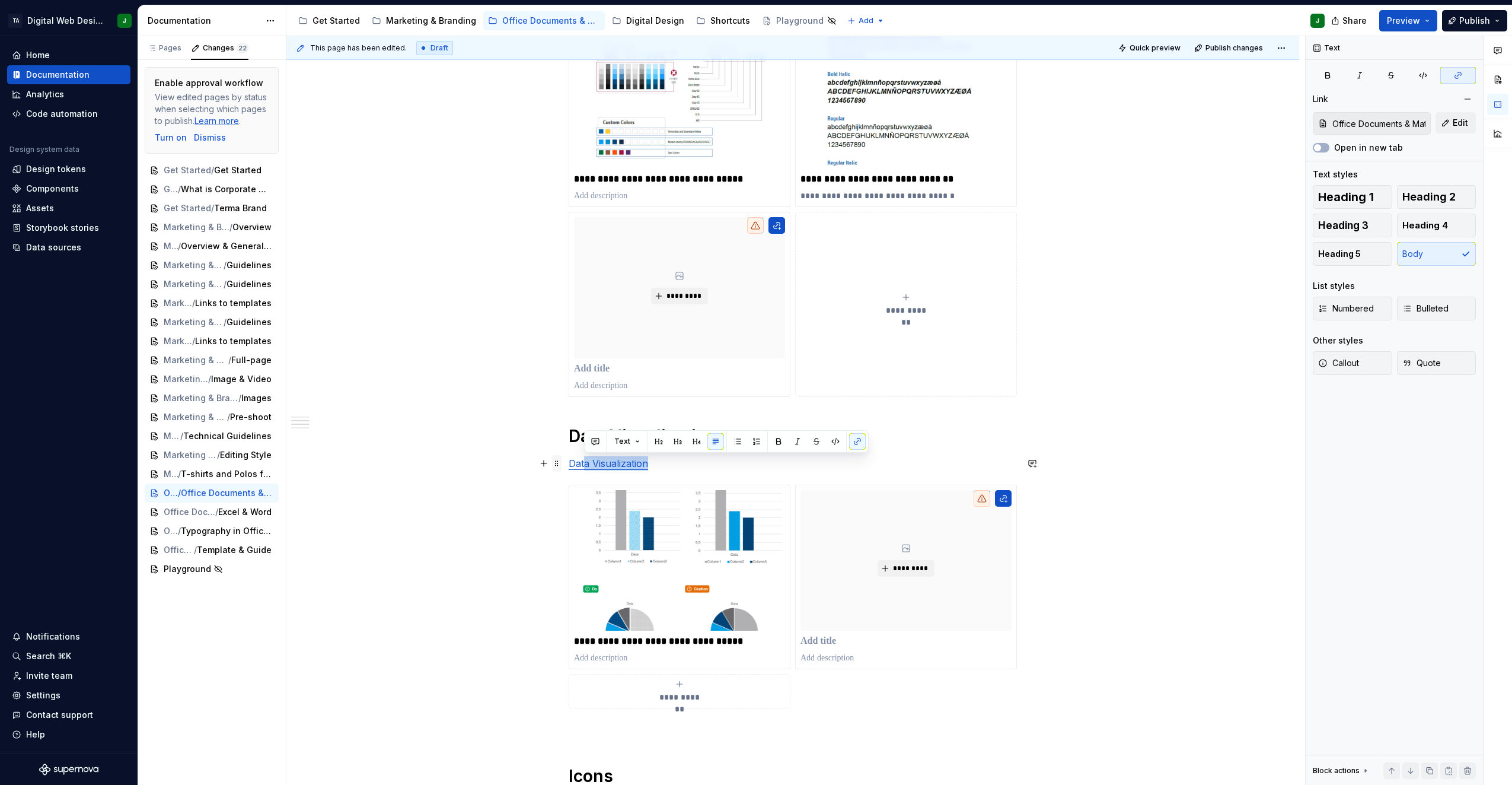
drag, startPoint x: 656, startPoint y: 466, endPoint x: 559, endPoint y: 461, distance: 97.1
click at [569, 461] on div "**********" at bounding box center [793, 520] width 448 height 1142
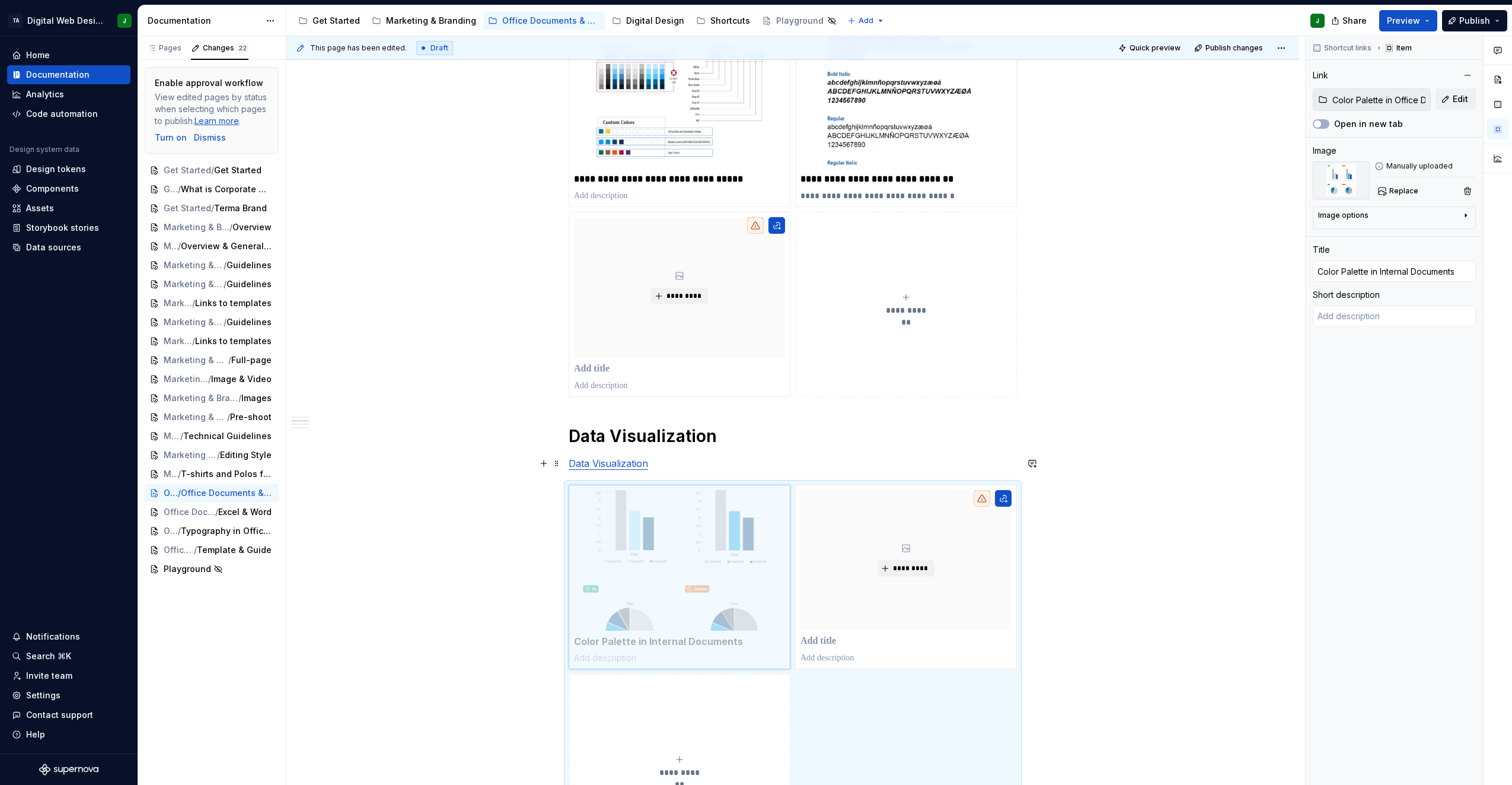
drag, startPoint x: 617, startPoint y: 510, endPoint x: 616, endPoint y: 459, distance: 51.0
click at [616, 459] on body "TA Digital Web Design J Home Documentation Analytics Code automation Design sys…" at bounding box center [756, 392] width 1512 height 785
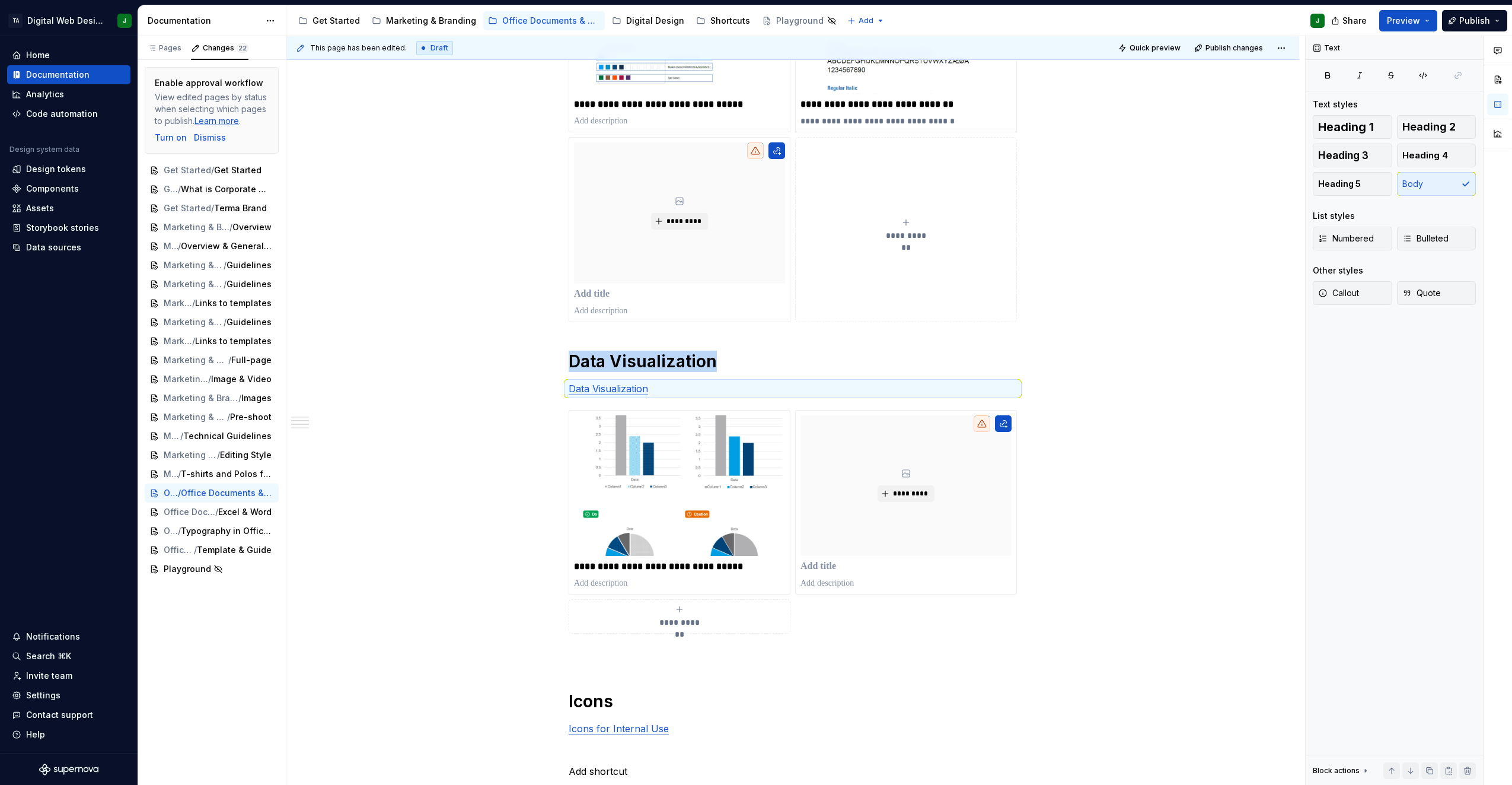
scroll to position [377, 0]
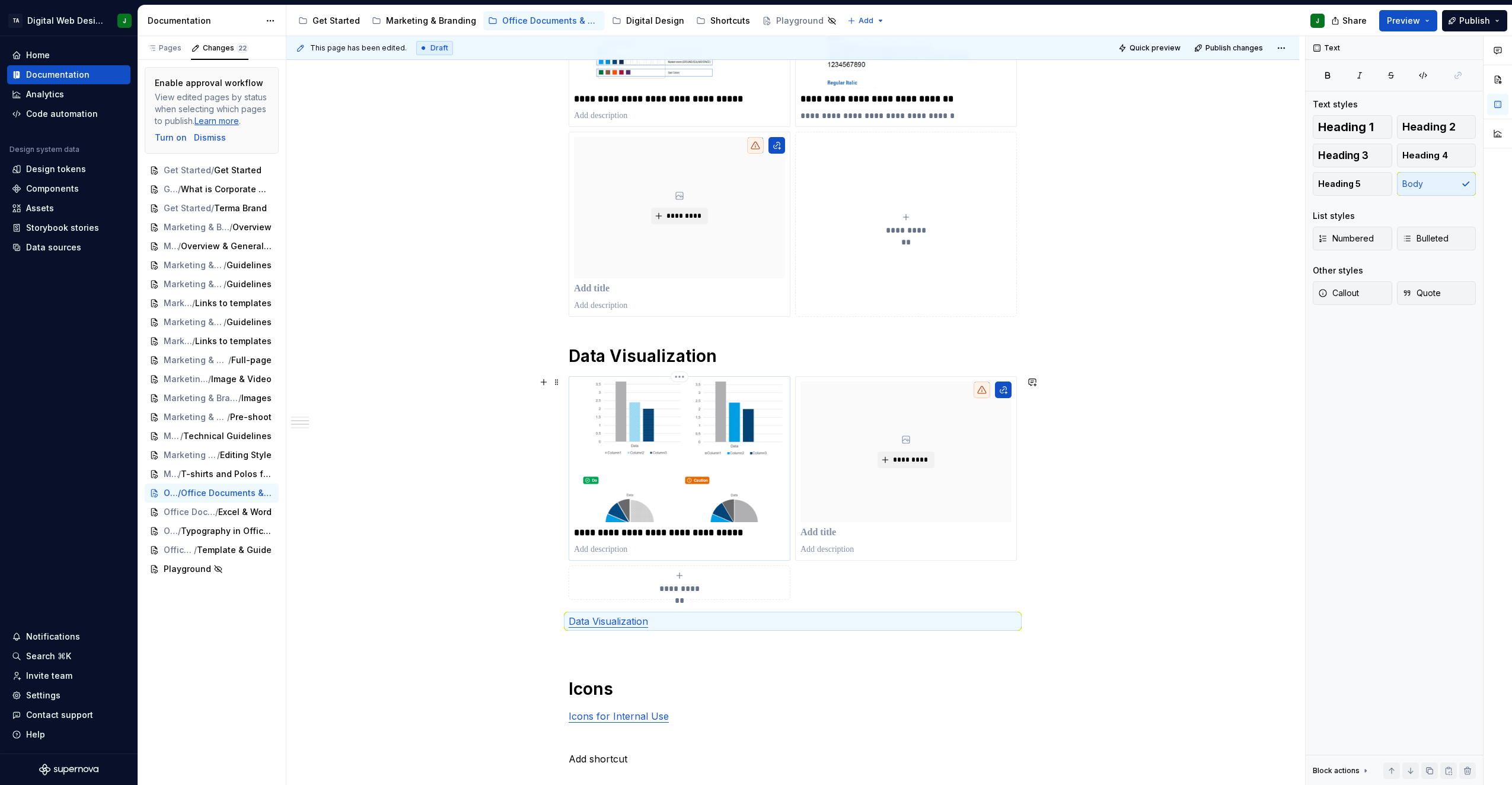
click at [639, 533] on p "**********" at bounding box center [680, 532] width 211 height 11
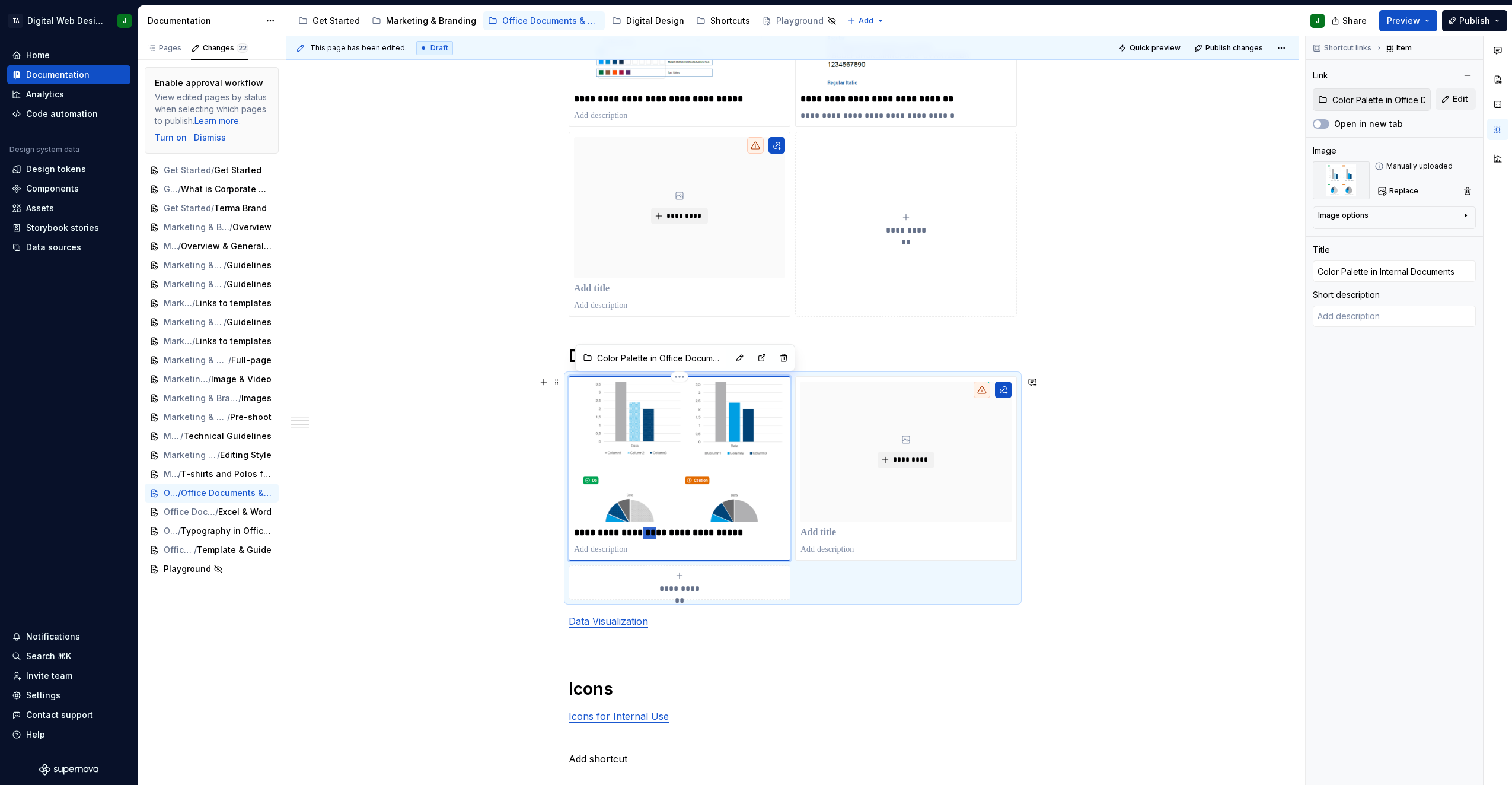
click at [639, 533] on p "**********" at bounding box center [680, 532] width 211 height 11
type textarea "*"
type input "D"
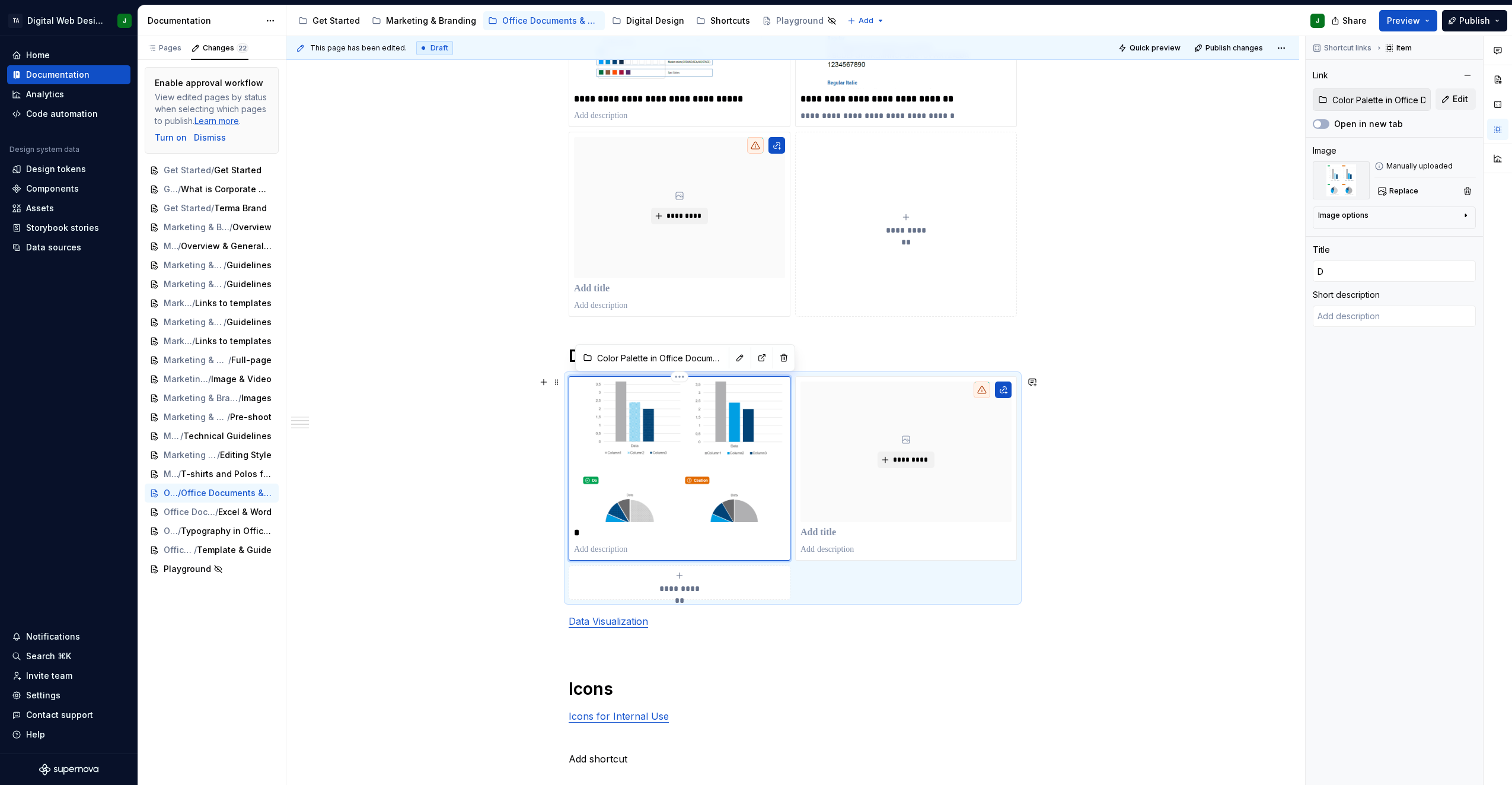
type textarea "*"
type input "Da"
type textarea "*"
type input "Dat"
type textarea "*"
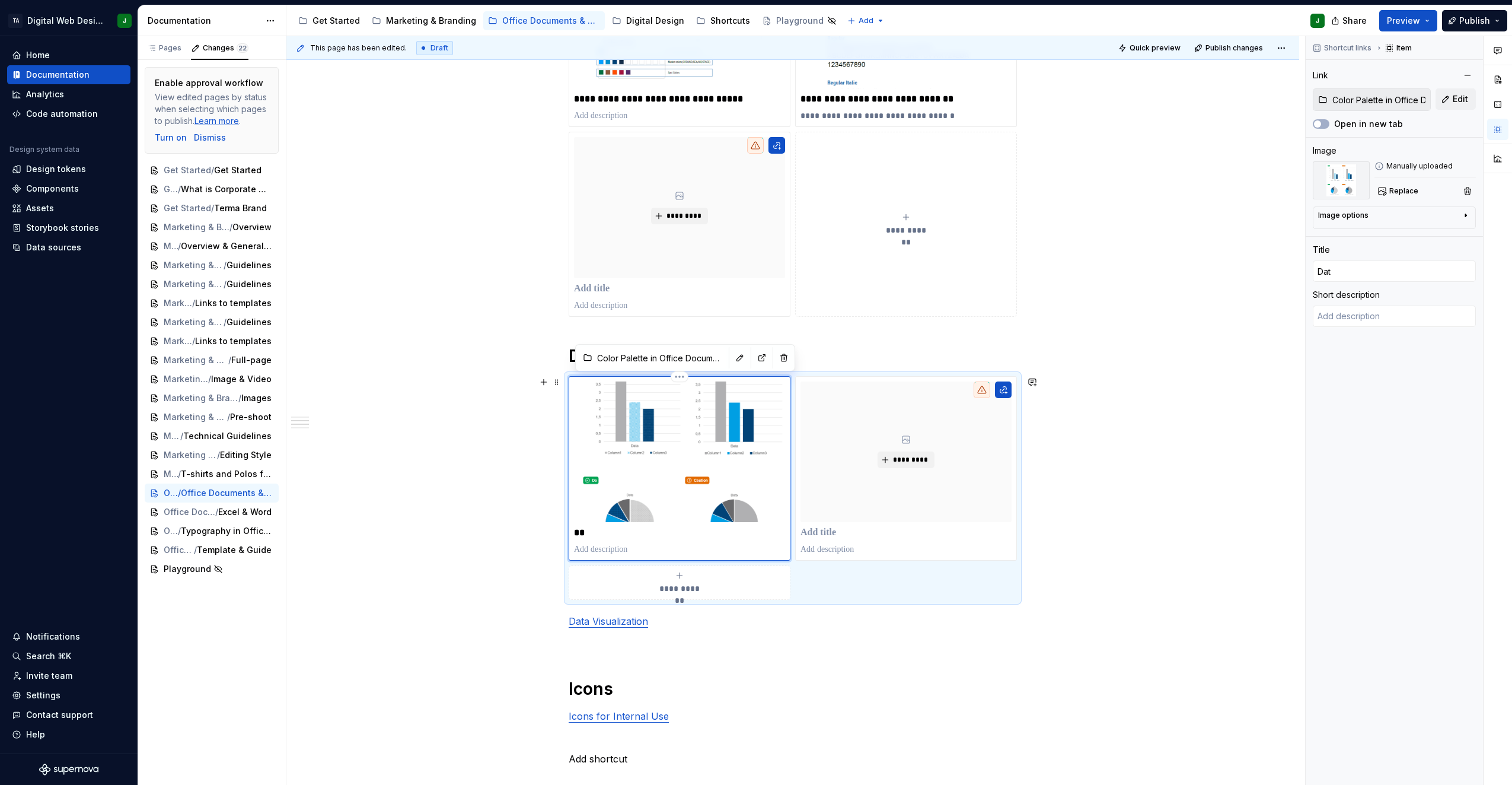
type input "Datr"
type textarea "*"
type input "Dat"
type textarea "*"
type input "Data"
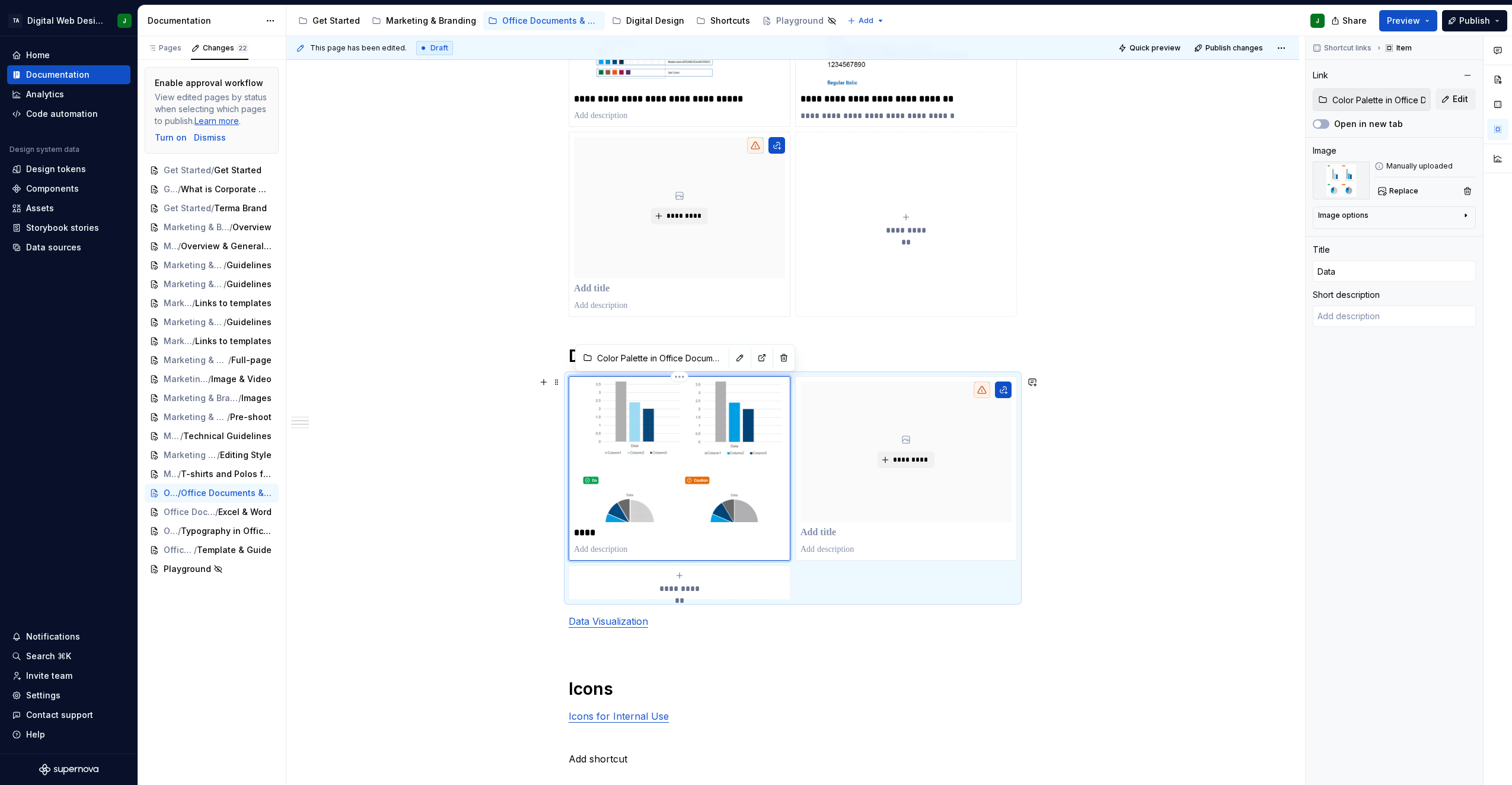
type textarea "*"
type input "Data"
type textarea "*"
type input "Data V"
type textarea "*"
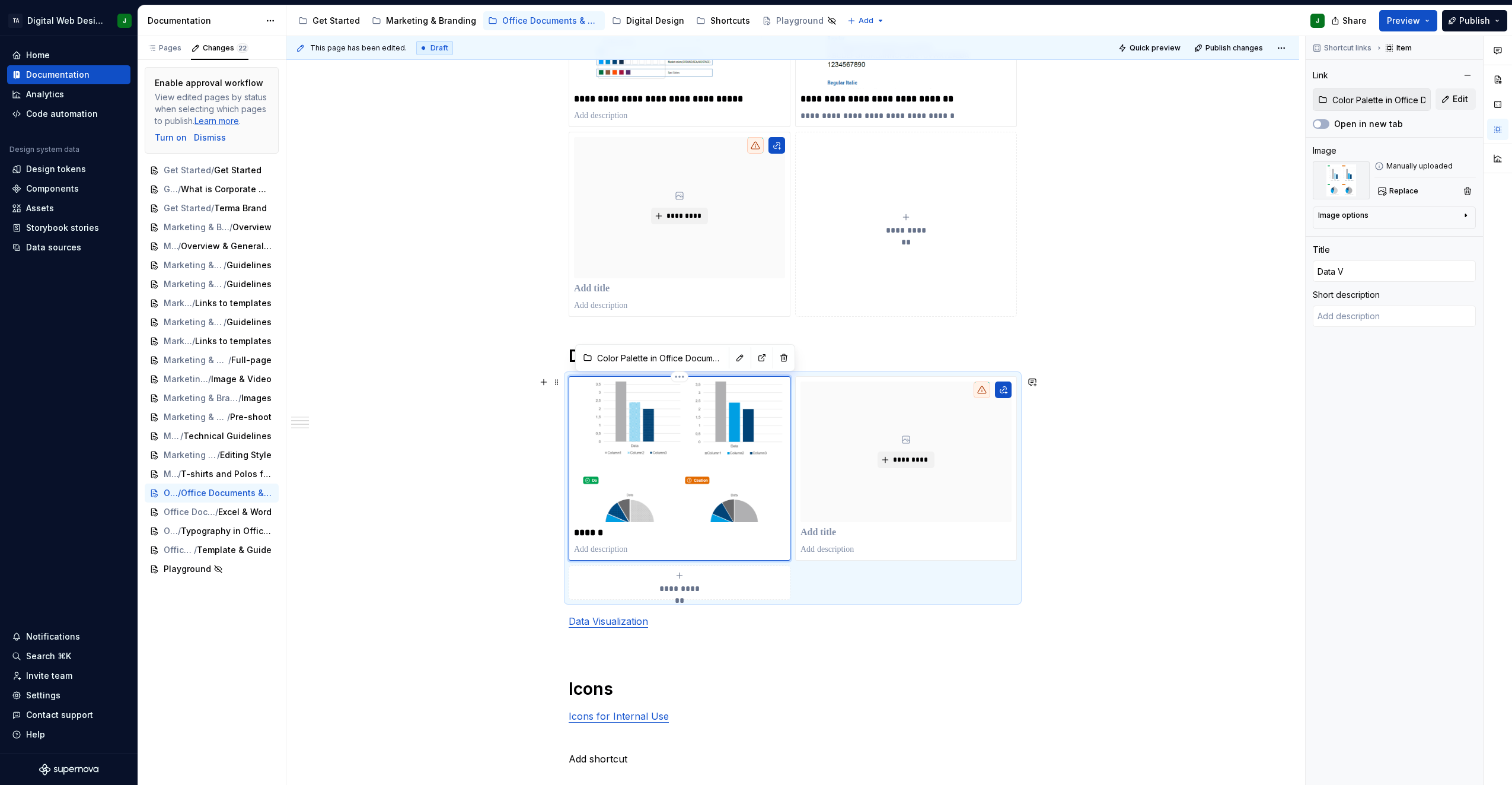
type input "Data Vo"
type textarea "*"
type input "Data Vos"
type textarea "*"
type input "Data Vo"
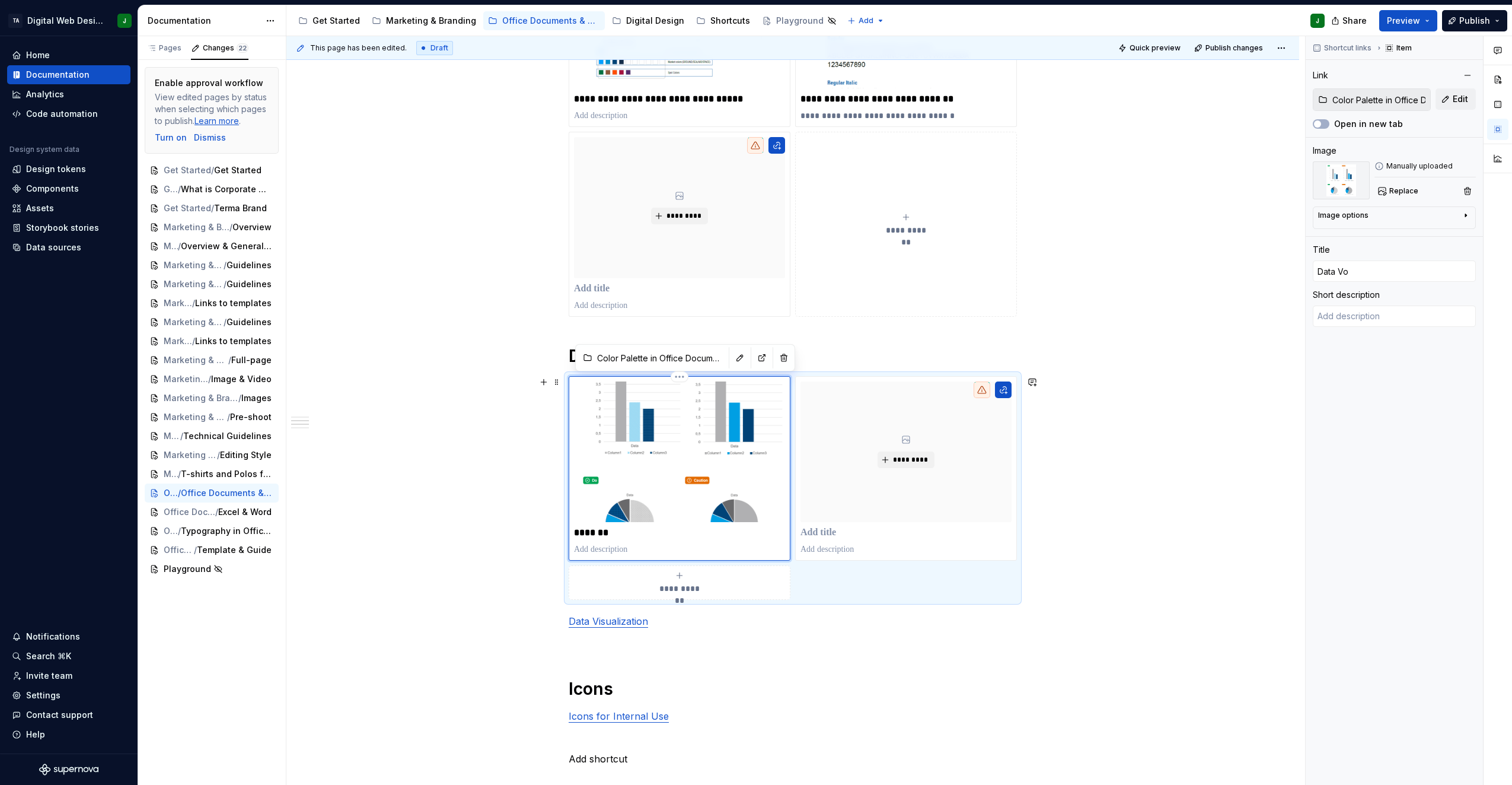
type textarea "*"
type input "Data V"
type textarea "*"
type input "Data Vi"
type textarea "*"
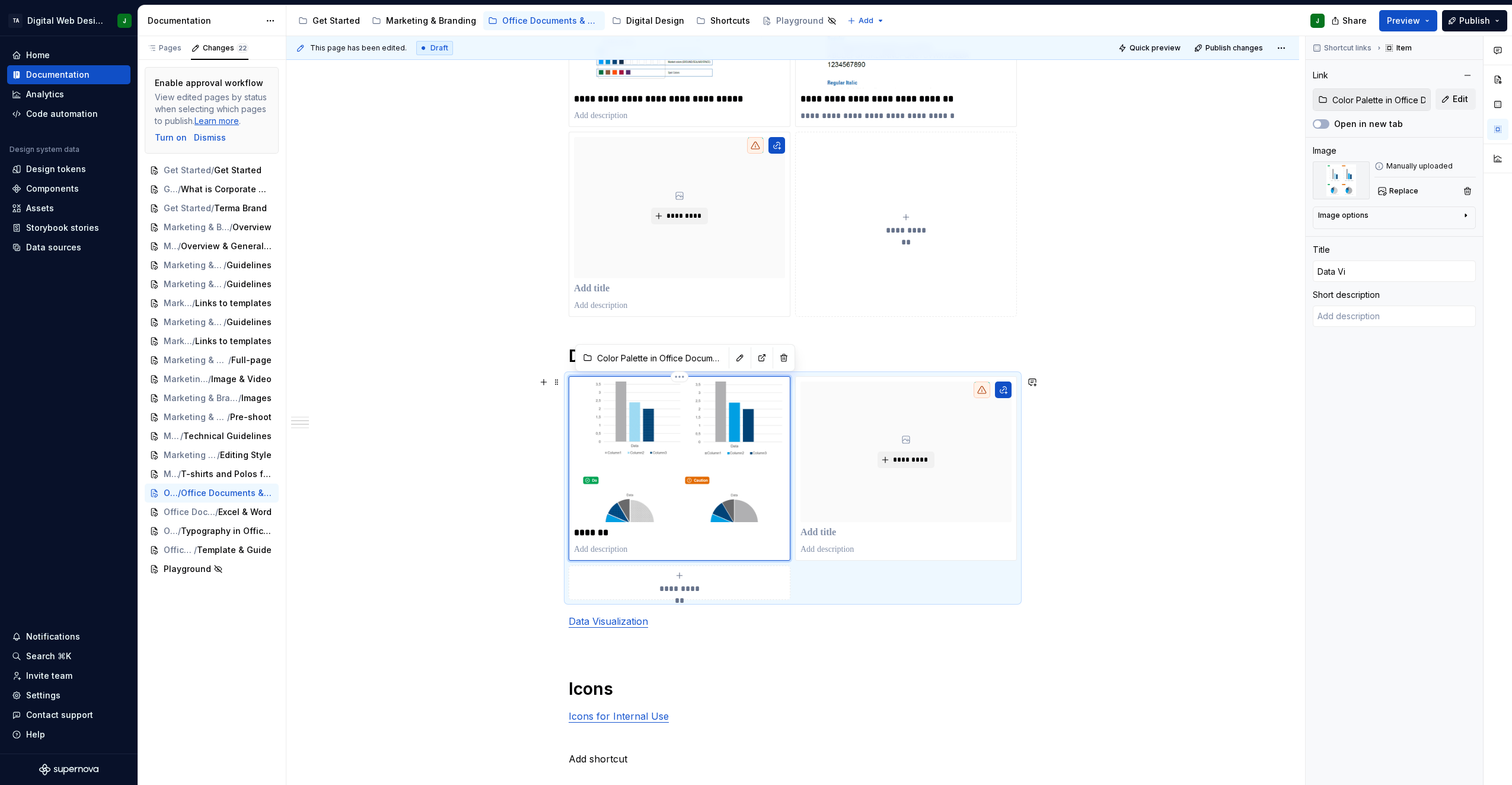
type input "Data Vis"
type textarea "*"
type input "Data Visi"
type textarea "*"
type input "Data Vis"
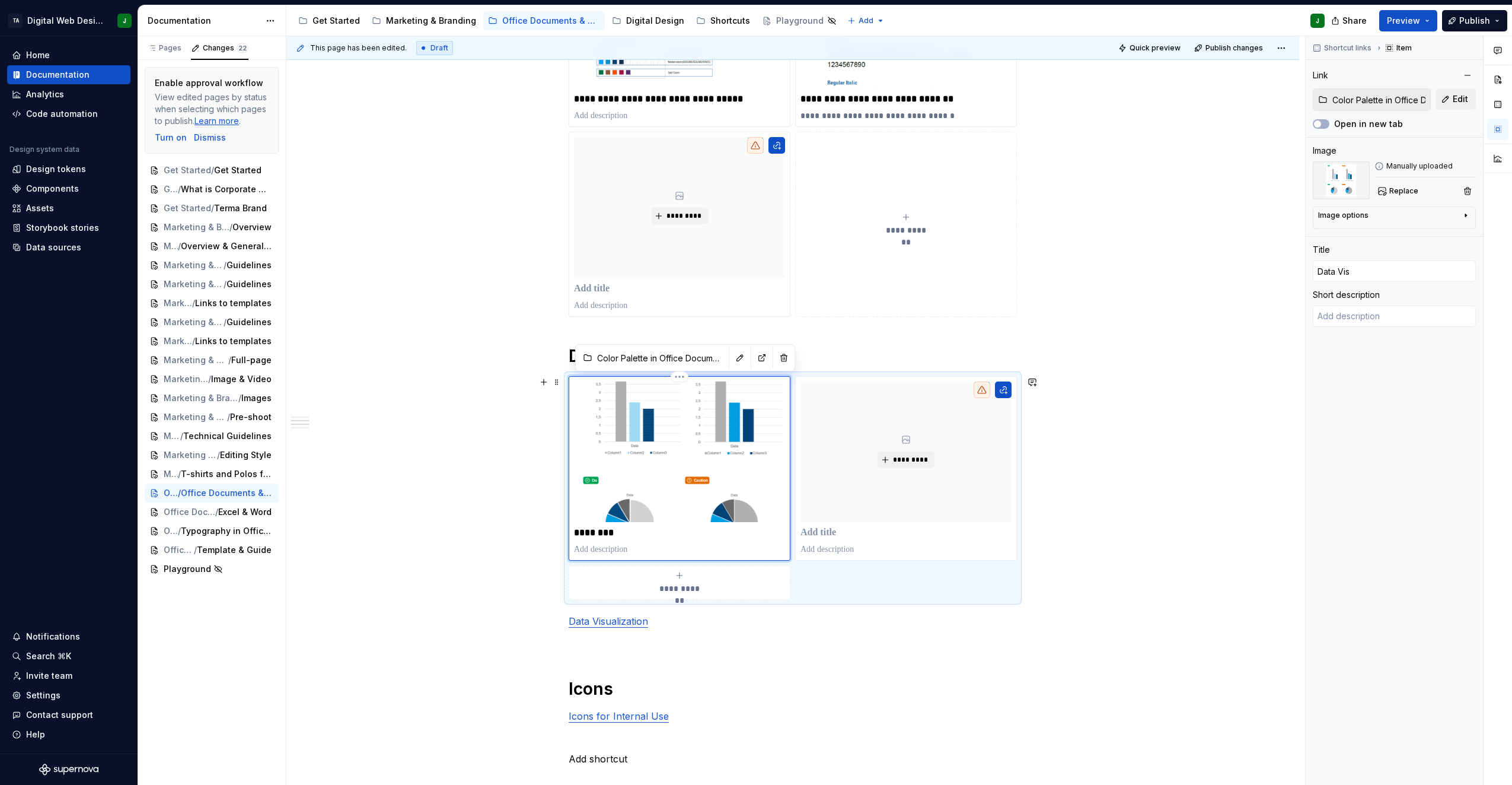
type textarea "*"
type input "Data Visu"
type textarea "*"
type input "Data Visua"
type textarea "*"
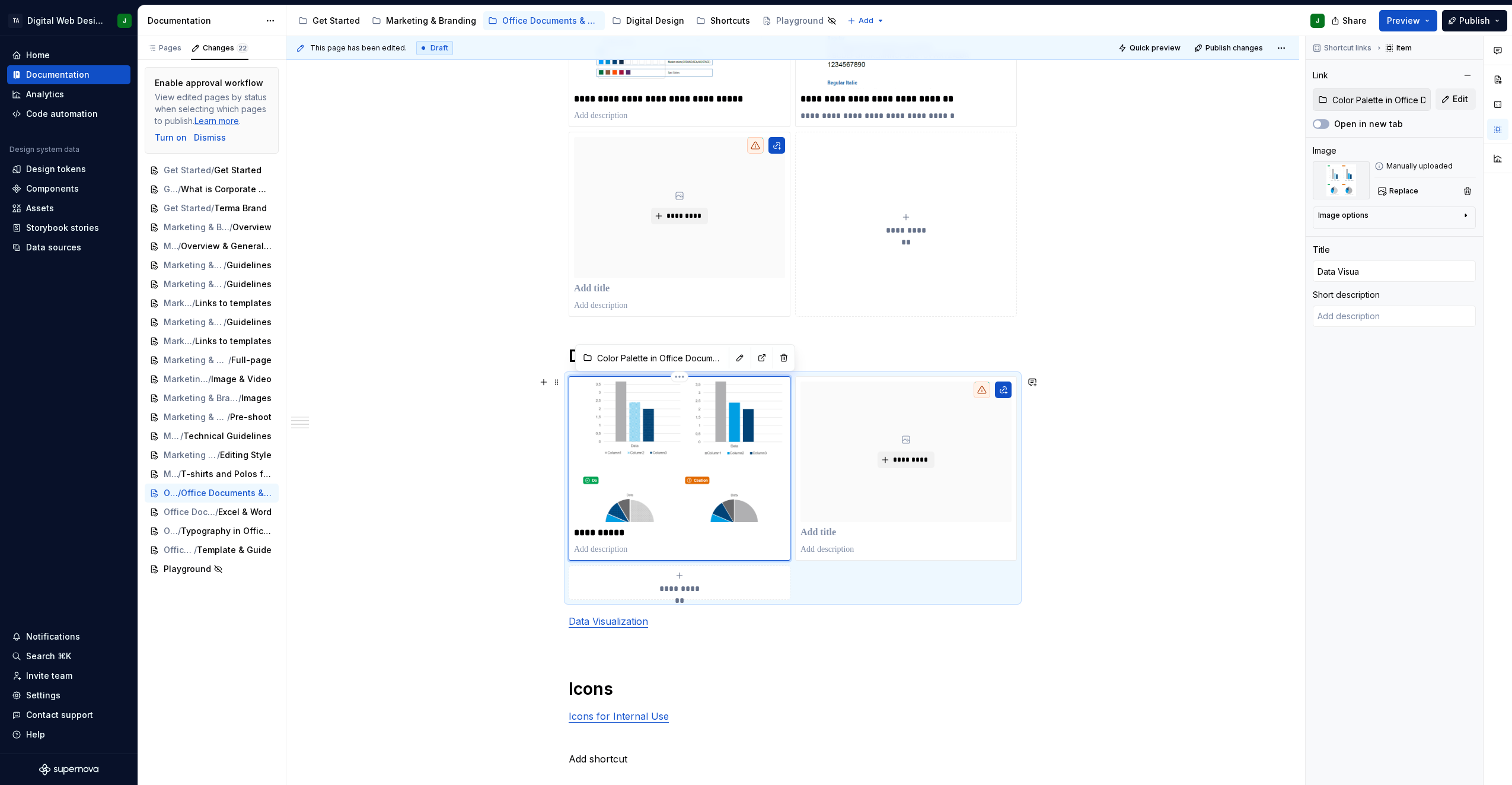
type input "Data Visual"
type textarea "*"
type input "Data Visuali"
type textarea "*"
type input "Data Visualiz"
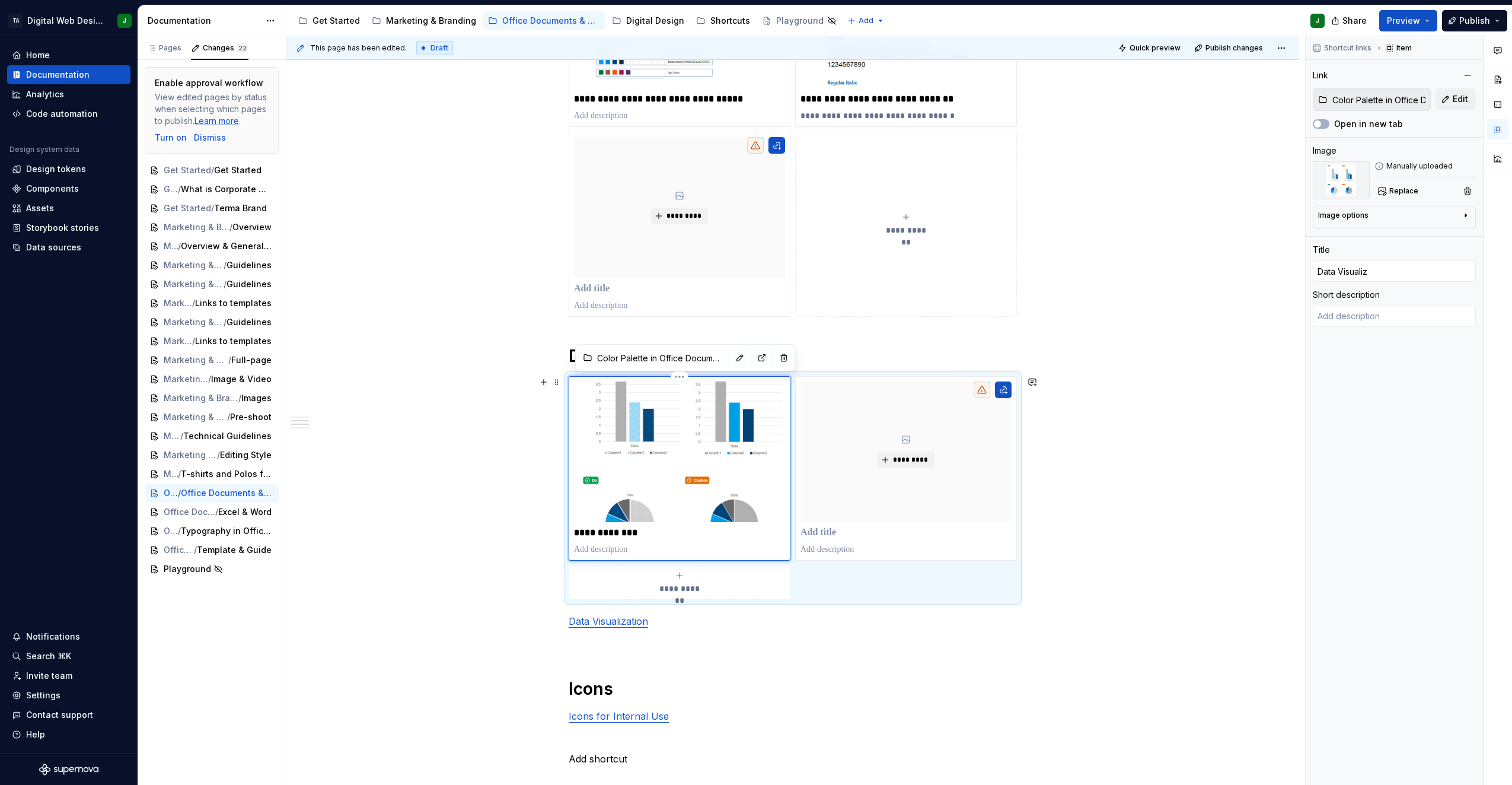
type textarea "*"
type input "Data Visualiza"
type textarea "*"
type input "Data Visualizat"
type textarea "*"
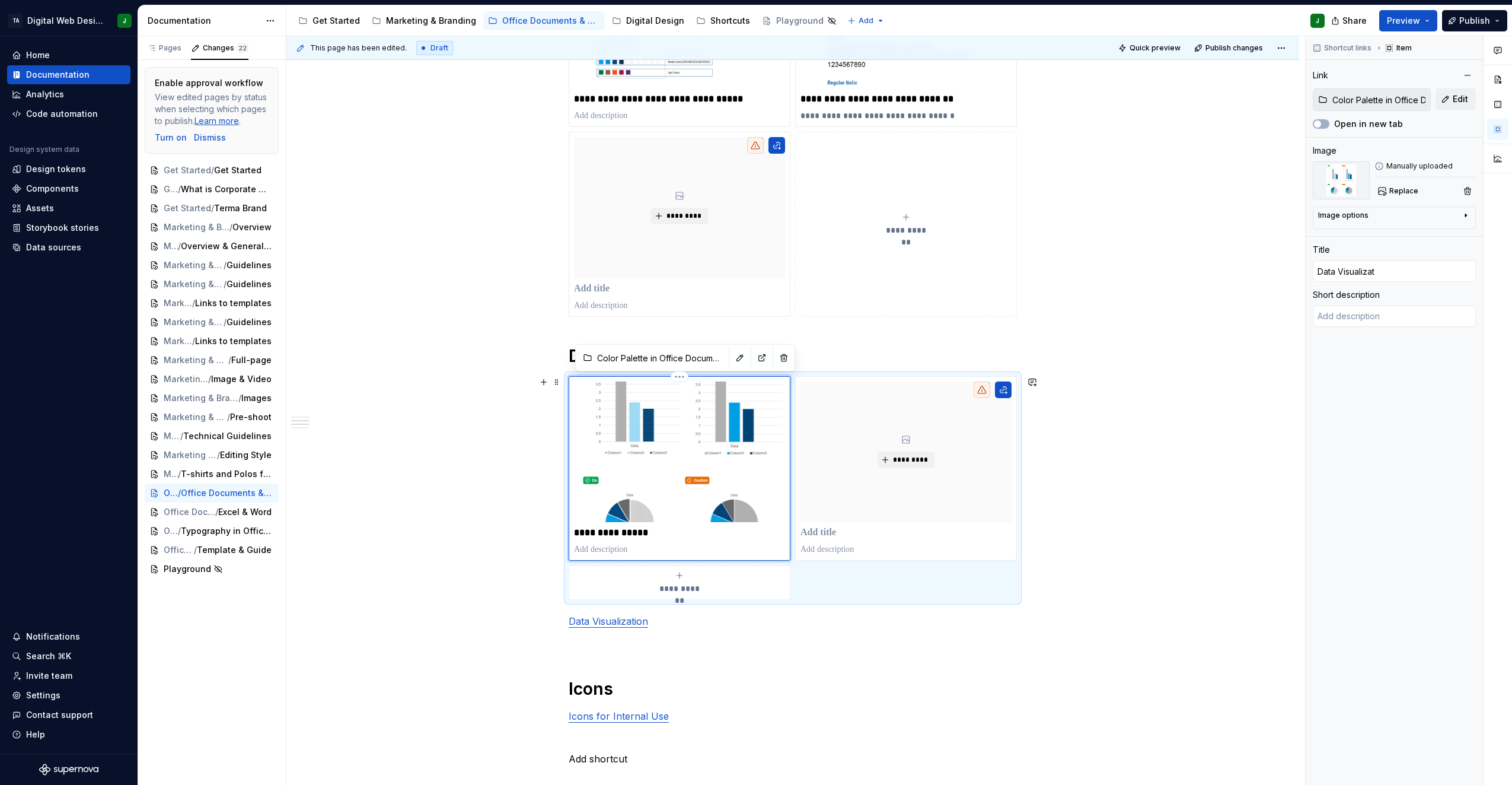
type input "Data Visualizati"
type textarea "*"
type input "Data Visualizatio"
type textarea "*"
type input "Data Visualization"
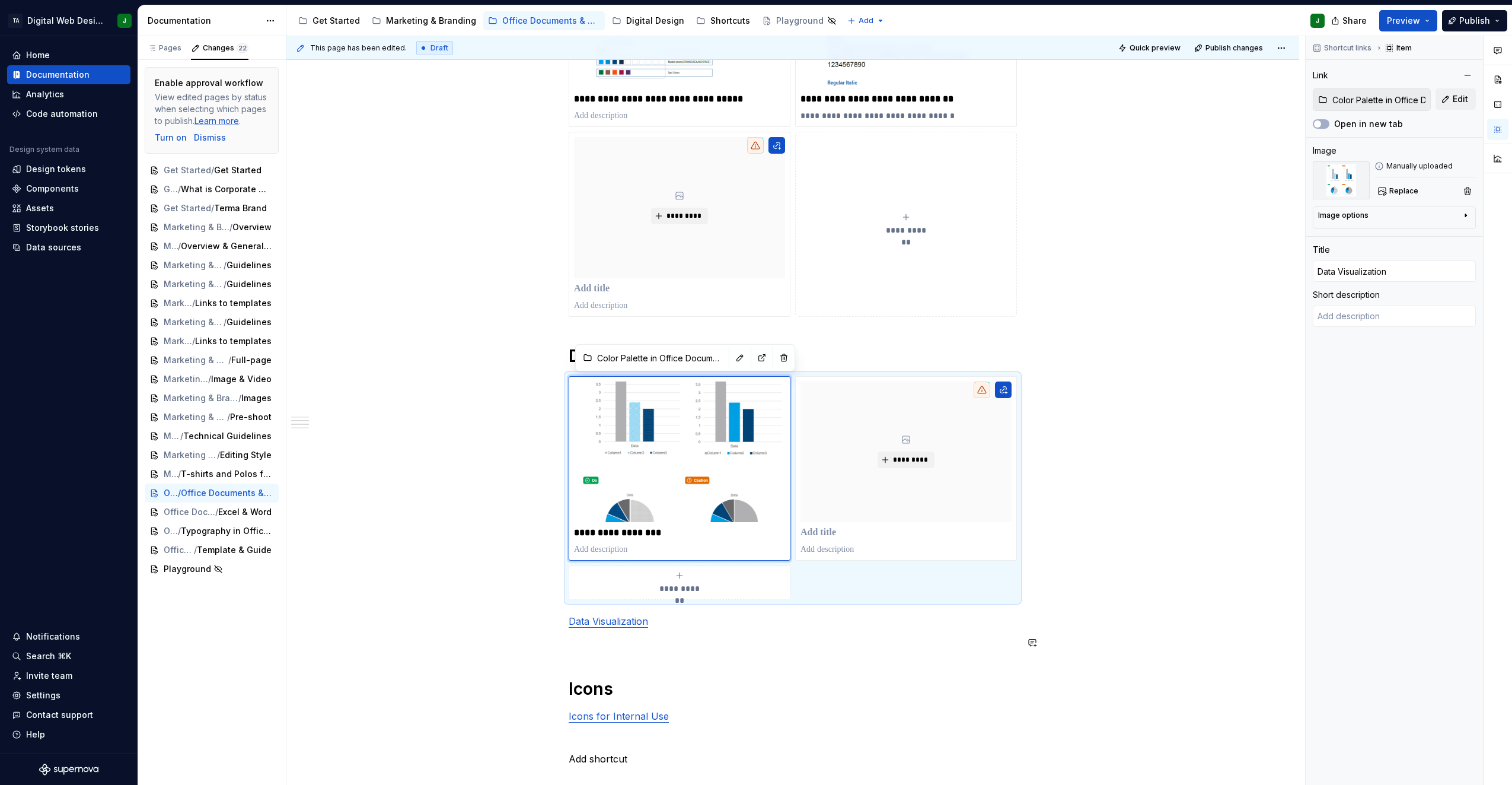
click at [654, 650] on div "**********" at bounding box center [793, 429] width 448 height 1121
click at [657, 503] on img at bounding box center [680, 452] width 211 height 141
click at [732, 355] on button "button" at bounding box center [740, 358] width 17 height 17
type textarea "*"
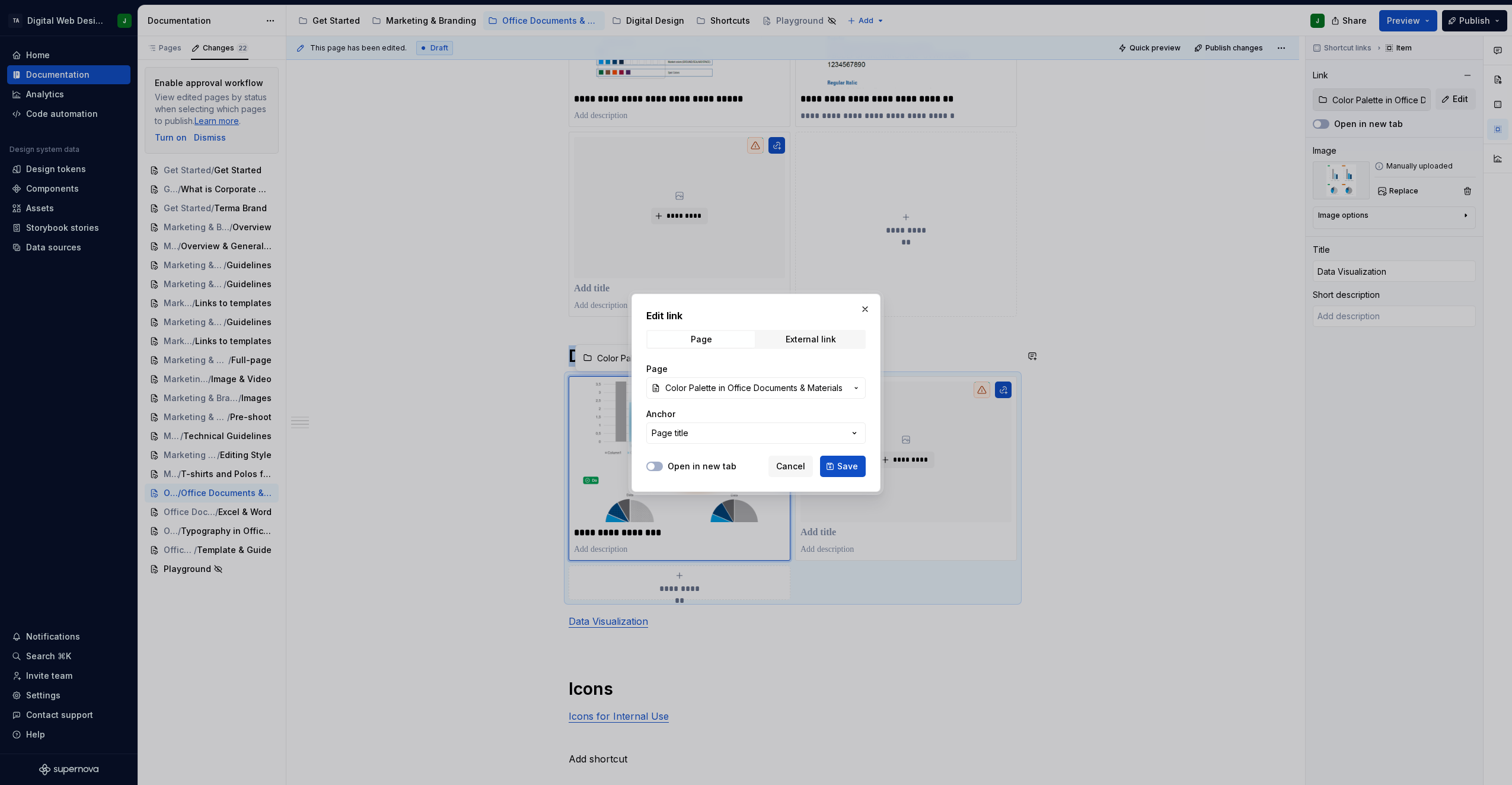
click at [739, 390] on span "Color Palette in Office Documents & Materials" at bounding box center [754, 388] width 177 height 11
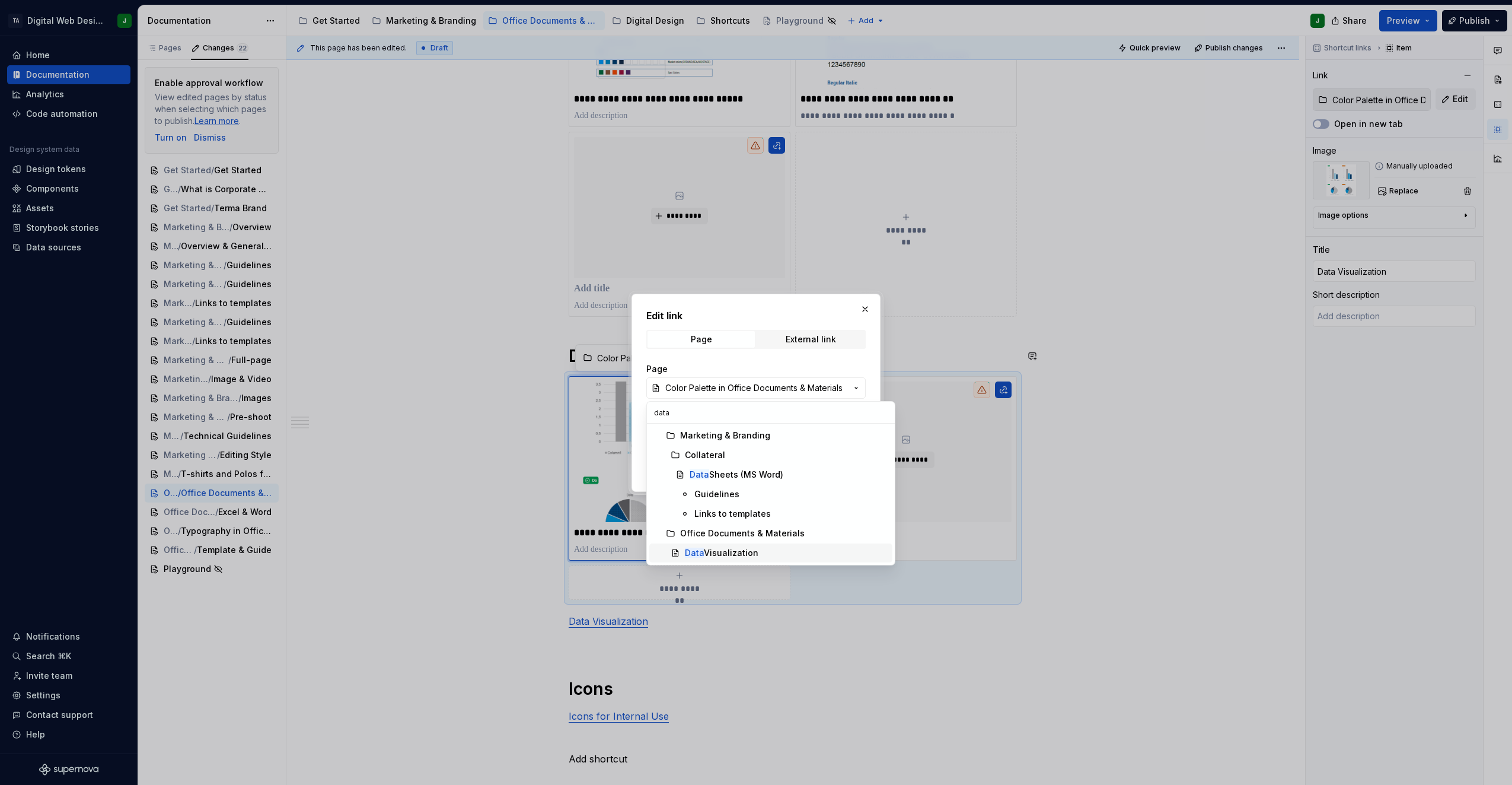
type input "data"
click at [741, 554] on div "Data Visualization" at bounding box center [722, 552] width 74 height 11
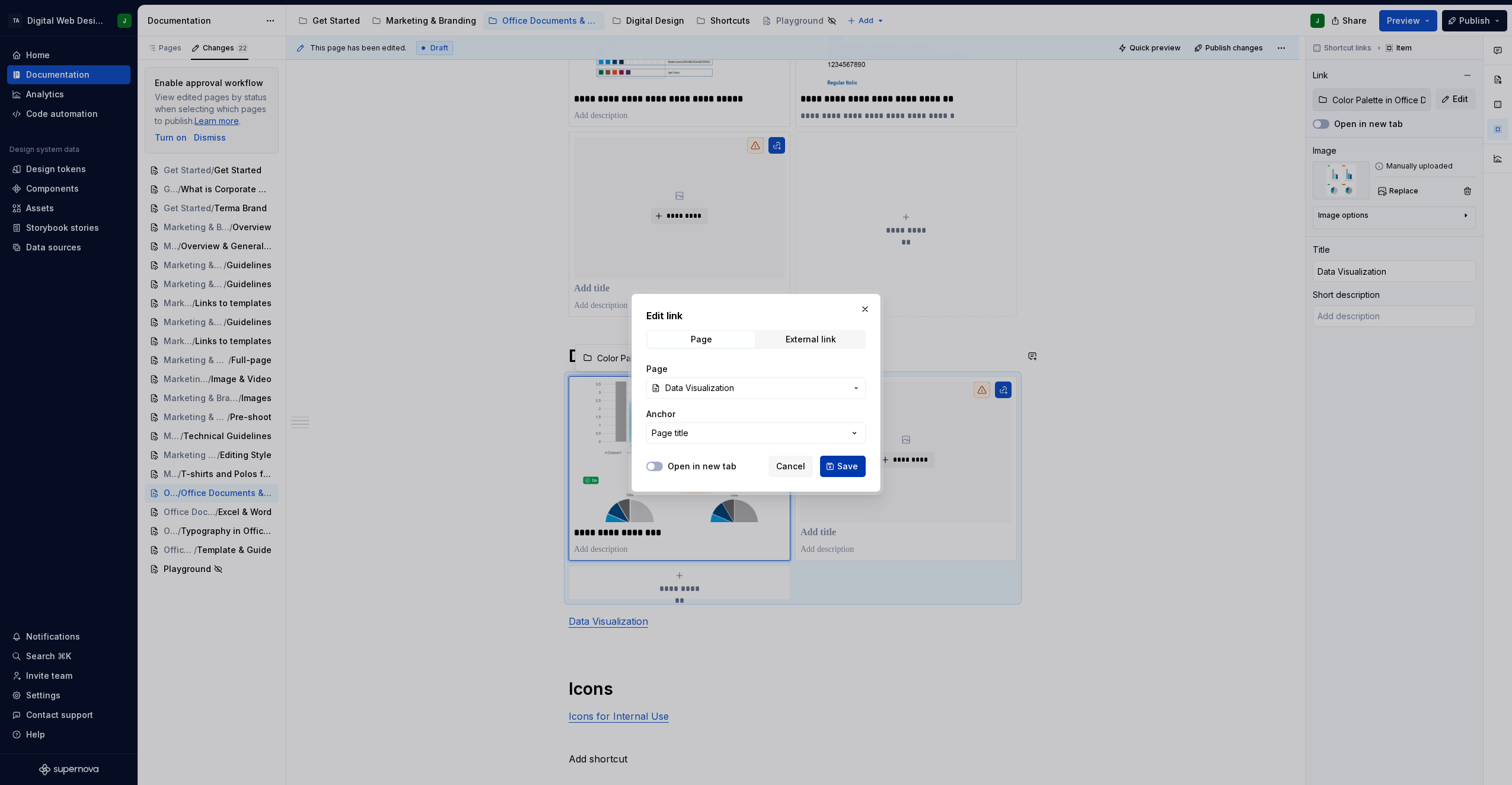
click at [855, 469] on span "Save" at bounding box center [848, 466] width 21 height 11
type textarea "*"
type input "Office Documents & Materials / Data Visualization"
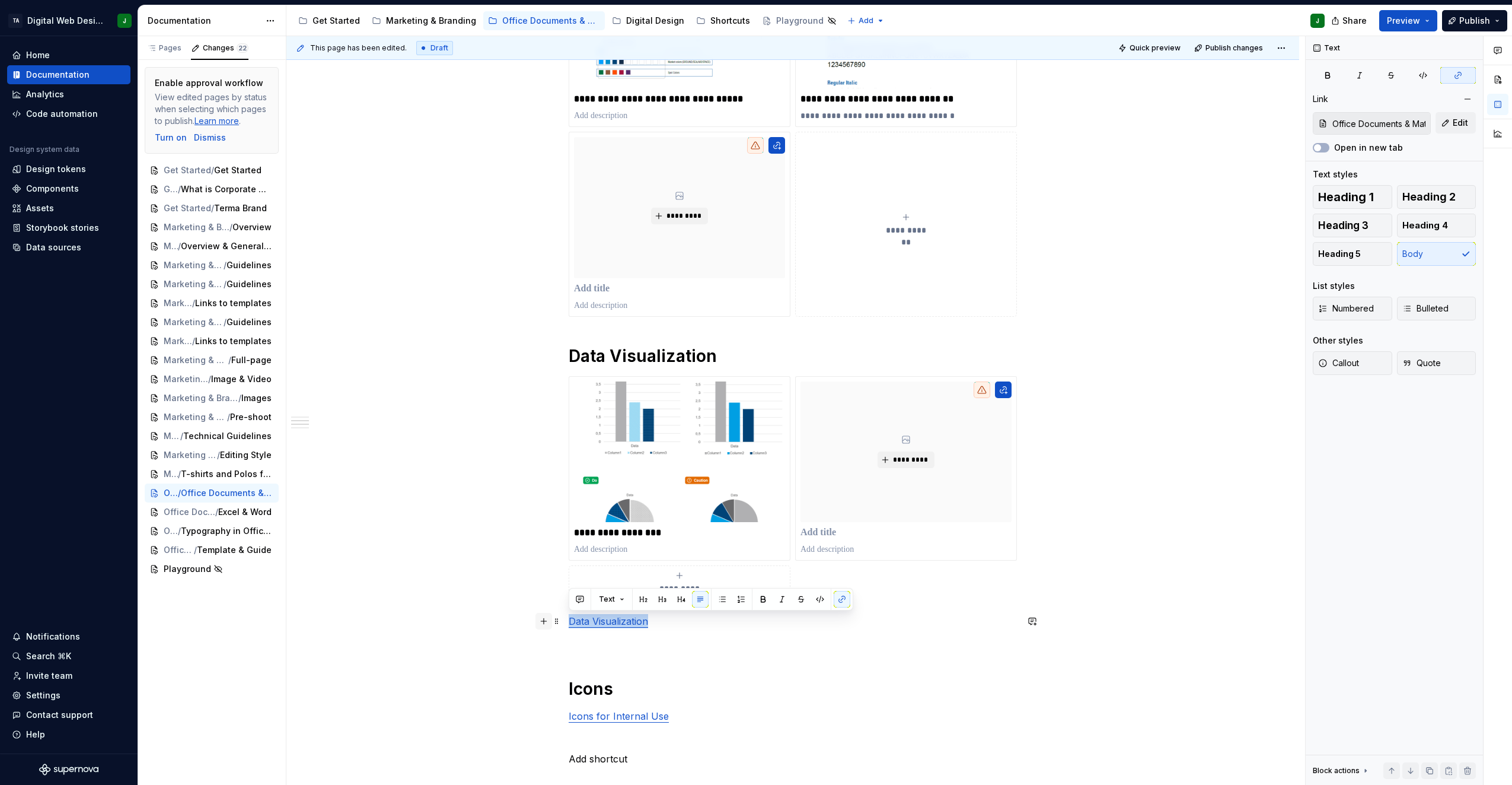
drag, startPoint x: 666, startPoint y: 626, endPoint x: 540, endPoint y: 623, distance: 126.0
click at [569, 623] on div "**********" at bounding box center [793, 436] width 448 height 1135
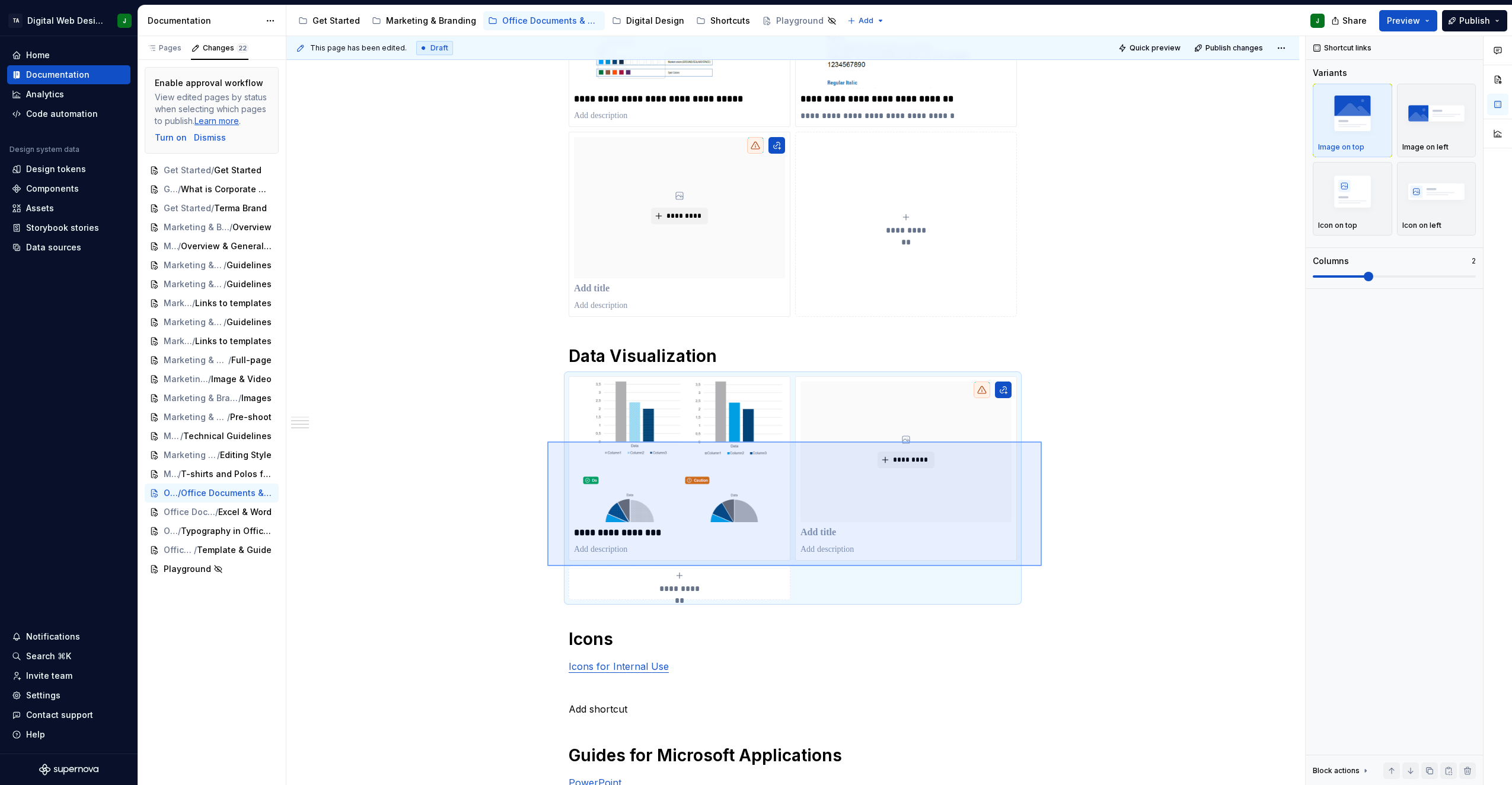
drag, startPoint x: 548, startPoint y: 441, endPoint x: 1042, endPoint y: 567, distance: 509.8
click at [1042, 567] on div "**********" at bounding box center [795, 411] width 1019 height 750
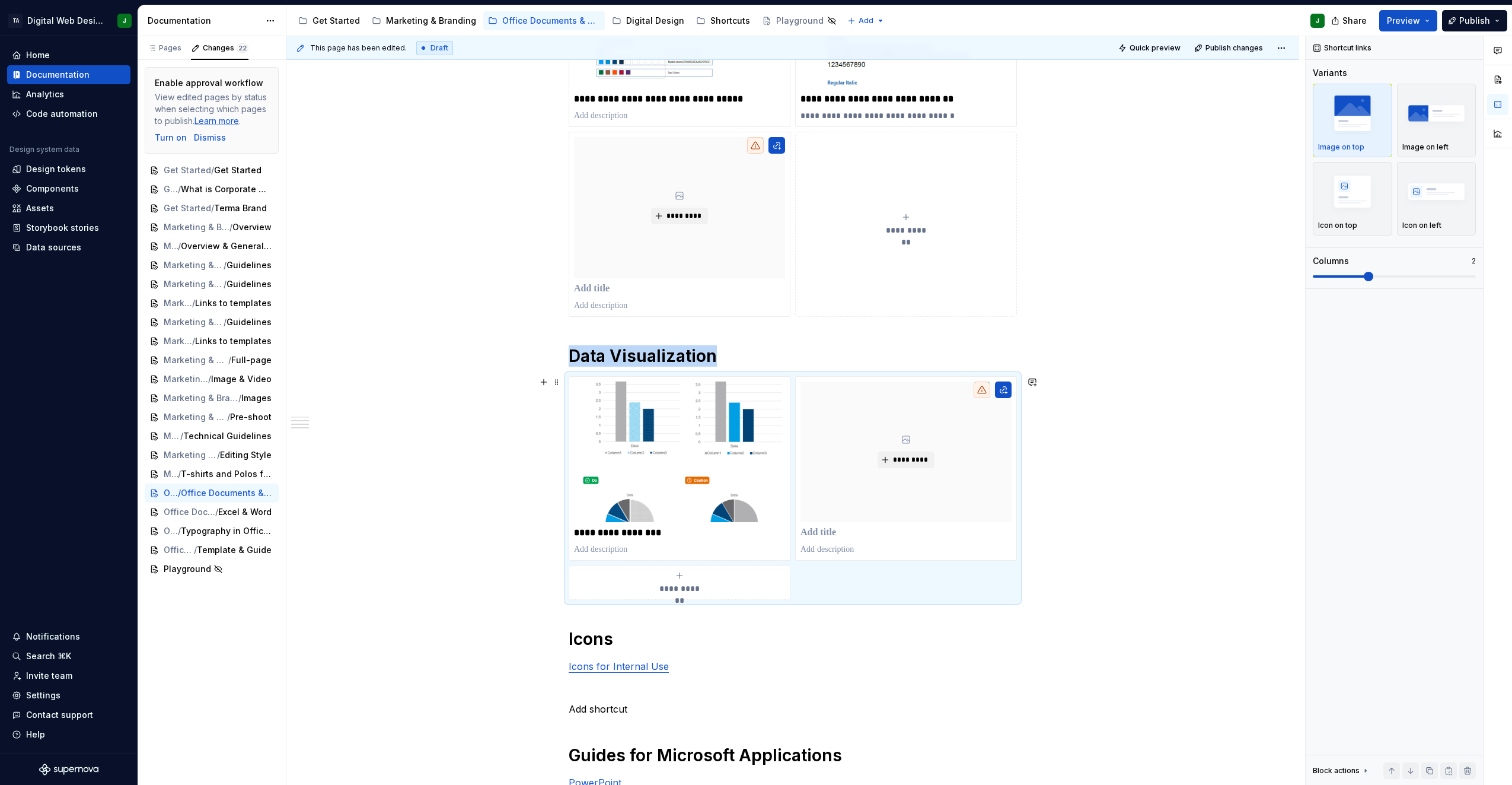
click at [1042, 643] on div "**********" at bounding box center [793, 515] width 1013 height 1349
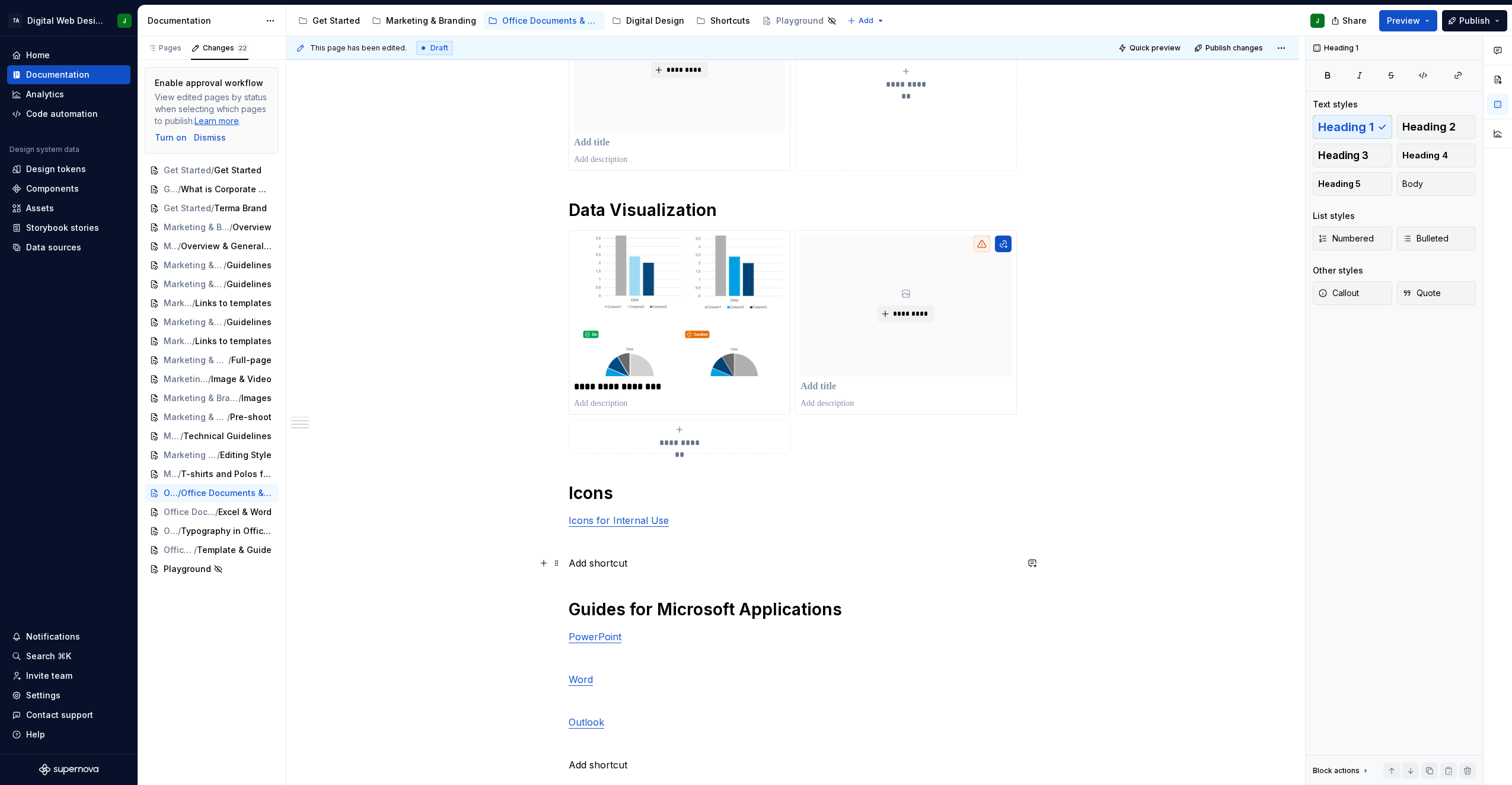
scroll to position [555, 0]
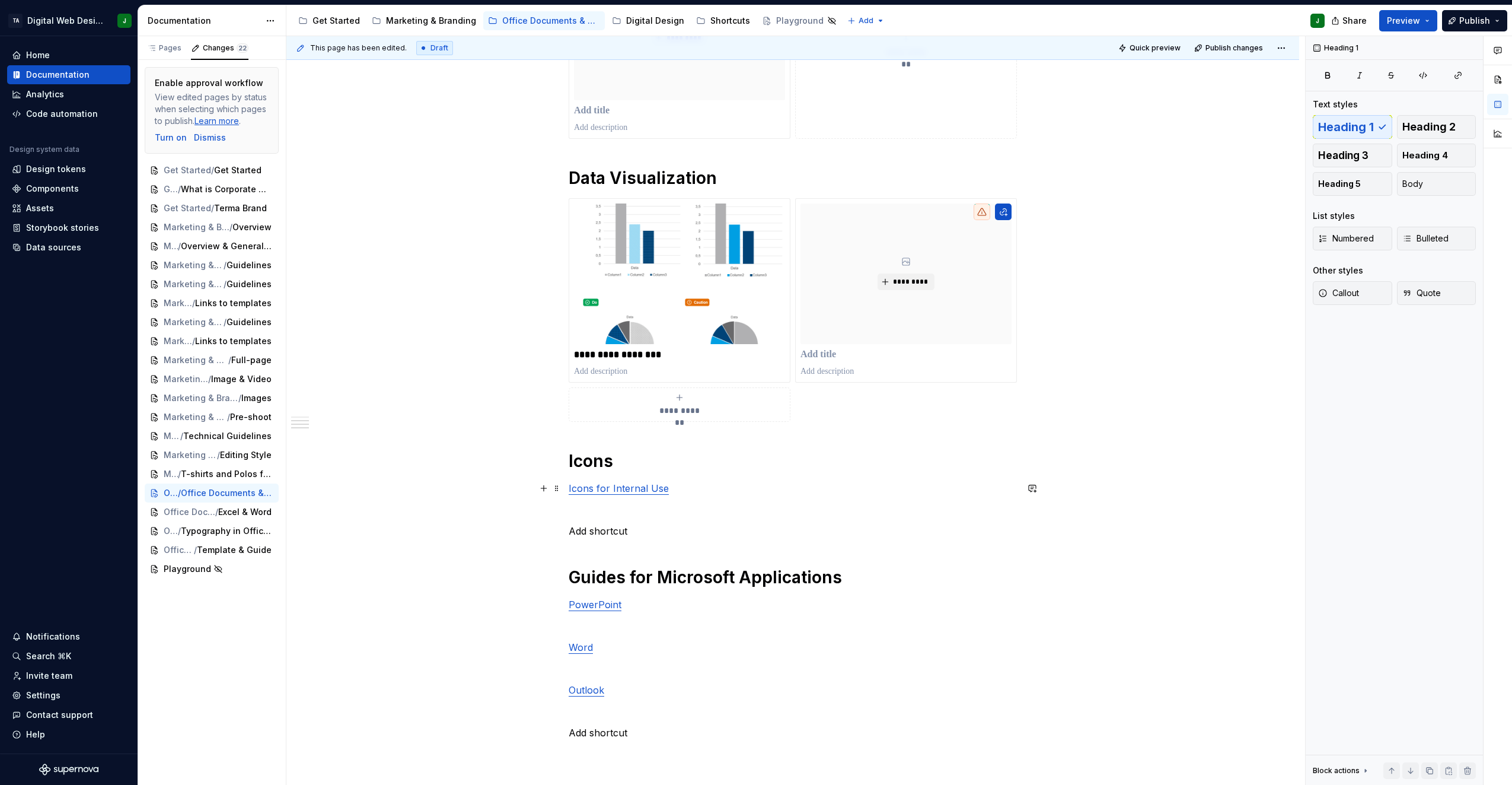
click at [612, 492] on link "Icons for Internal Use" at bounding box center [619, 488] width 100 height 11
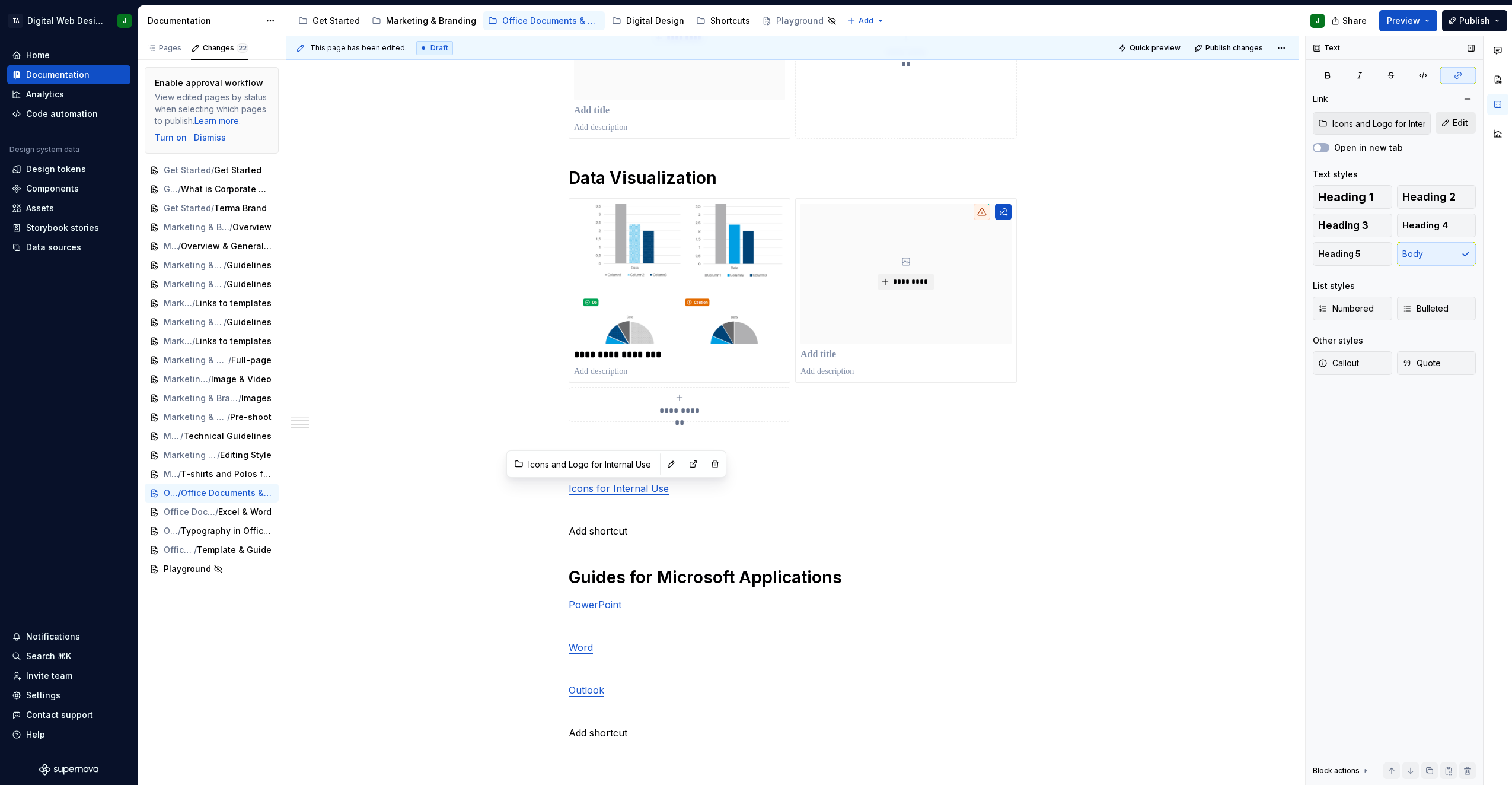
click at [1449, 123] on button "Edit" at bounding box center [1457, 122] width 41 height 21
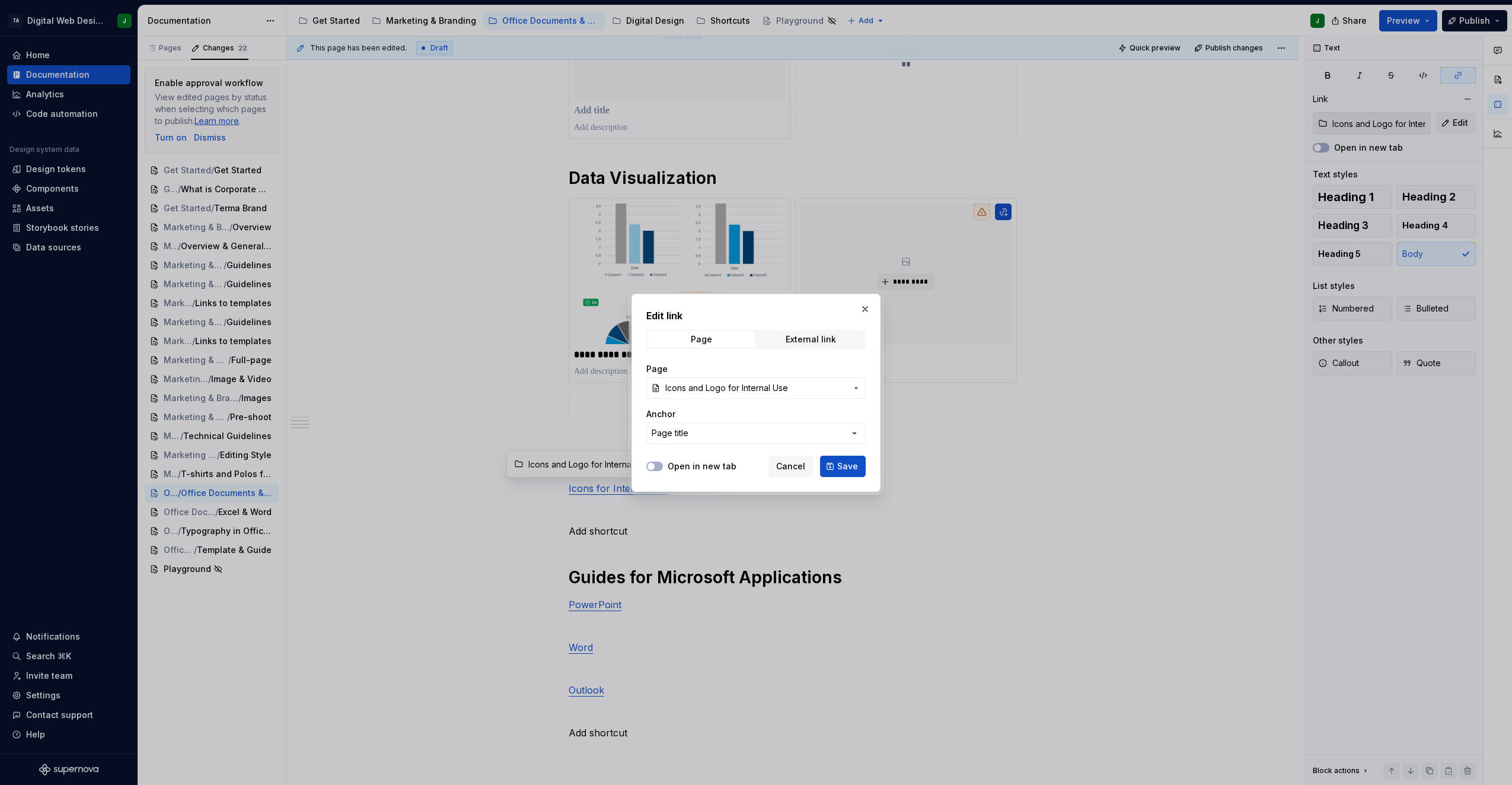
click at [810, 384] on span "Icons and Logo for Internal Use" at bounding box center [756, 388] width 181 height 11
click at [866, 312] on div "Edit link Page External link Page Icons and Logo for Internal Use Anchor Page t…" at bounding box center [756, 392] width 1512 height 785
click at [859, 307] on button "button" at bounding box center [865, 308] width 17 height 17
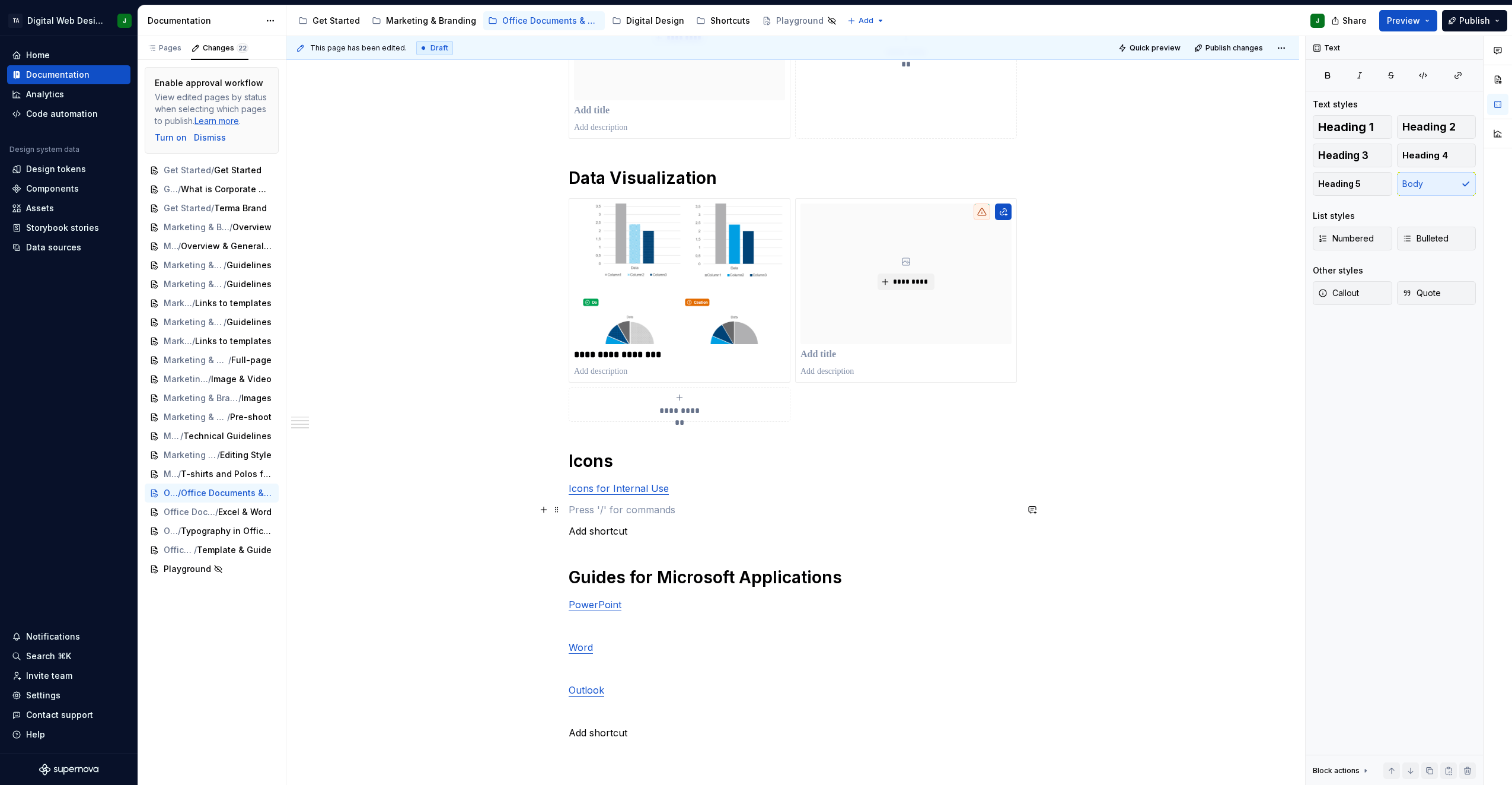
click at [631, 508] on p at bounding box center [793, 509] width 448 height 14
click at [1469, 68] on button "button" at bounding box center [1458, 75] width 35 height 17
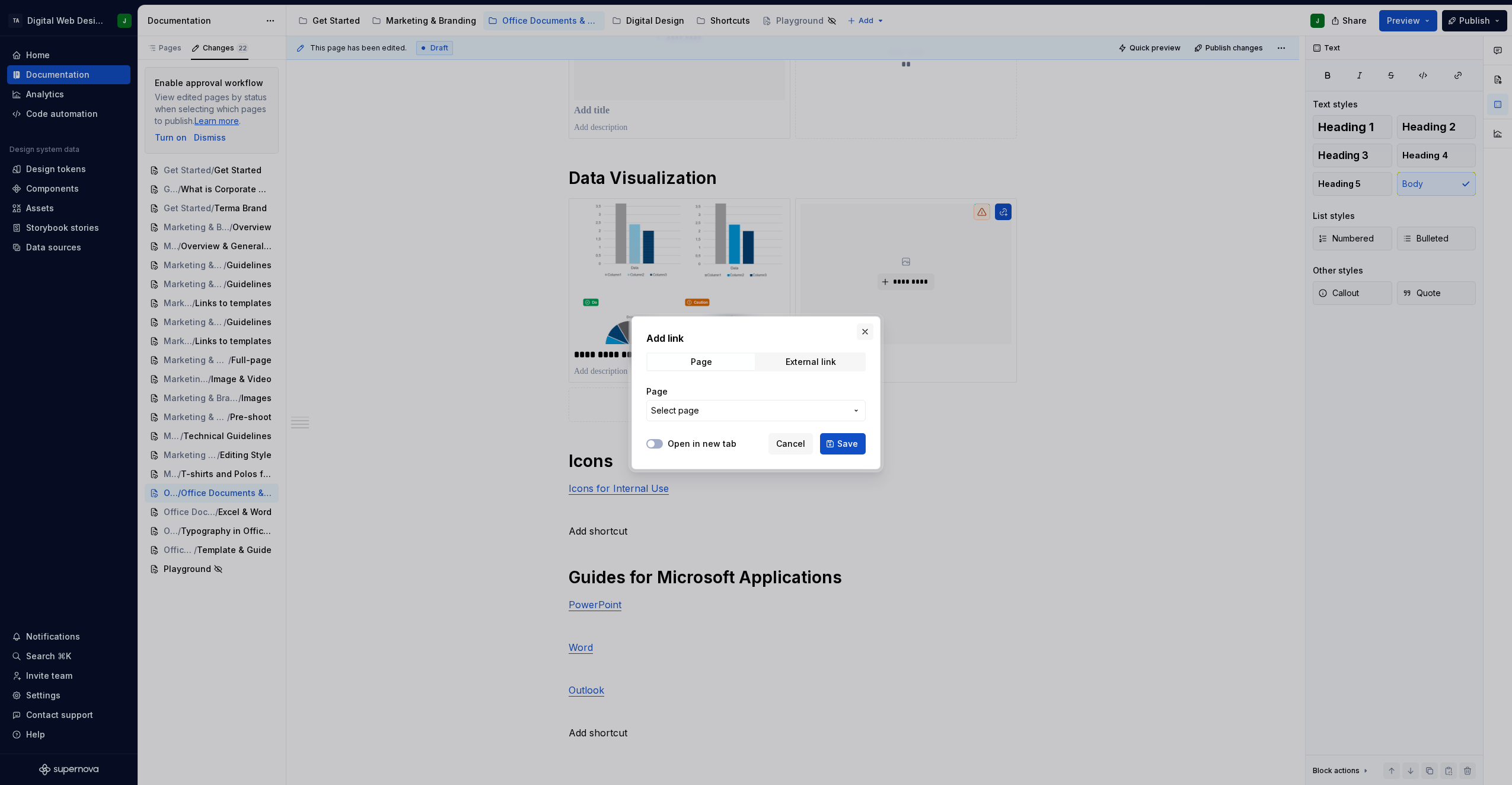
click at [860, 337] on button "button" at bounding box center [865, 331] width 17 height 17
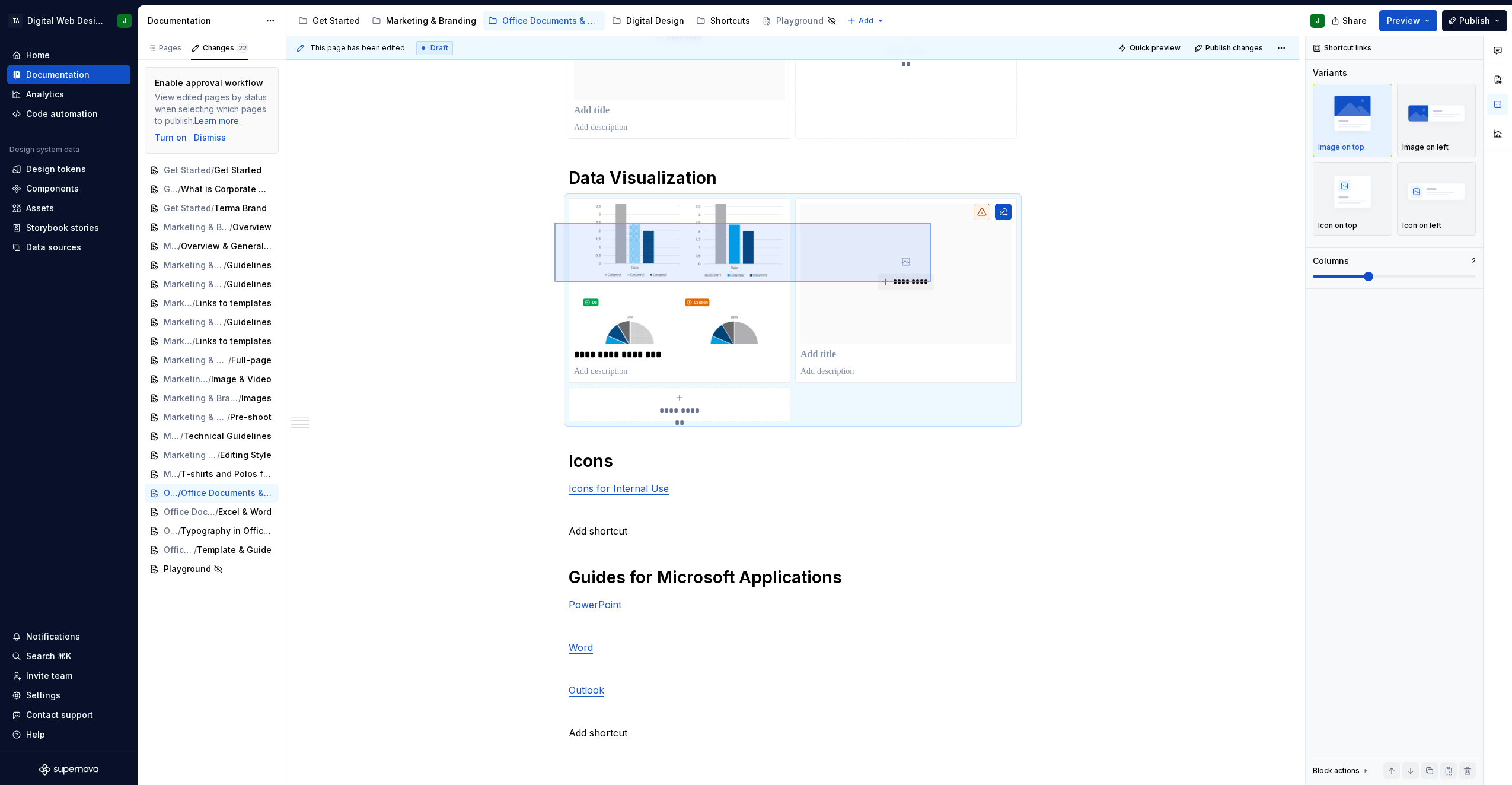
drag, startPoint x: 555, startPoint y: 223, endPoint x: 931, endPoint y: 282, distance: 380.6
click at [931, 282] on div "**********" at bounding box center [795, 411] width 1019 height 750
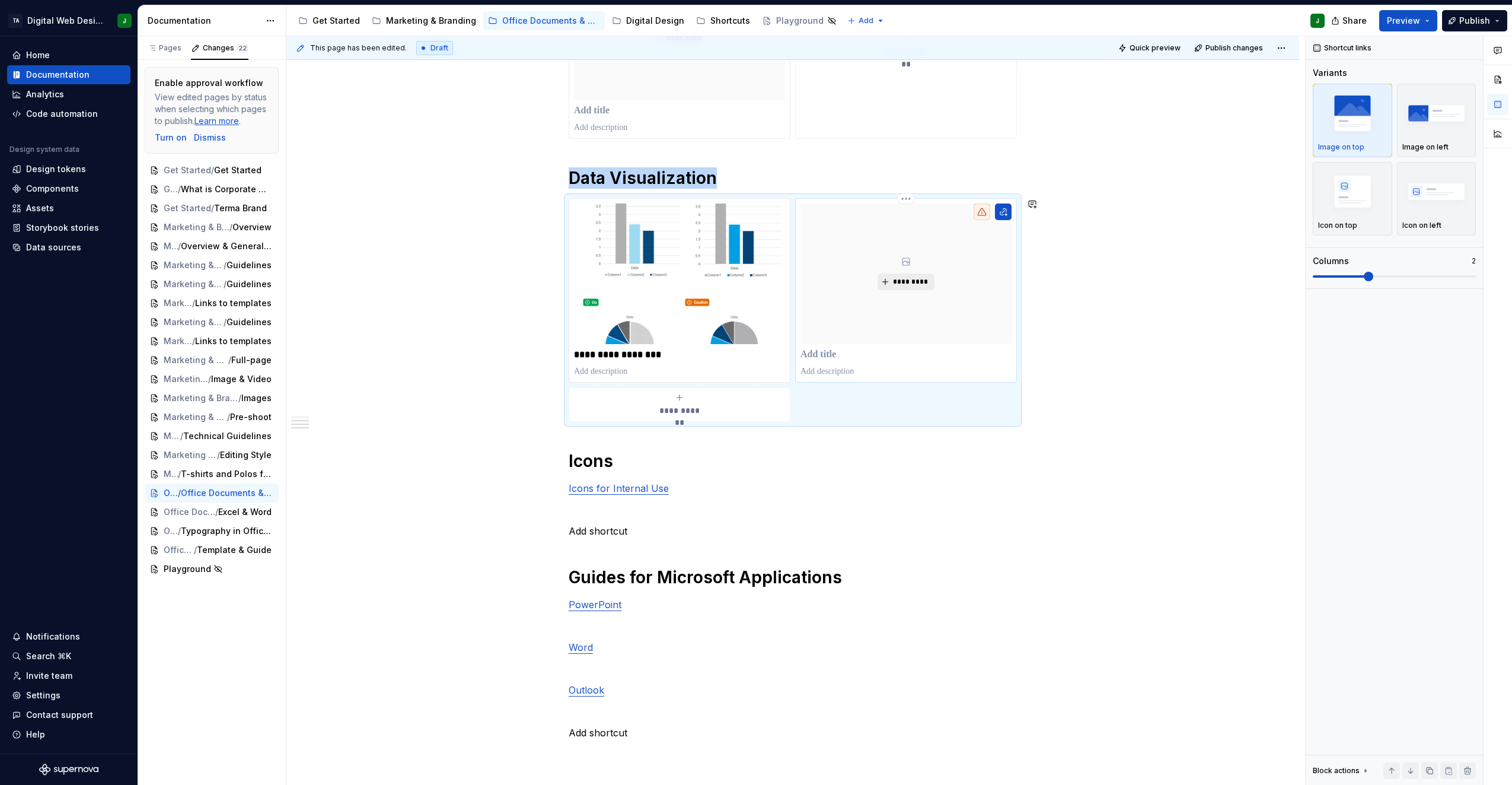
copy h1 "Data Visualization"
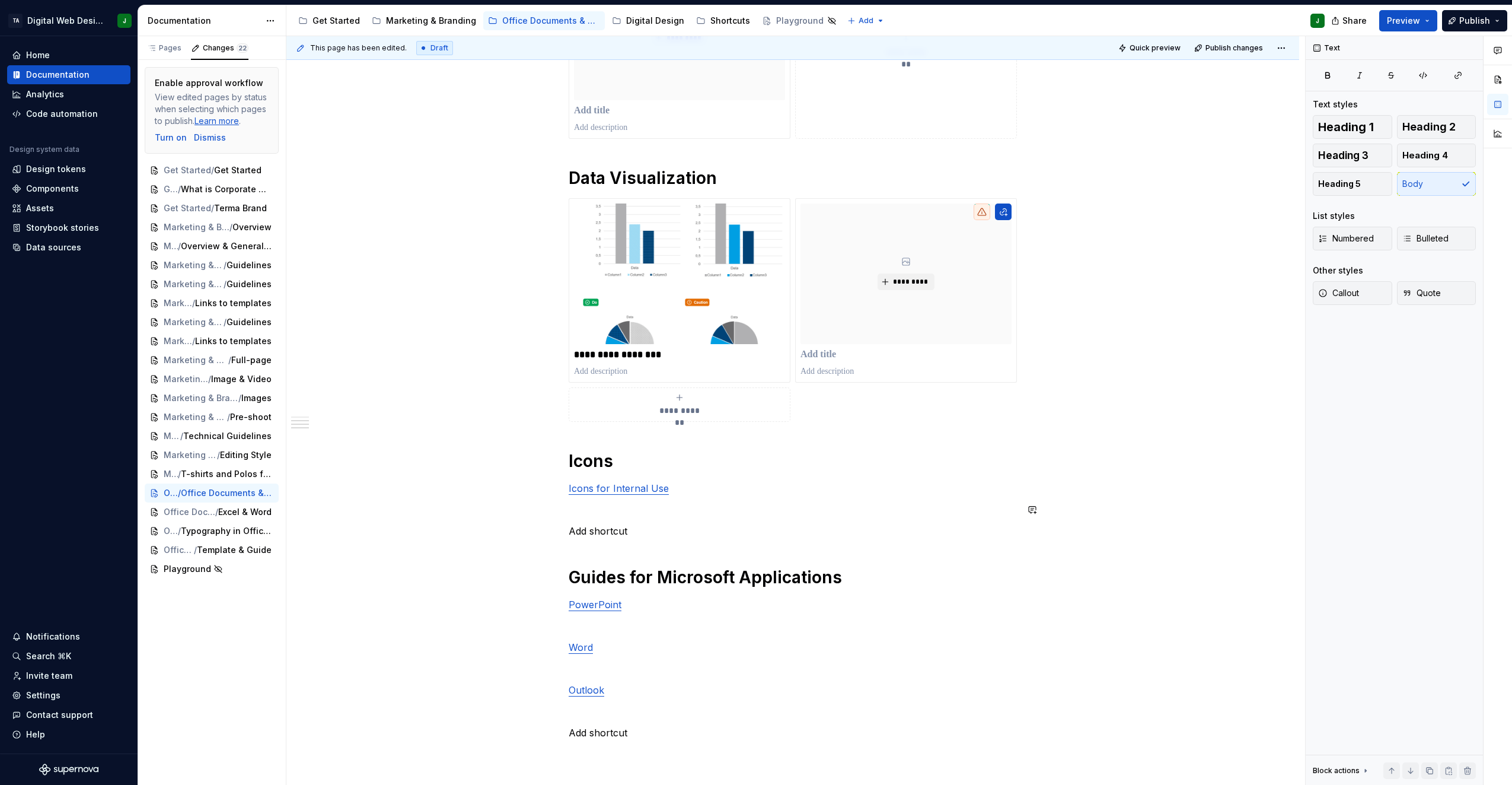
click at [653, 517] on div "**********" at bounding box center [793, 226] width 448 height 1070
click at [644, 509] on p at bounding box center [793, 509] width 448 height 14
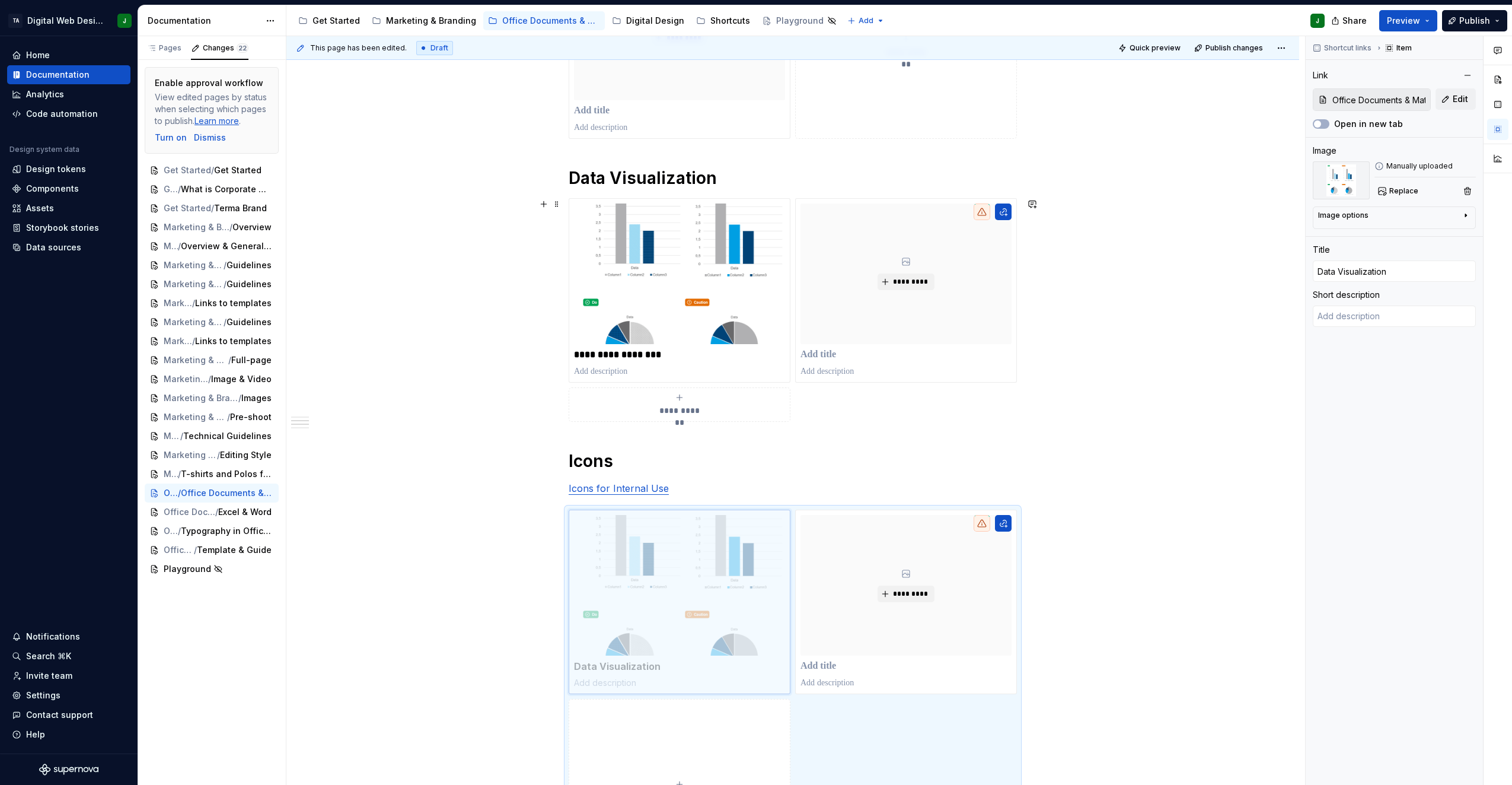
drag, startPoint x: 620, startPoint y: 527, endPoint x: 620, endPoint y: 385, distance: 142.0
click at [620, 385] on body "TA Digital Web Design J Home Documentation Analytics Code automation Design sys…" at bounding box center [756, 392] width 1512 height 785
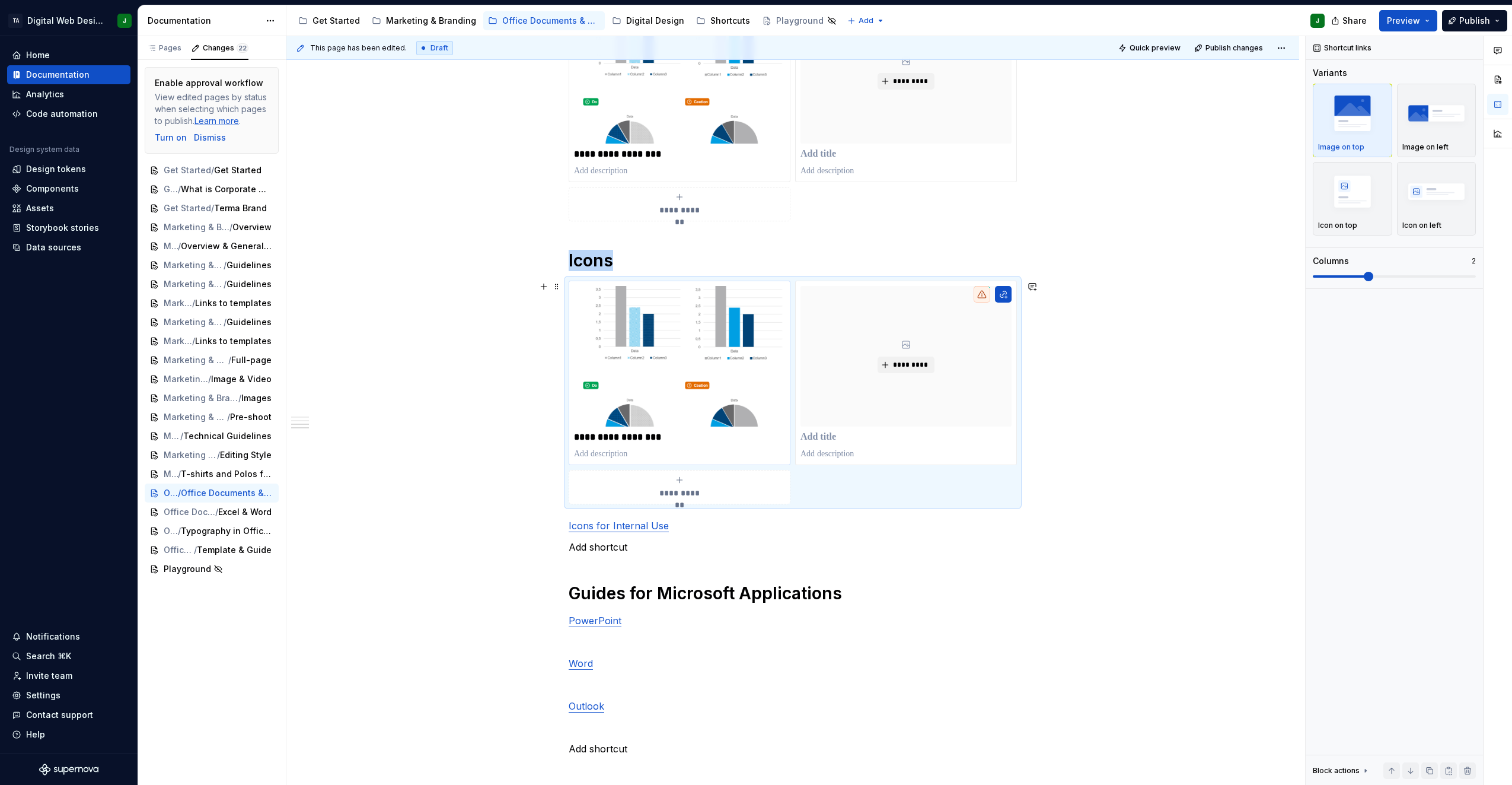
scroll to position [792, 0]
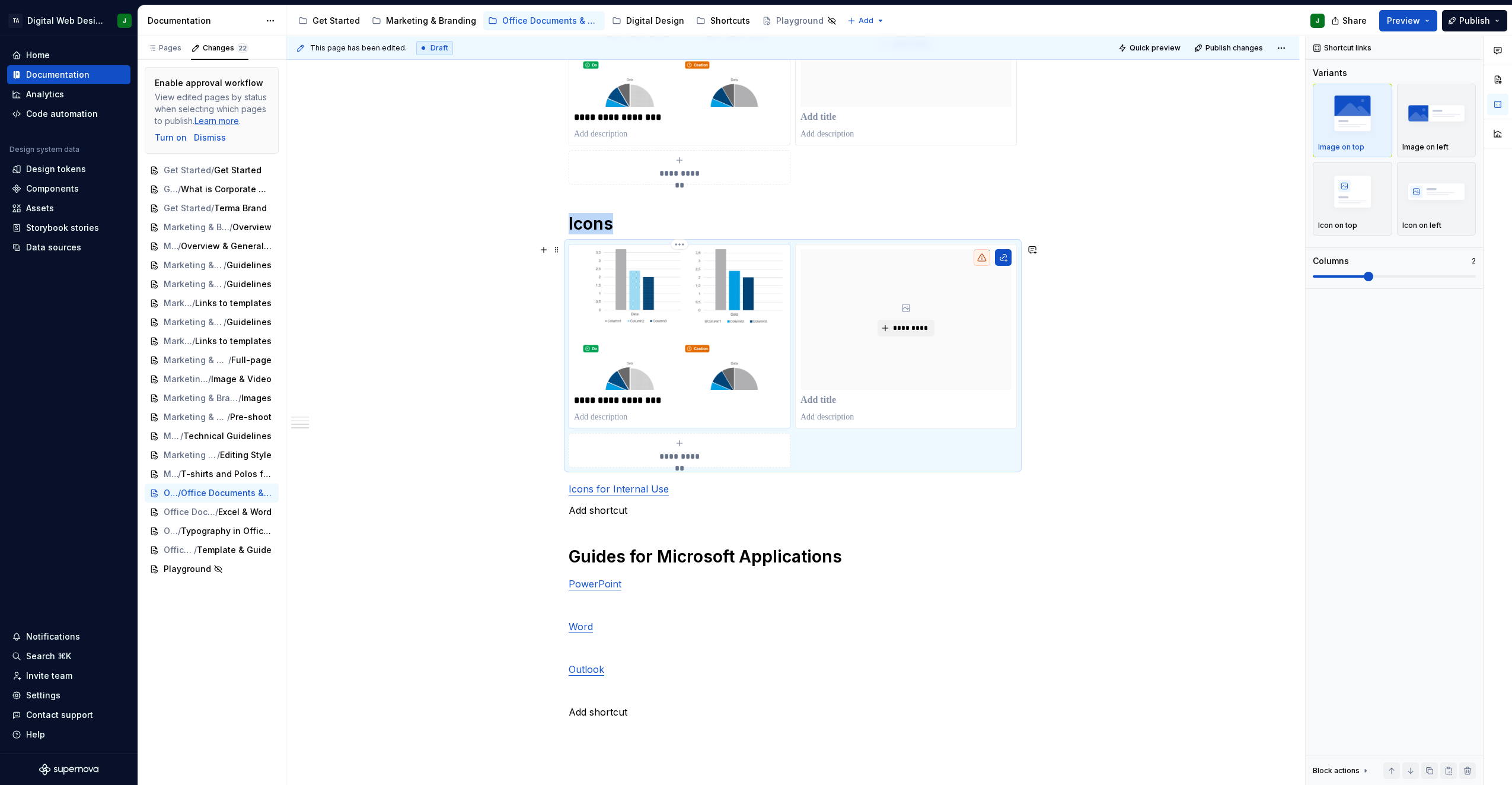
click at [628, 396] on p "**********" at bounding box center [680, 400] width 211 height 11
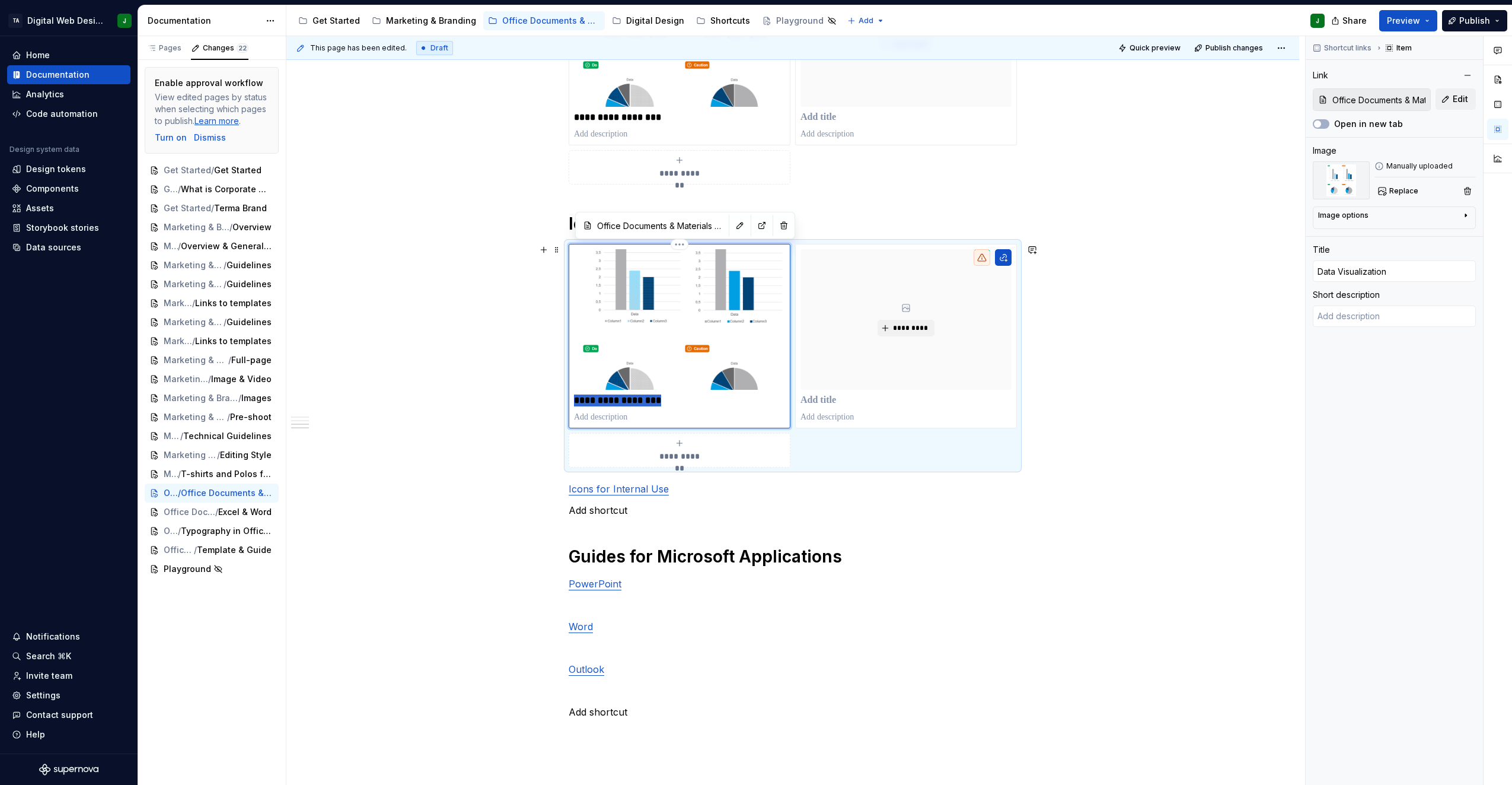
click at [628, 396] on p "**********" at bounding box center [680, 400] width 211 height 11
type textarea "*"
type input "I"
type textarea "*"
type input "Ic"
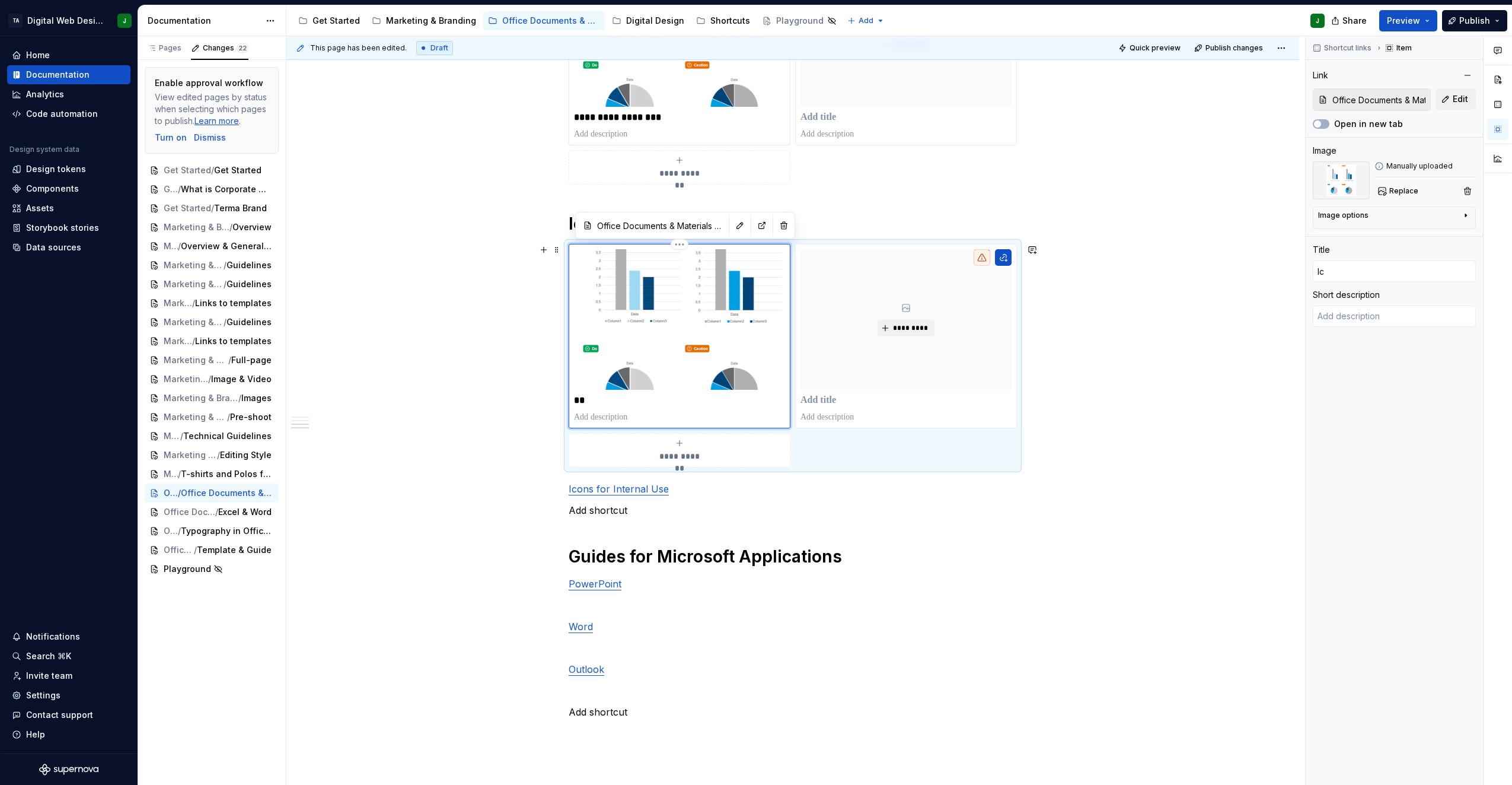
type textarea "*"
type input "Ico"
type textarea "*"
type input "Icon"
type textarea "*"
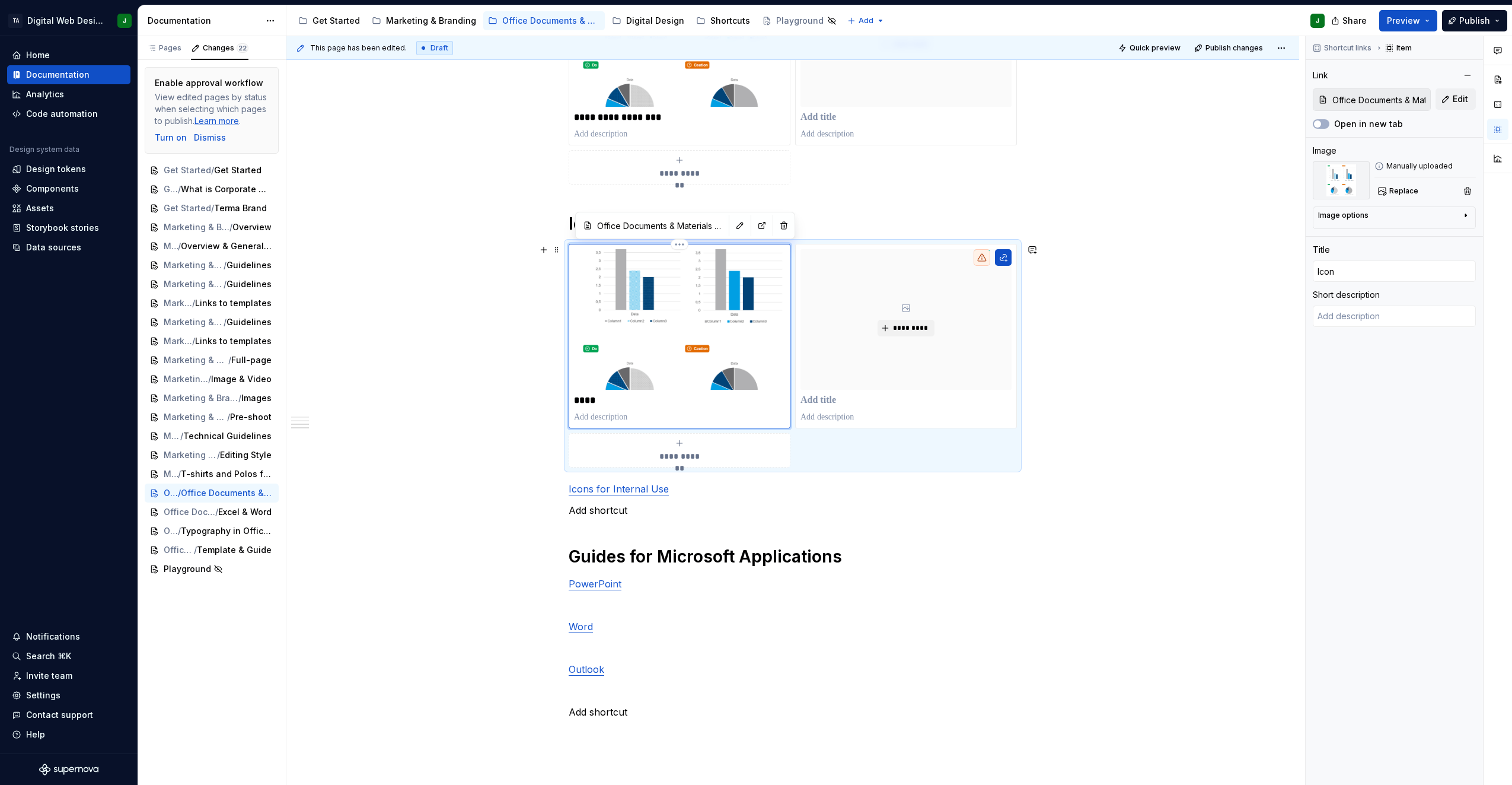
type input "Icons"
click at [1410, 189] on span "Replace" at bounding box center [1404, 190] width 29 height 10
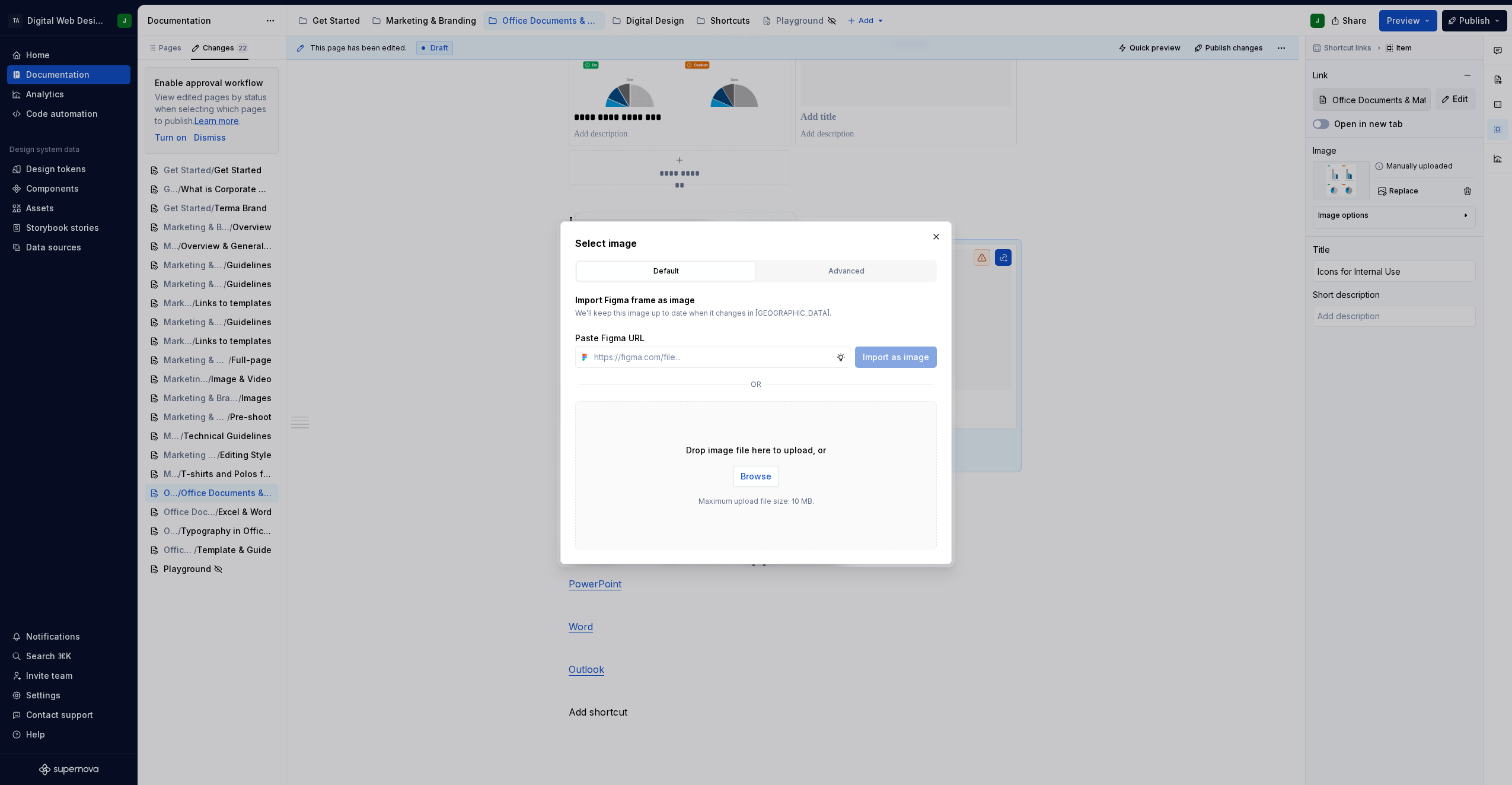
click at [758, 467] on button "Browse" at bounding box center [756, 477] width 47 height 21
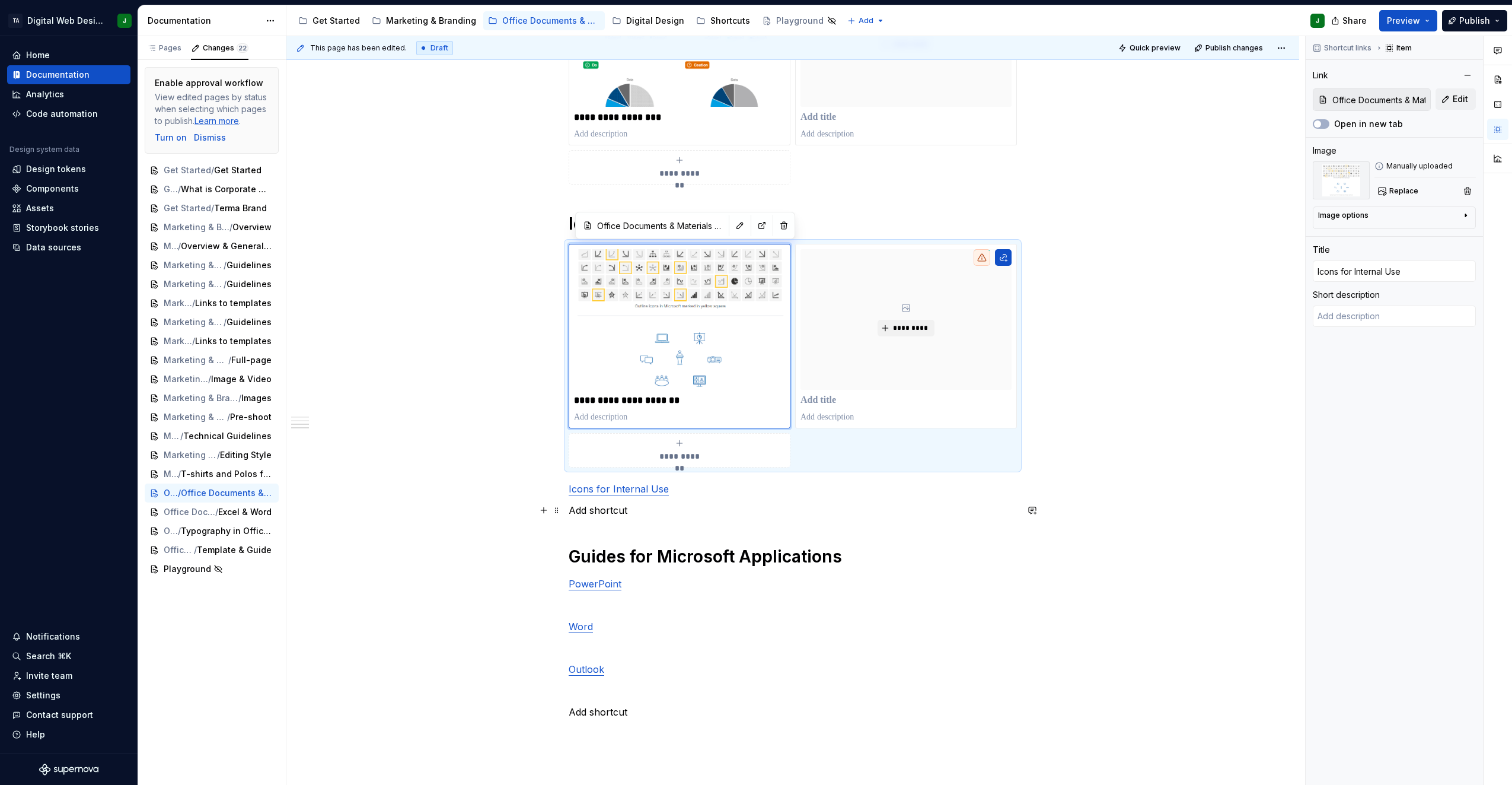
click at [646, 509] on p "Add shortcut" at bounding box center [793, 510] width 448 height 14
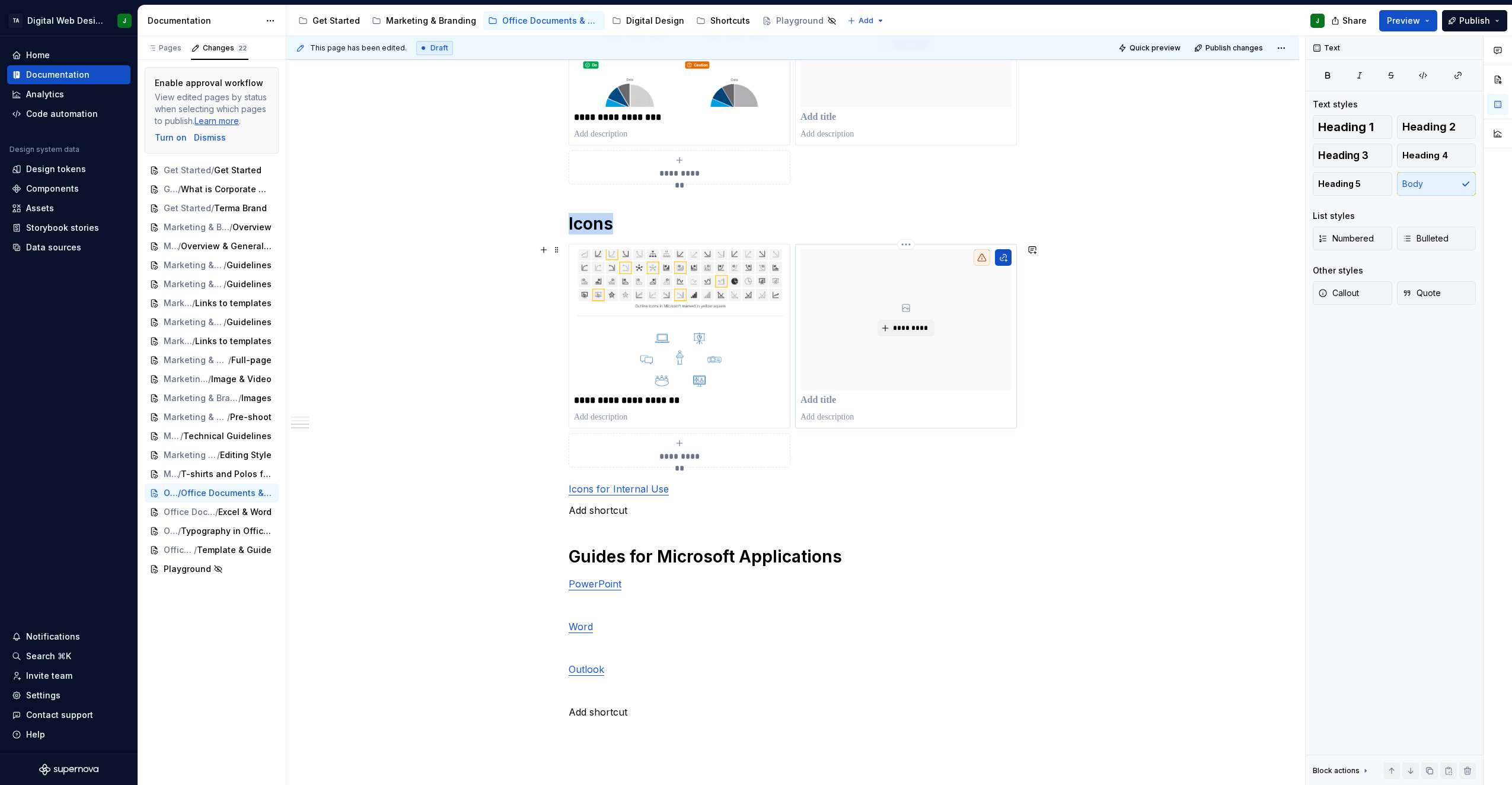
click at [921, 394] on div "*********" at bounding box center [906, 336] width 211 height 174
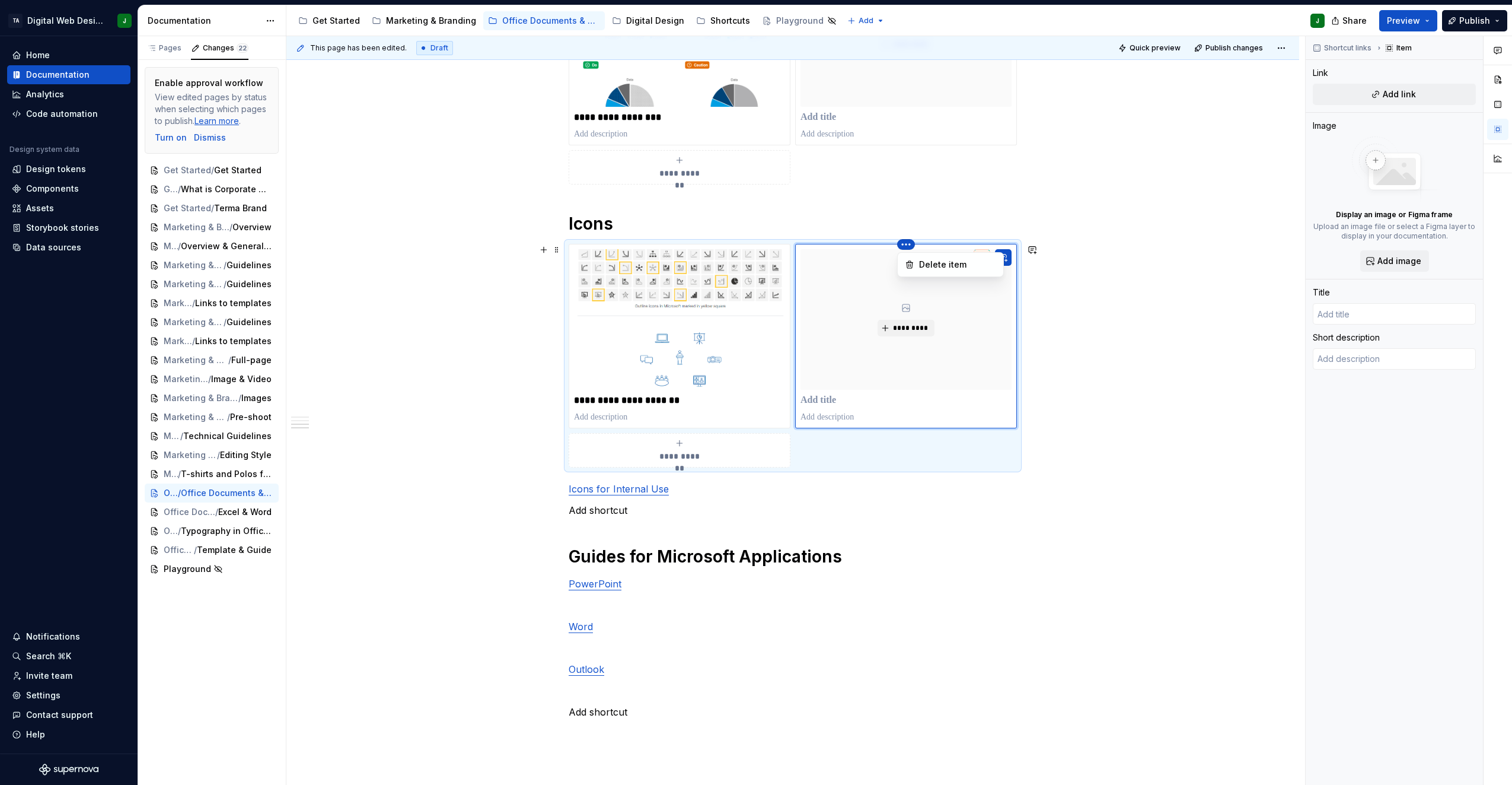
click at [908, 242] on html "TA Digital Web Design J Home Documentation Analytics Code automation Design sys…" at bounding box center [756, 392] width 1512 height 785
click at [926, 264] on div "Delete item" at bounding box center [958, 264] width 77 height 11
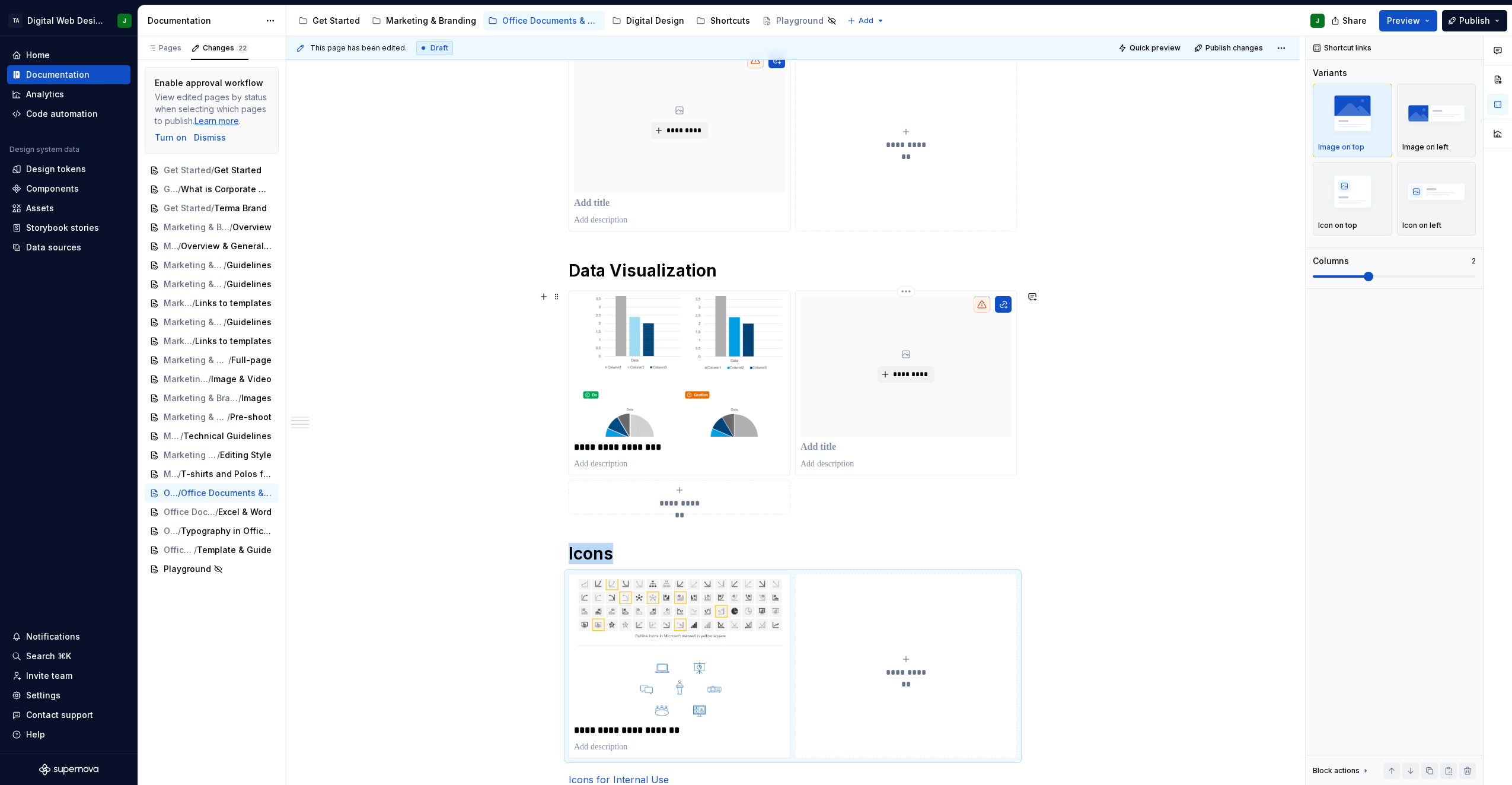
scroll to position [436, 0]
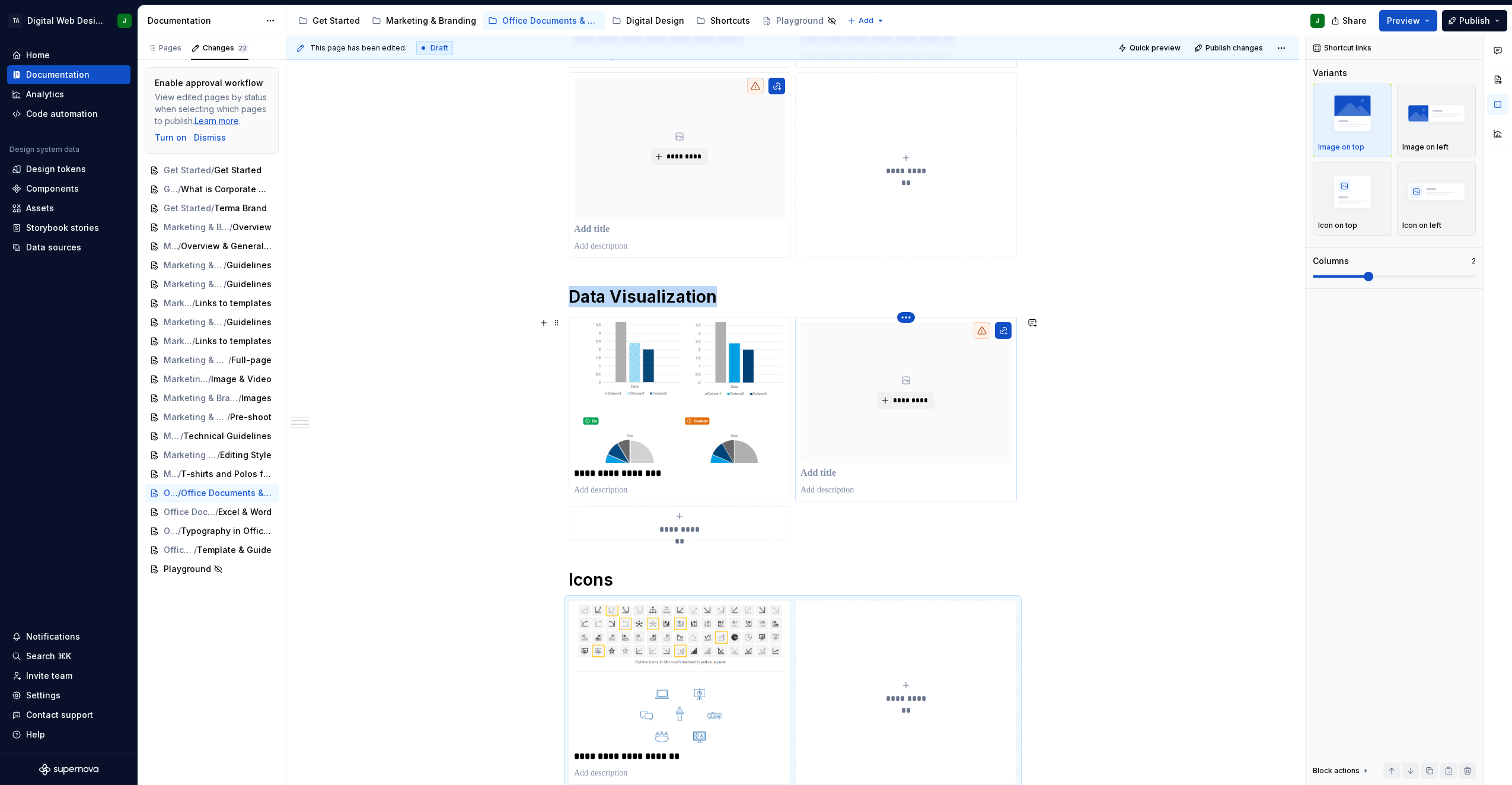
click at [906, 319] on html "TA Digital Web Design J Home Documentation Analytics Code automation Design sys…" at bounding box center [756, 392] width 1512 height 785
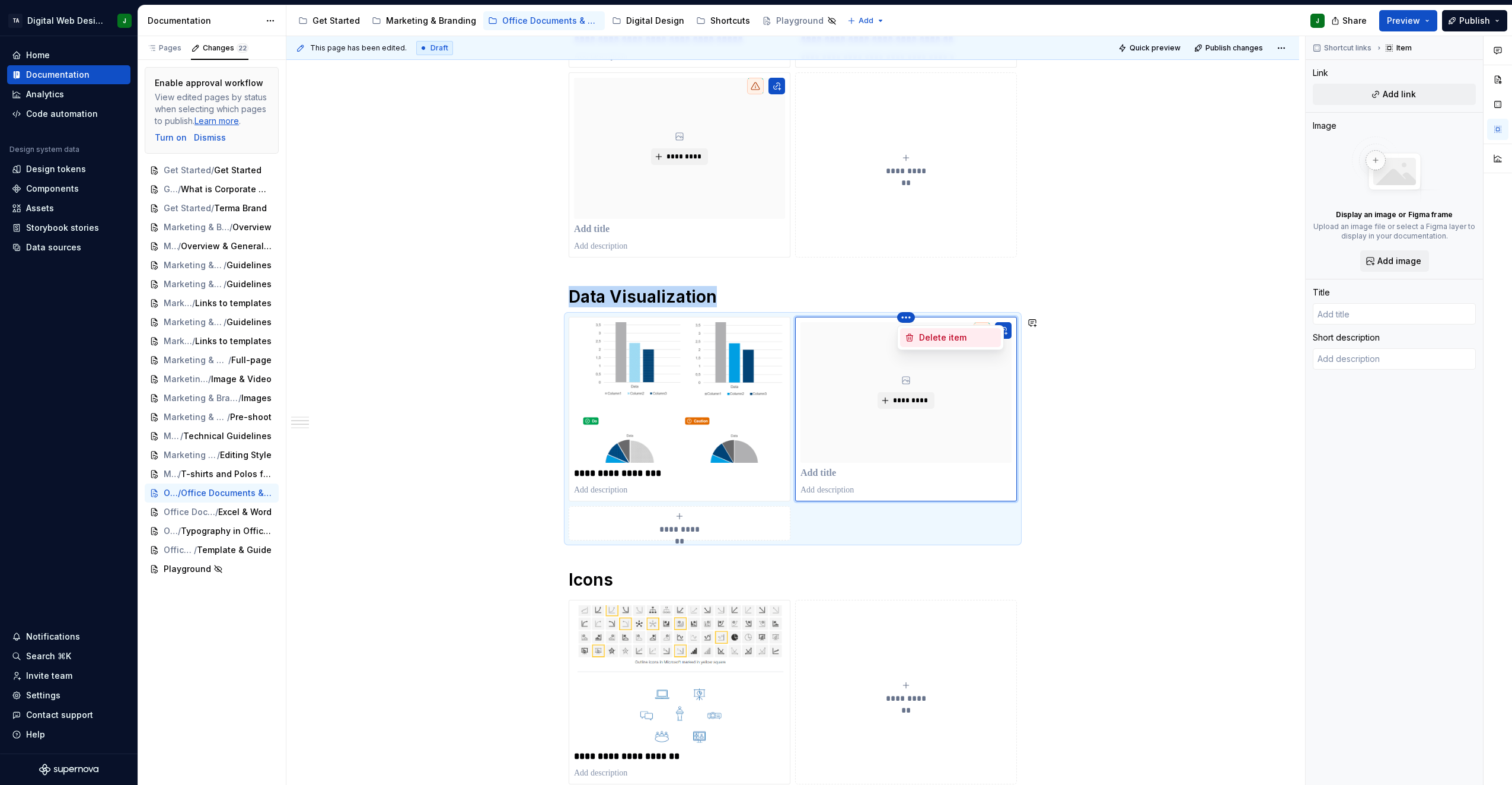
click at [911, 346] on div "Delete item" at bounding box center [950, 337] width 100 height 19
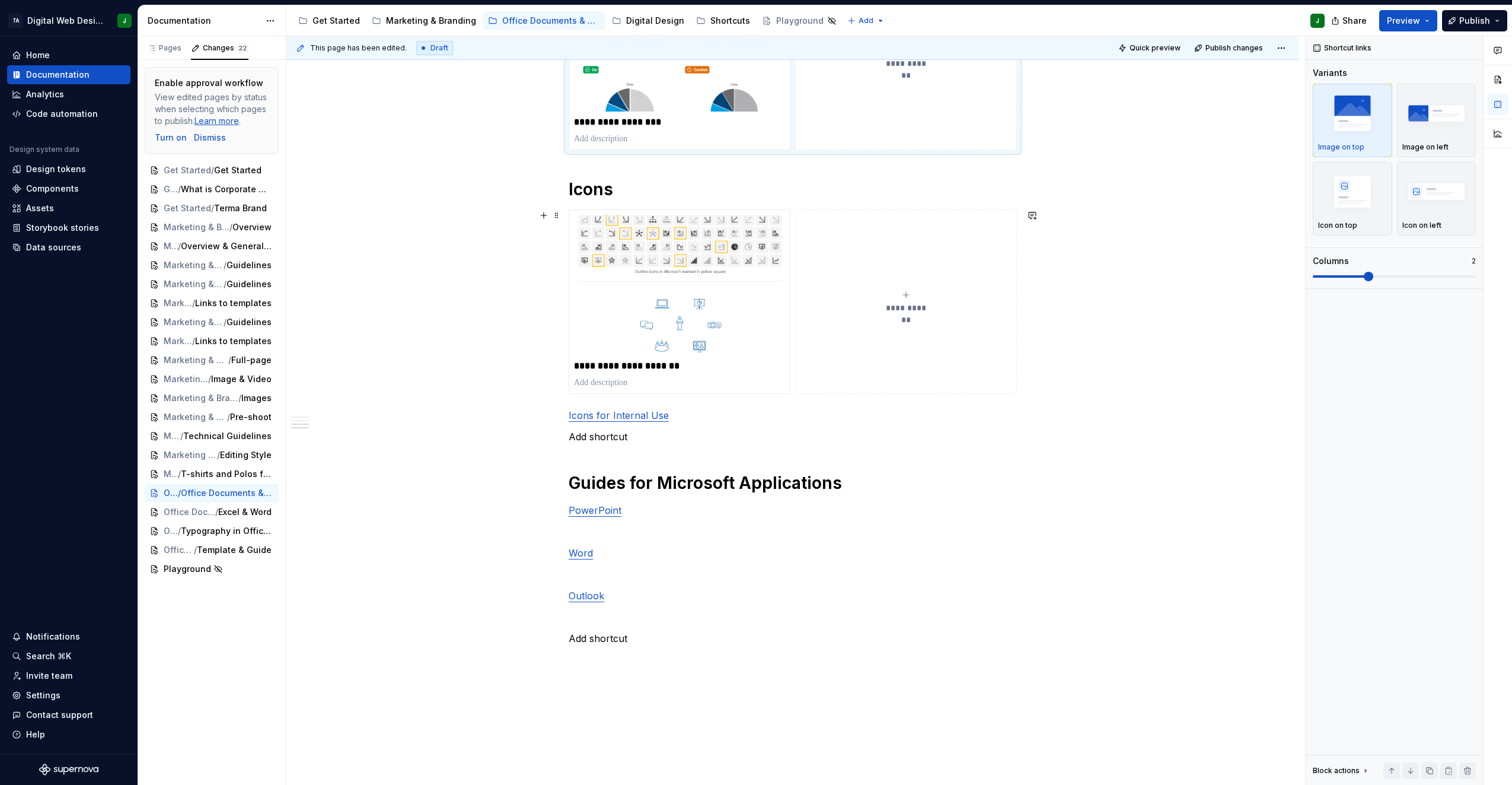
scroll to position [792, 0]
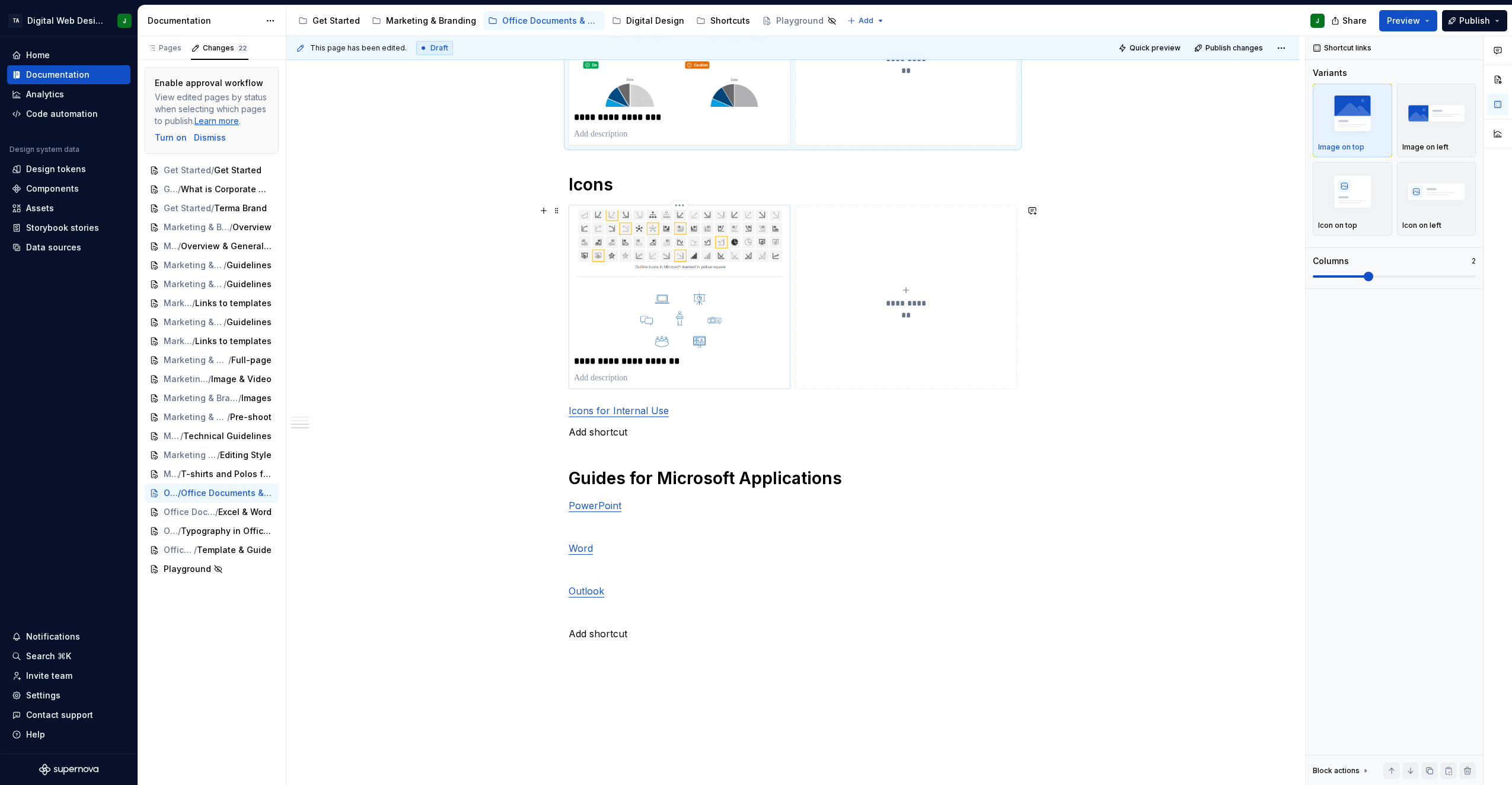
click at [643, 372] on p at bounding box center [680, 377] width 211 height 11
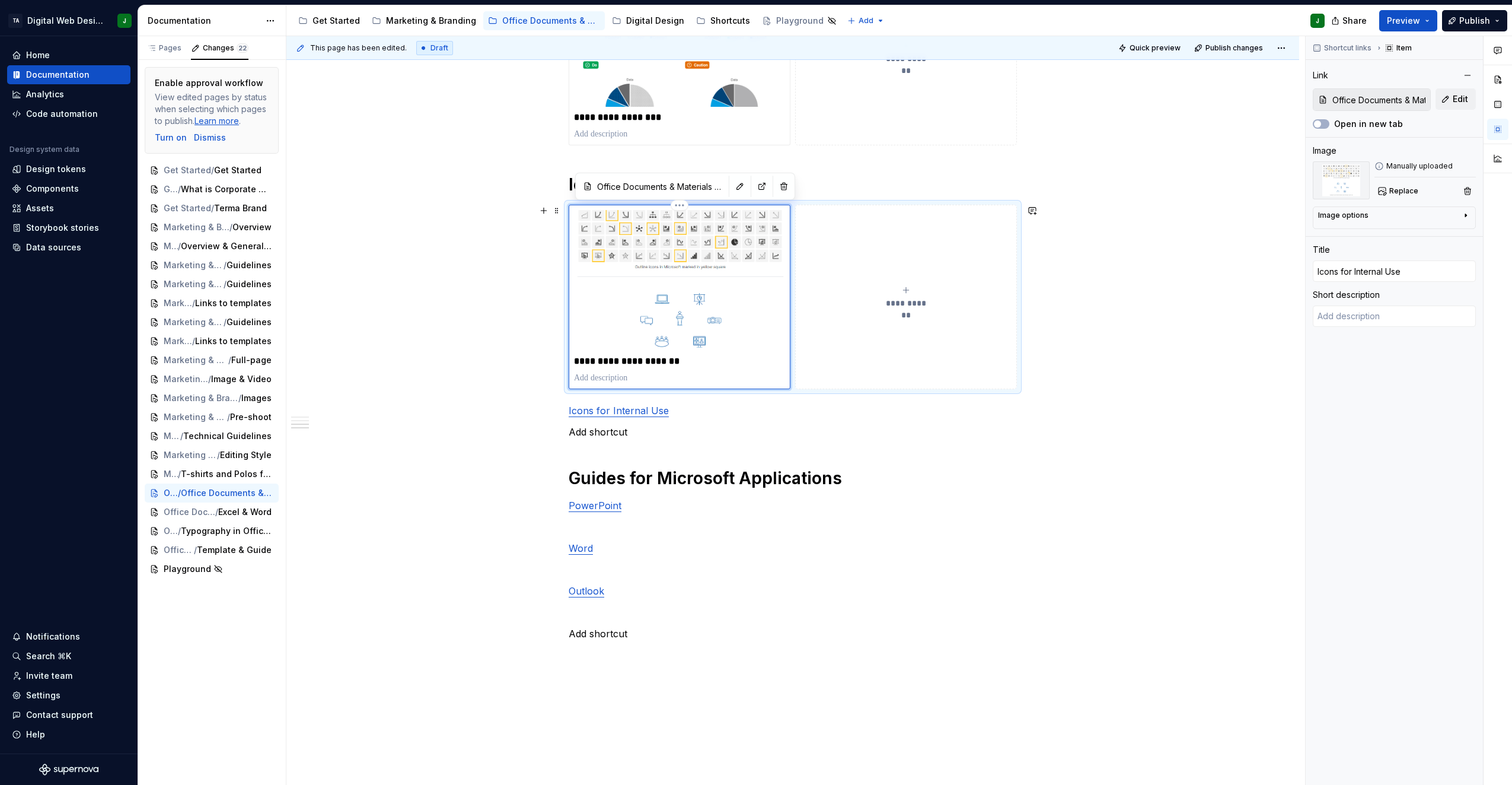
click at [643, 363] on p "**********" at bounding box center [680, 360] width 211 height 11
click at [732, 188] on button "button" at bounding box center [740, 186] width 17 height 17
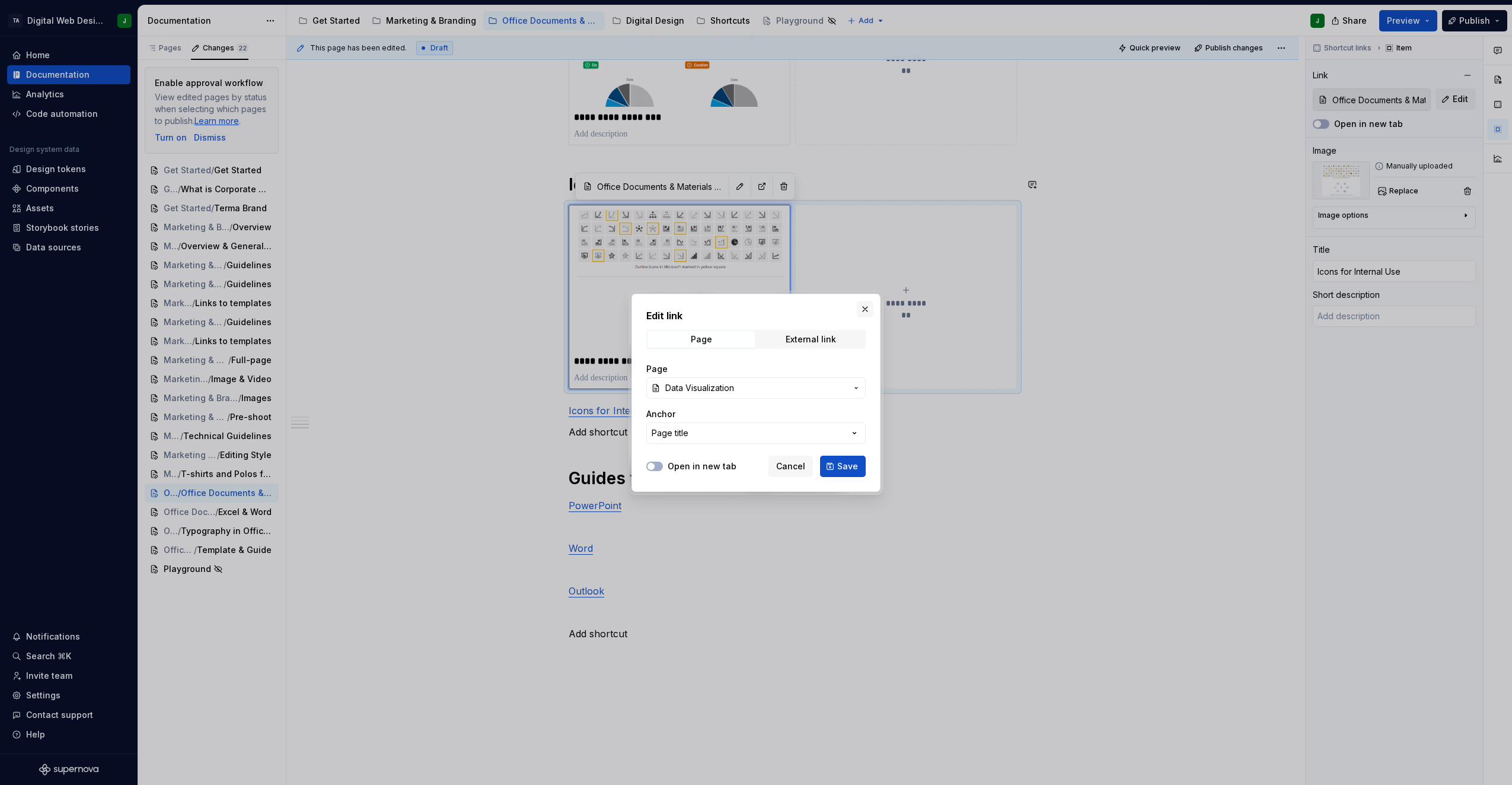
click at [871, 310] on button "button" at bounding box center [865, 308] width 17 height 17
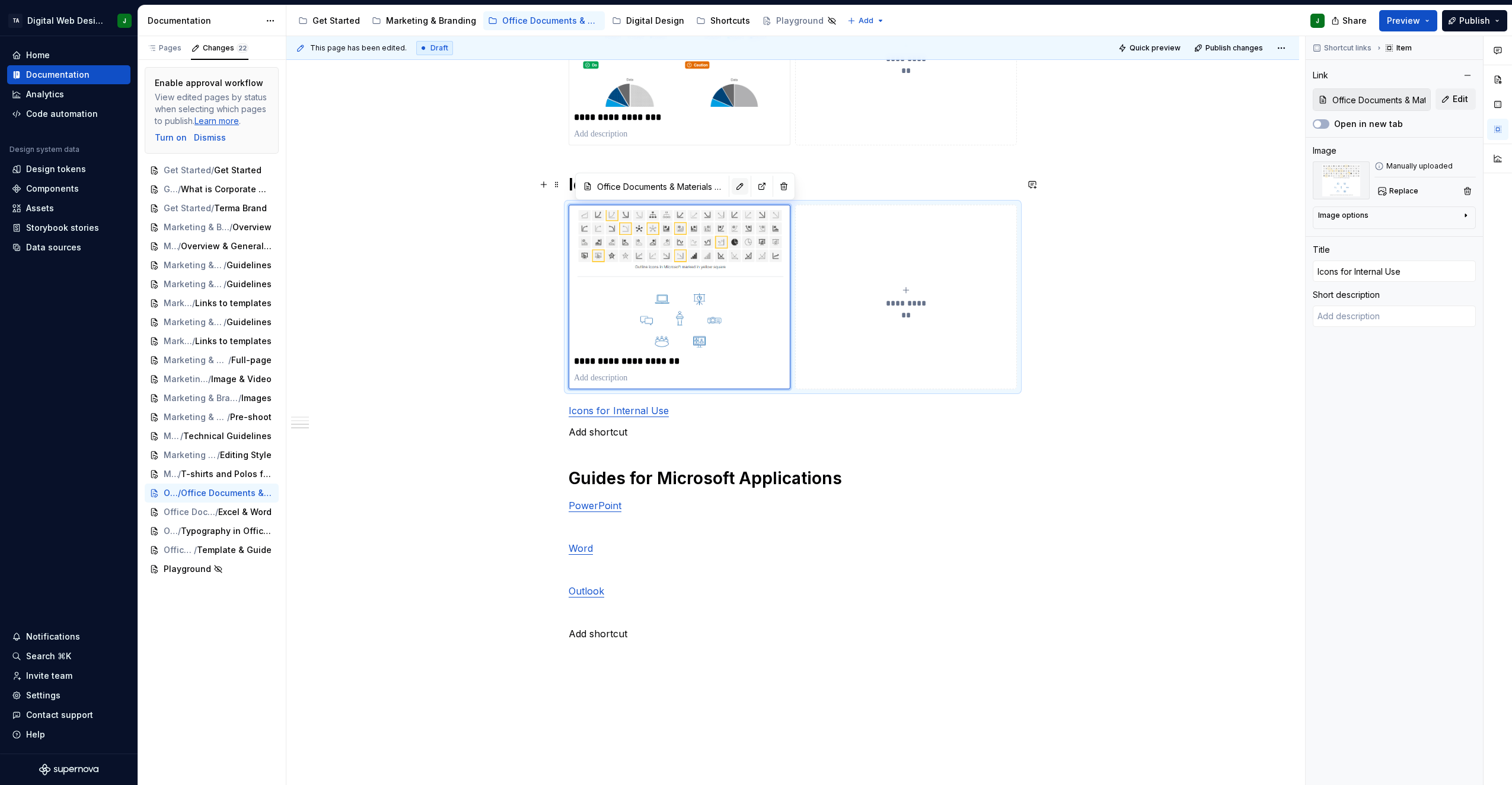
click at [732, 189] on button "button" at bounding box center [740, 186] width 17 height 17
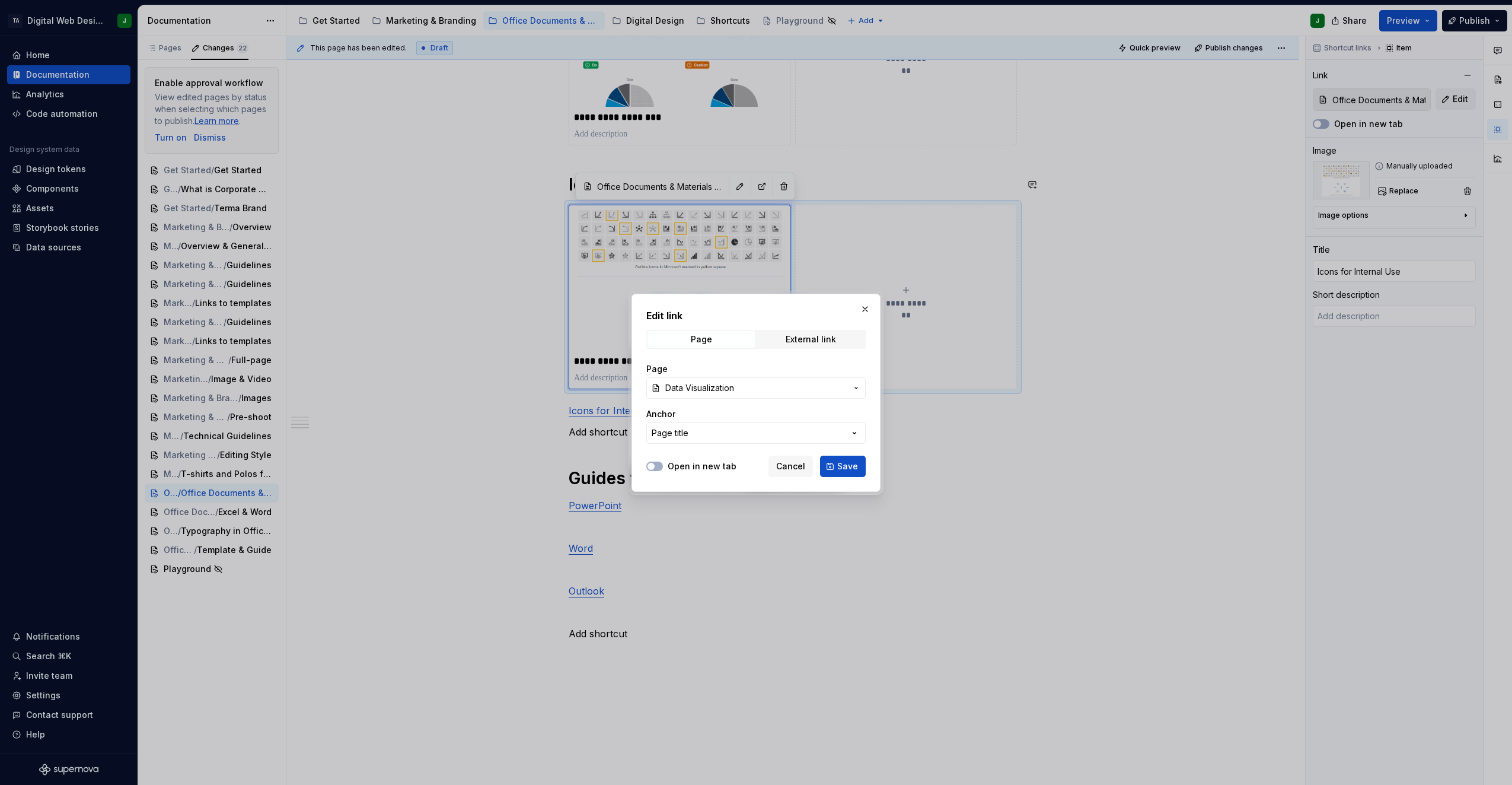
click at [746, 381] on button "Data Visualization" at bounding box center [756, 388] width 219 height 21
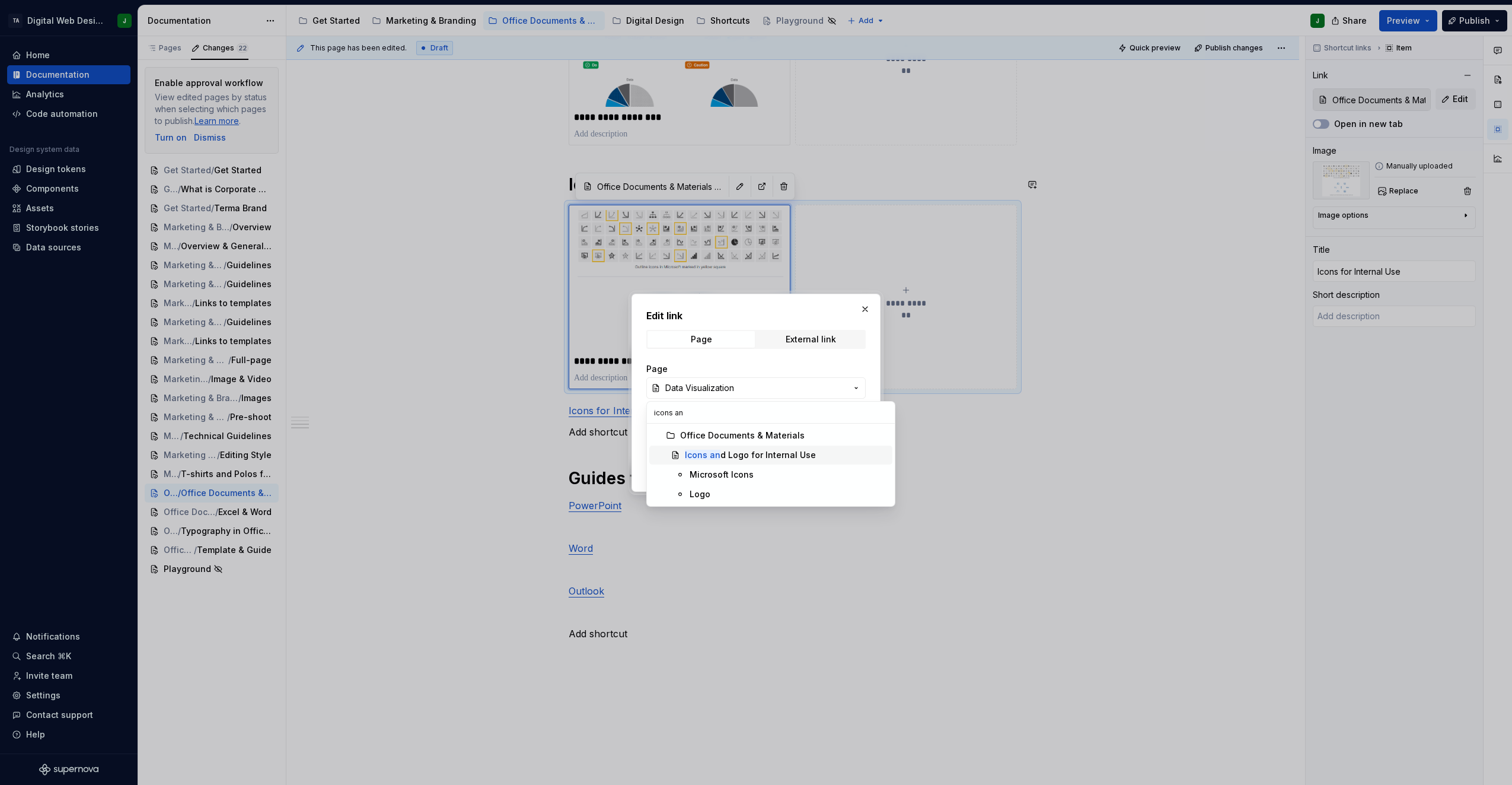
click at [818, 458] on div "Icons an d Logo for Internal Use" at bounding box center [786, 455] width 203 height 11
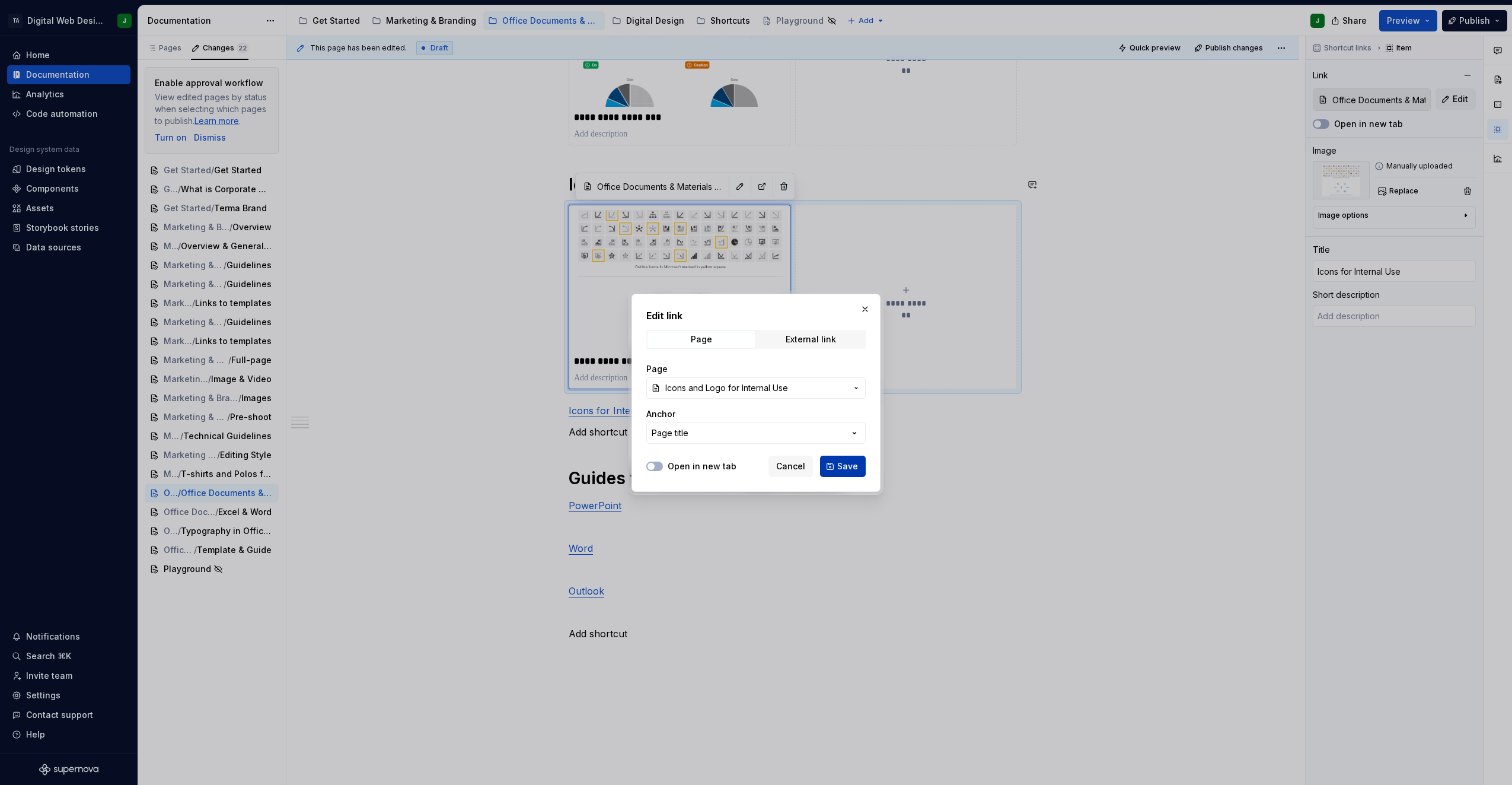
click at [857, 471] on span "Save" at bounding box center [848, 466] width 21 height 11
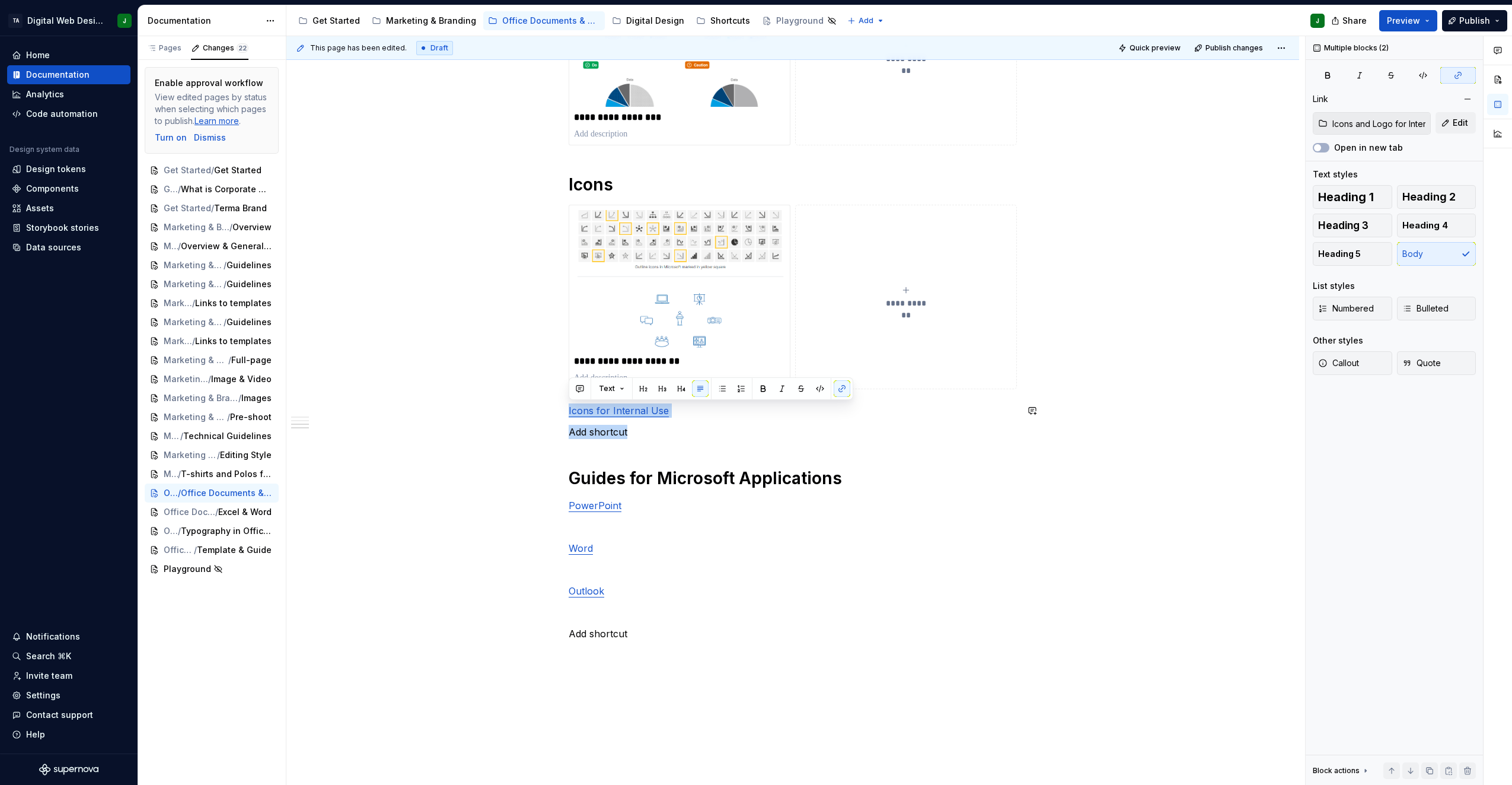
drag, startPoint x: 653, startPoint y: 433, endPoint x: 510, endPoint y: 397, distance: 147.5
click at [510, 397] on div "**********" at bounding box center [793, 168] width 1013 height 1487
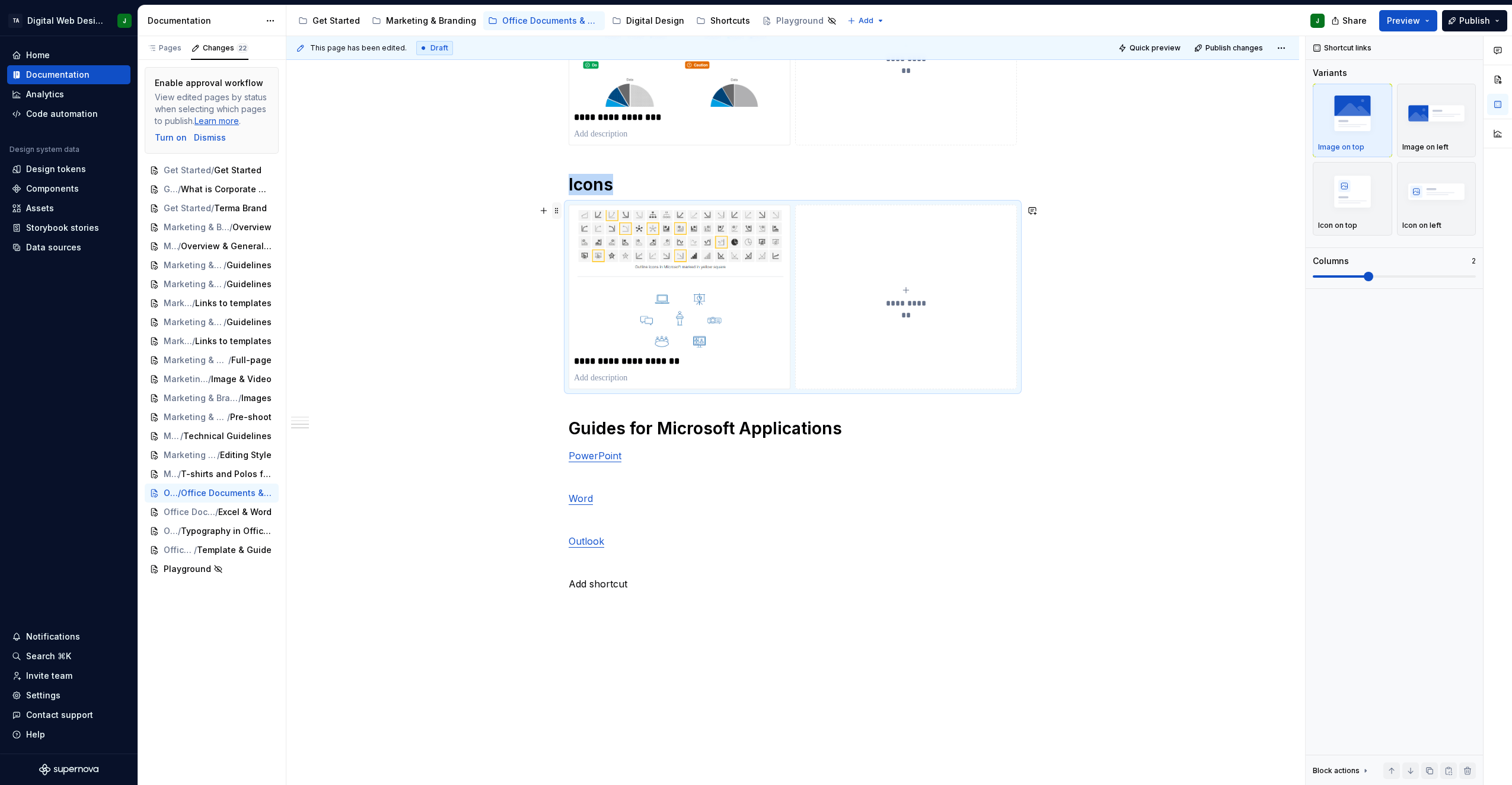
click at [558, 210] on span at bounding box center [557, 211] width 10 height 17
click at [580, 233] on div "Duplicate" at bounding box center [613, 228] width 77 height 11
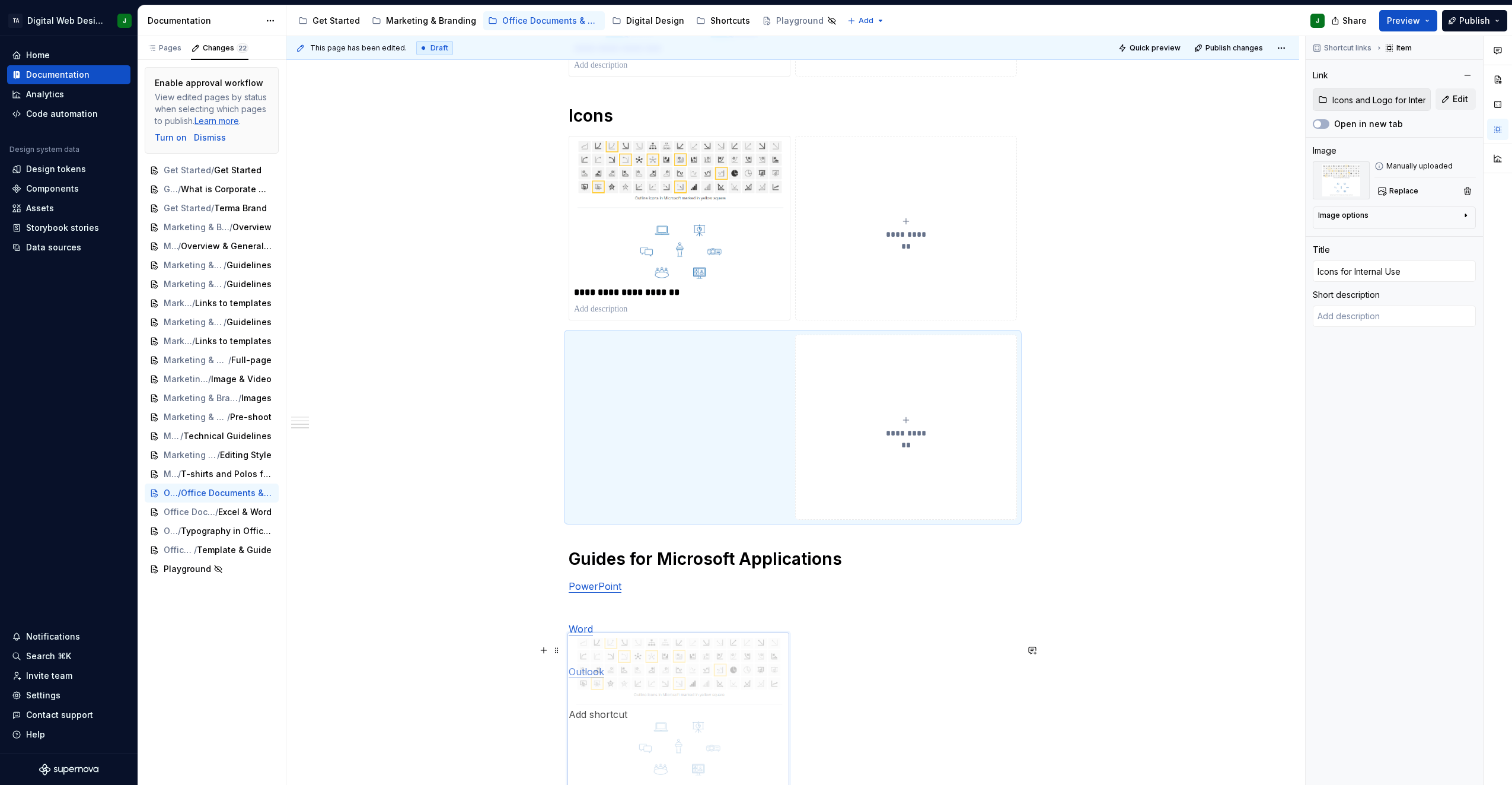
scroll to position [868, 0]
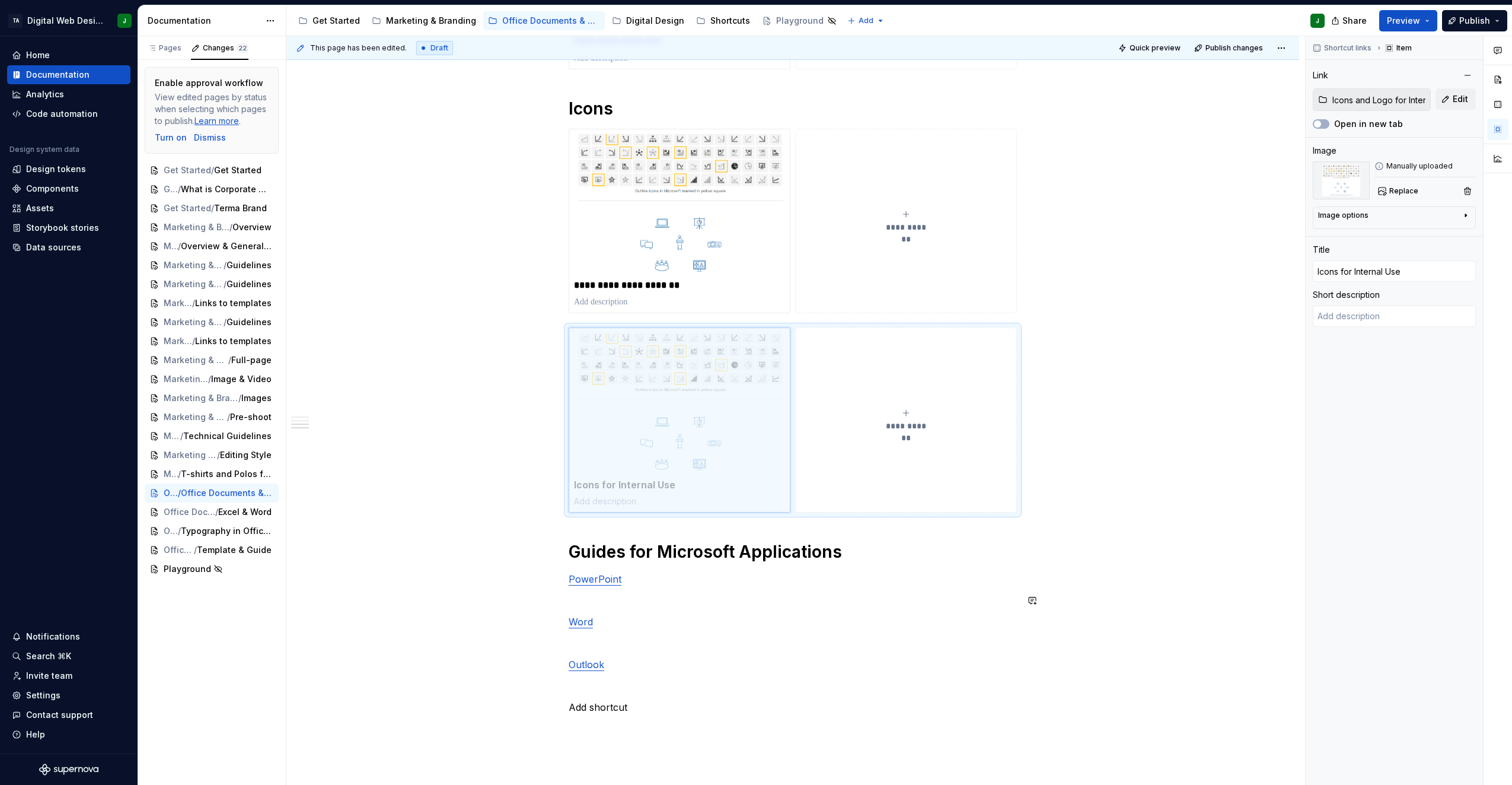
drag, startPoint x: 632, startPoint y: 423, endPoint x: 625, endPoint y: 610, distance: 187.1
click at [625, 610] on body "TA Digital Web Design J Home Documentation Analytics Code automation Design sys…" at bounding box center [756, 392] width 1512 height 785
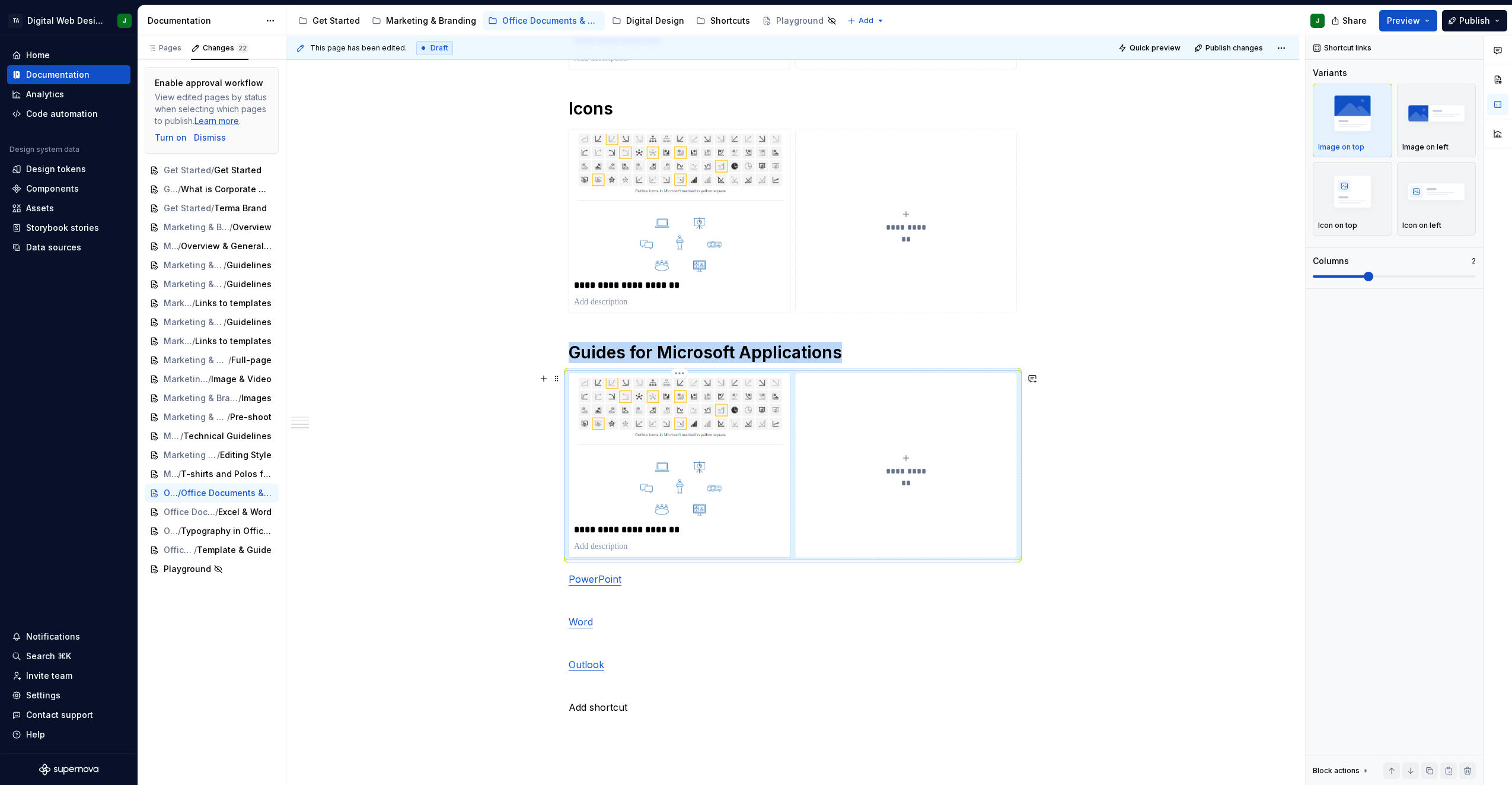
click at [623, 530] on p "**********" at bounding box center [680, 530] width 211 height 11
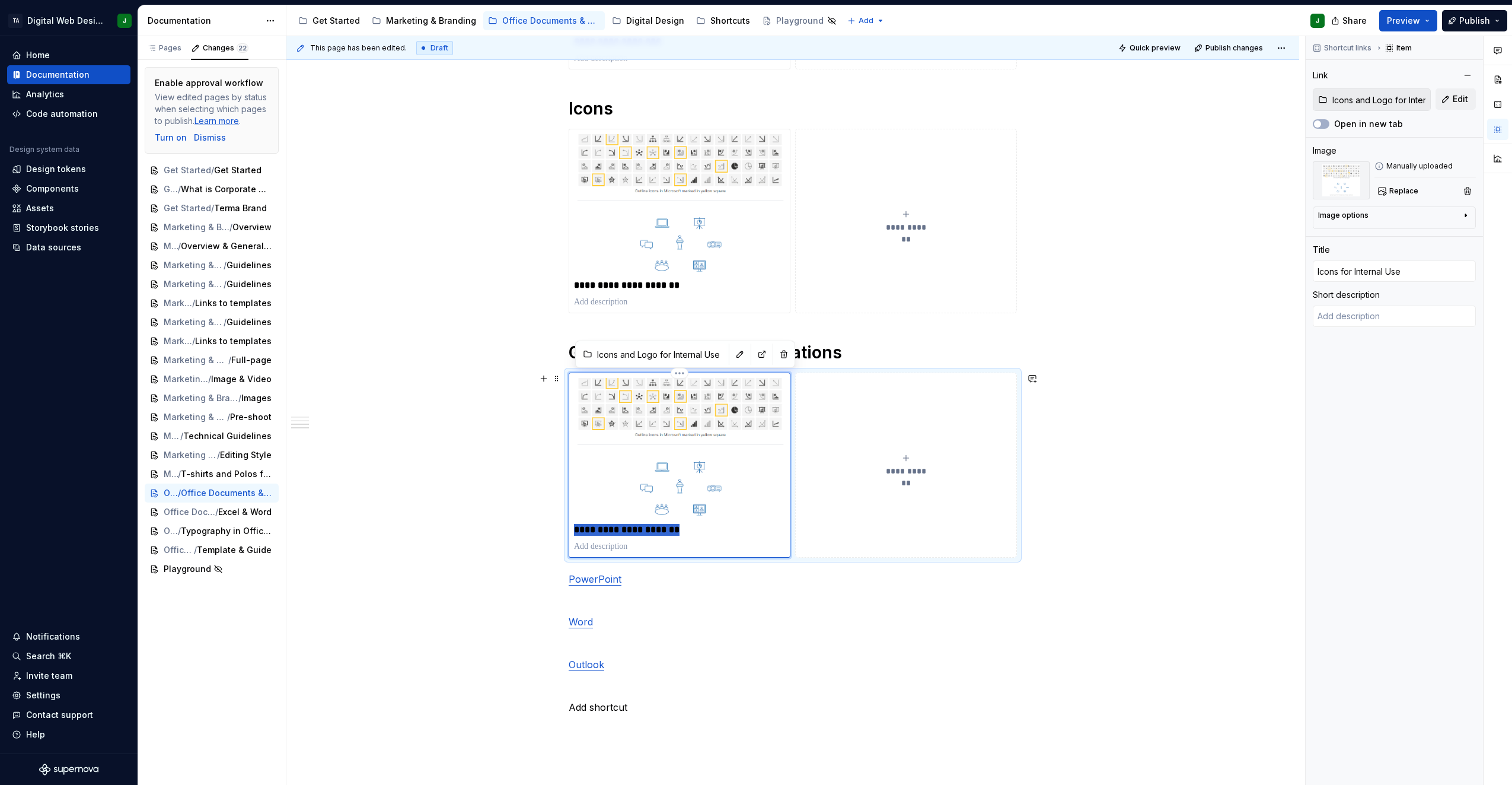
click at [623, 530] on p "**********" at bounding box center [680, 530] width 211 height 11
click at [940, 471] on div "**********" at bounding box center [906, 465] width 211 height 24
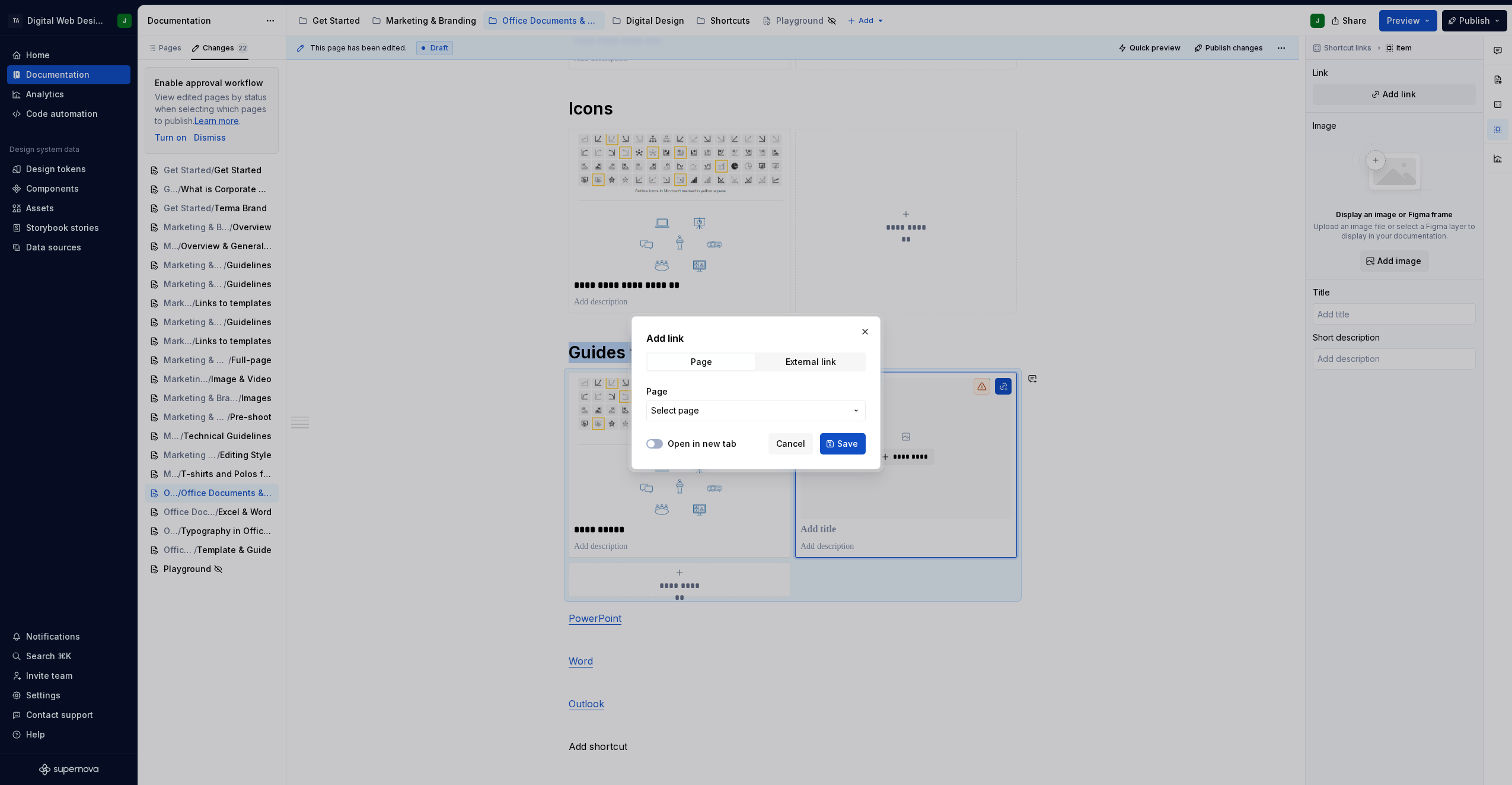
click at [729, 408] on span "Select page" at bounding box center [749, 410] width 195 height 11
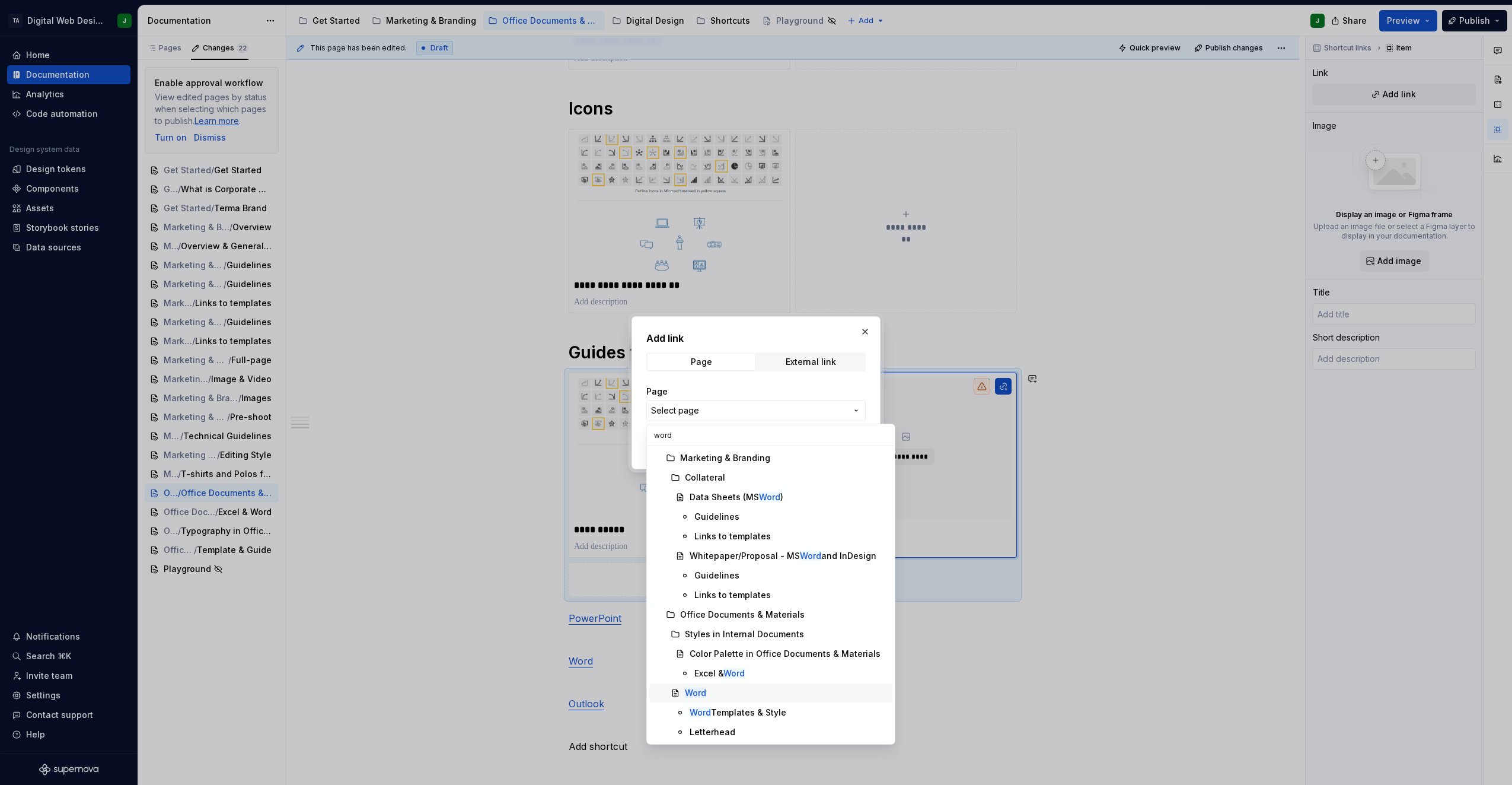
click at [758, 693] on div "Word" at bounding box center [786, 692] width 203 height 11
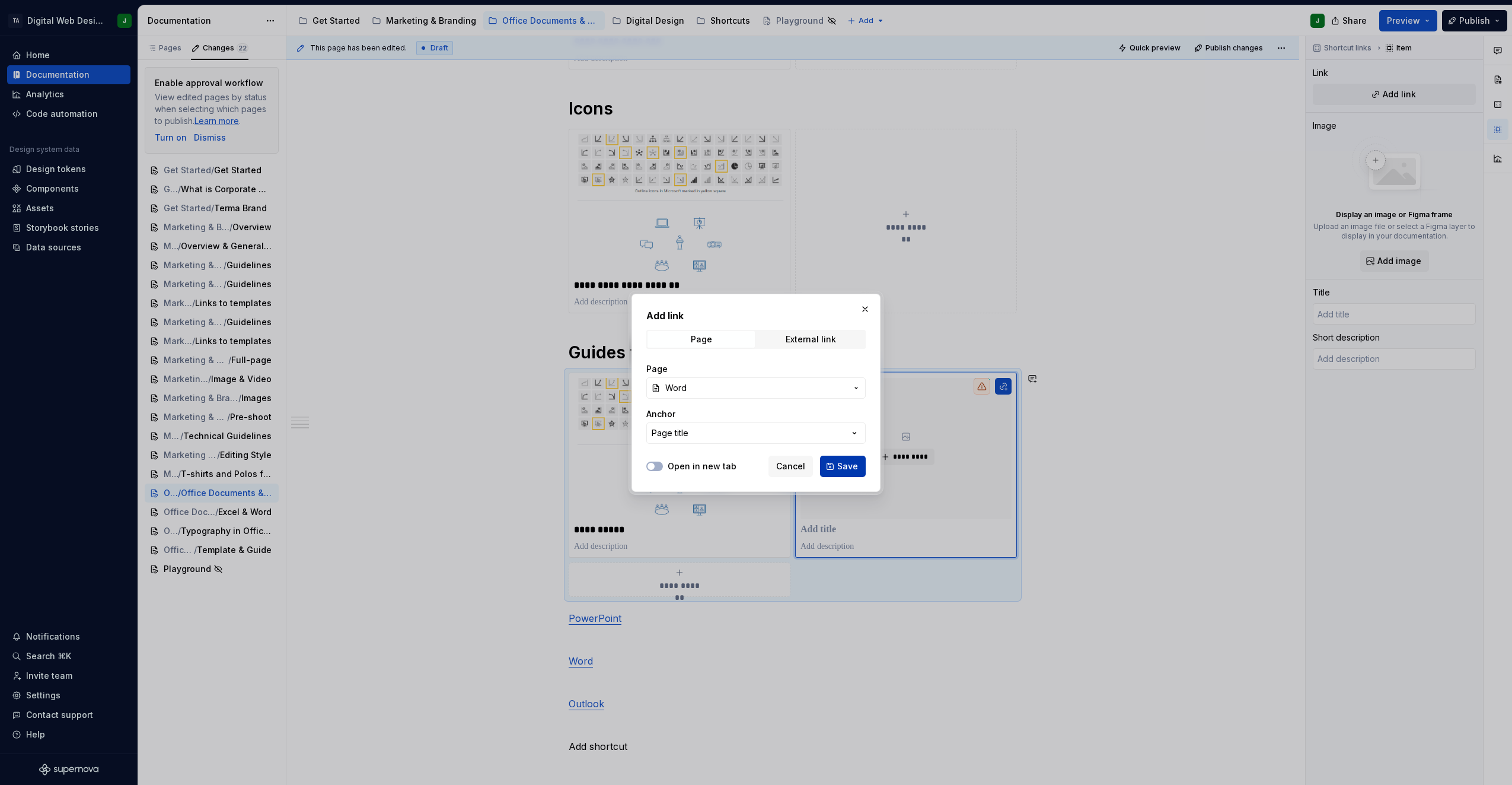
click at [838, 461] on button "Save" at bounding box center [843, 466] width 46 height 21
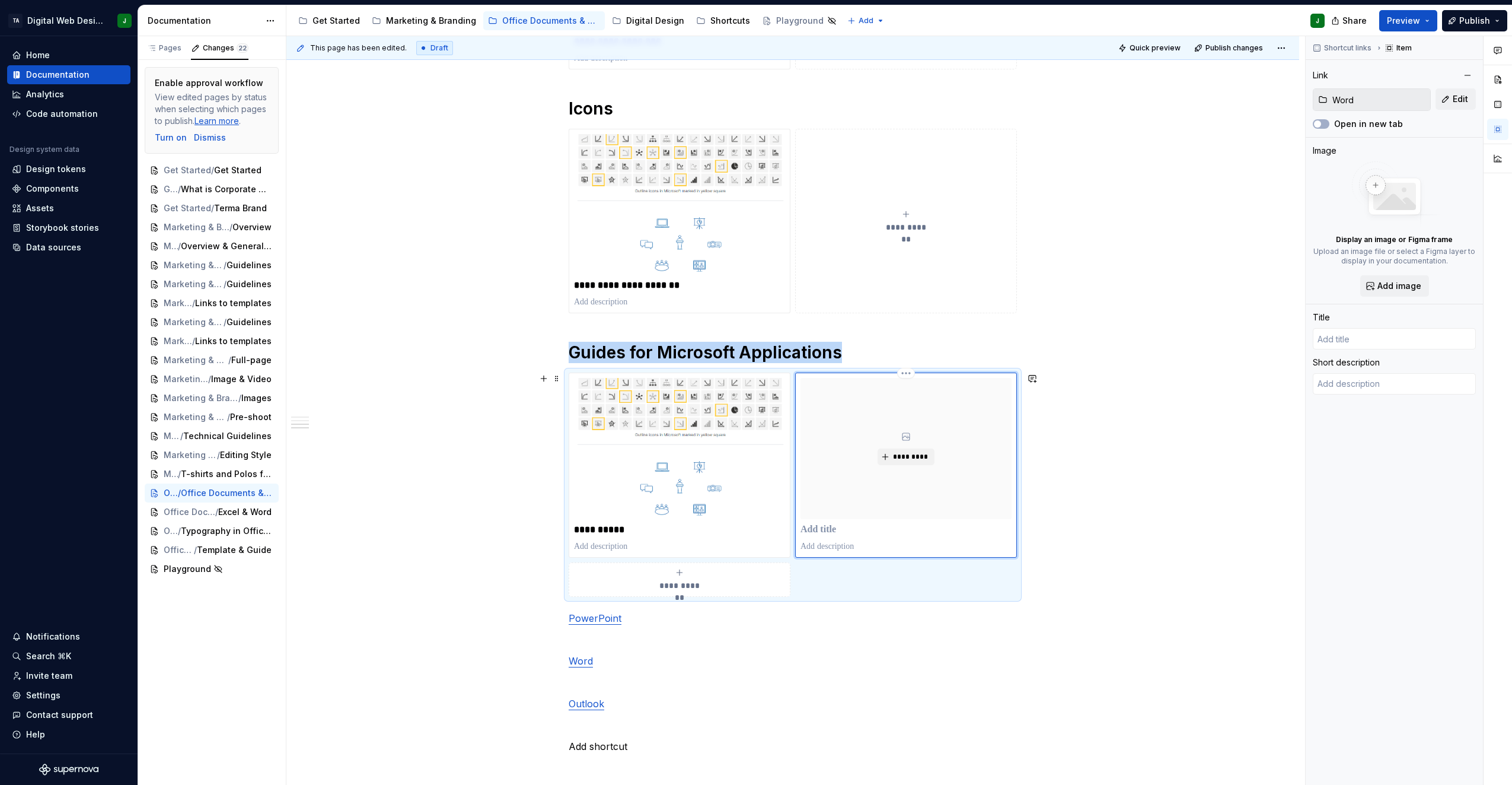
click at [831, 530] on p at bounding box center [906, 530] width 211 height 11
click at [828, 532] on p "****" at bounding box center [906, 530] width 211 height 11
click at [787, 663] on p "Word" at bounding box center [793, 661] width 448 height 14
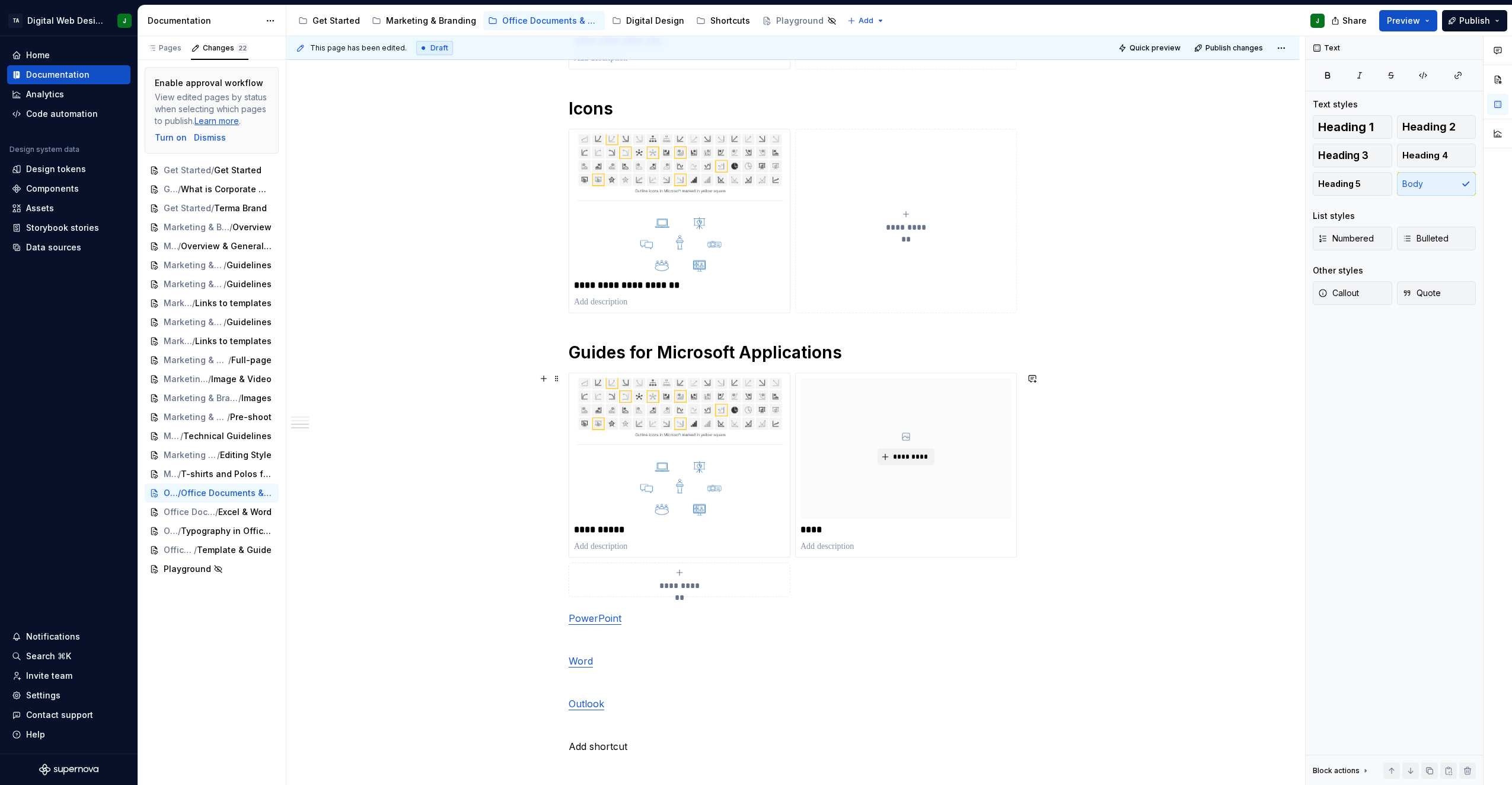
click at [686, 579] on div "**********" at bounding box center [680, 580] width 211 height 24
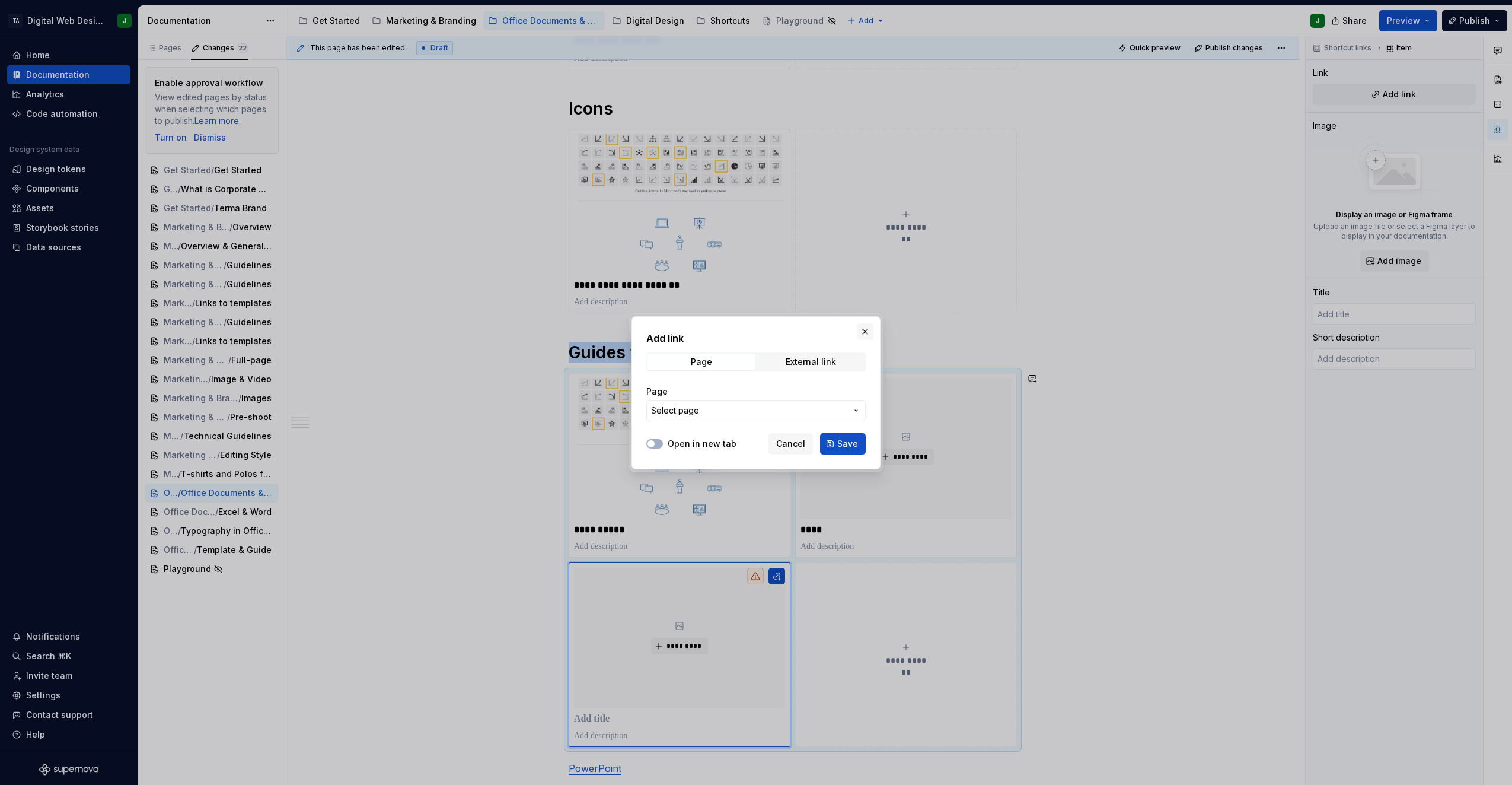
click at [865, 330] on button "button" at bounding box center [865, 331] width 17 height 17
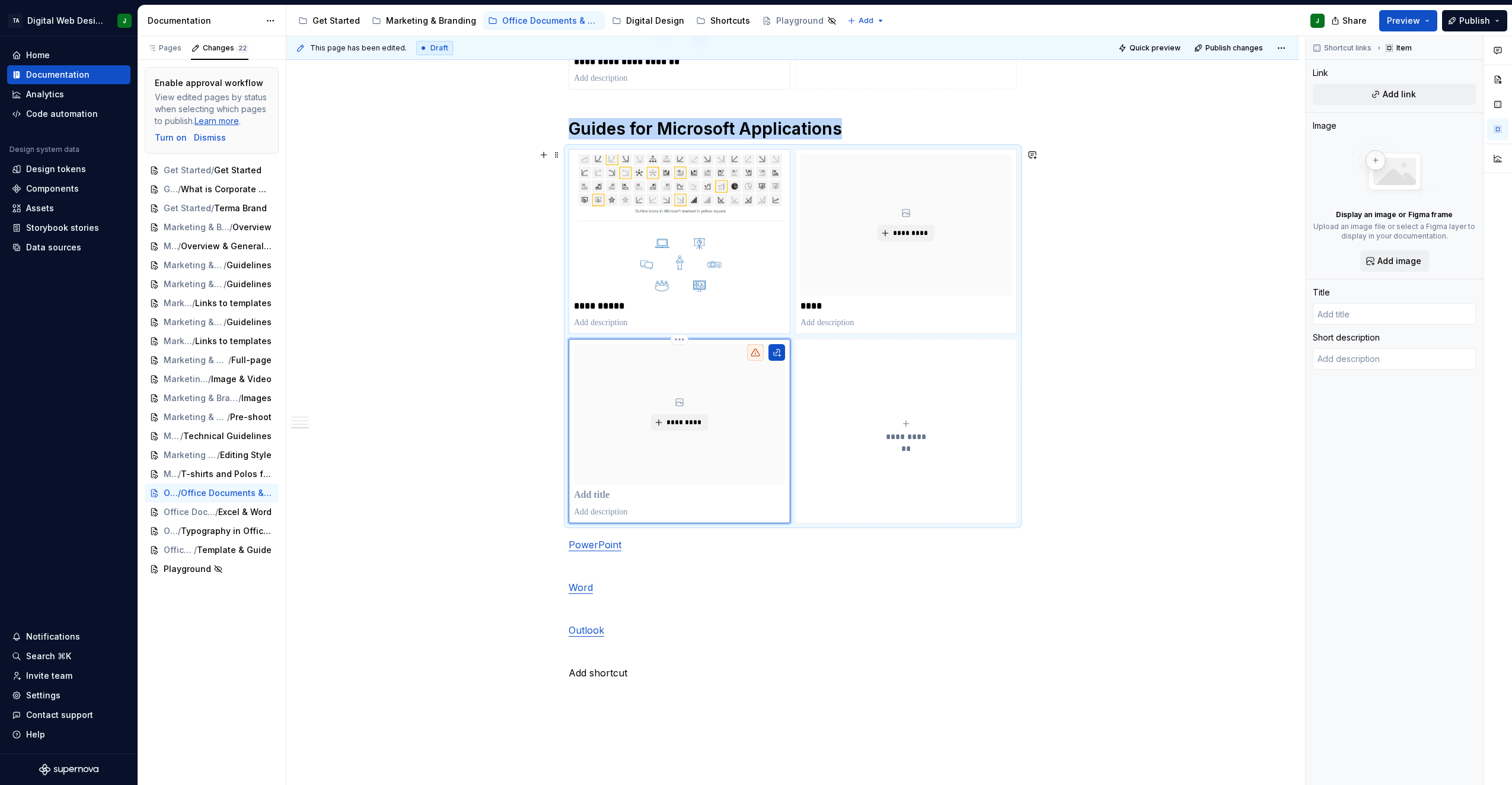
scroll to position [1106, 0]
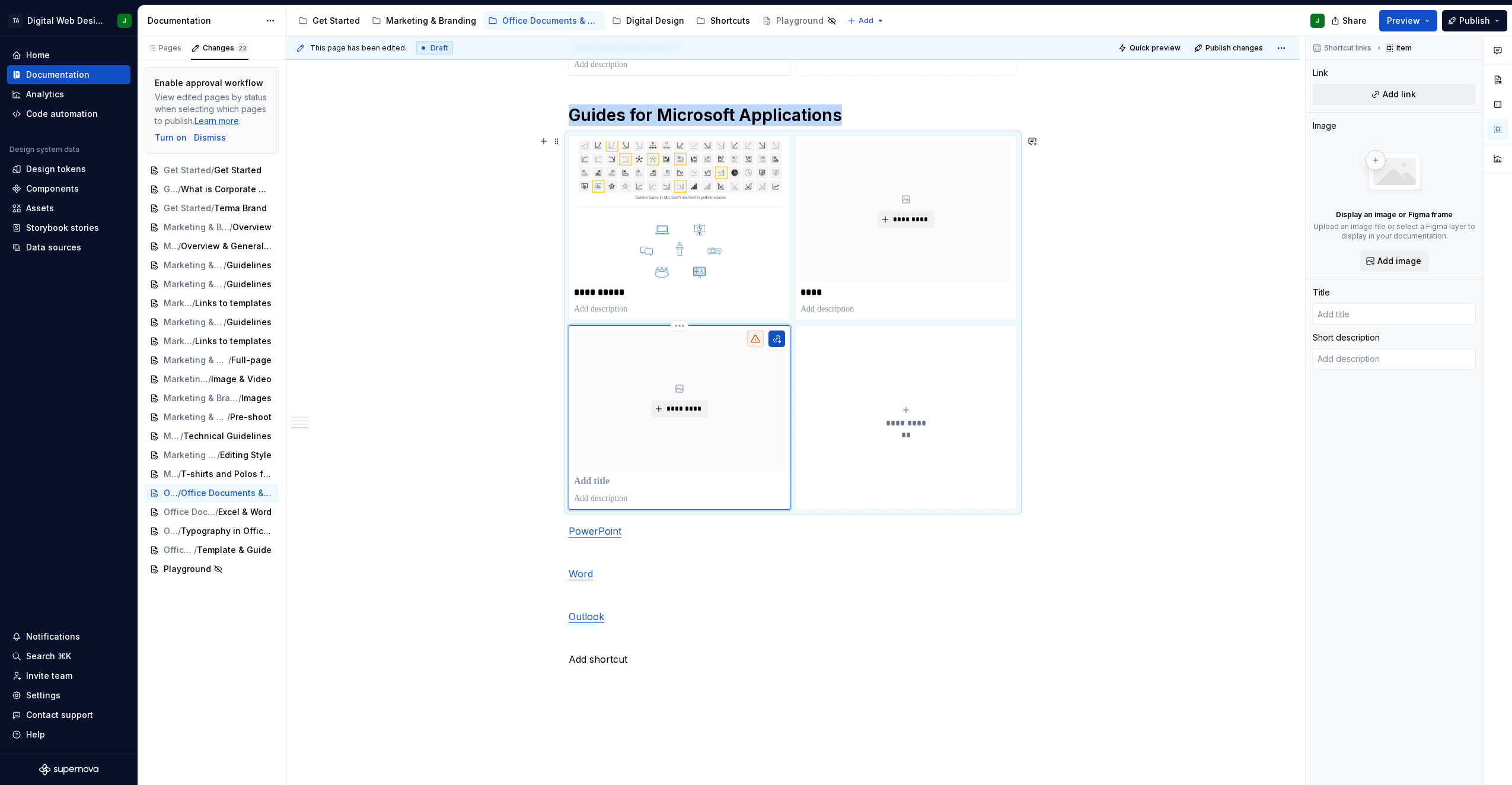
click at [672, 437] on div "*********" at bounding box center [680, 401] width 211 height 141
click at [597, 481] on p at bounding box center [680, 481] width 211 height 11
click at [675, 330] on html "TA Digital Web Design J Home Documentation Analytics Code automation Design sys…" at bounding box center [756, 392] width 1512 height 785
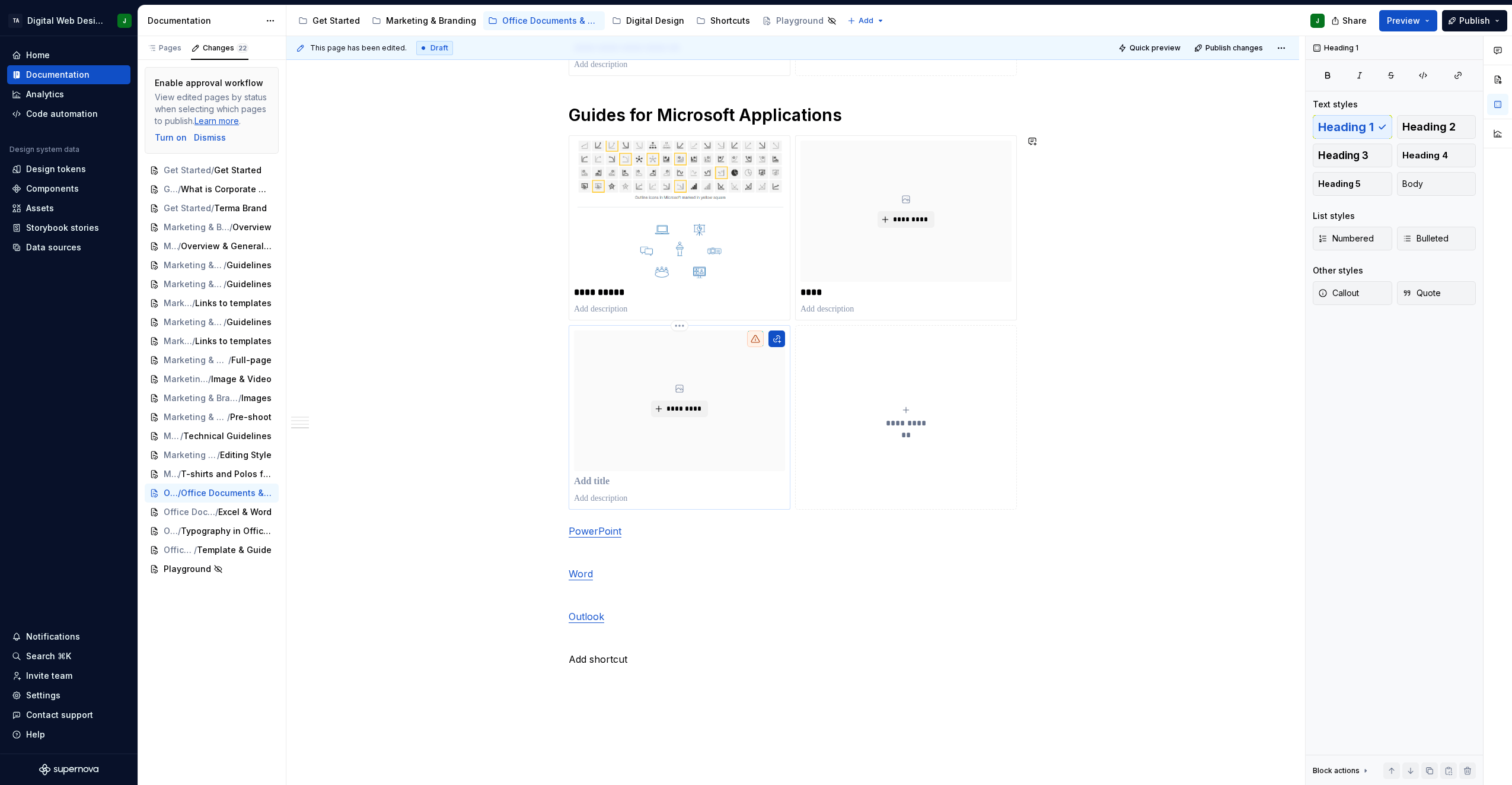
click at [740, 394] on html "TA Digital Web Design J Home Documentation Analytics Code automation Design sys…" at bounding box center [756, 392] width 1512 height 785
click at [780, 340] on button "button" at bounding box center [777, 338] width 17 height 17
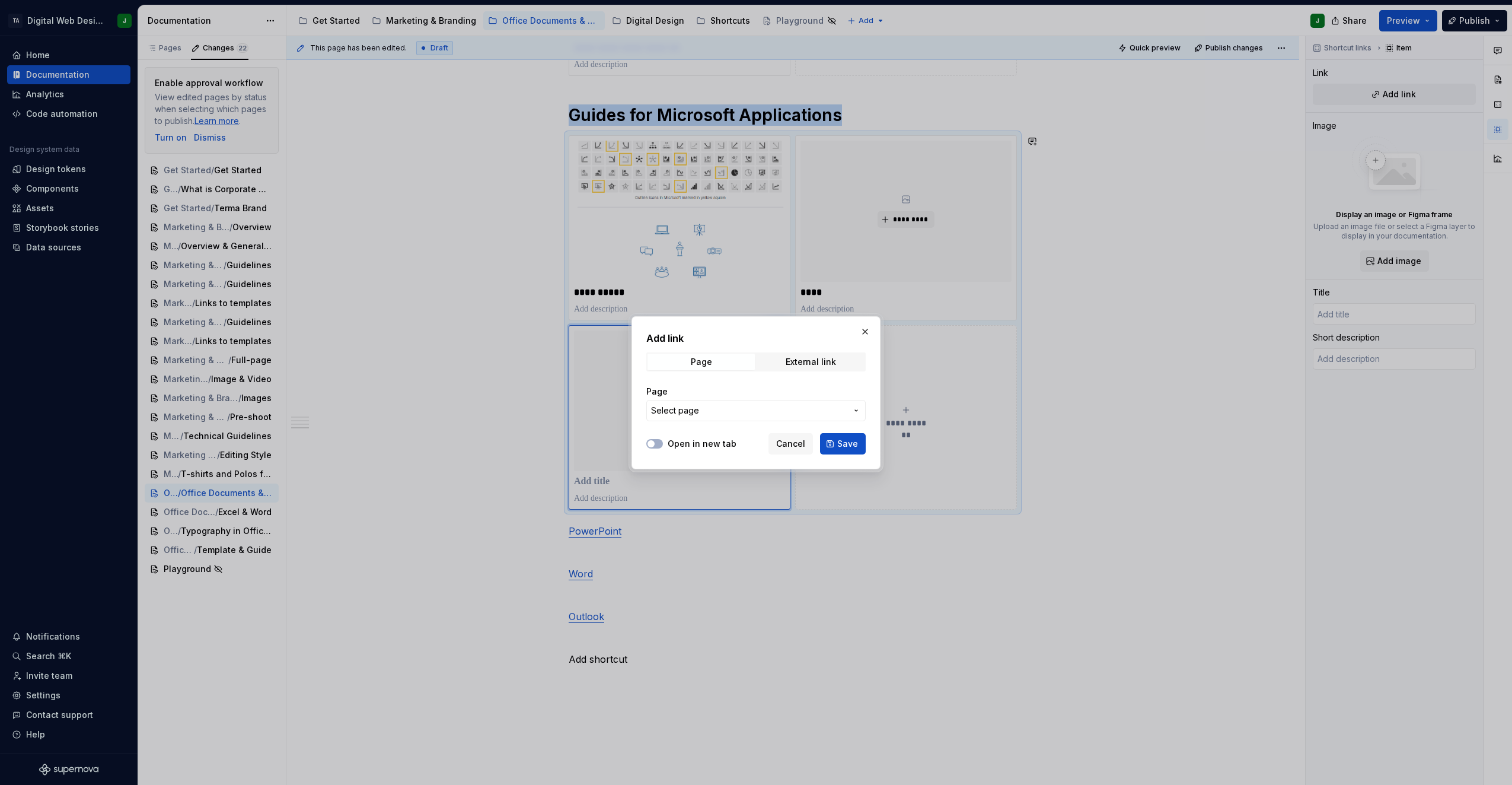
click at [737, 412] on span "Select page" at bounding box center [749, 410] width 195 height 11
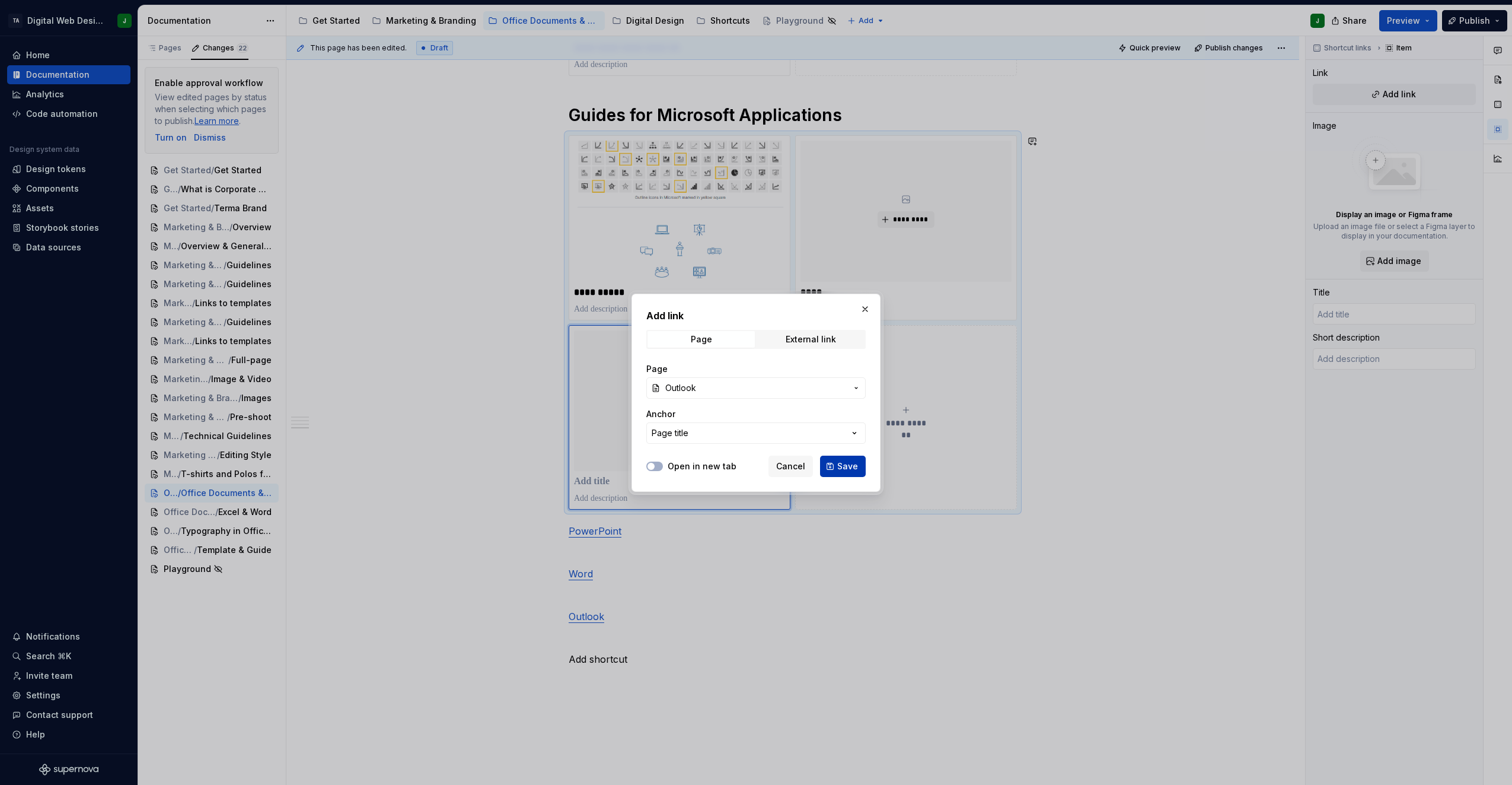
click at [838, 466] on button "Save" at bounding box center [843, 466] width 46 height 21
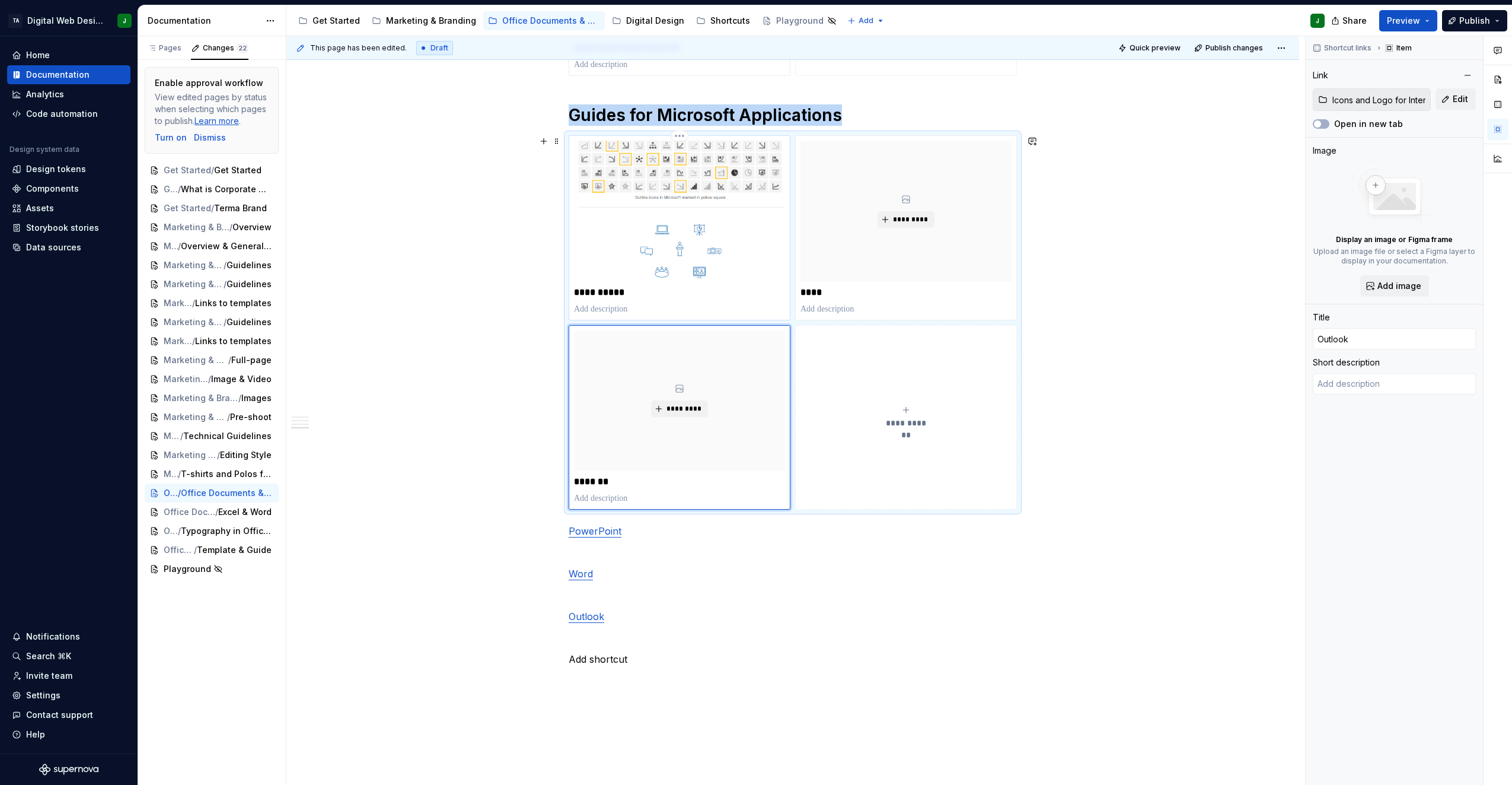
click at [637, 271] on img at bounding box center [680, 211] width 211 height 141
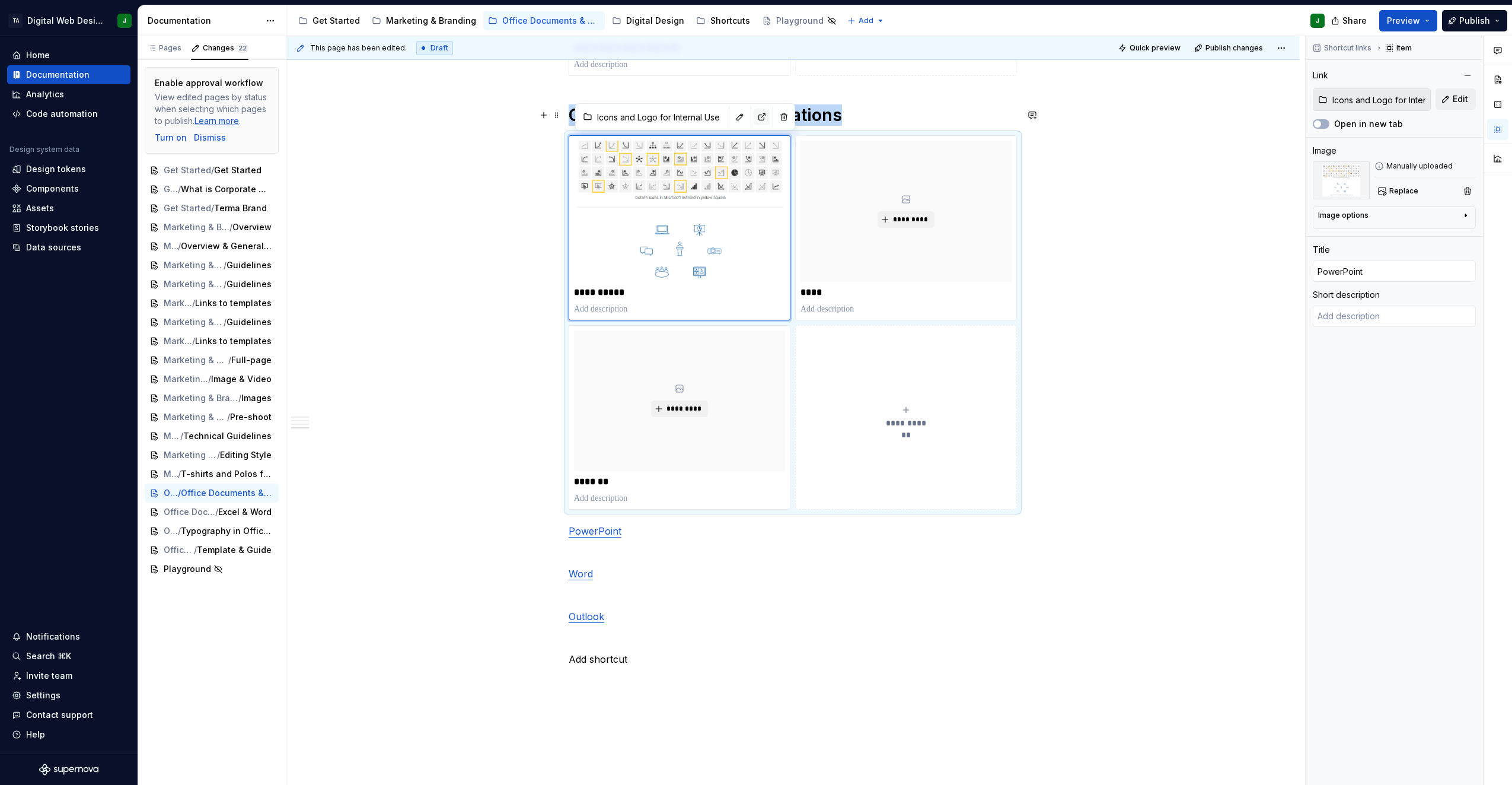
click at [754, 119] on button "button" at bounding box center [762, 116] width 17 height 17
click at [732, 117] on button "button" at bounding box center [740, 116] width 17 height 17
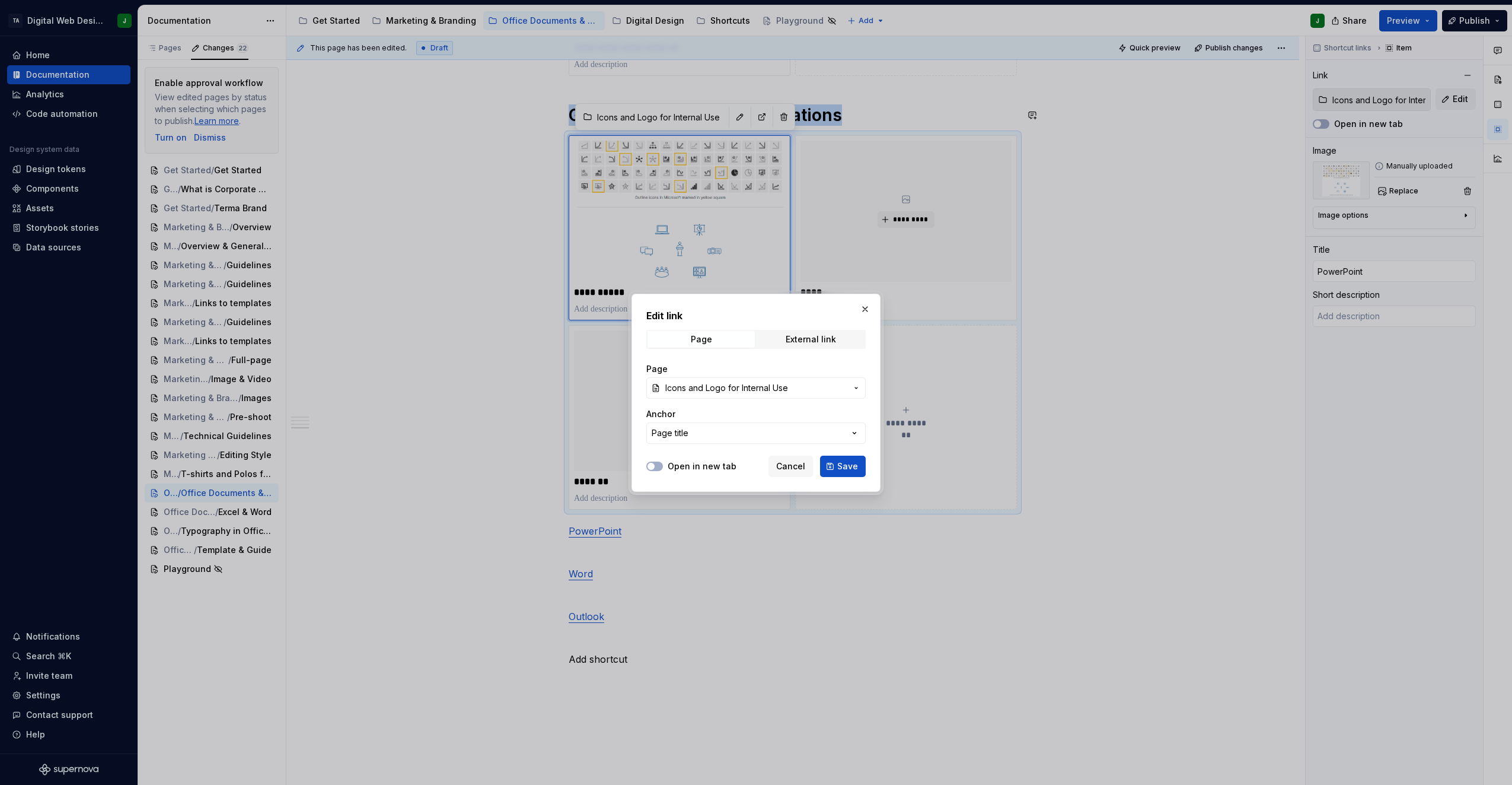
click at [716, 395] on button "Icons and Logo for Internal Use" at bounding box center [756, 388] width 219 height 21
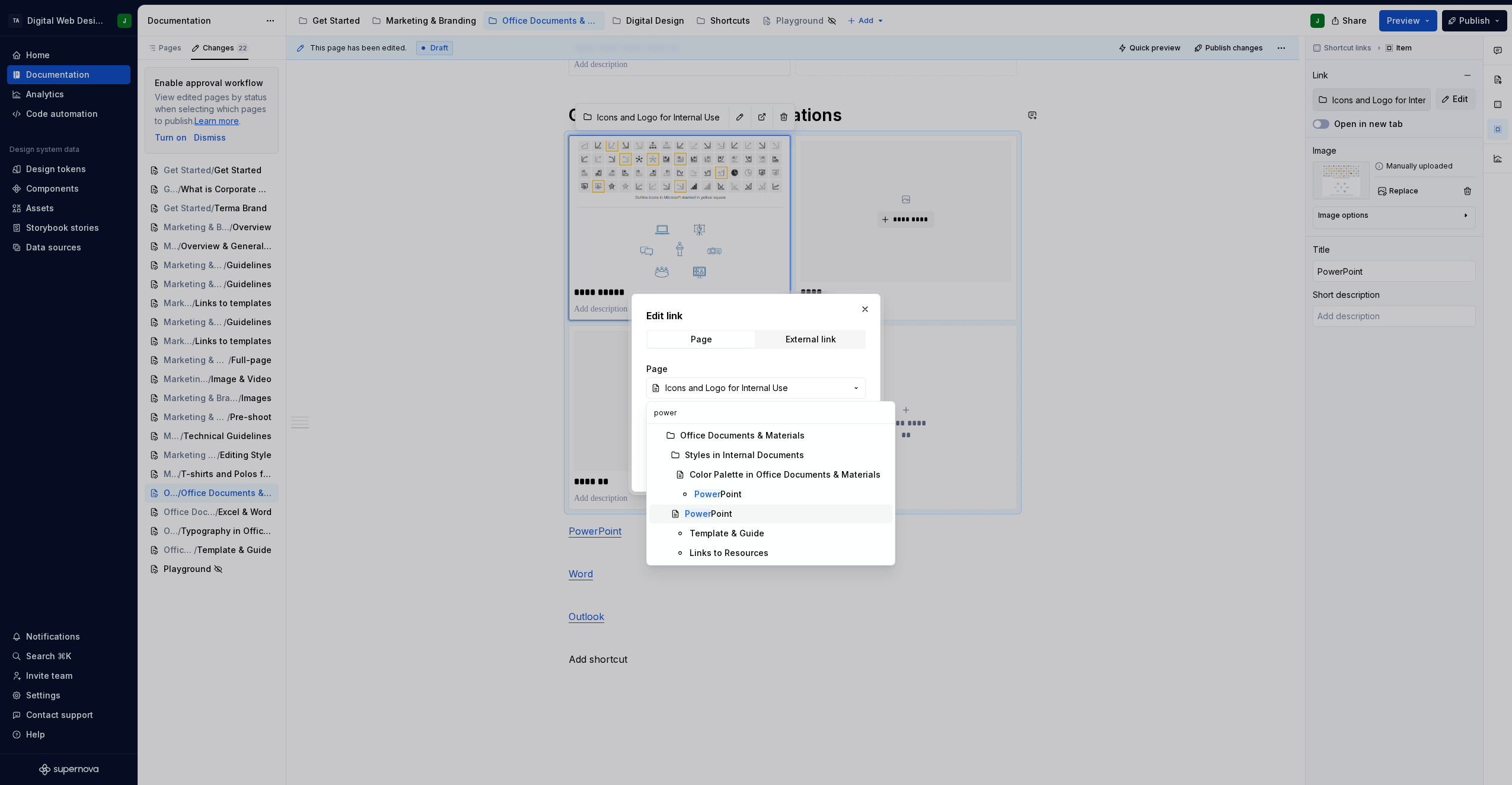
click at [738, 513] on div "Power Point" at bounding box center [786, 514] width 203 height 11
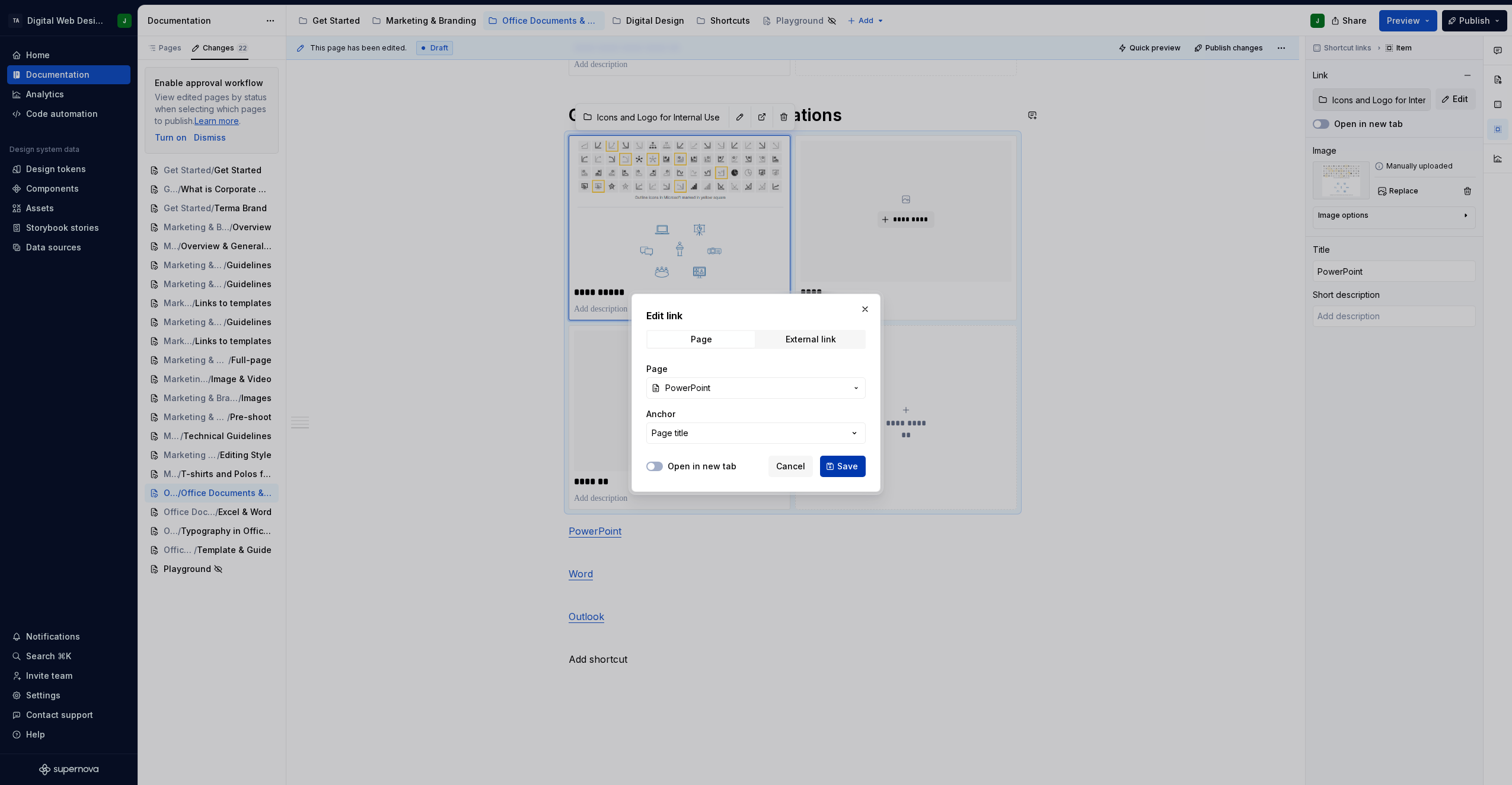
click at [840, 466] on span "Save" at bounding box center [848, 466] width 21 height 11
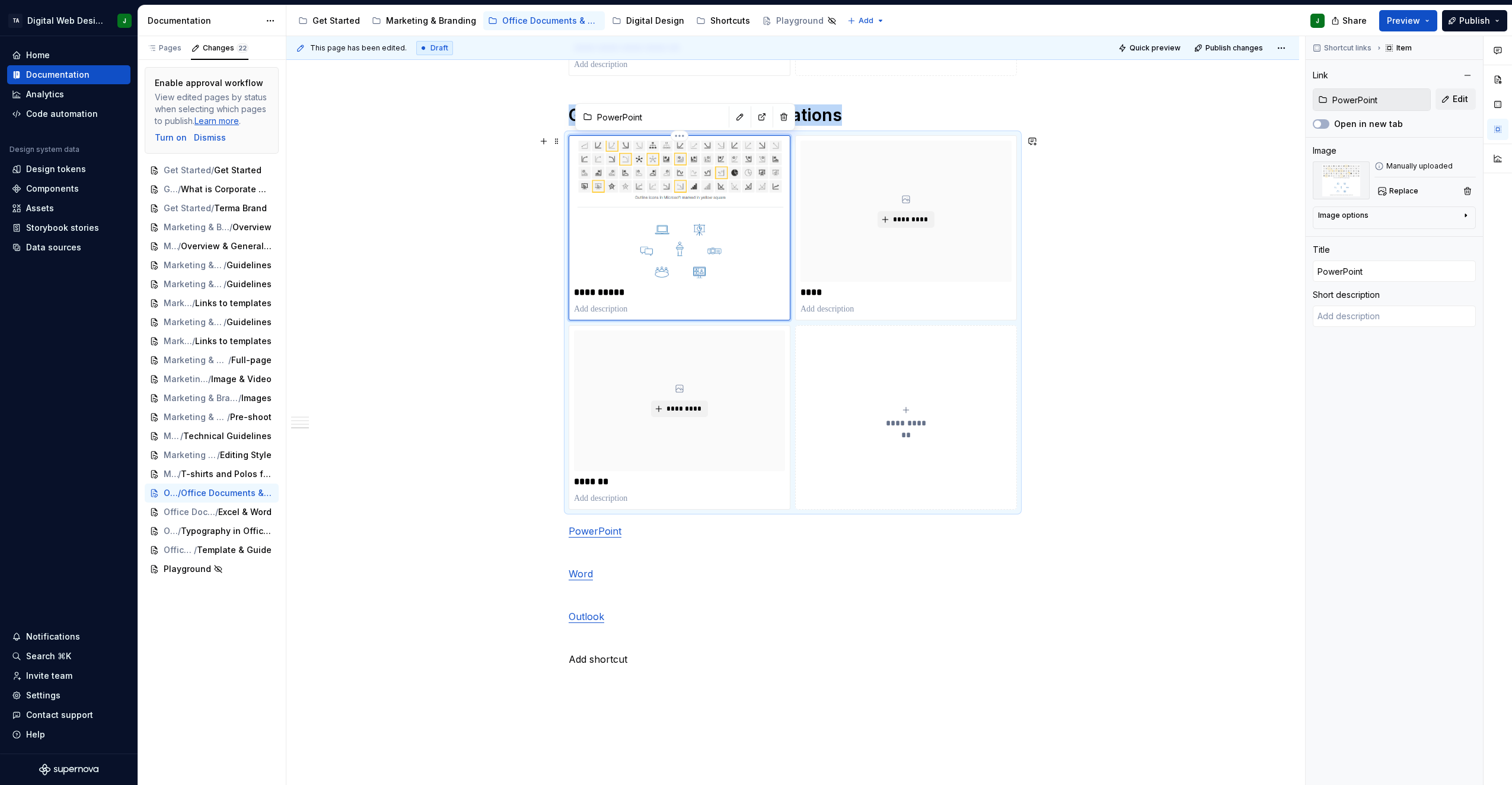
click at [648, 229] on img at bounding box center [680, 211] width 211 height 141
click at [1412, 193] on span "Replace" at bounding box center [1404, 190] width 29 height 10
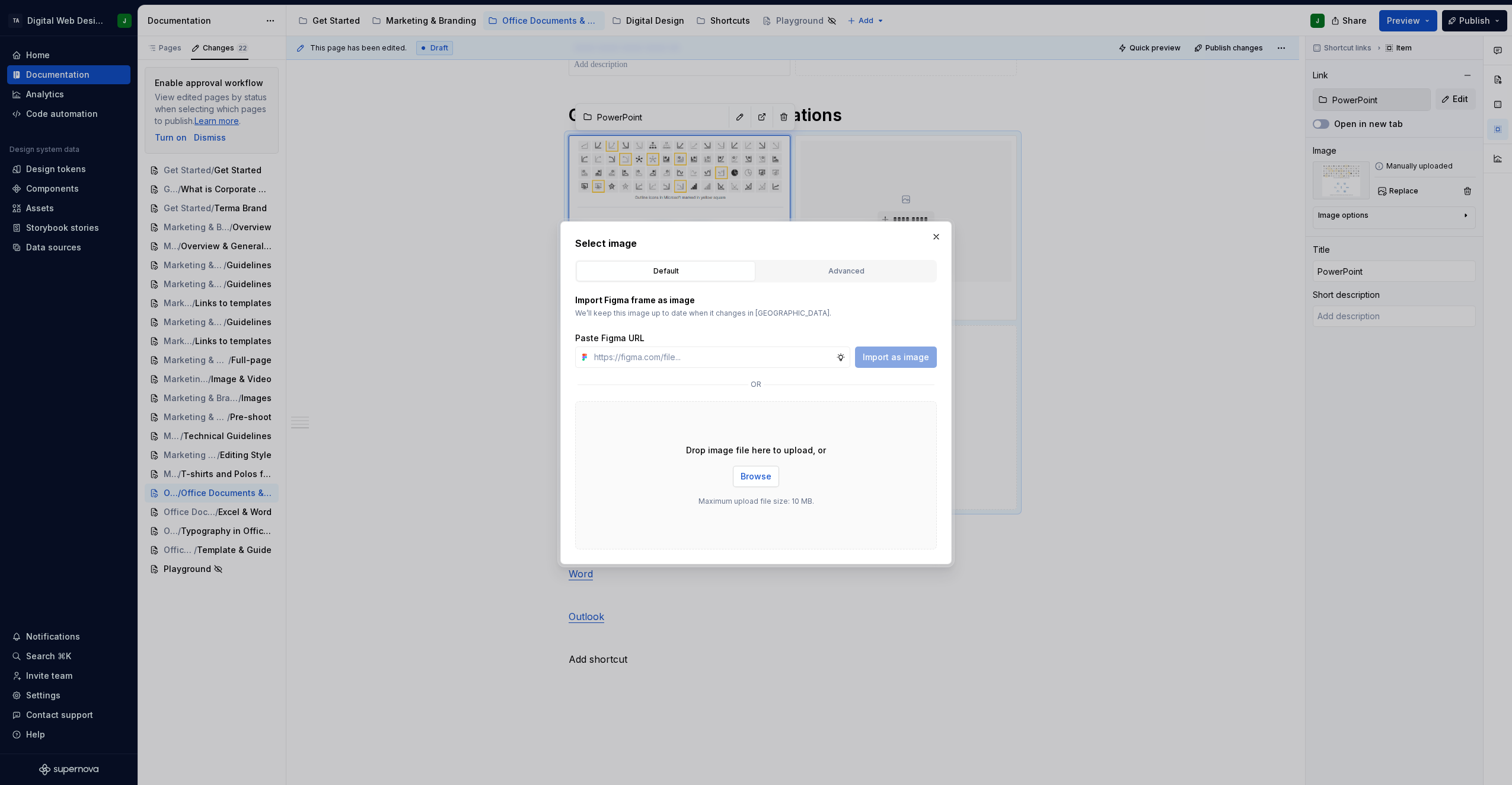
click at [762, 472] on span "Browse" at bounding box center [756, 476] width 31 height 11
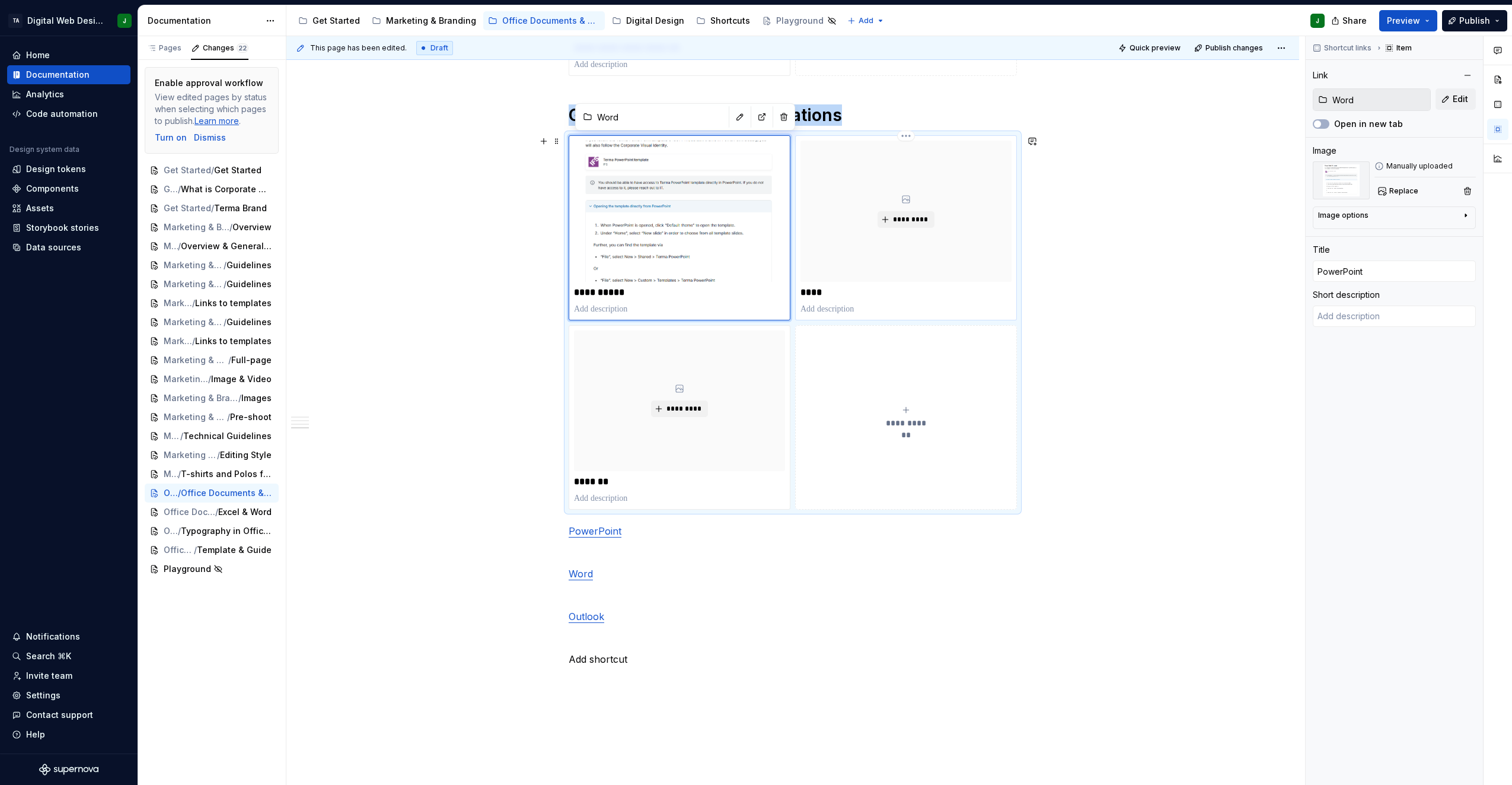
click at [889, 254] on div "*********" at bounding box center [906, 211] width 211 height 141
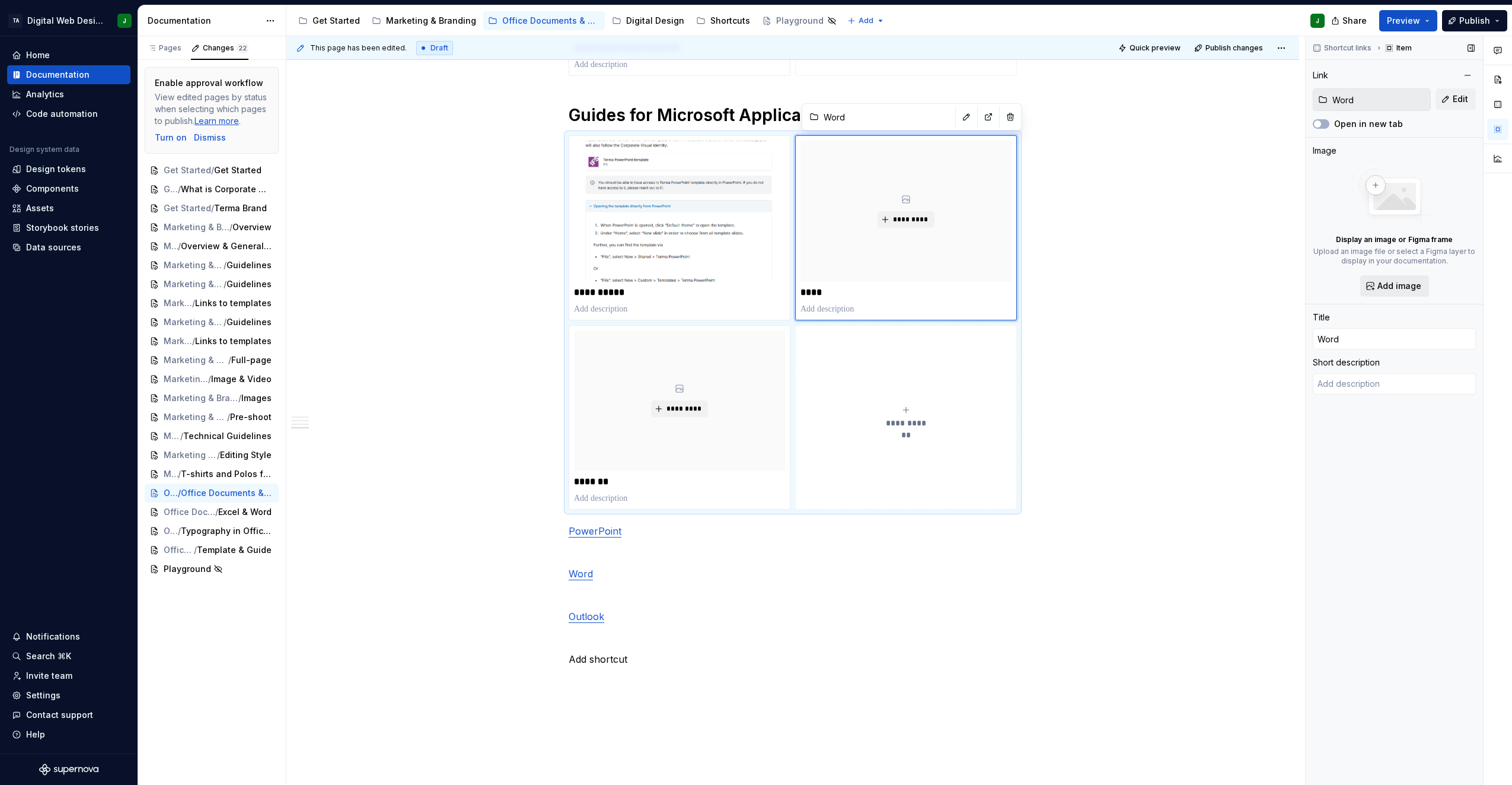
click at [1400, 296] on button "Add image" at bounding box center [1395, 286] width 69 height 21
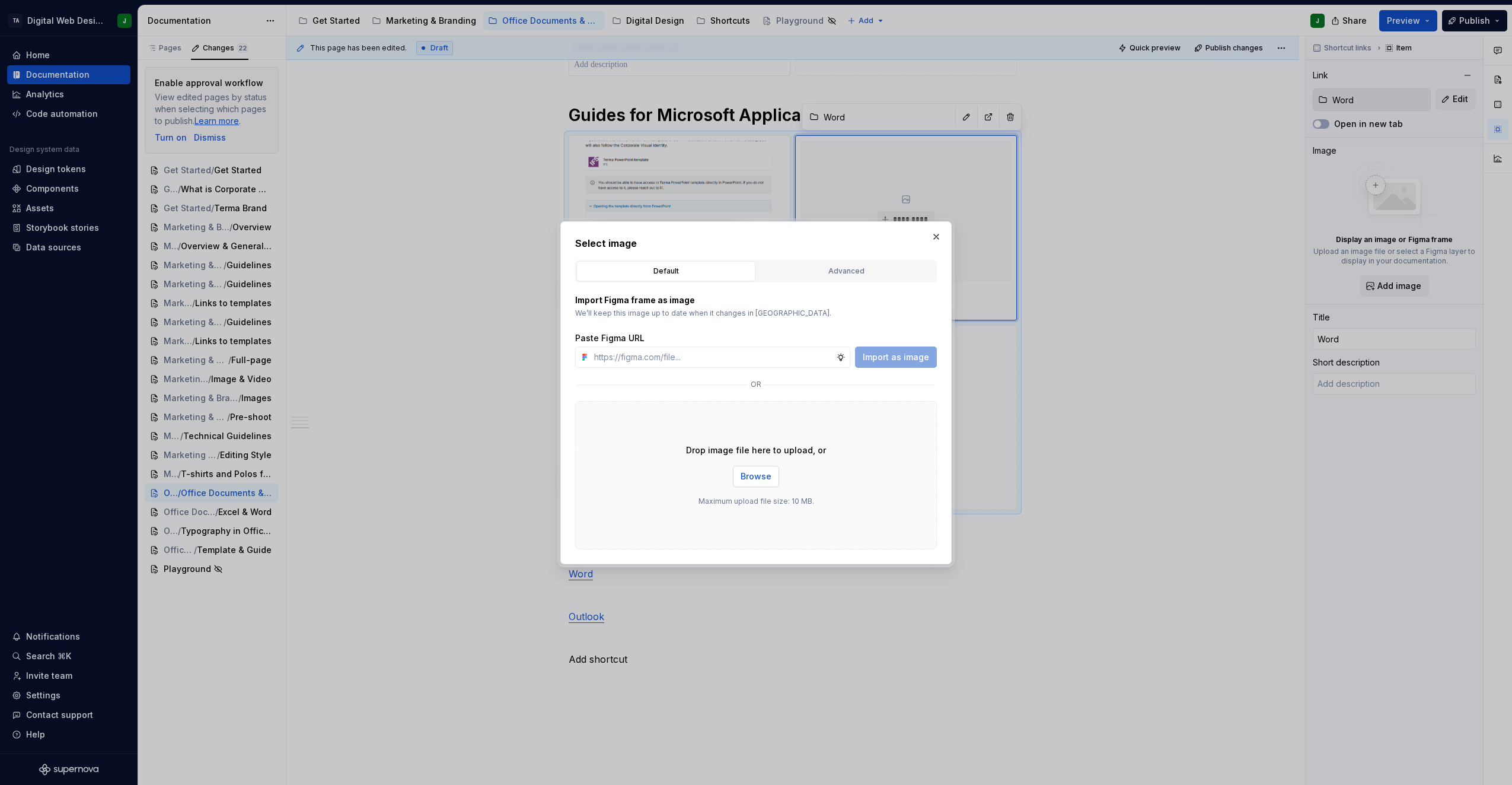
click at [775, 473] on button "Browse" at bounding box center [756, 477] width 47 height 21
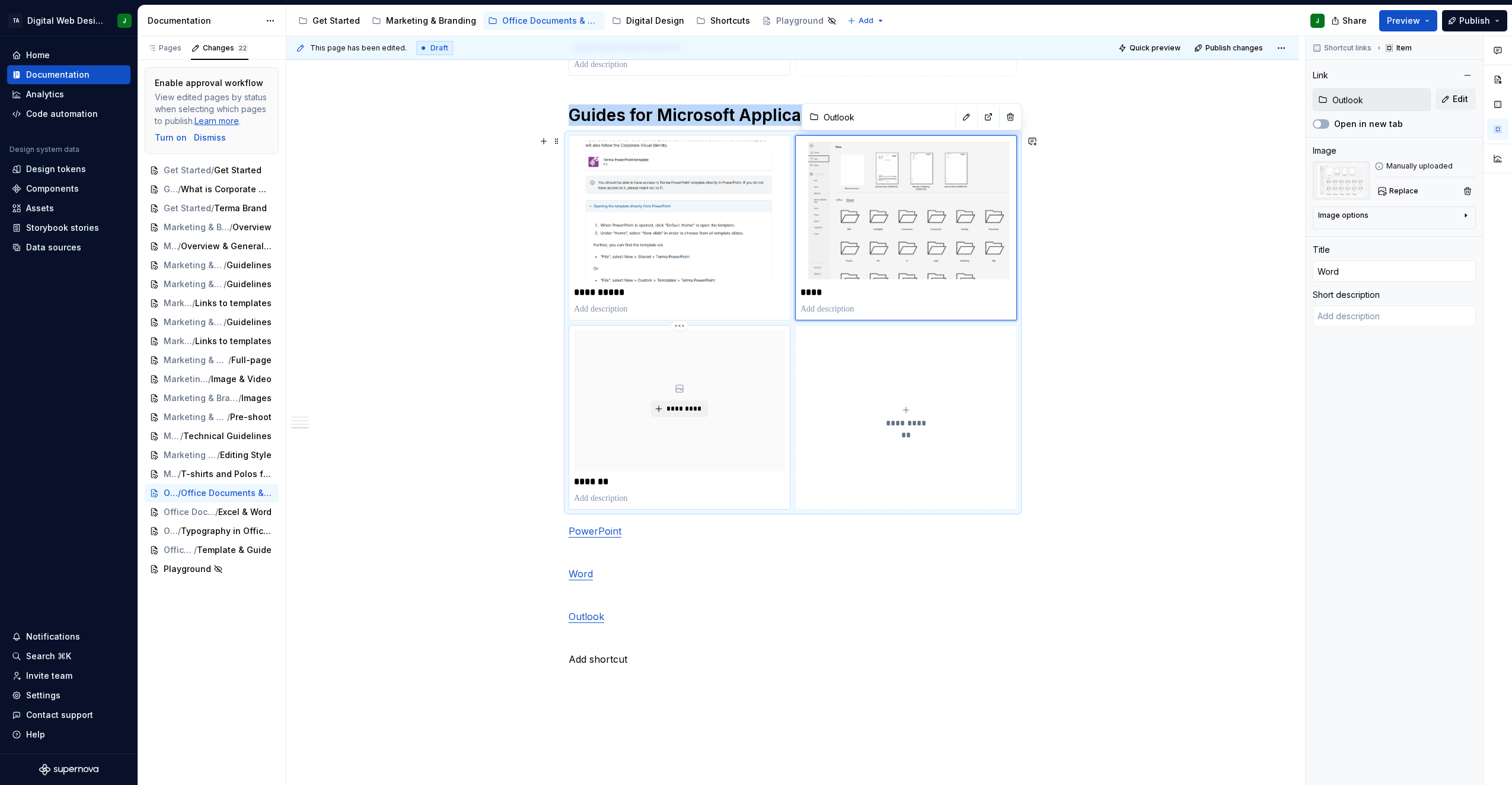
click at [677, 431] on div "*********" at bounding box center [680, 401] width 211 height 141
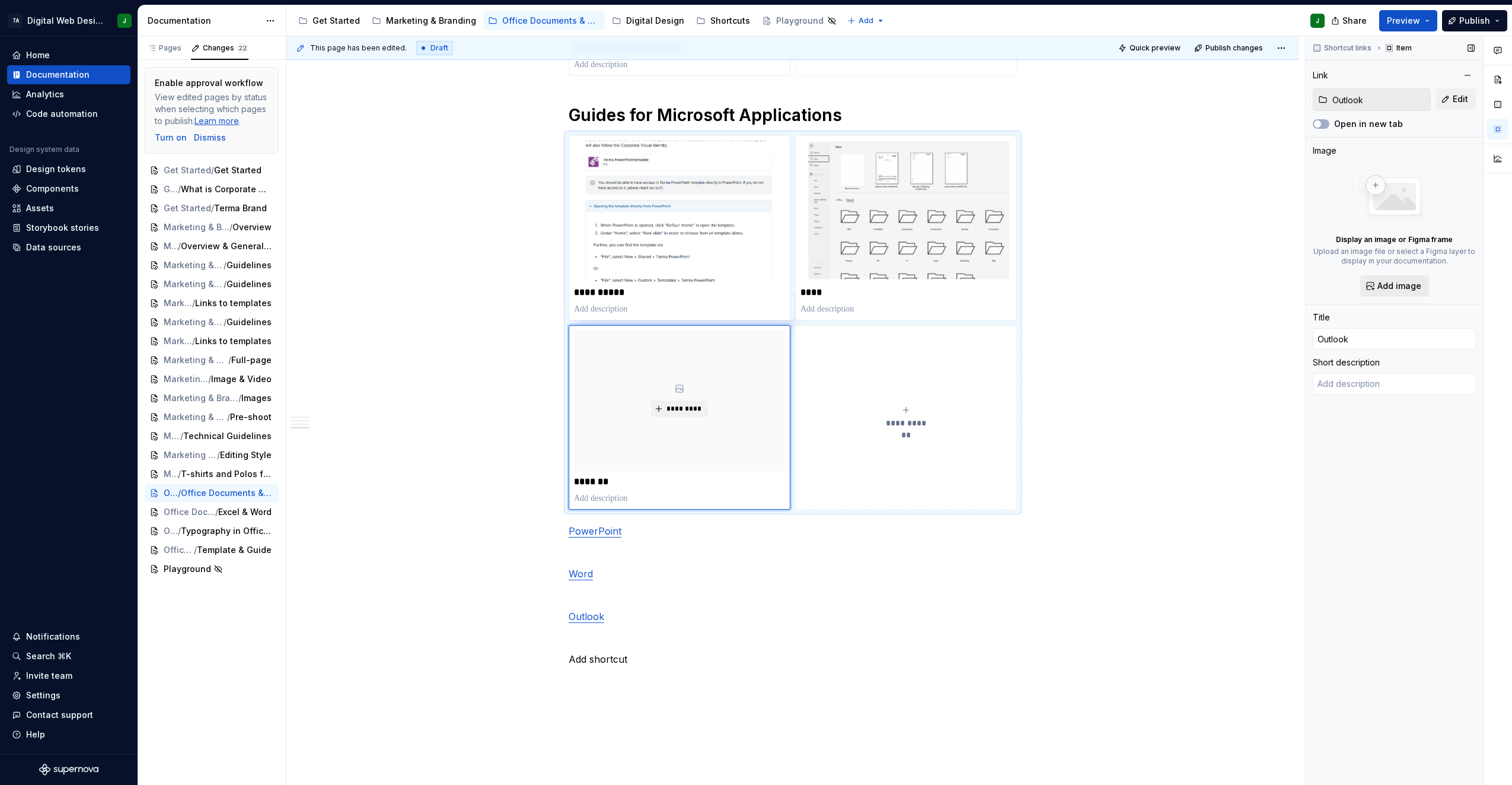
click at [1384, 283] on span "Add image" at bounding box center [1400, 285] width 44 height 11
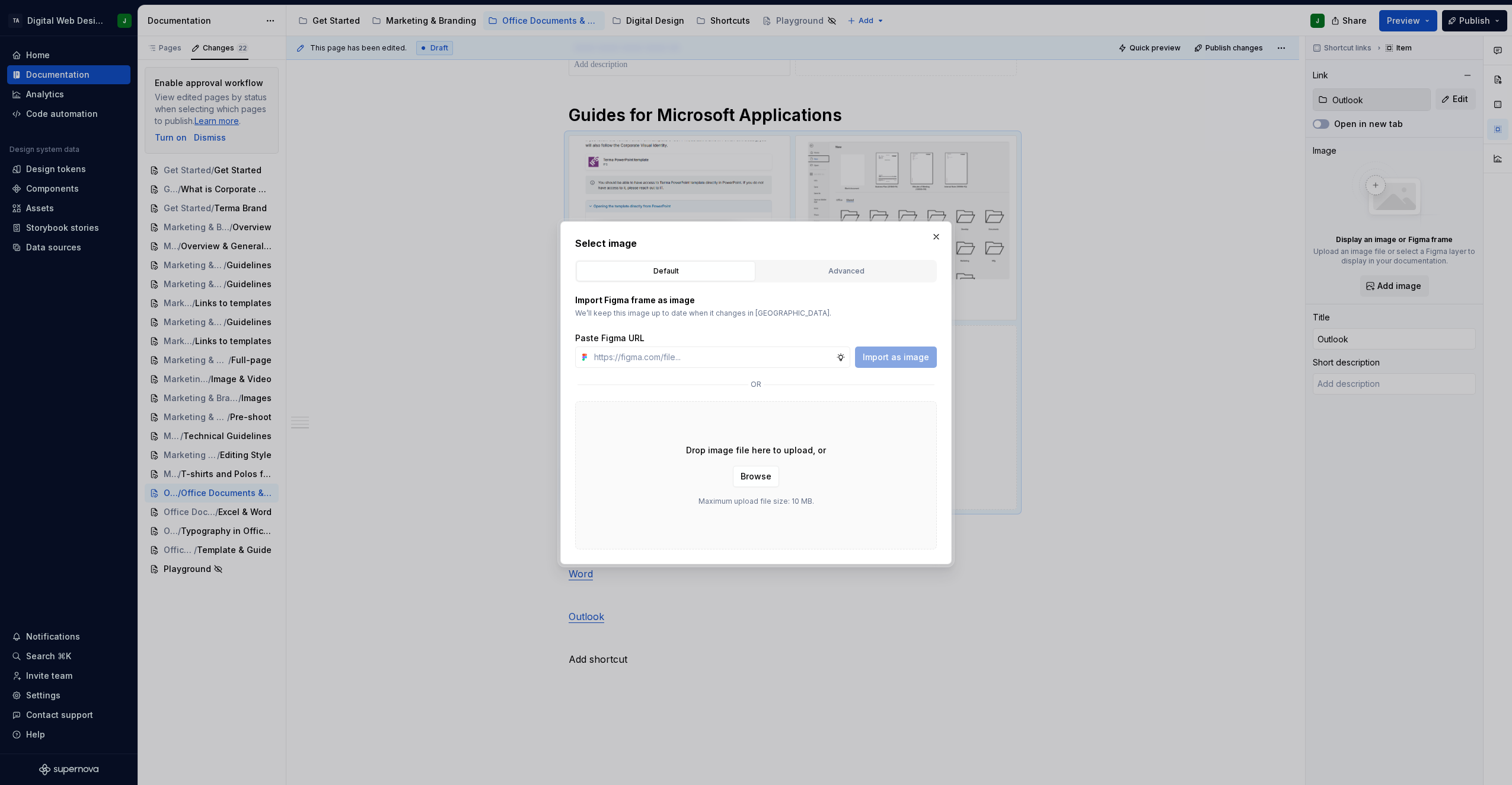
click at [758, 461] on div "Drop image file here to upload, or Browse Maximum upload file size: 10 MB." at bounding box center [756, 475] width 362 height 148
drag, startPoint x: 758, startPoint y: 461, endPoint x: 761, endPoint y: 474, distance: 13.3
click at [761, 474] on span "Browse" at bounding box center [756, 476] width 31 height 11
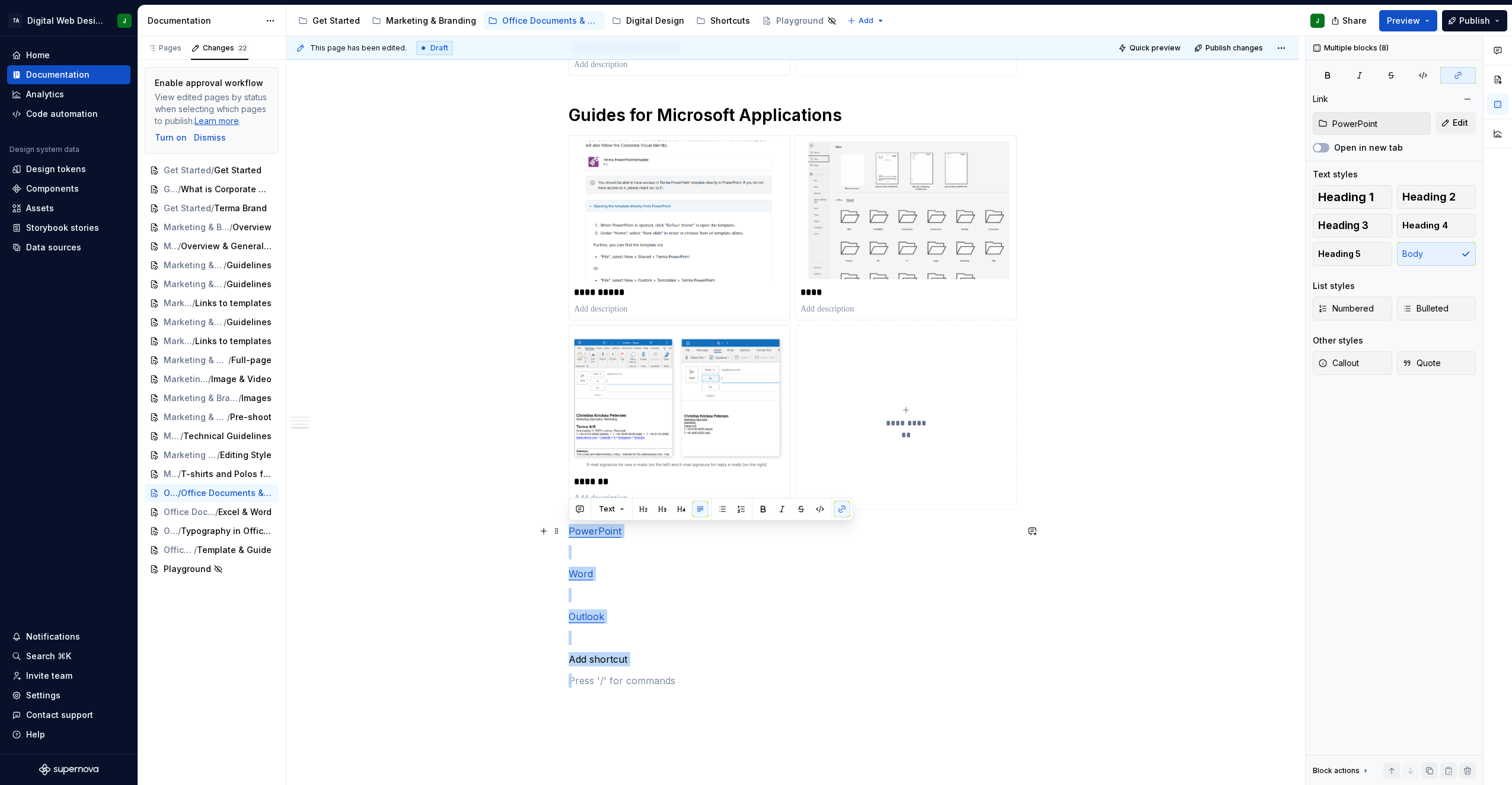
drag, startPoint x: 639, startPoint y: 671, endPoint x: 564, endPoint y: 530, distance: 159.7
click at [564, 530] on div "**********" at bounding box center [793, 25] width 1013 height 1825
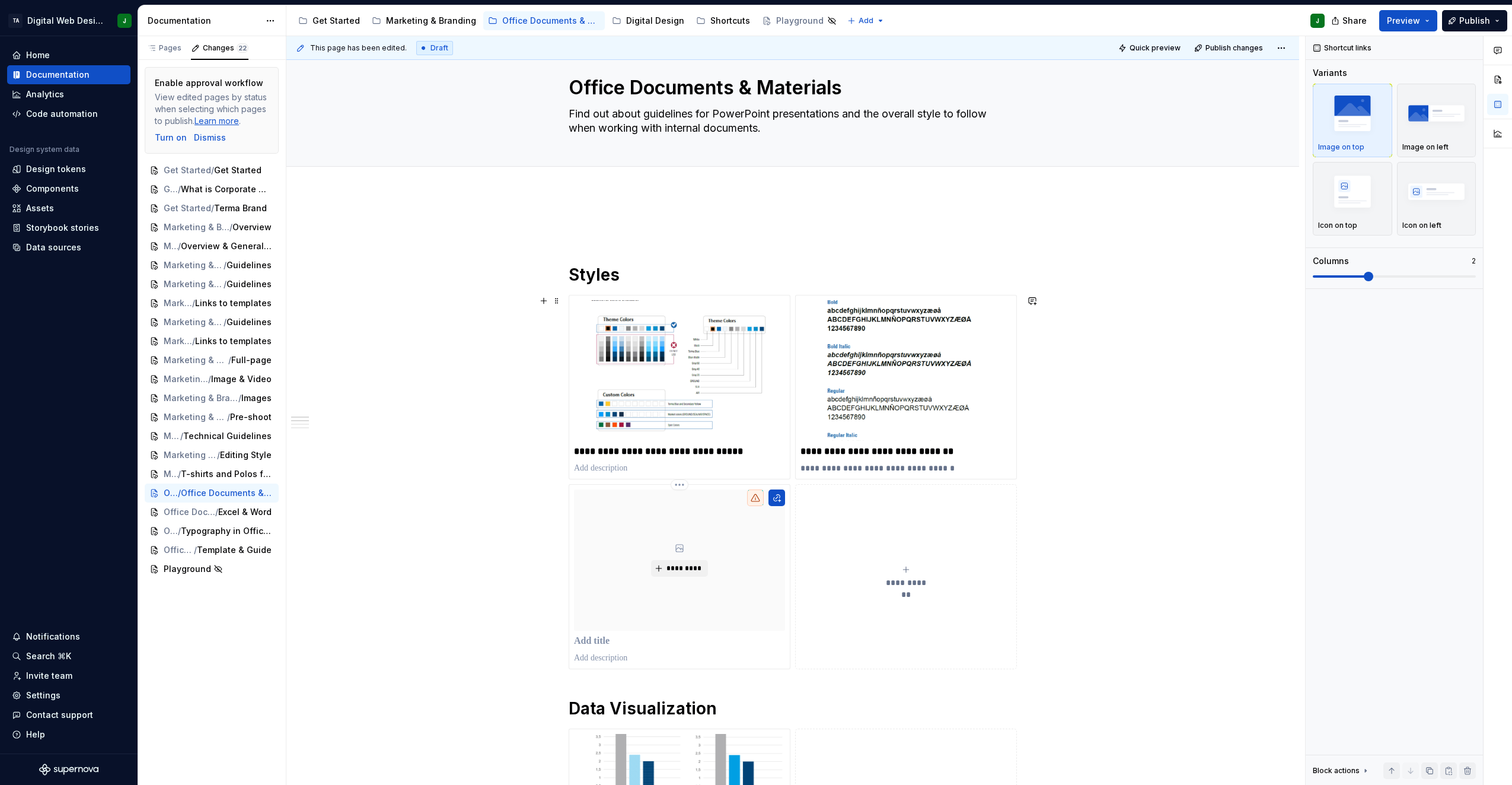
scroll to position [0, 0]
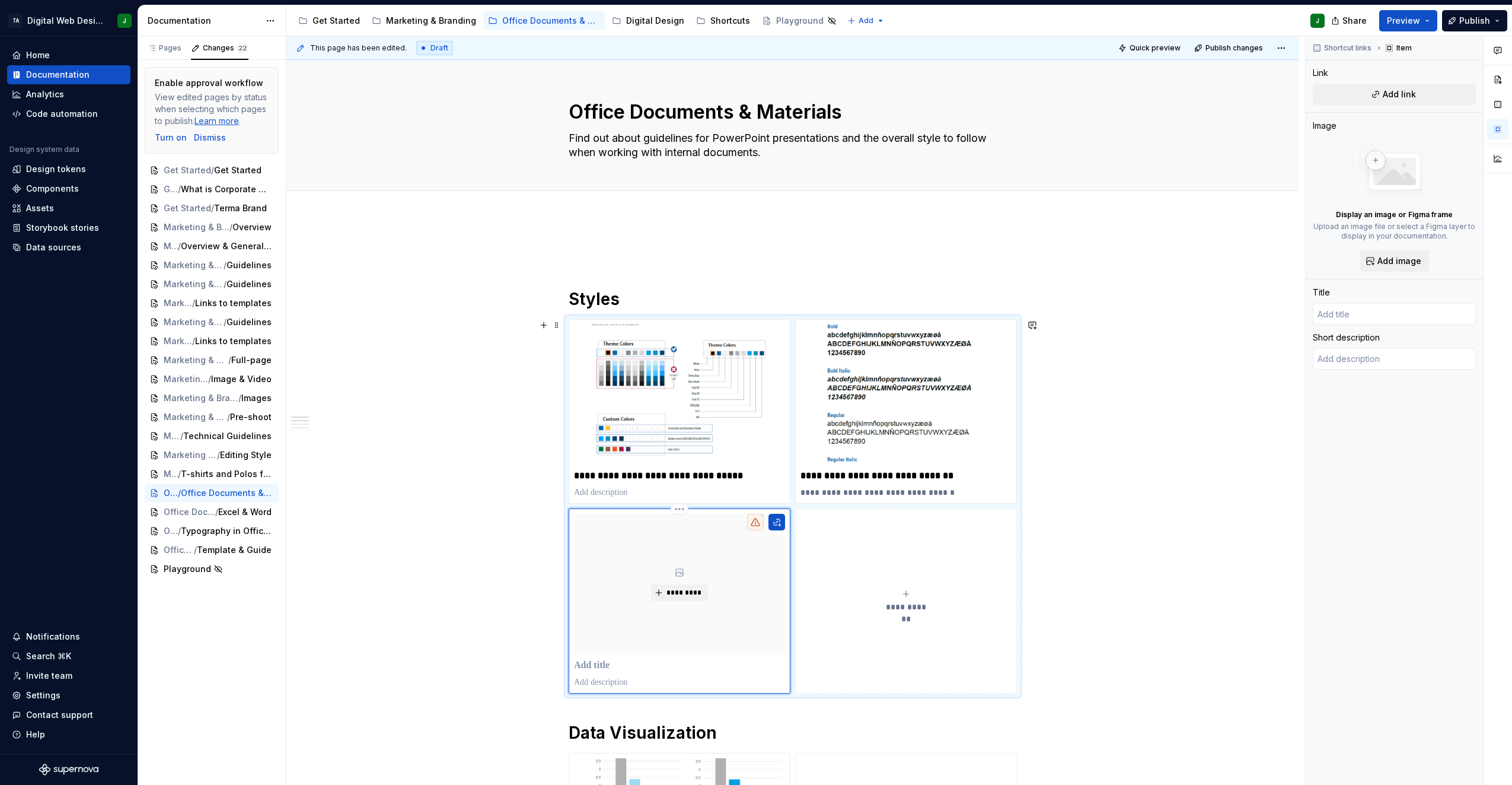
click at [727, 548] on div "*********" at bounding box center [680, 584] width 211 height 141
click at [680, 512] on html "TA Digital Web Design J Home Documentation Analytics Code automation Design sys…" at bounding box center [756, 392] width 1512 height 785
click at [704, 531] on div "Delete item" at bounding box center [732, 529] width 77 height 11
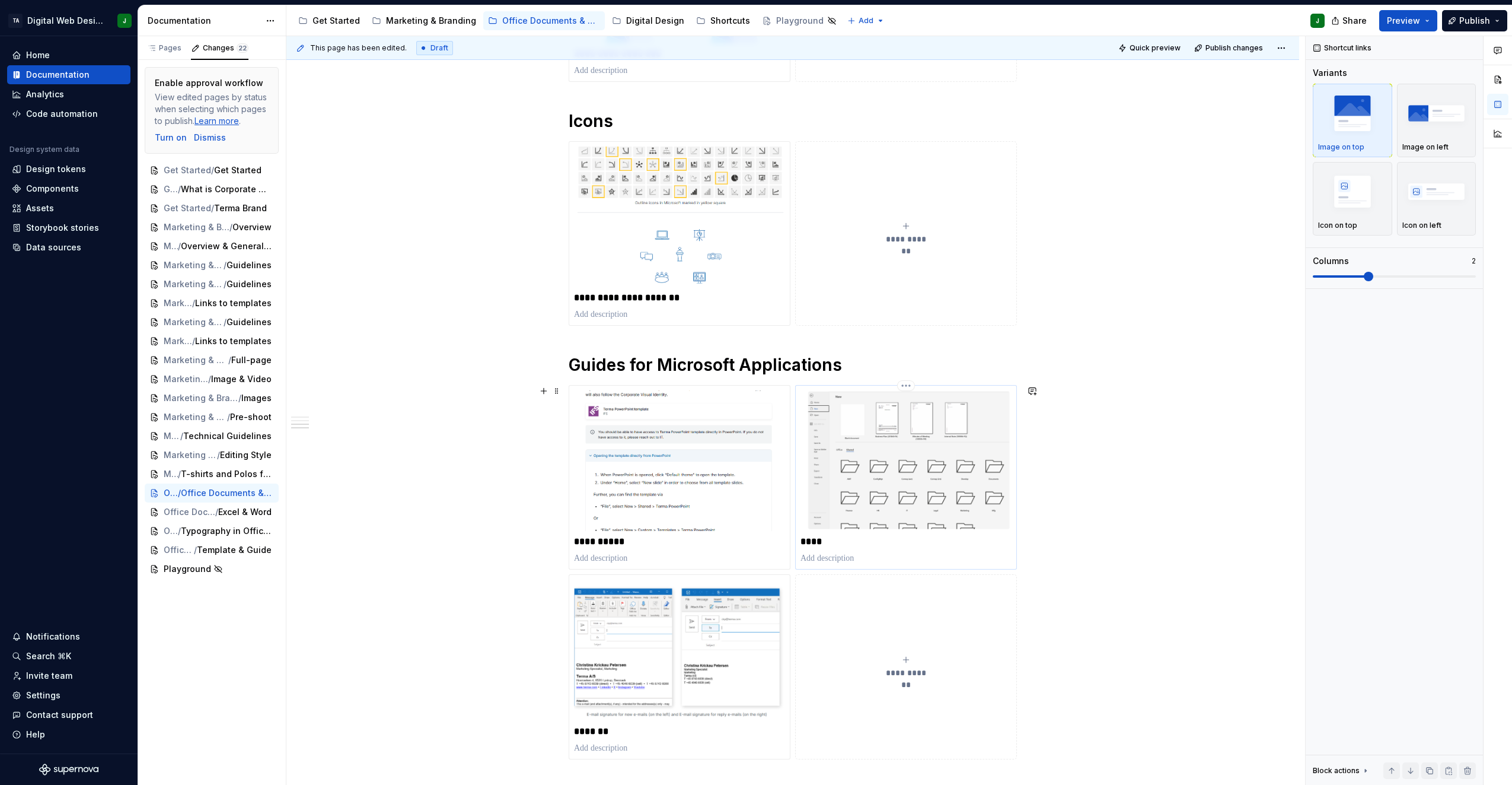
scroll to position [712, 0]
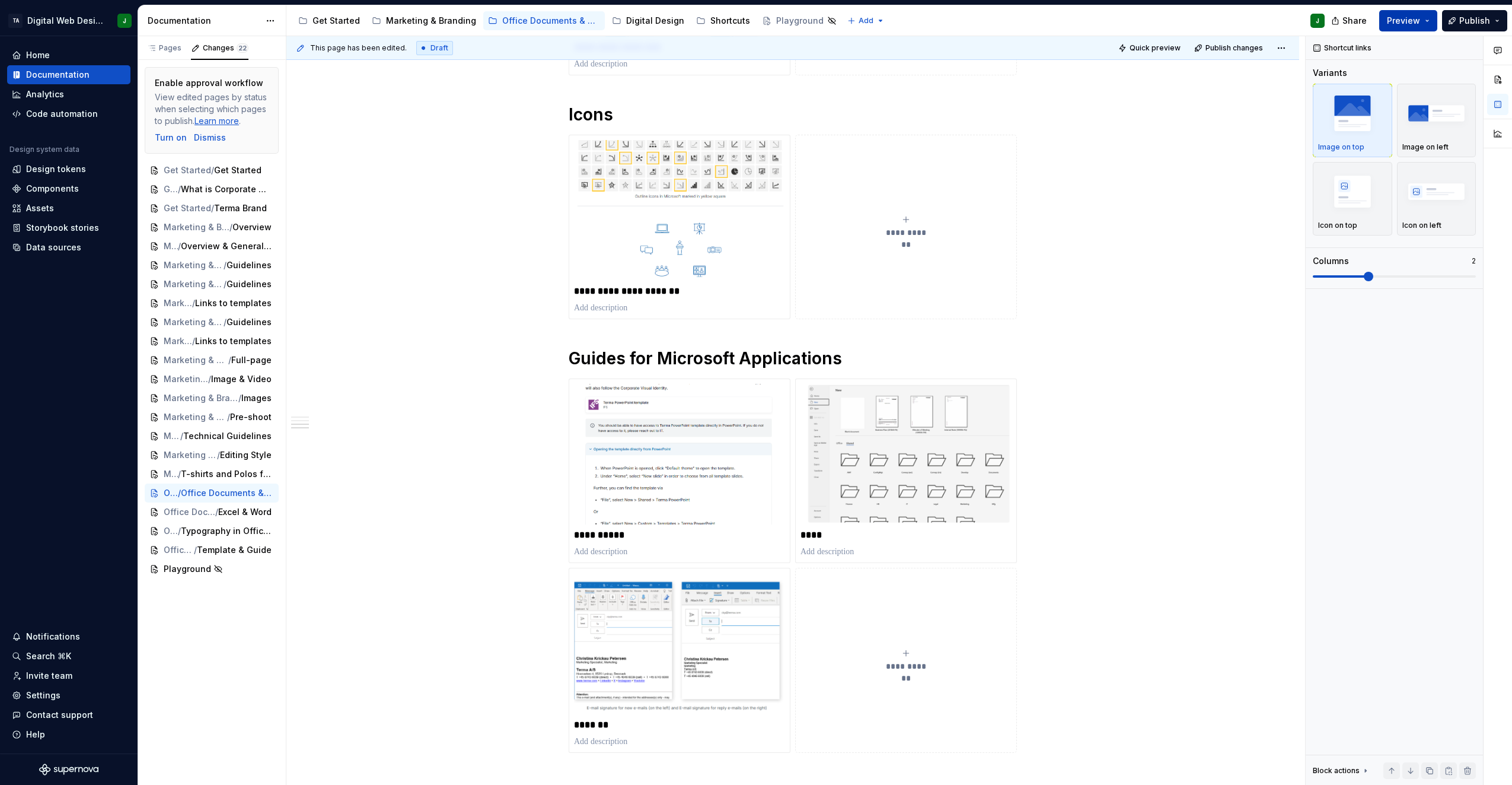
click at [1390, 25] on button "Preview" at bounding box center [1409, 20] width 58 height 21
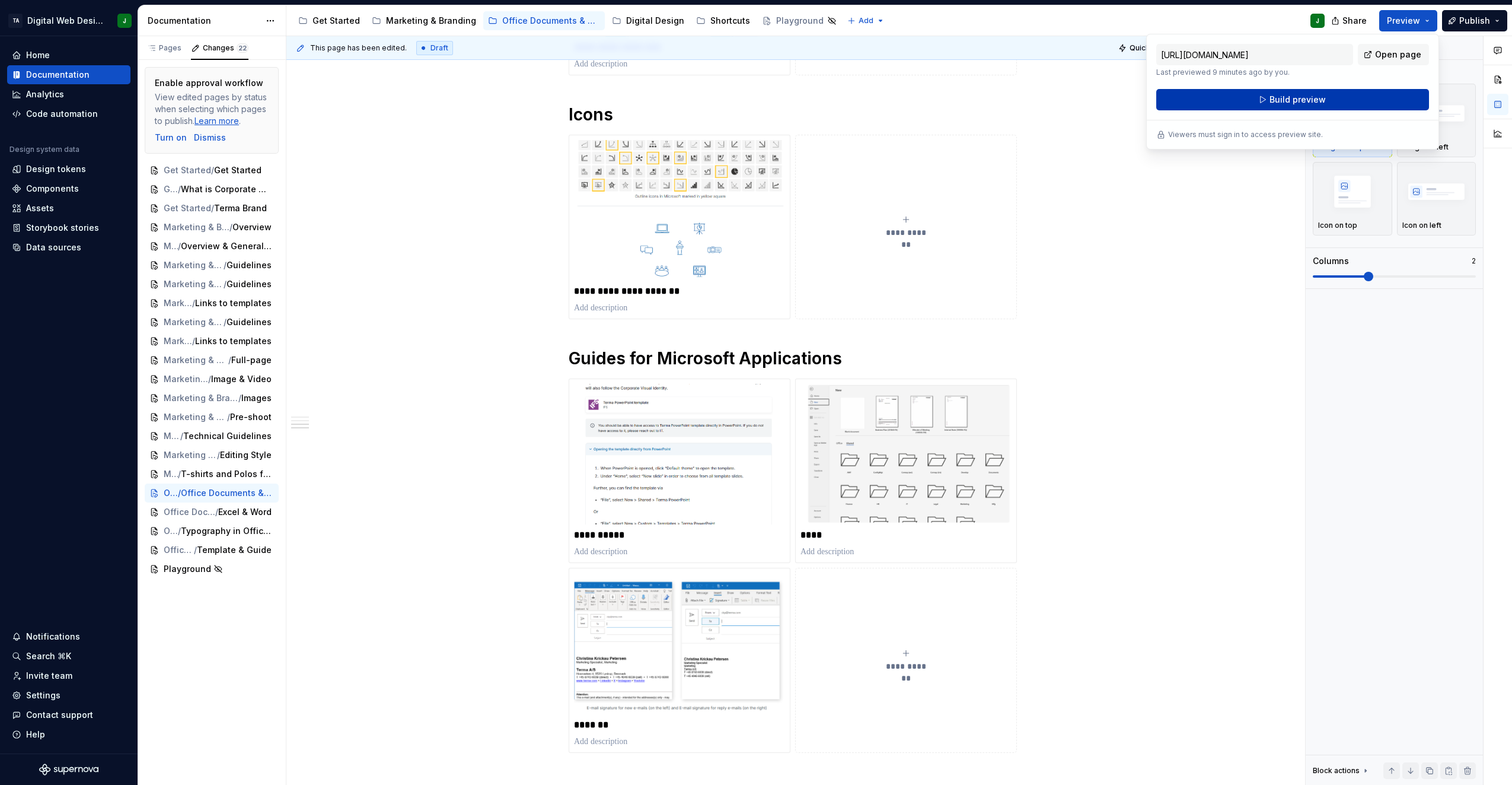
drag, startPoint x: 1390, startPoint y: 25, endPoint x: 1294, endPoint y: 102, distance: 123.1
click at [1294, 102] on span "Build preview" at bounding box center [1298, 99] width 56 height 11
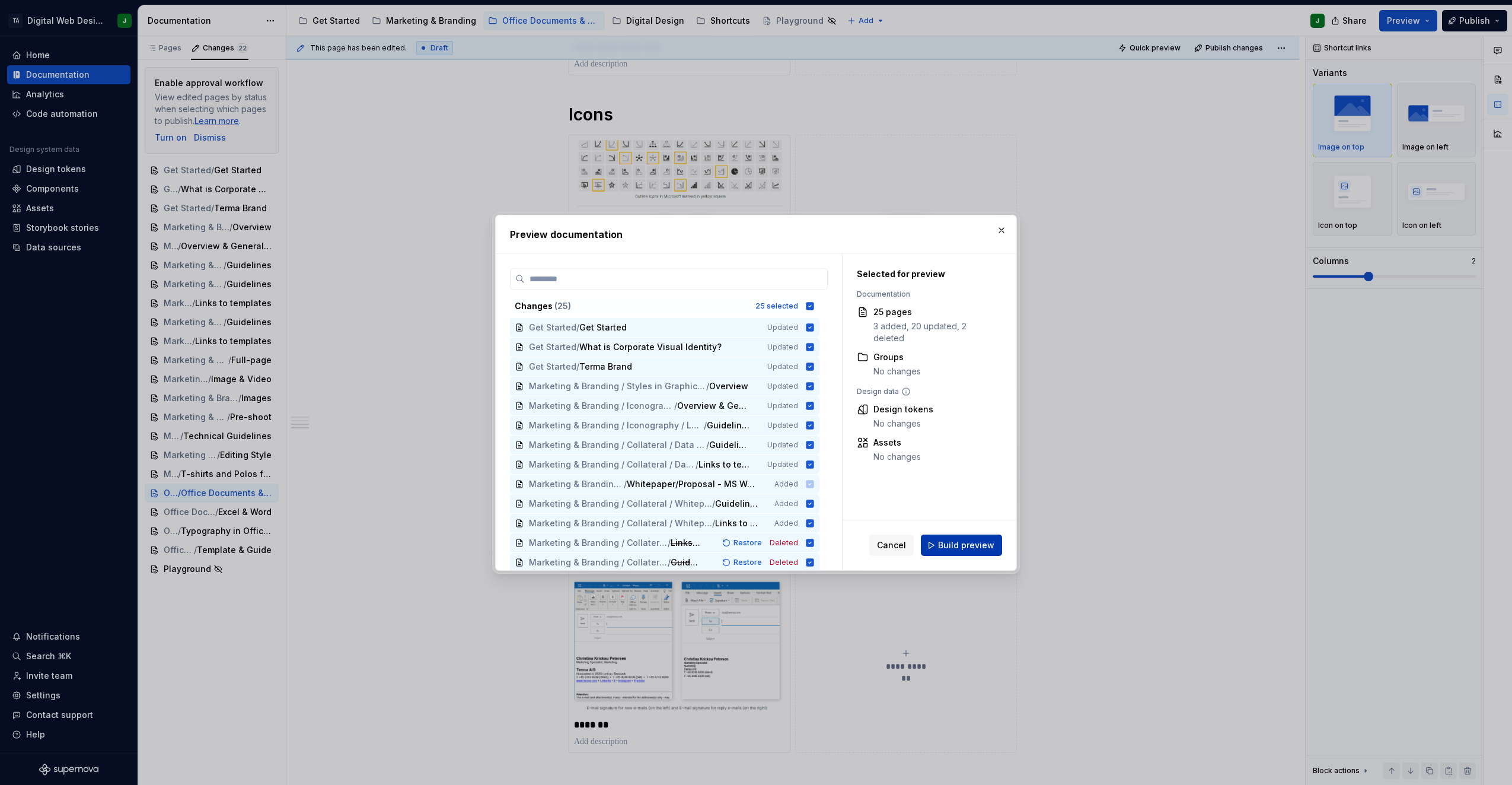
click at [975, 537] on button "Build preview" at bounding box center [962, 545] width 81 height 21
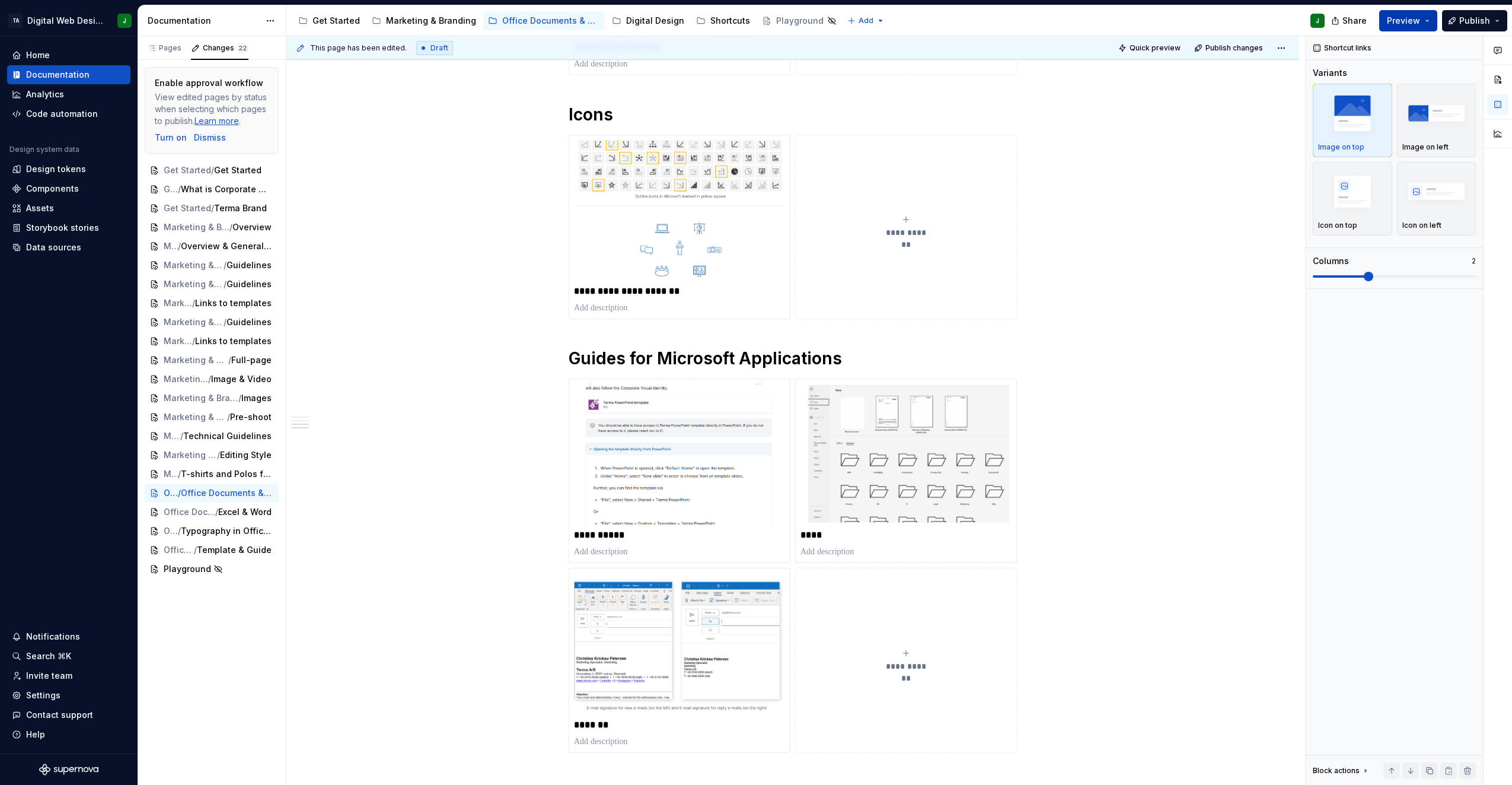
click at [1387, 12] on button "Preview" at bounding box center [1409, 20] width 58 height 21
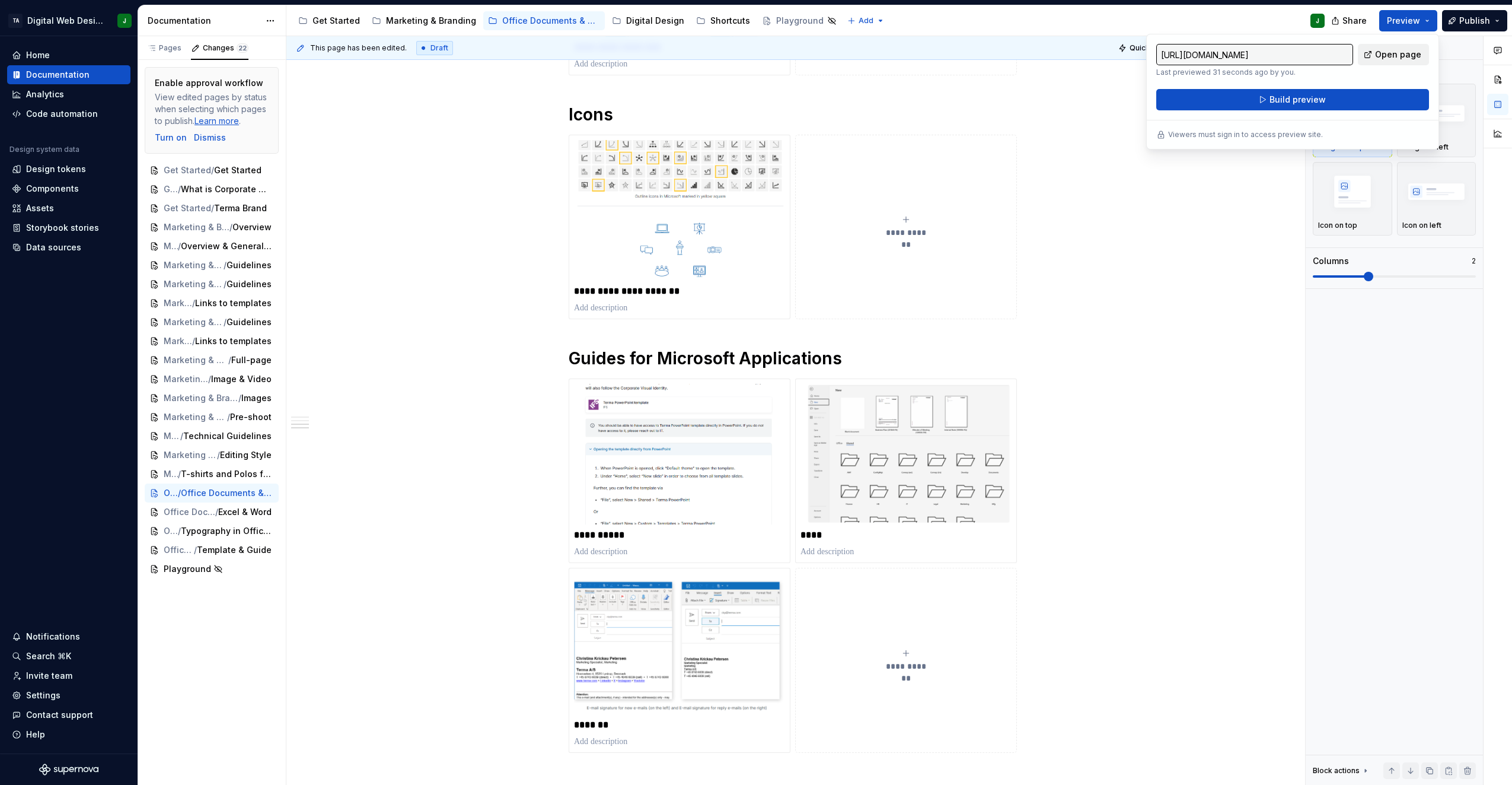
drag, startPoint x: 1387, startPoint y: 13, endPoint x: 1377, endPoint y: 54, distance: 42.2
click at [1377, 54] on link "Open page" at bounding box center [1393, 55] width 71 height 21
